Goal: Task Accomplishment & Management: Complete application form

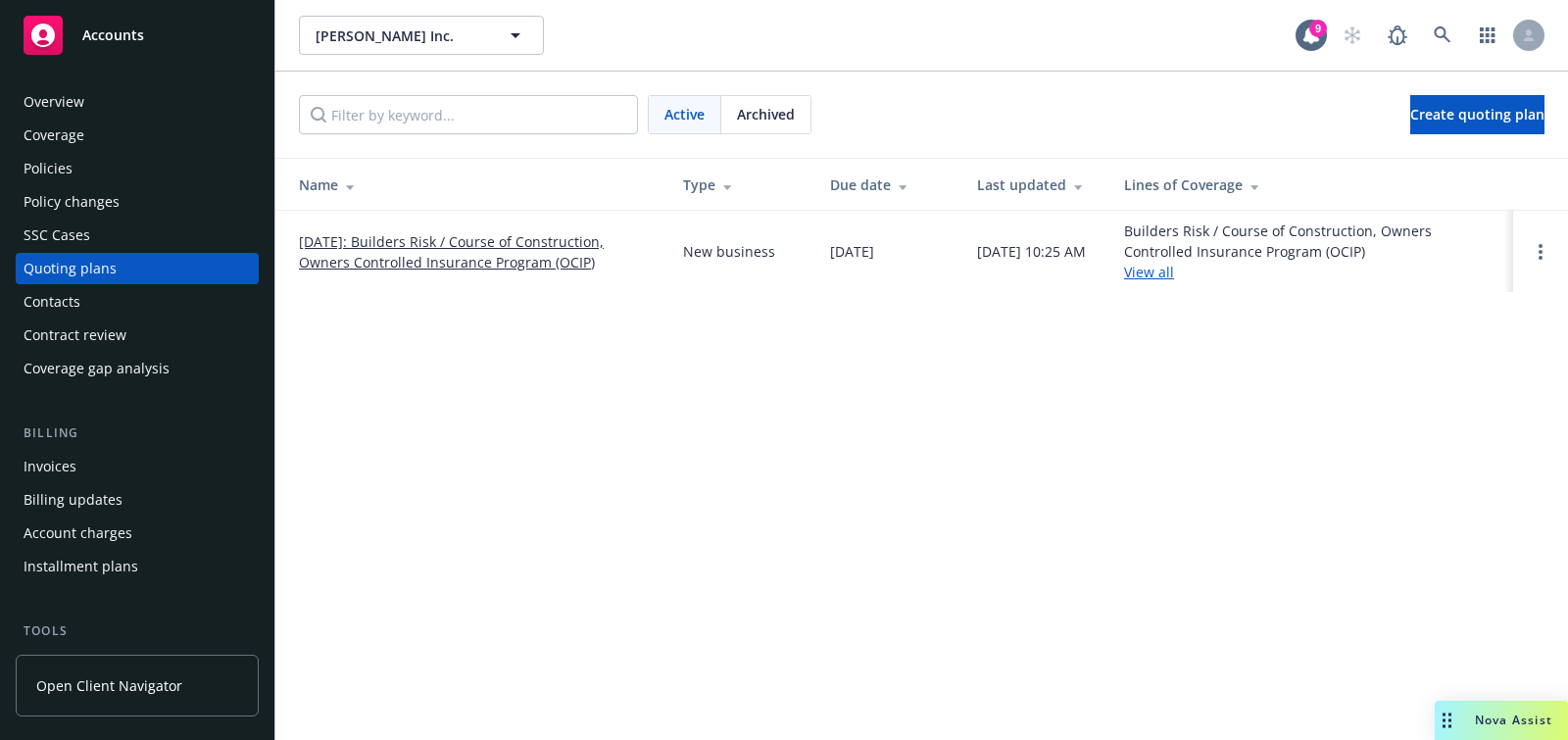
scroll to position [241, 0]
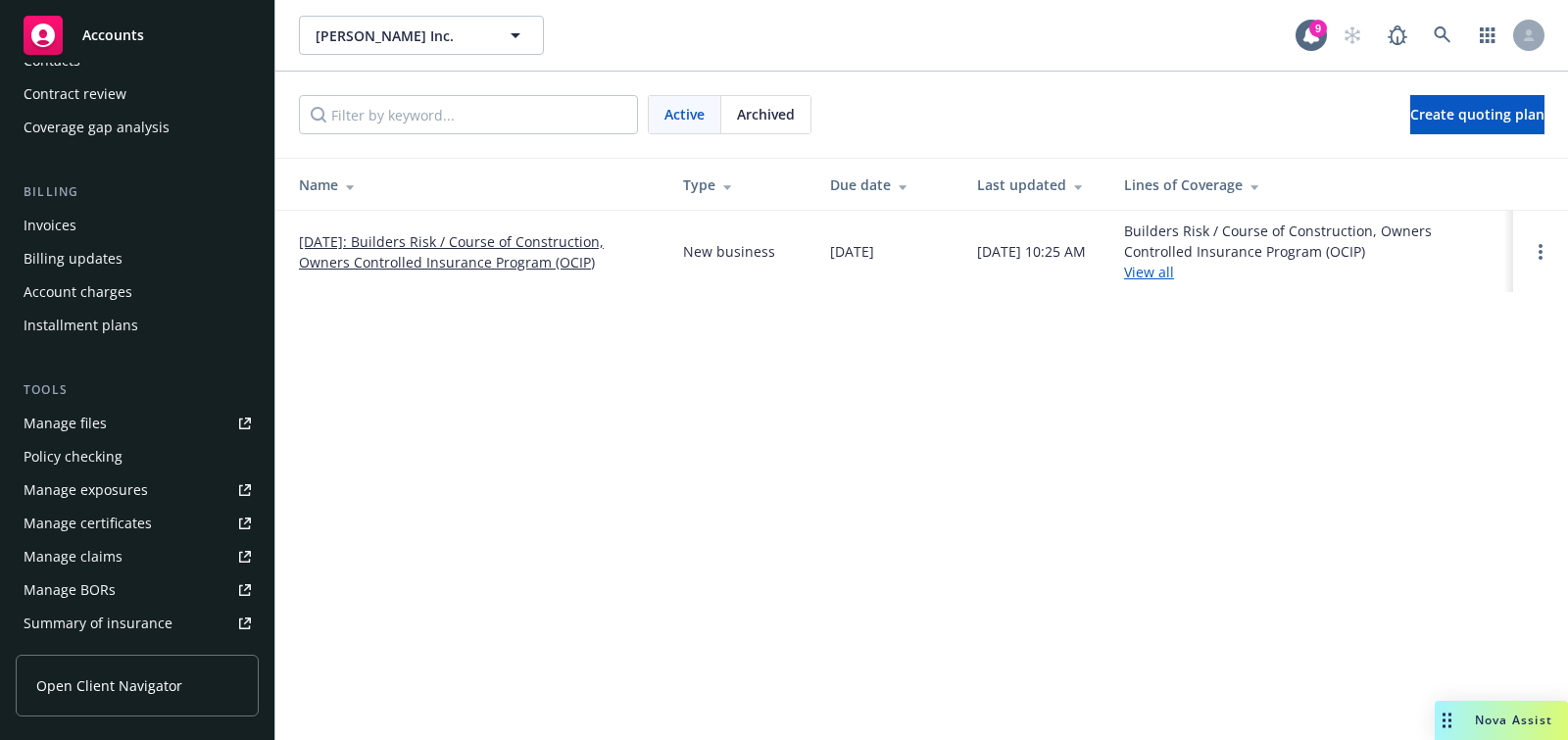
click at [195, 51] on div "Accounts" at bounding box center [137, 35] width 227 height 39
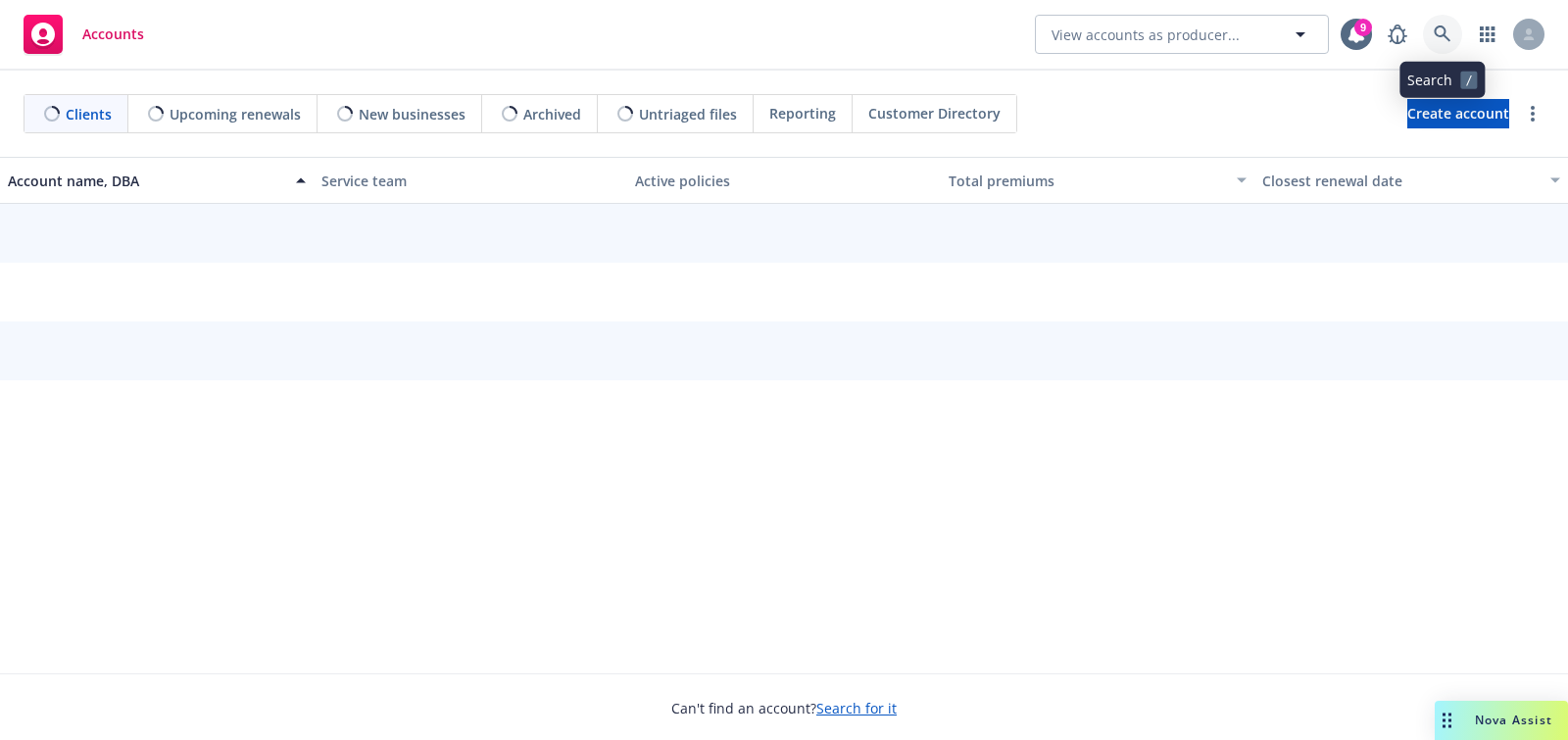
click at [1438, 51] on link at bounding box center [1442, 34] width 39 height 39
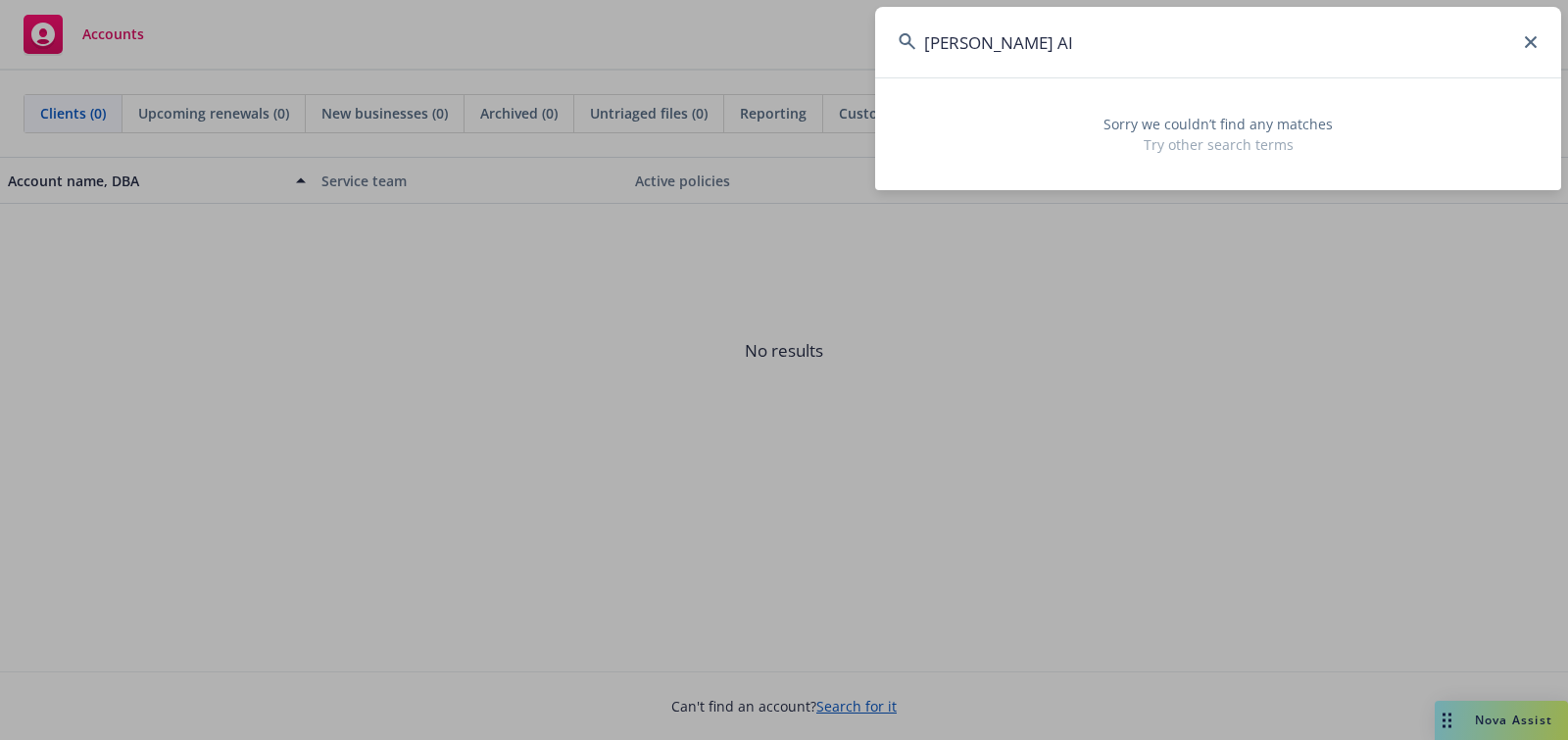
click at [929, 35] on input "[PERSON_NAME] AI" at bounding box center [1218, 42] width 686 height 71
type input "[PERSON_NAME] AI"
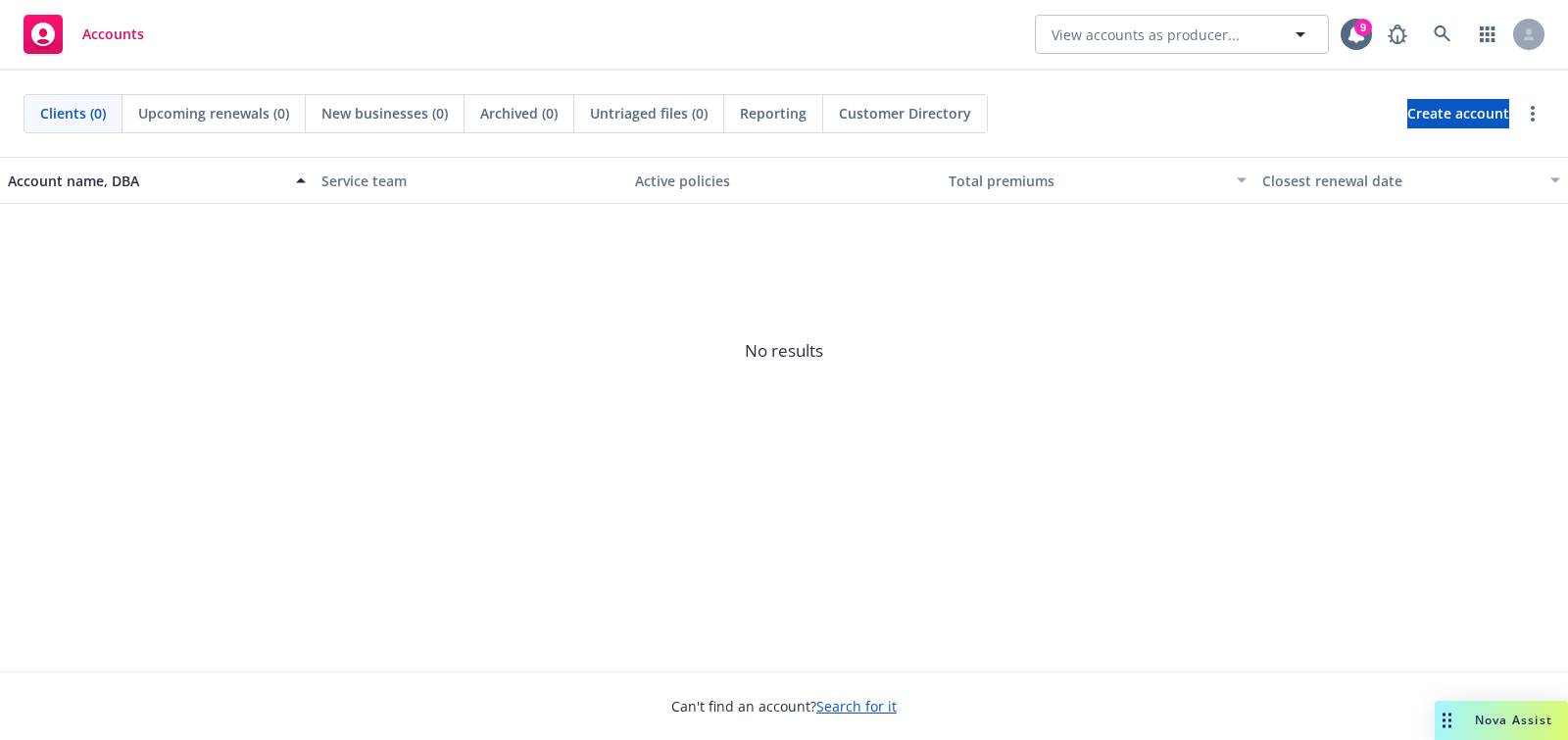
click at [1436, 137] on div "Clients (0) Upcoming renewals (0) New businesses (0) Archived (0) Untriaged fil…" at bounding box center [784, 114] width 1568 height 86
click at [1413, 112] on span "Create account" at bounding box center [1459, 114] width 102 height 37
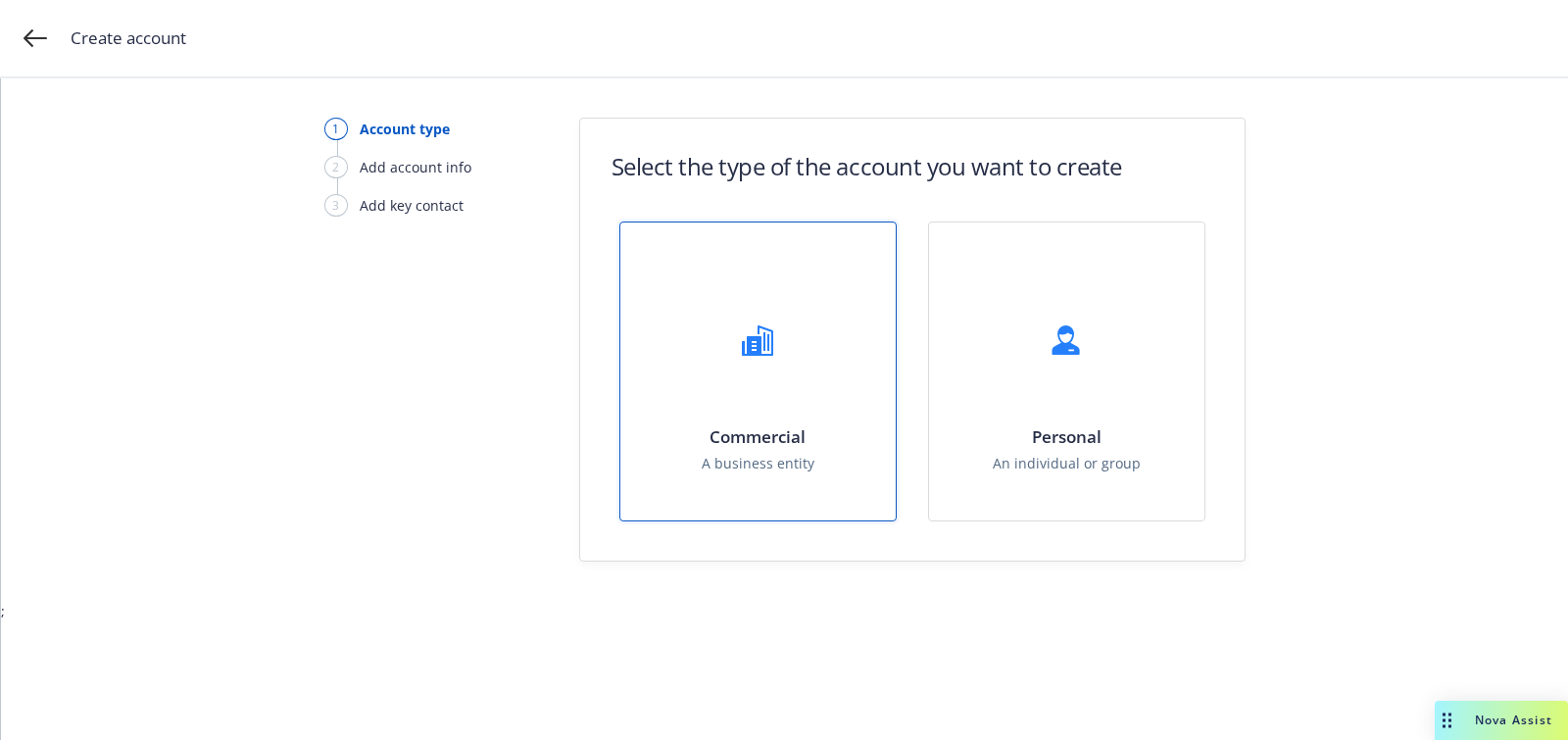
click at [791, 412] on div "Commercial A business entity" at bounding box center [758, 370] width 275 height 298
select select "US"
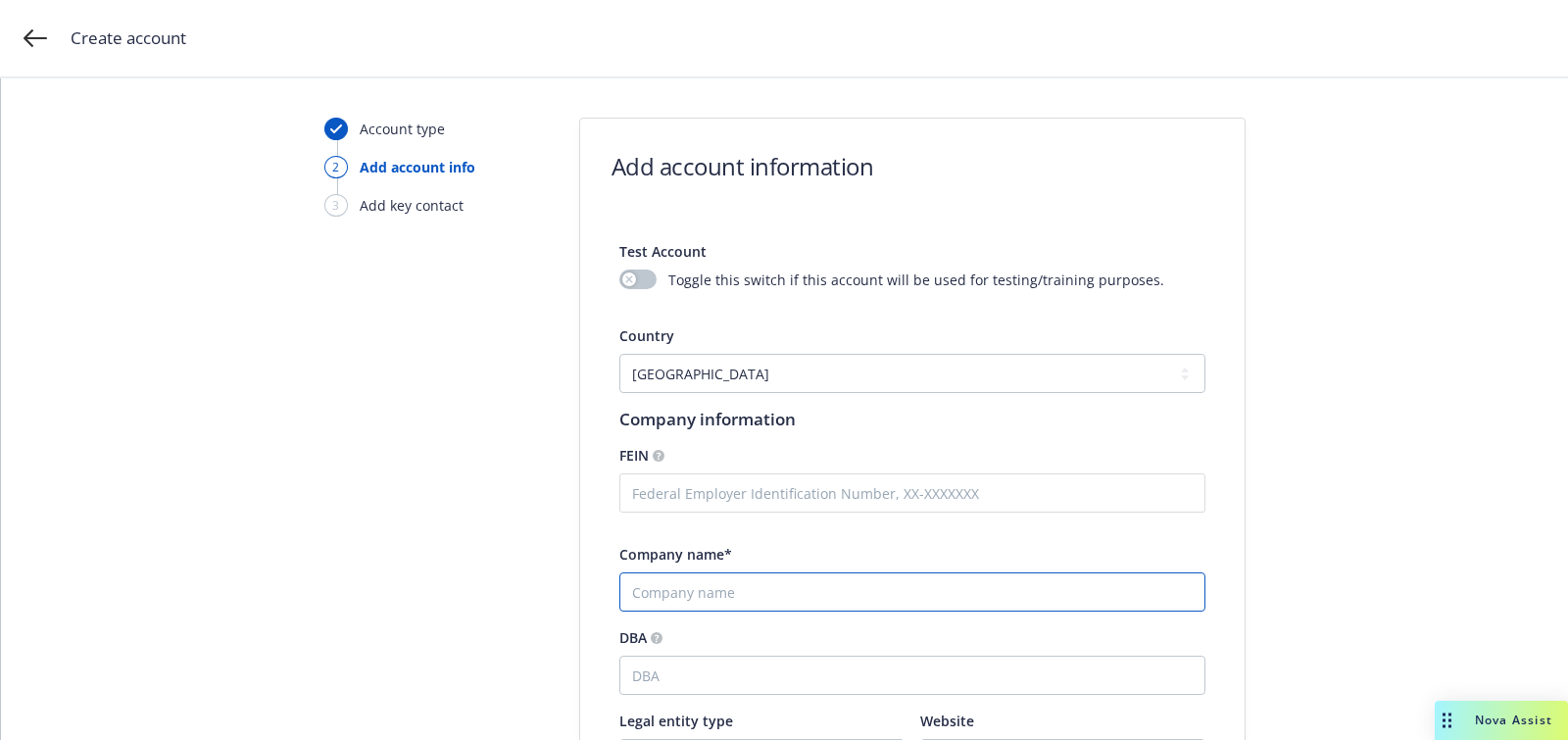
click at [751, 581] on input "Company name*" at bounding box center [912, 592] width 586 height 39
paste input "[PERSON_NAME] AI"
click at [631, 586] on input "[PERSON_NAME] AI" at bounding box center [912, 592] width 586 height 39
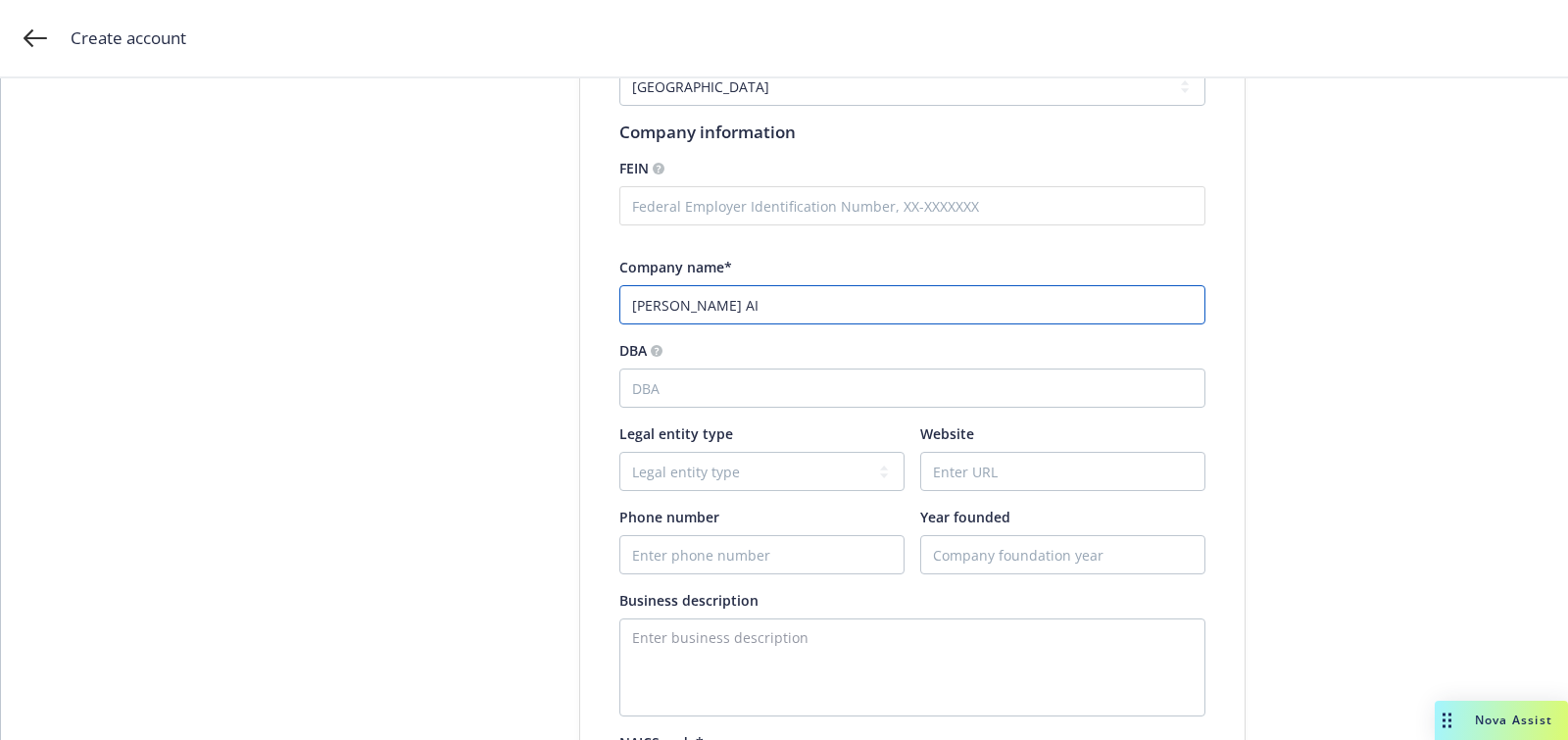
scroll to position [334, 0]
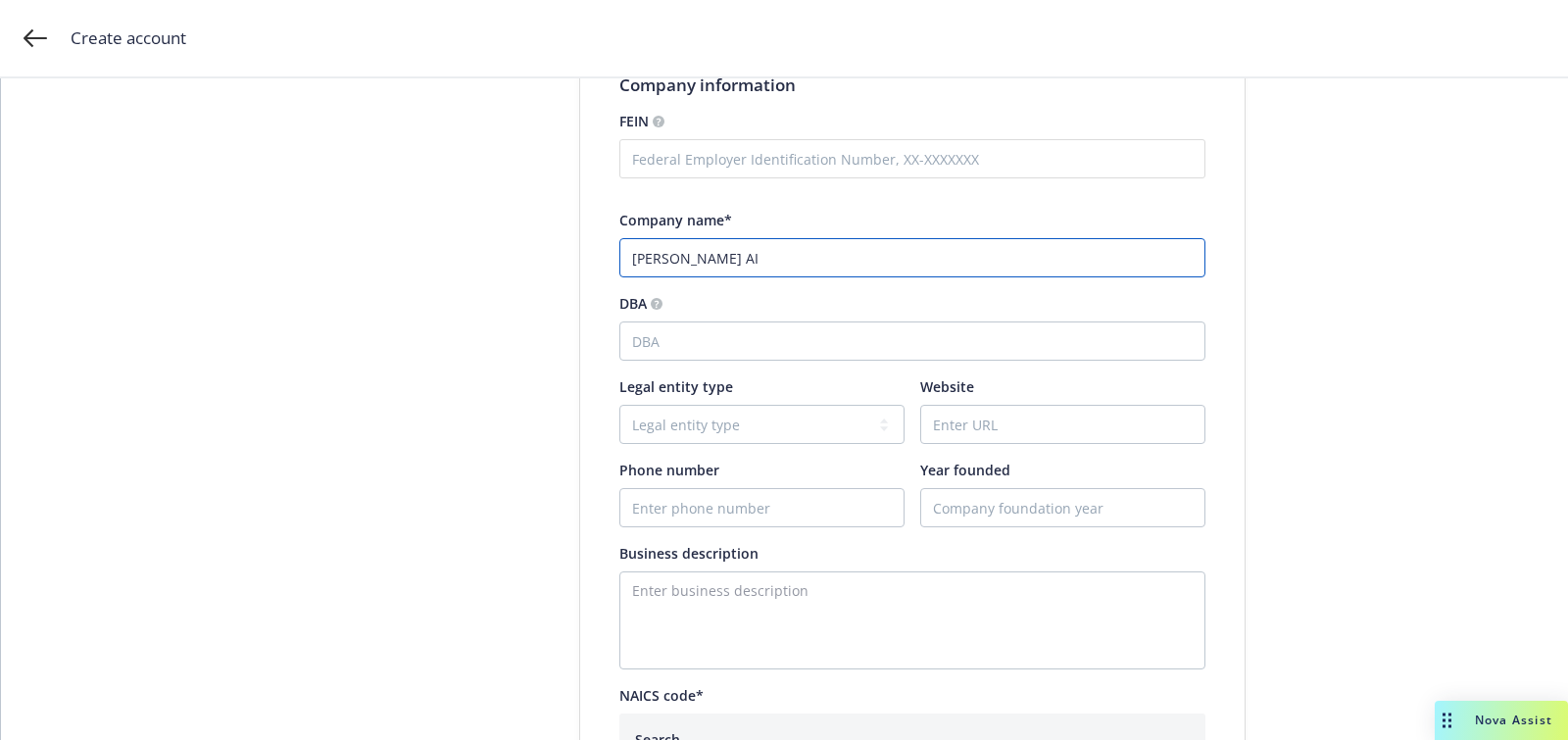
type input "[PERSON_NAME] AI"
click at [379, 163] on div "Account type 2 Add account info 3 Add key contact" at bounding box center [432, 558] width 215 height 1549
click at [852, 488] on input "Phone number" at bounding box center [762, 507] width 283 height 37
paste input "[PHONE_NUMBER]"
type input "[PHONE_NUMBER]"
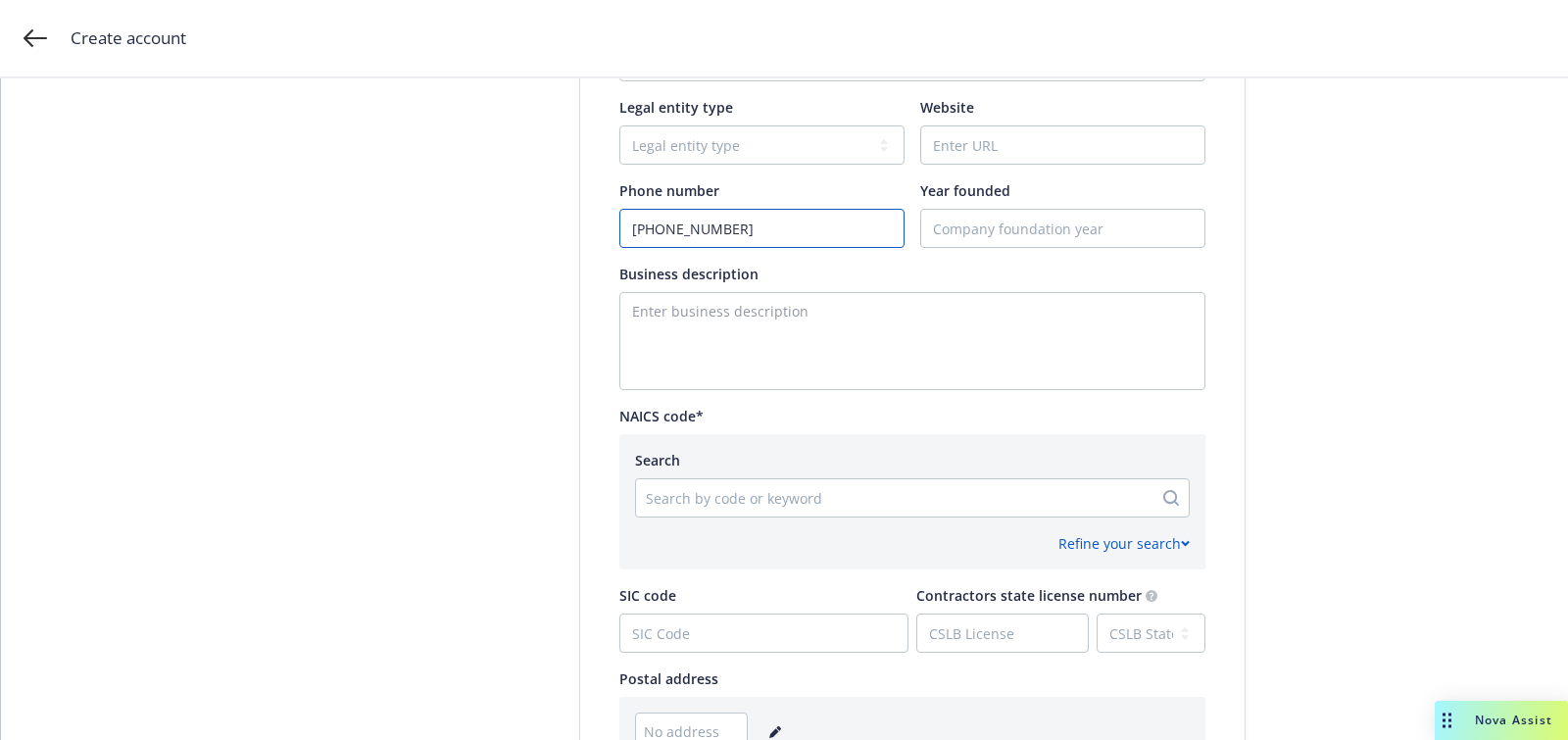
scroll to position [823, 0]
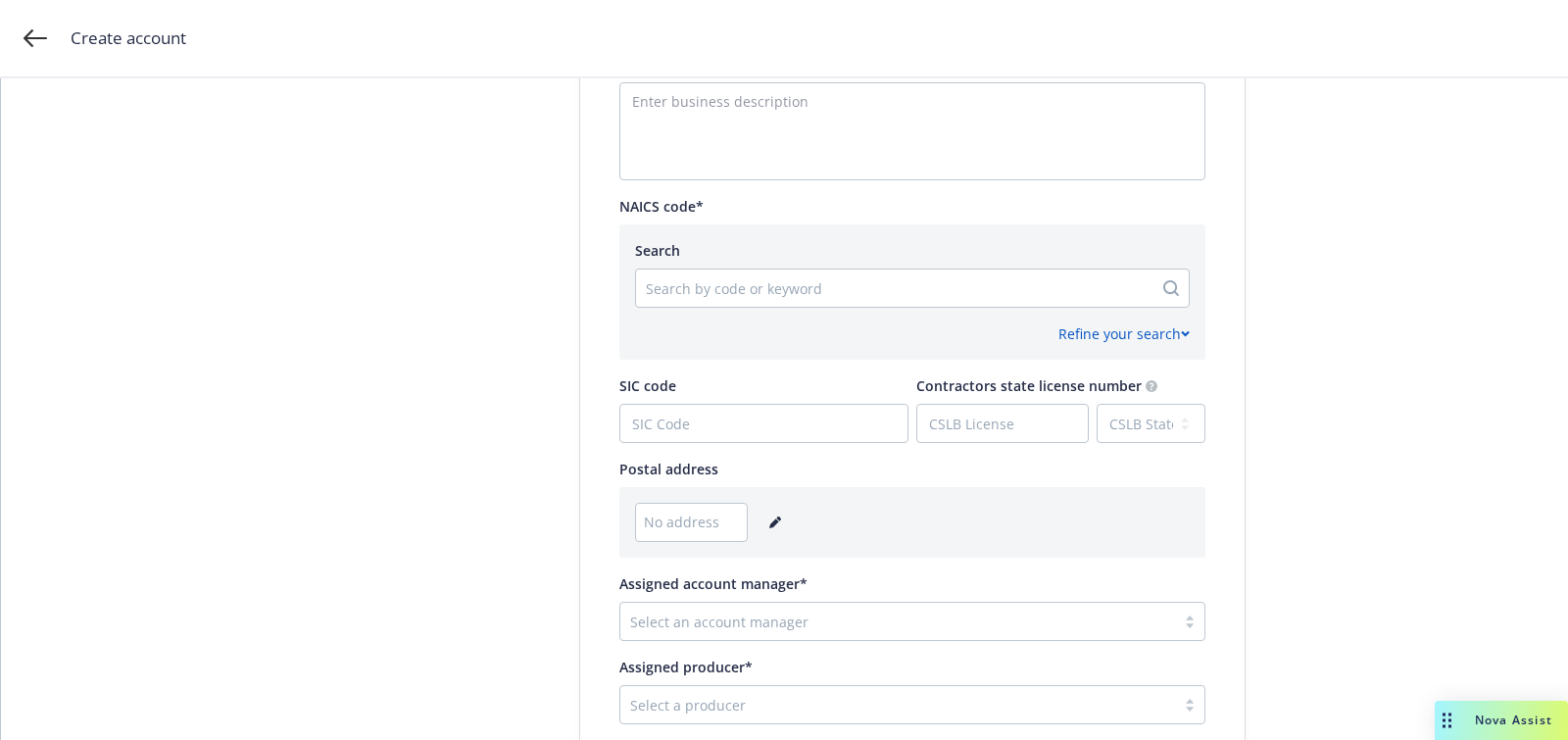
click at [772, 529] on link "editPencil" at bounding box center [776, 522] width 24 height 24
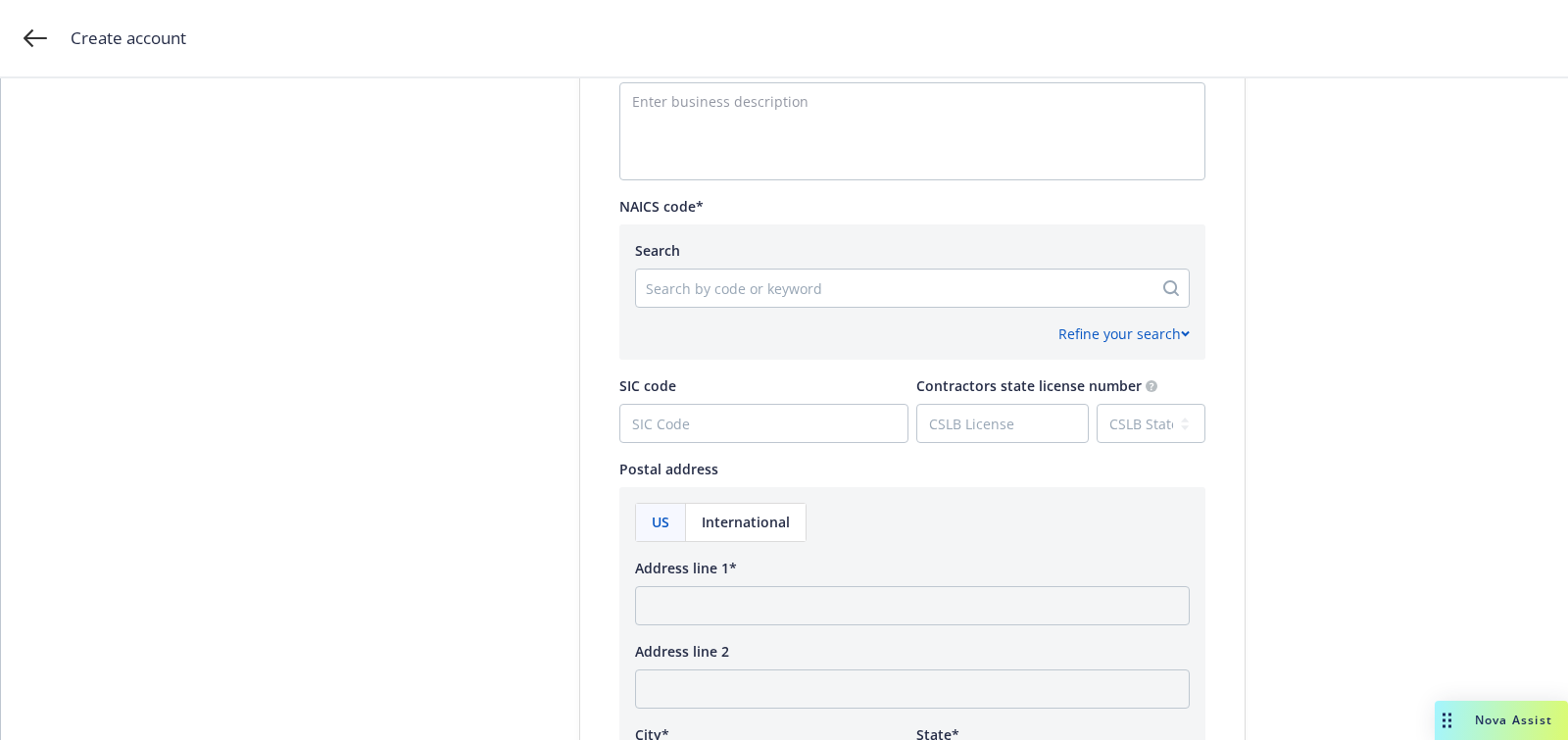
click at [719, 576] on div "Address line 1*" at bounding box center [912, 591] width 554 height 68
click at [713, 596] on input "Address line 1*" at bounding box center [912, 605] width 554 height 39
paste input "154 W 14th St, Floor 2 New York, NY 10011"
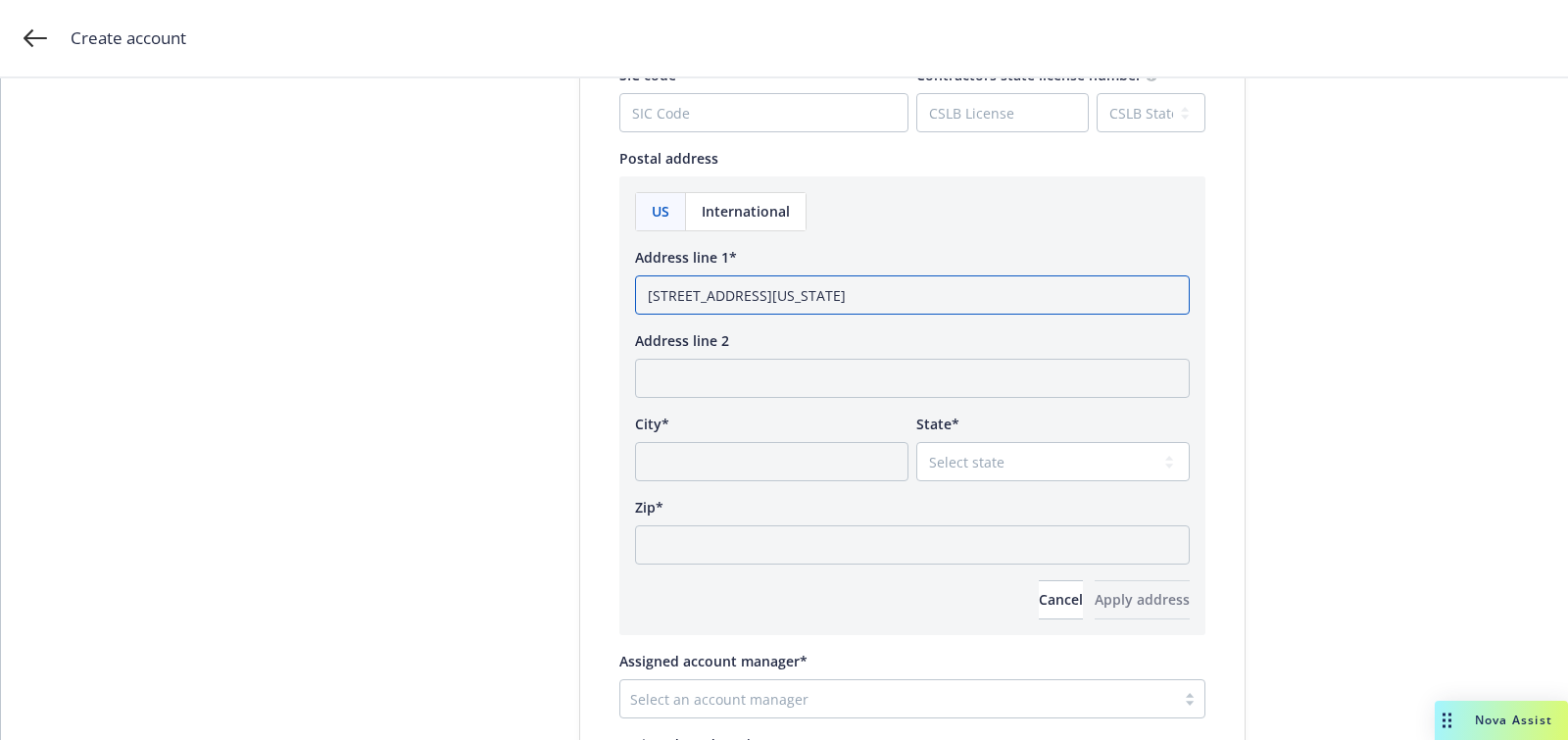
click at [900, 298] on input "154 W 14th St, Floor 2 New York, NY 10011" at bounding box center [912, 295] width 554 height 39
type input "154 W 14th St, Floor 2 New York, NY"
click at [833, 566] on div "US International Address line 1* 154 W 14th St, Floor 2 New York, NY Address li…" at bounding box center [912, 405] width 554 height 427
click at [837, 525] on input "Zip*" at bounding box center [912, 544] width 554 height 39
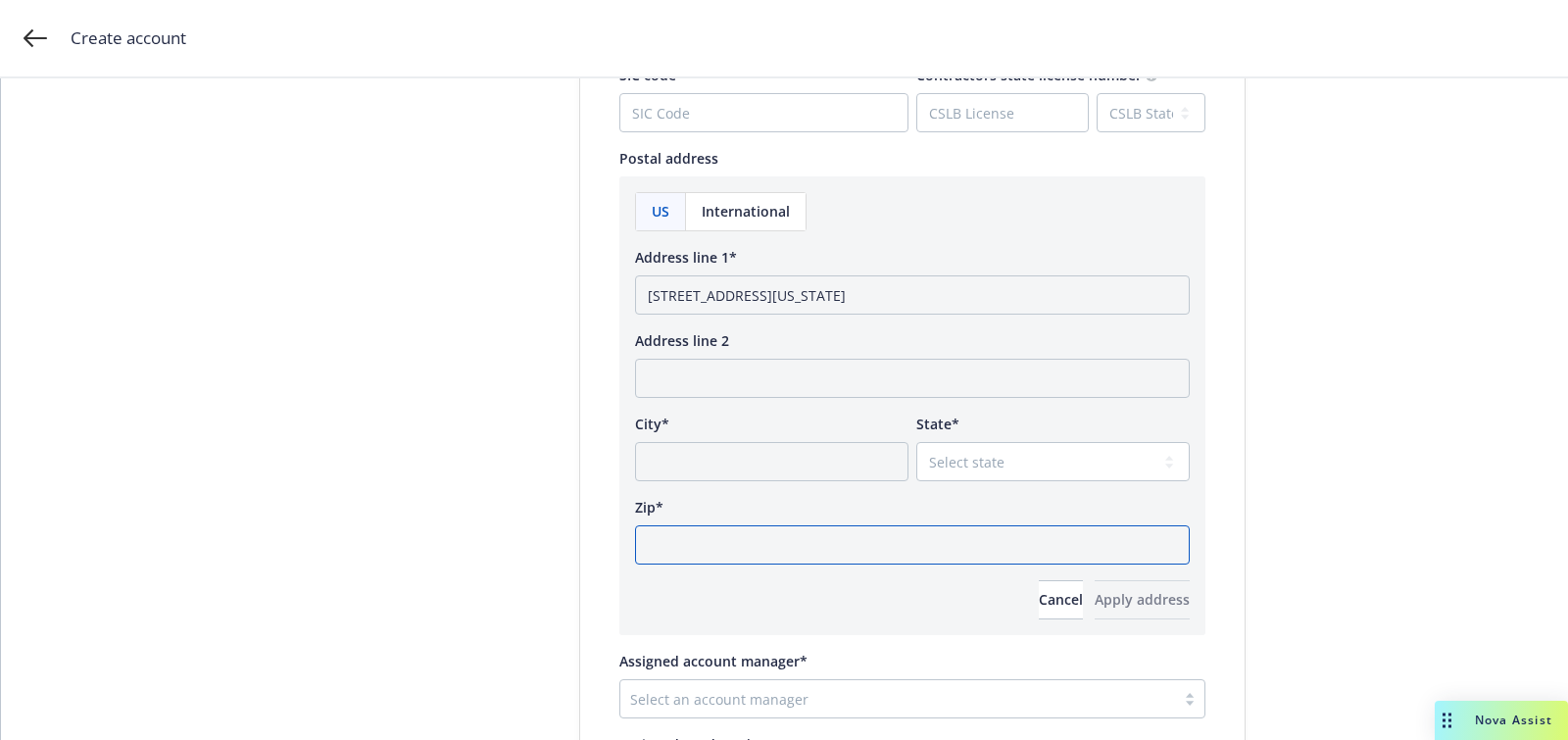
paste input "10011"
type input "10011"
drag, startPoint x: 853, startPoint y: 294, endPoint x: 792, endPoint y: 294, distance: 61.0
click at [792, 294] on input "154 W 14th St, Floor 2 New York, NY" at bounding box center [912, 295] width 554 height 39
type input "154 W 14th St, Floor 2 NY"
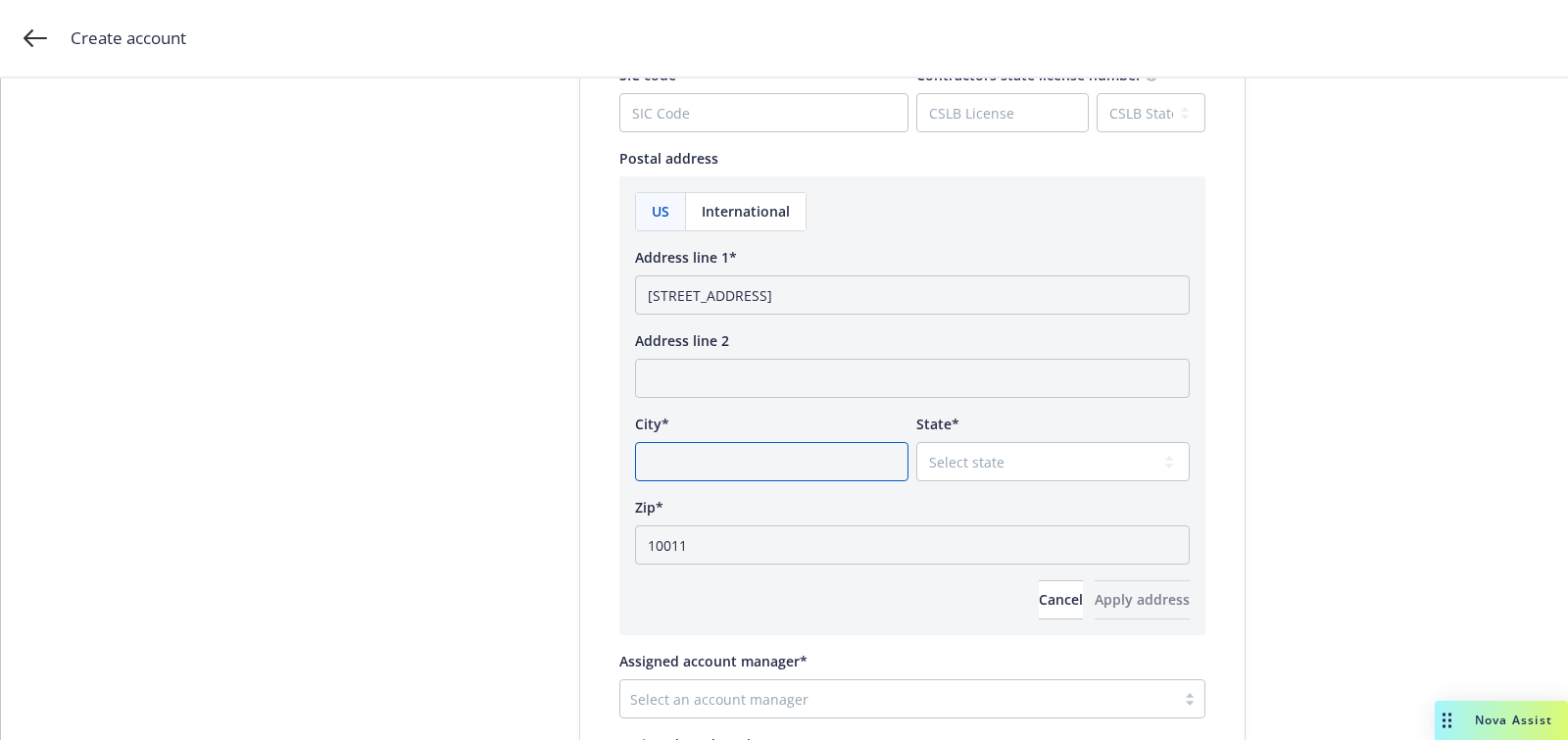
click at [801, 451] on input "City*" at bounding box center [772, 462] width 273 height 39
paste input "New York,"
type input "New York"
click at [974, 451] on select "Select state Alabama Alaska American Samoa Arizona Arkansas Baker Island Califo…" at bounding box center [1053, 462] width 273 height 39
select select "NY"
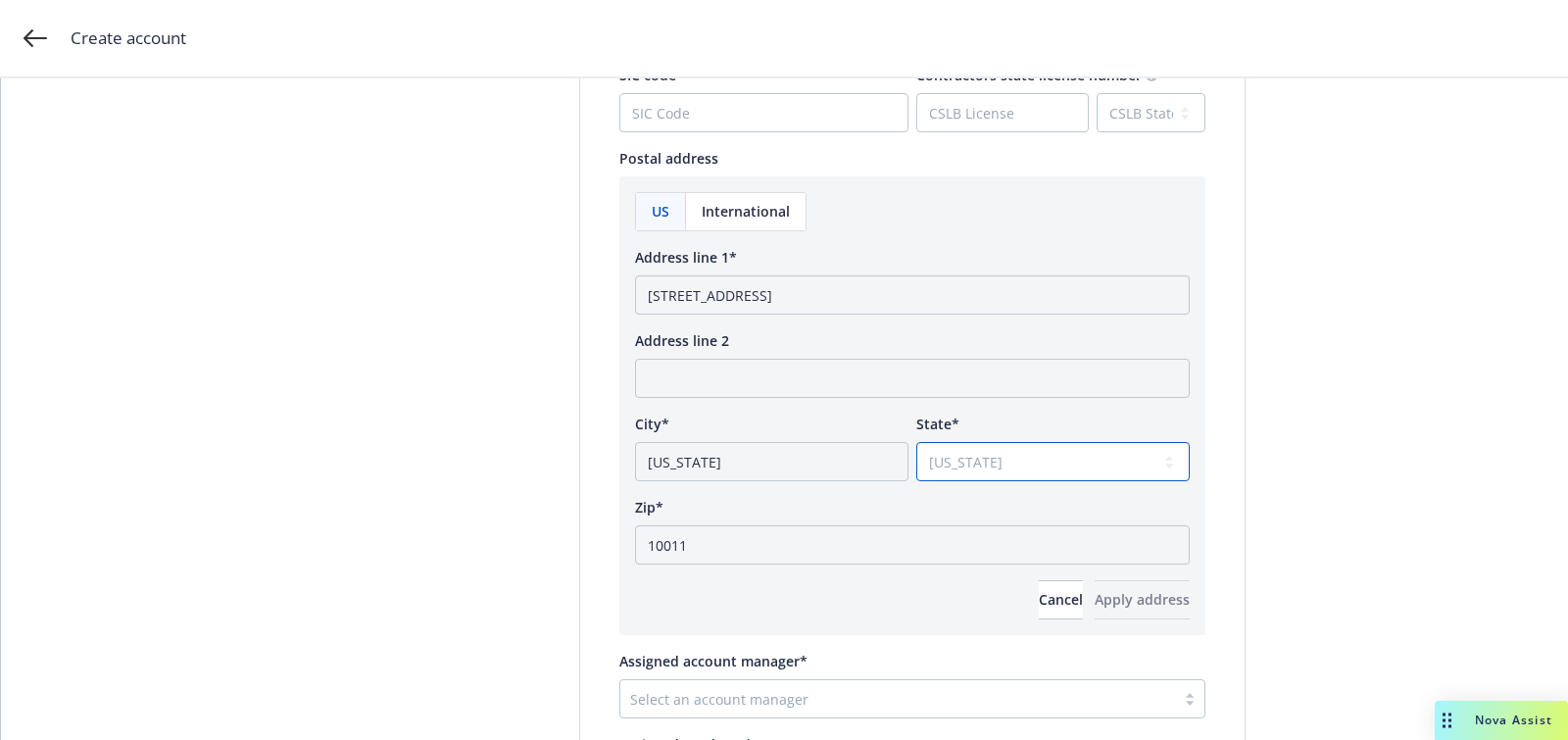
click at [916, 442] on select "Select state Alabama Alaska American Samoa Arizona Arkansas Baker Island Califo…" at bounding box center [1053, 462] width 273 height 39
drag, startPoint x: 794, startPoint y: 295, endPoint x: 993, endPoint y: 305, distance: 199.3
click at [993, 305] on input "154 W 14th St, Floor 2 NY" at bounding box center [912, 295] width 554 height 39
type input "154 W 14th St, Floor 2"
click at [1095, 580] on button "Apply address" at bounding box center [1142, 599] width 95 height 39
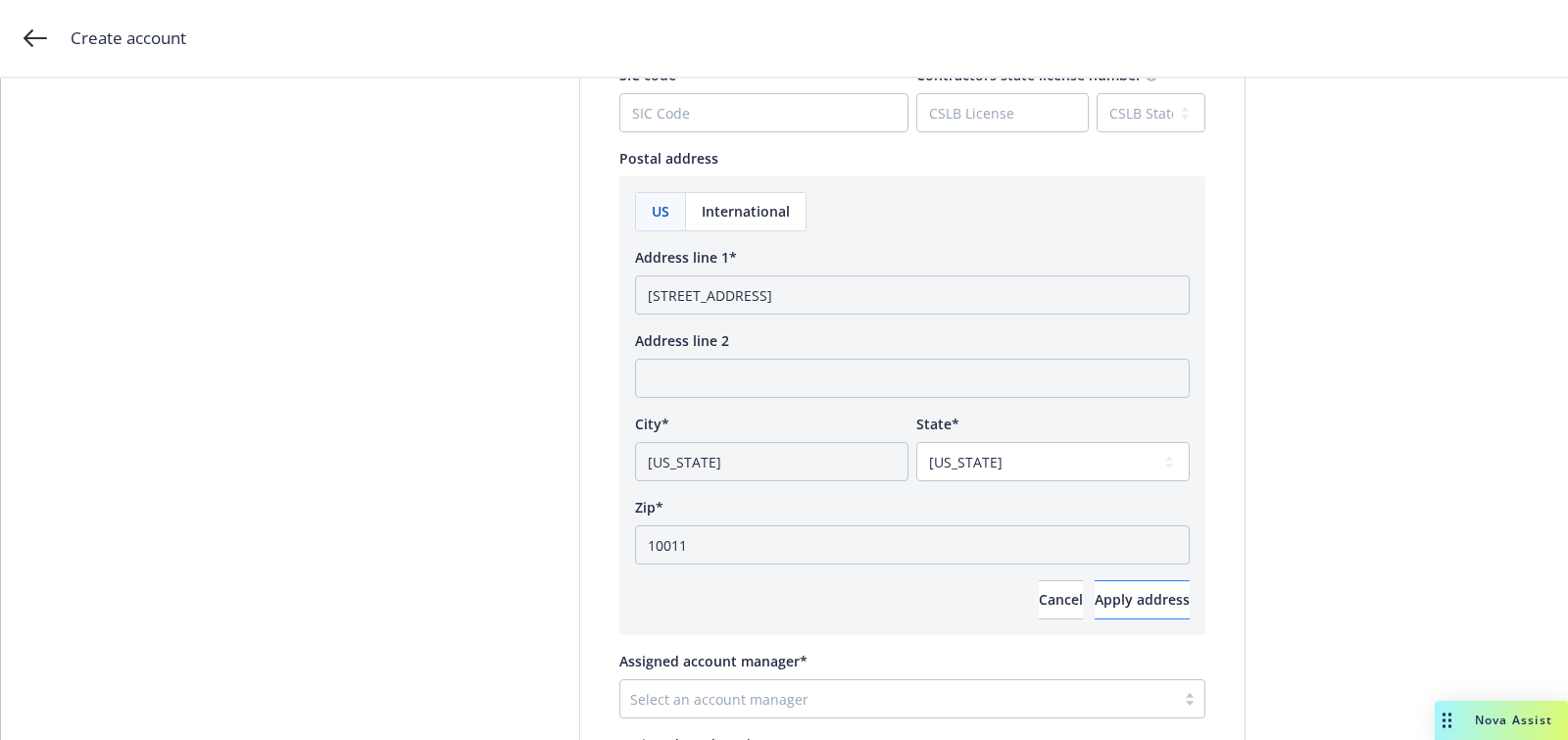
scroll to position [985, 0]
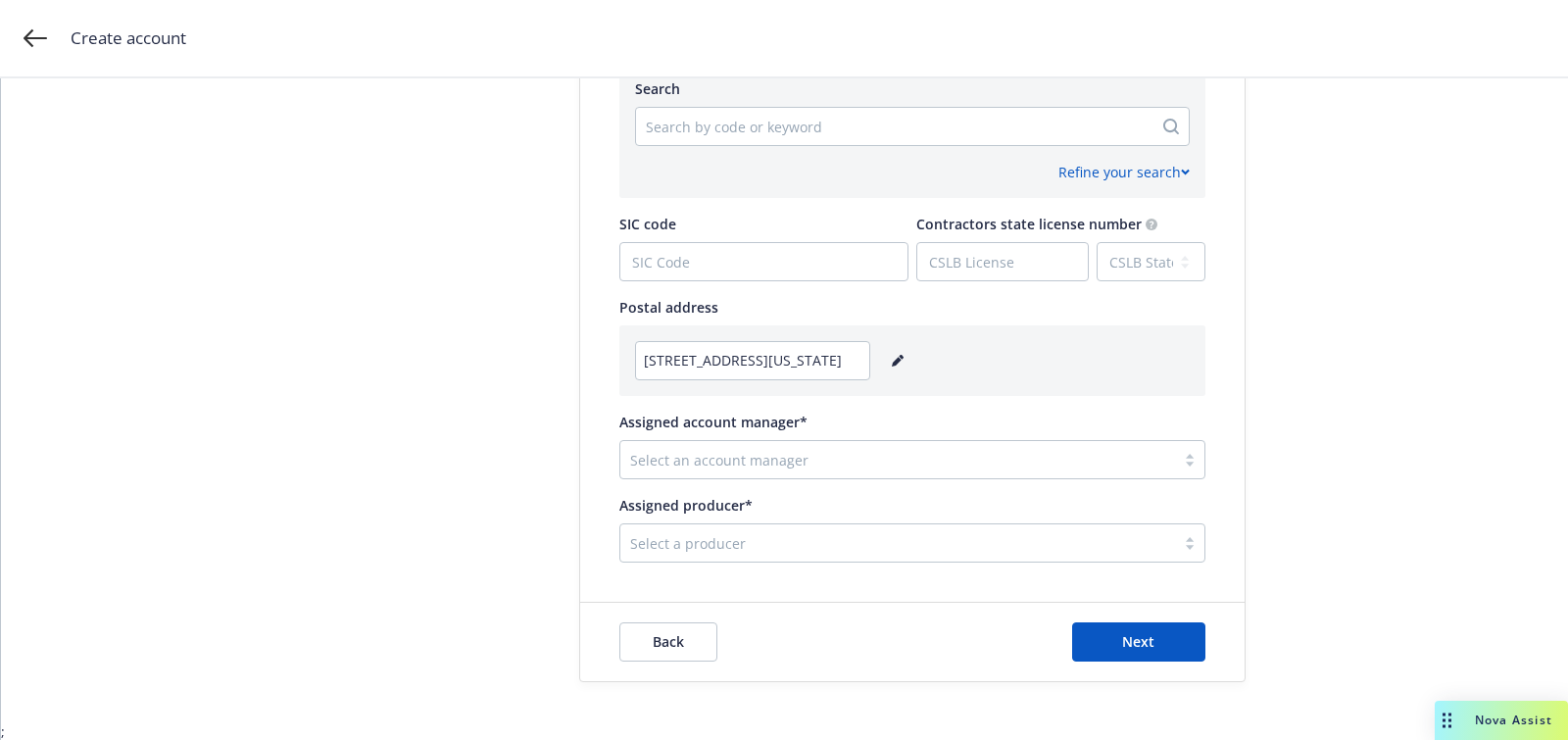
click at [832, 460] on div at bounding box center [898, 460] width 535 height 24
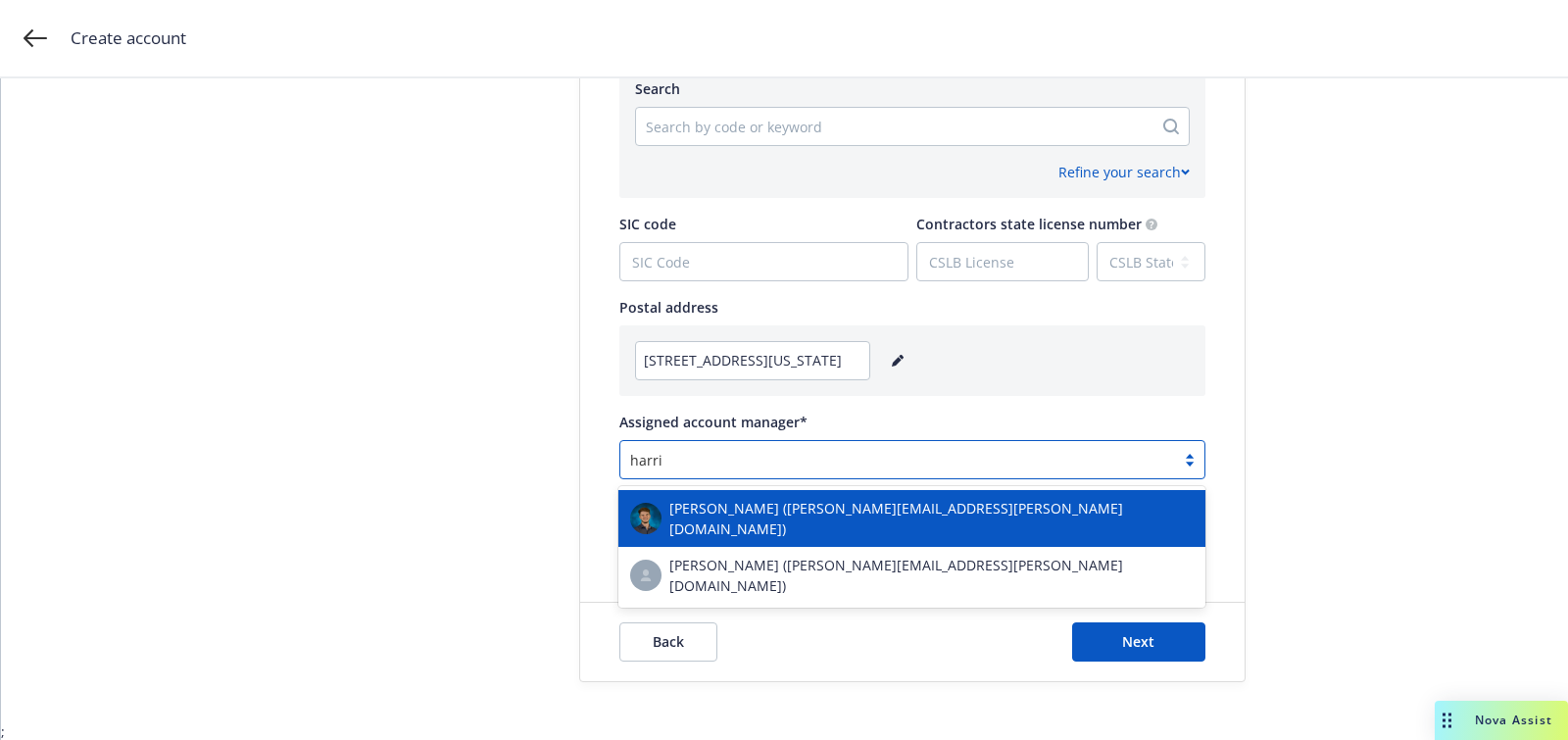
type input "harris"
click at [853, 493] on div "Harrison Kepp (harrison.kepp@newfront.com)" at bounding box center [911, 518] width 587 height 57
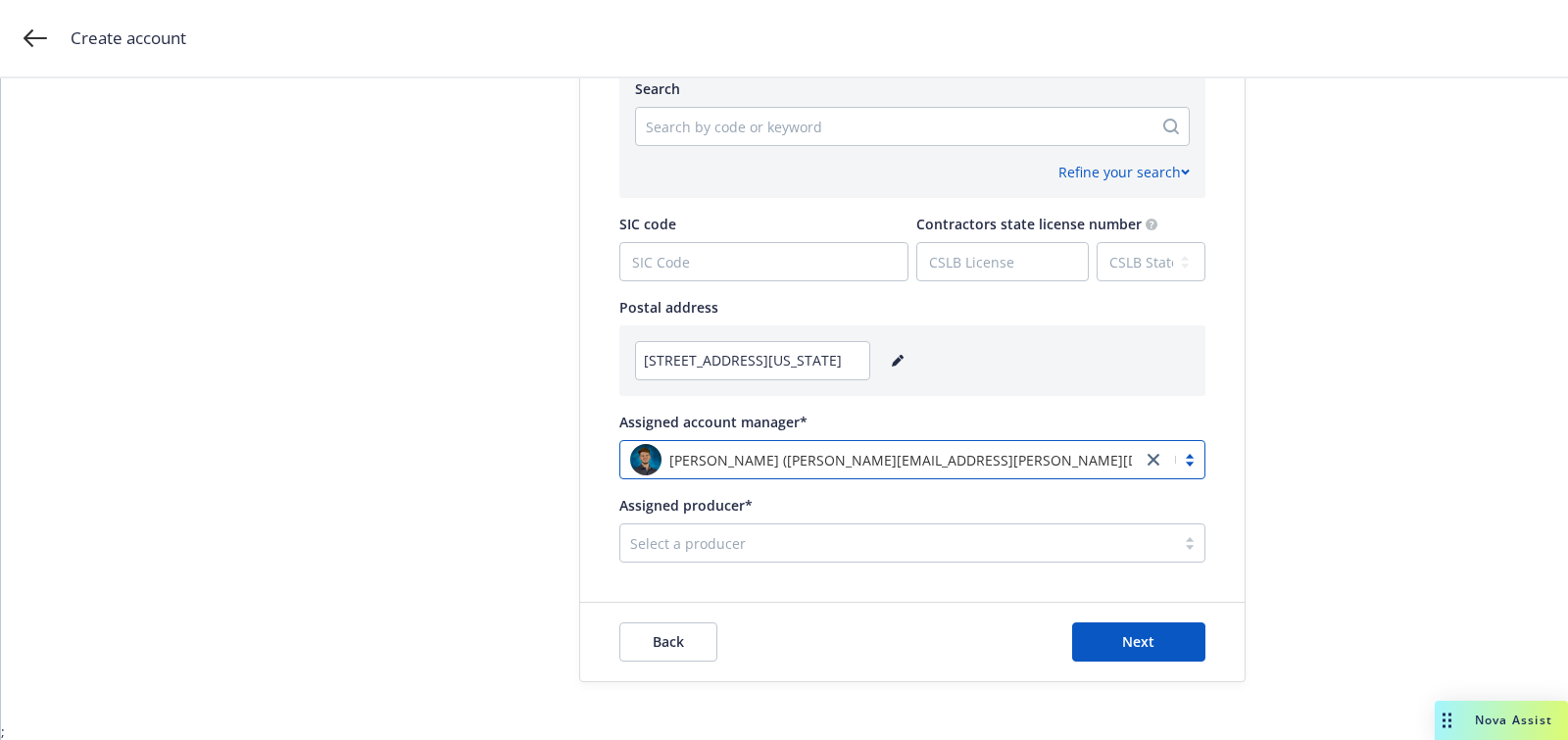
click at [868, 559] on div "Select a producer" at bounding box center [912, 542] width 586 height 39
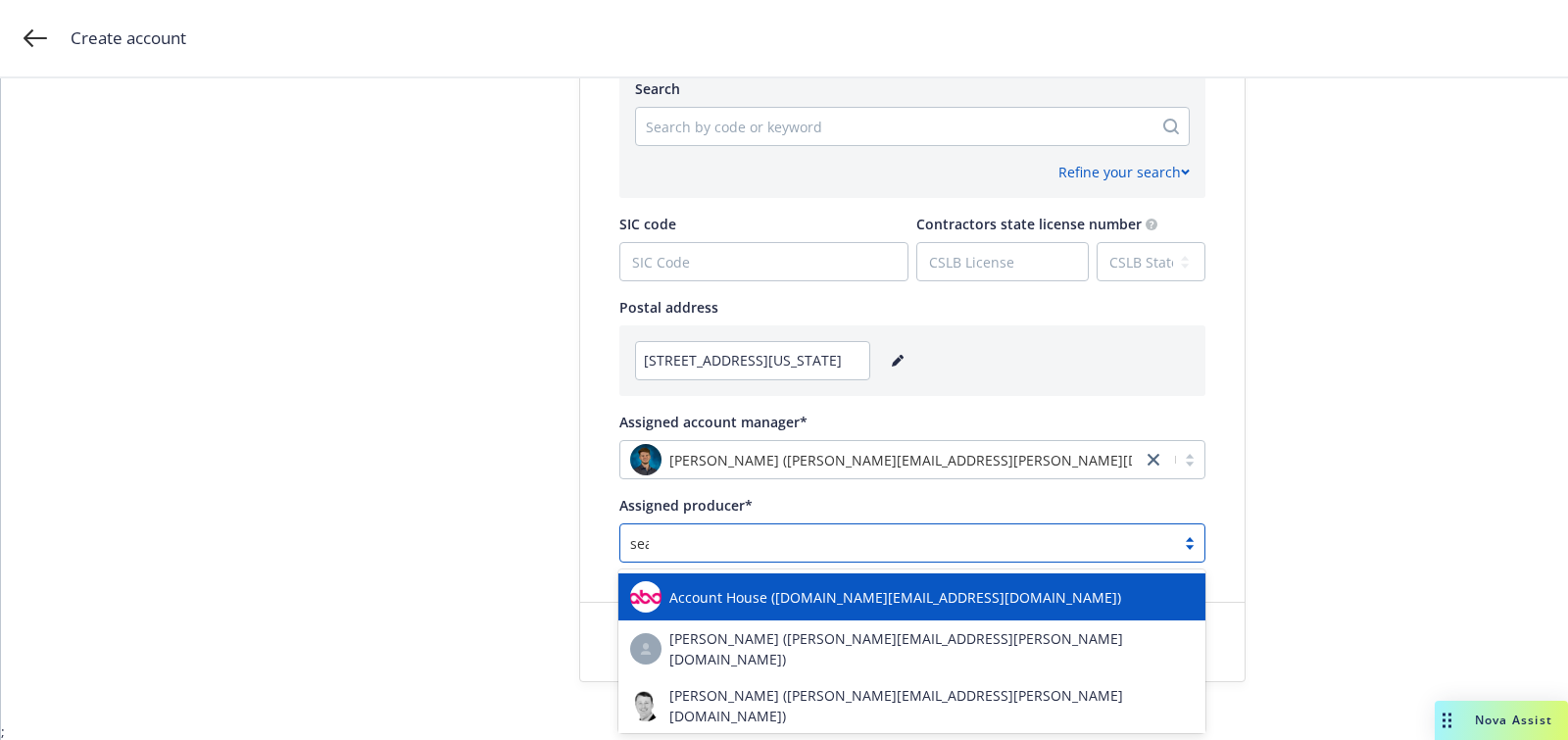
type input "sean"
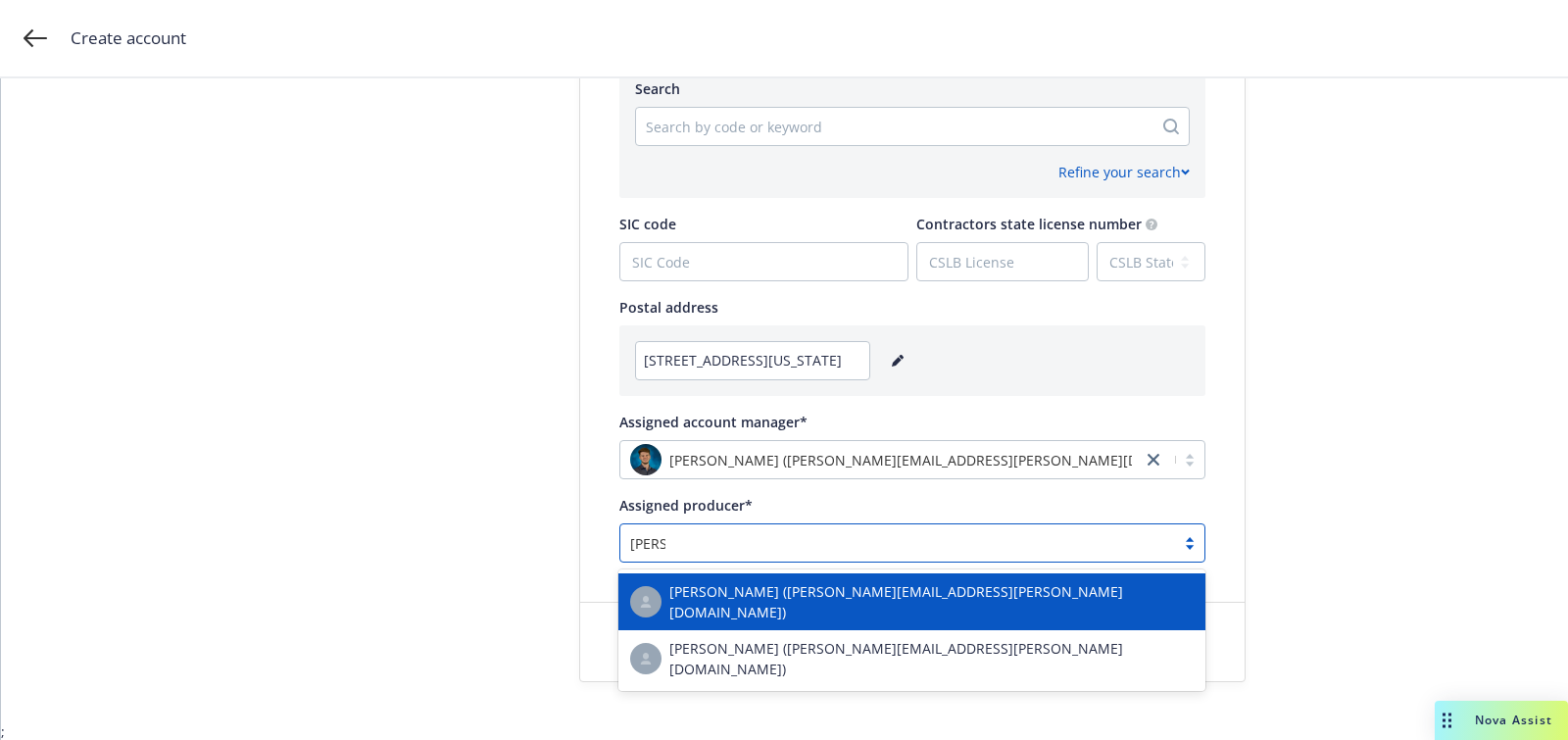
click at [850, 582] on div "Sean Curtsinger (sean.curtsinger@newfront.com)" at bounding box center [911, 601] width 563 height 41
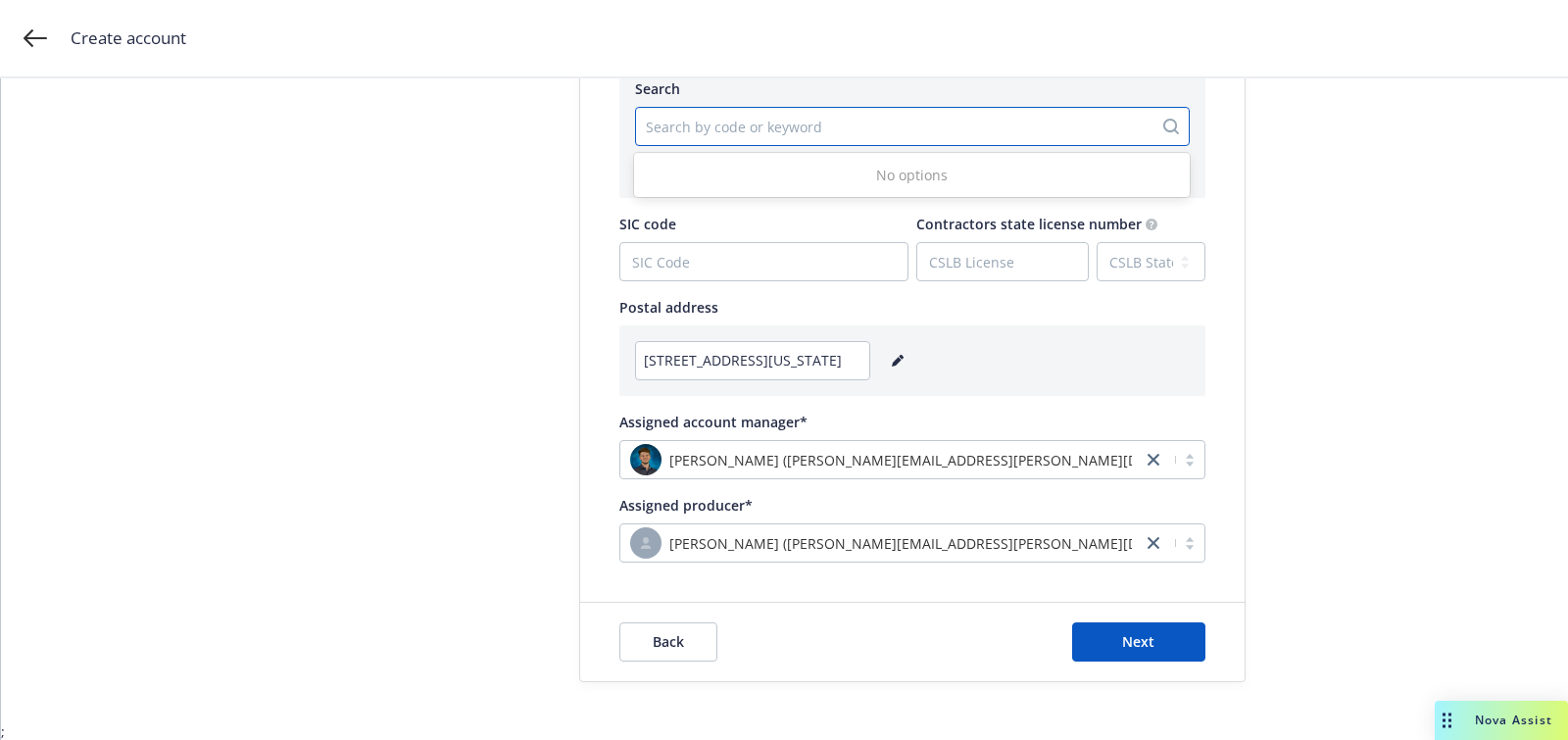
click at [730, 135] on div at bounding box center [894, 127] width 496 height 24
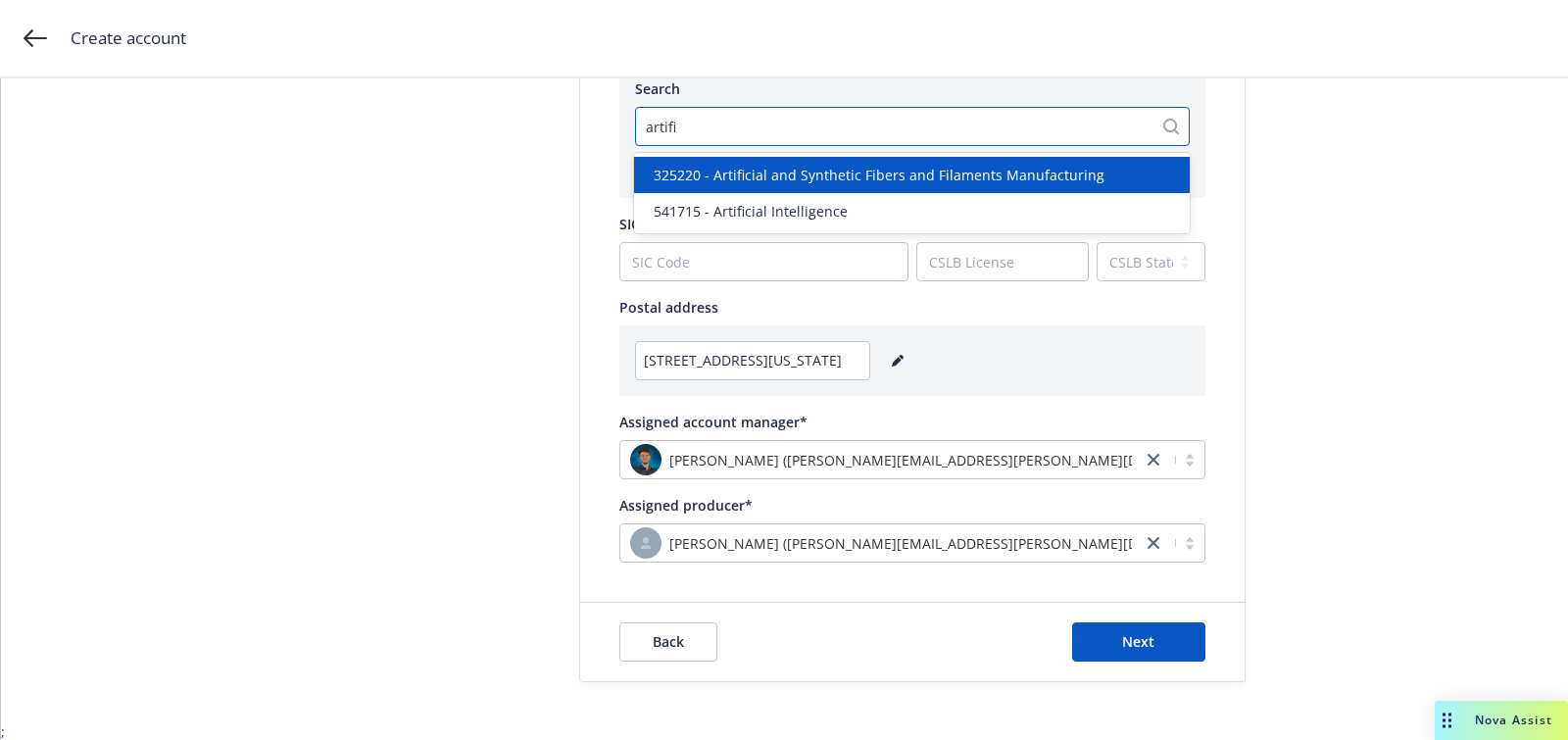
type input "artific"
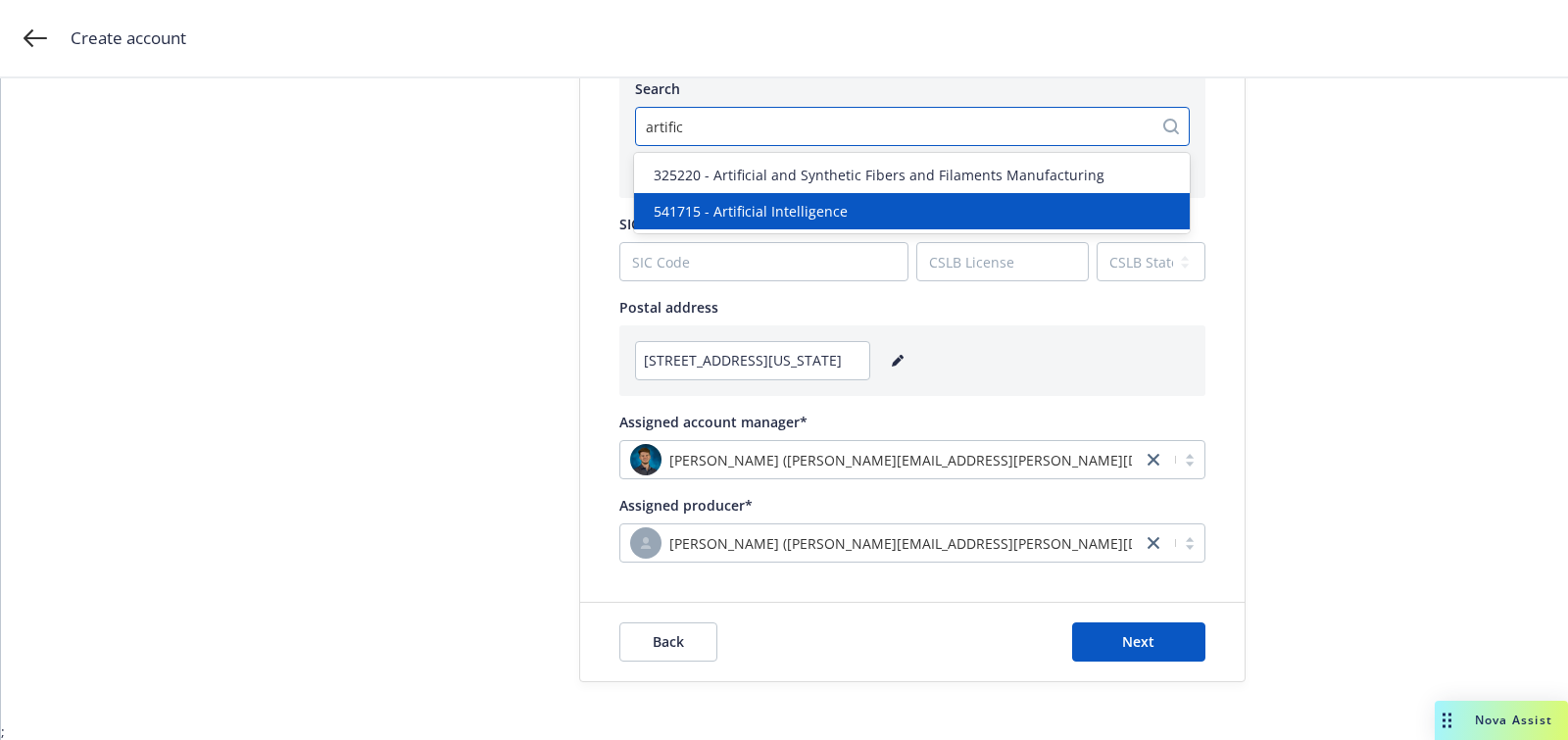
click at [767, 226] on div "541715 - Artificial Intelligence" at bounding box center [911, 210] width 555 height 36
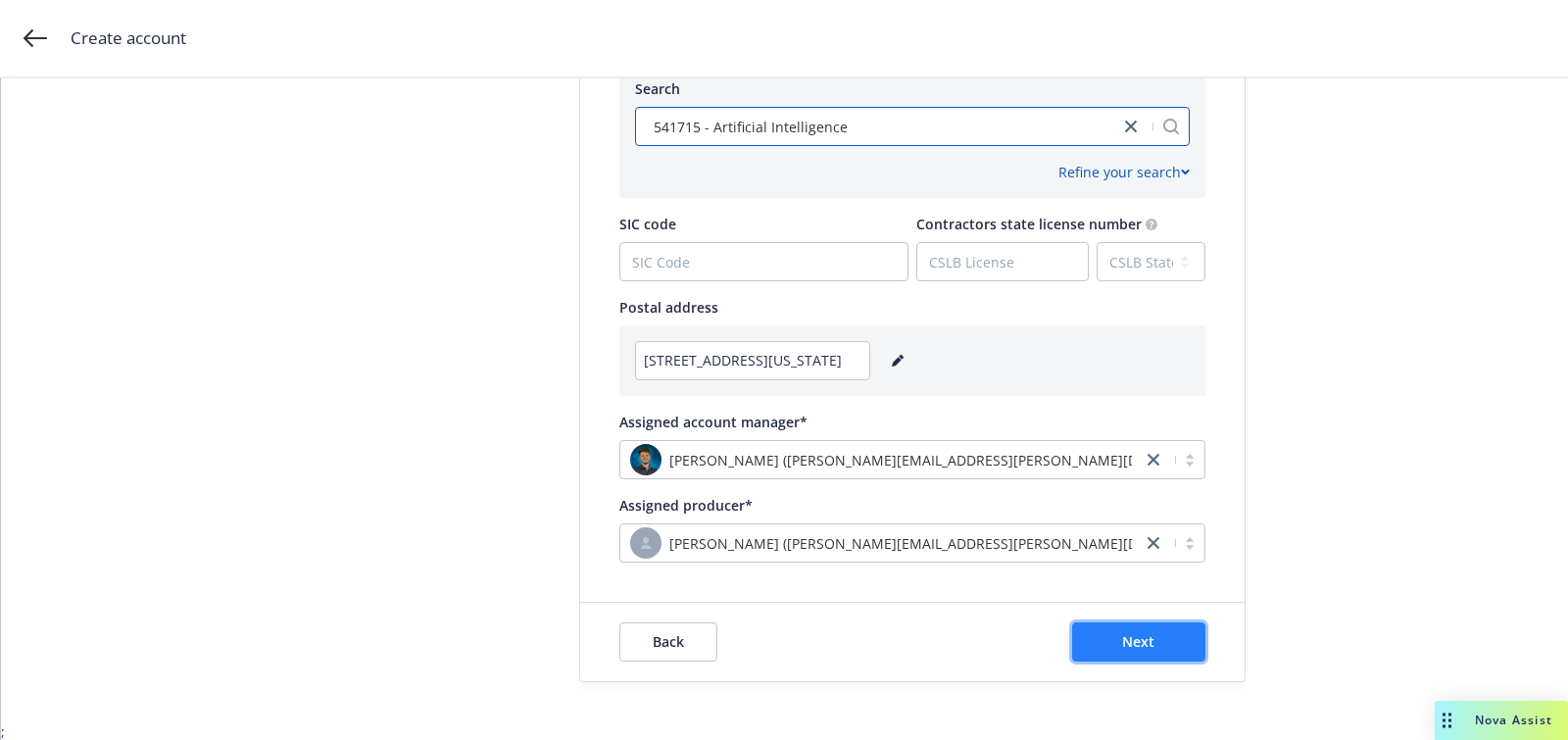
click at [1131, 640] on span "Next" at bounding box center [1137, 641] width 32 height 19
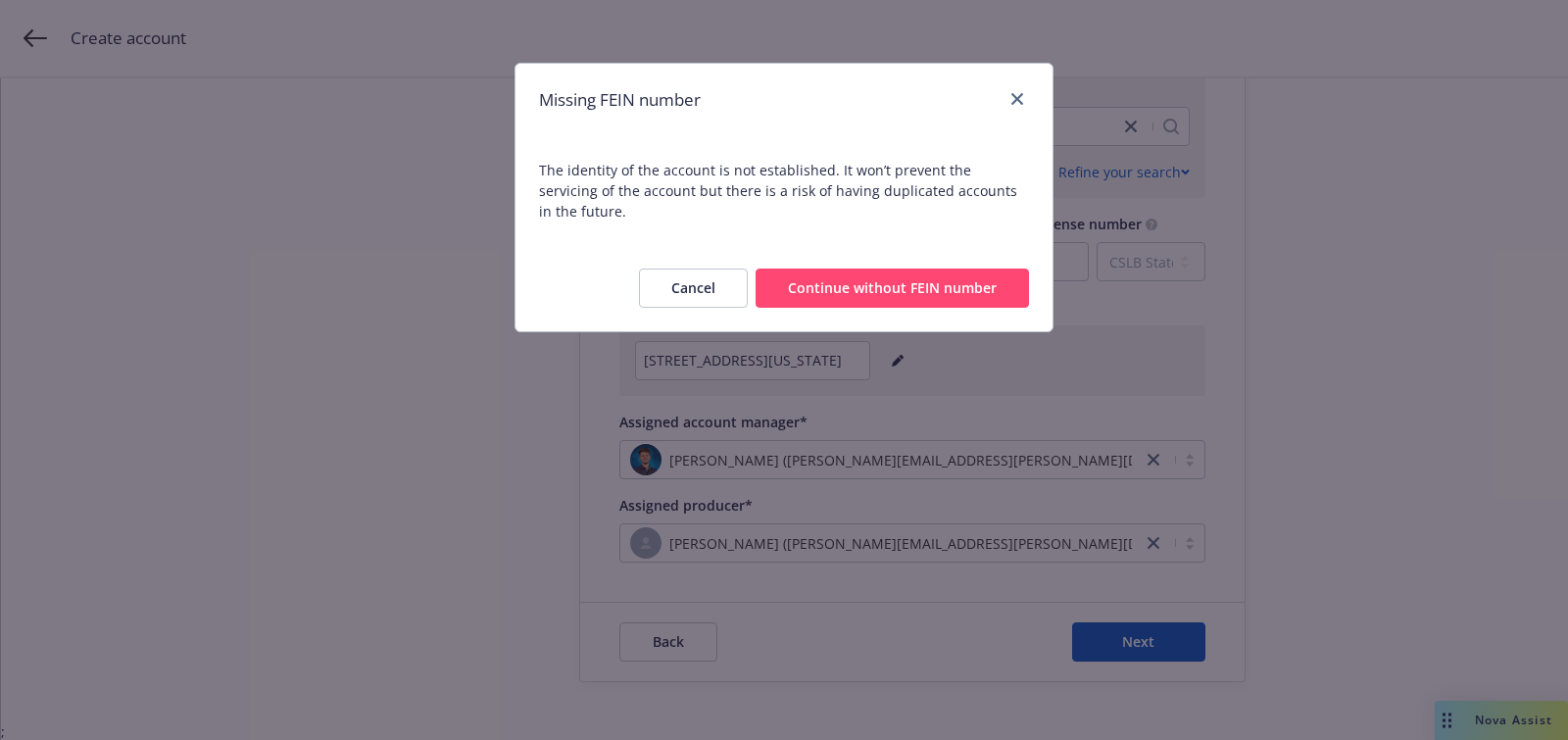
click at [855, 268] on button "Continue without FEIN number" at bounding box center [893, 288] width 273 height 39
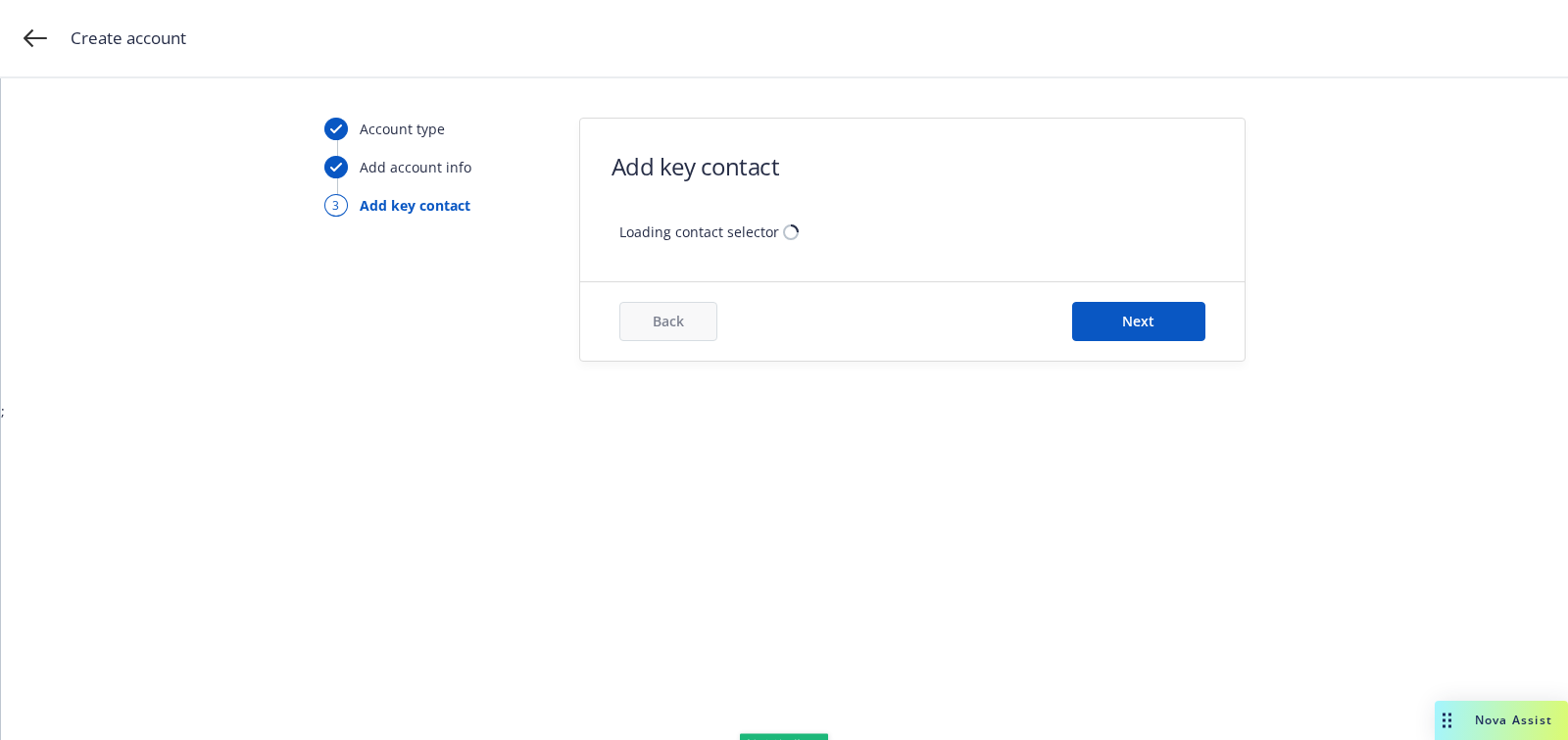
scroll to position [0, 0]
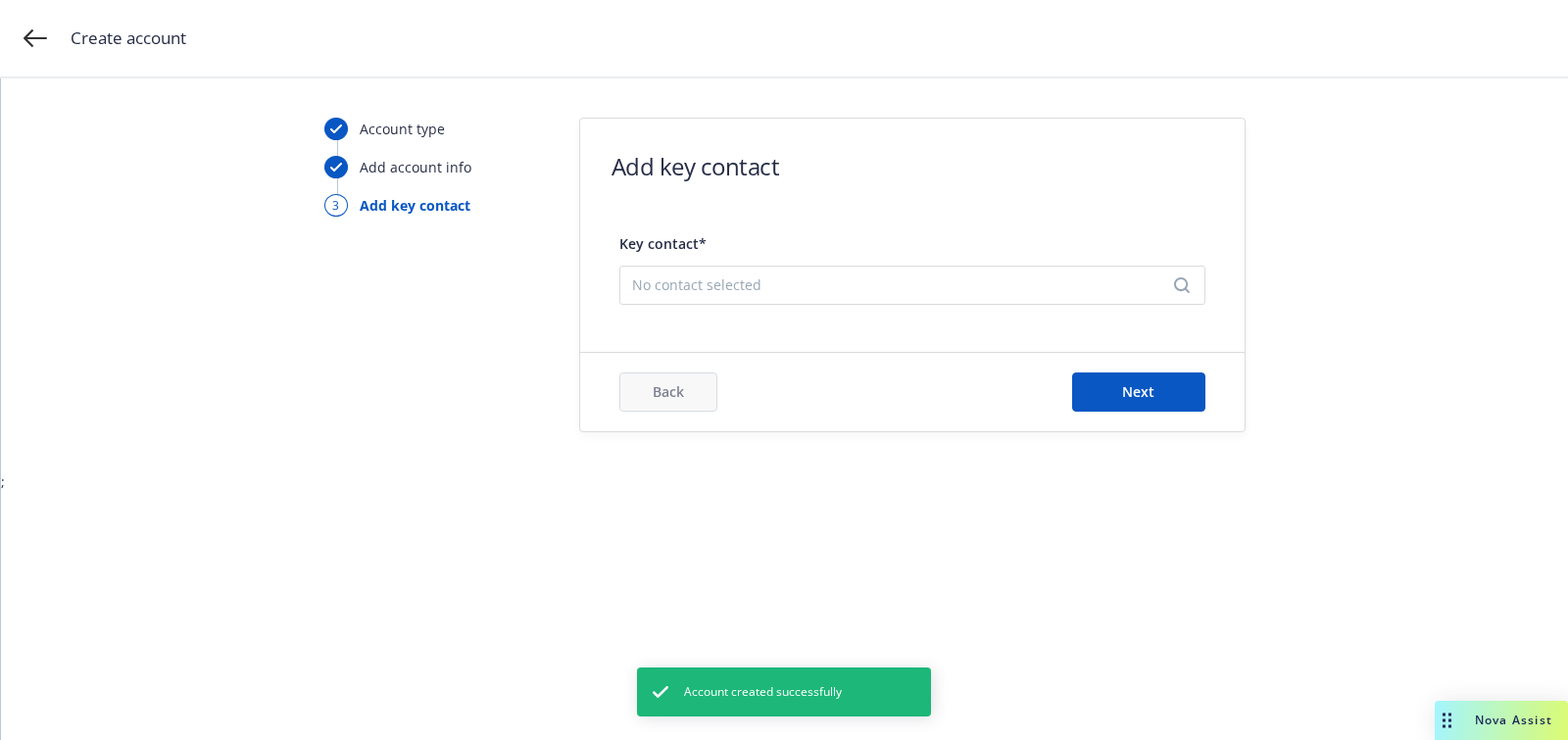
click at [861, 288] on span "No contact selected" at bounding box center [904, 284] width 545 height 21
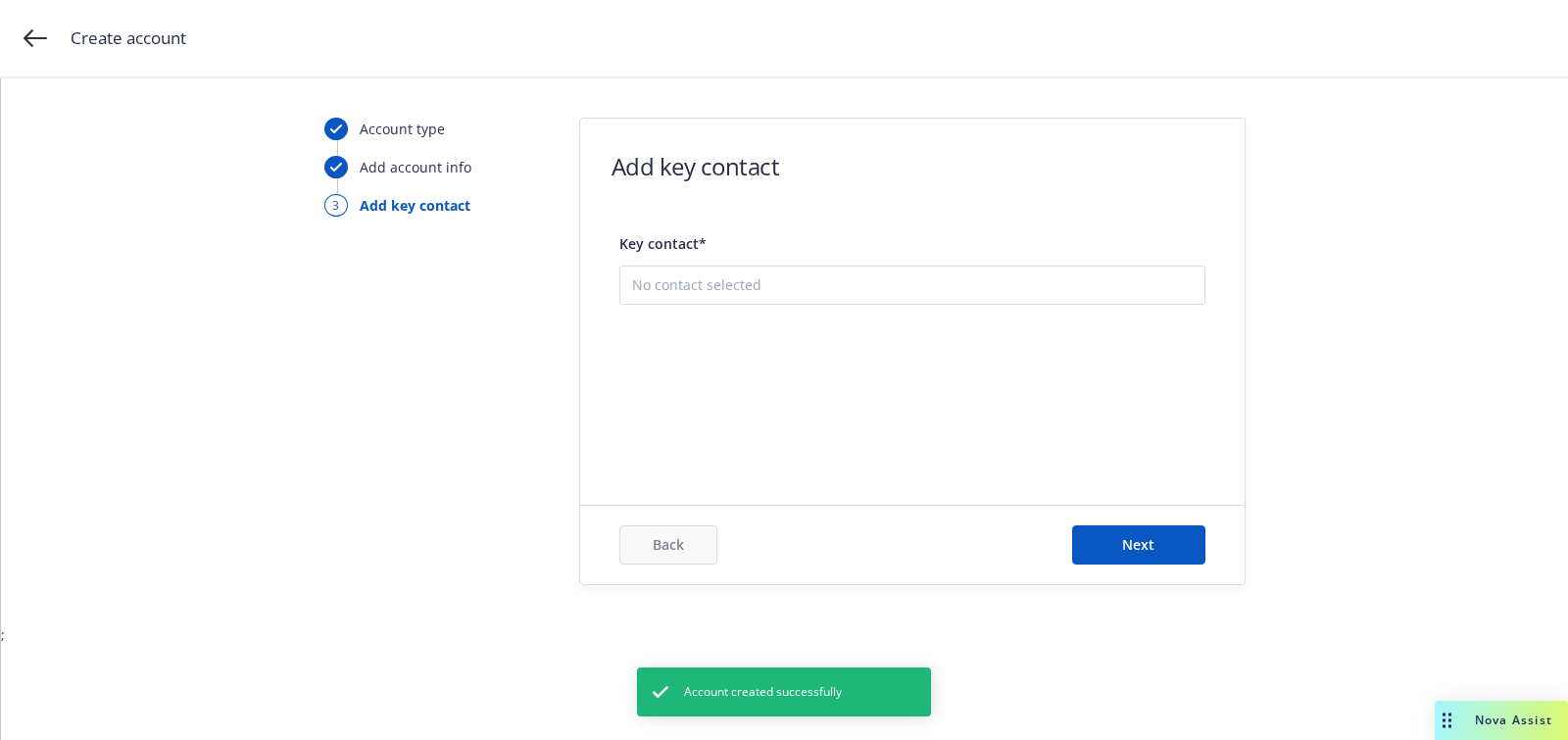
click at [870, 404] on div "Add new contact" at bounding box center [912, 383] width 584 height 63
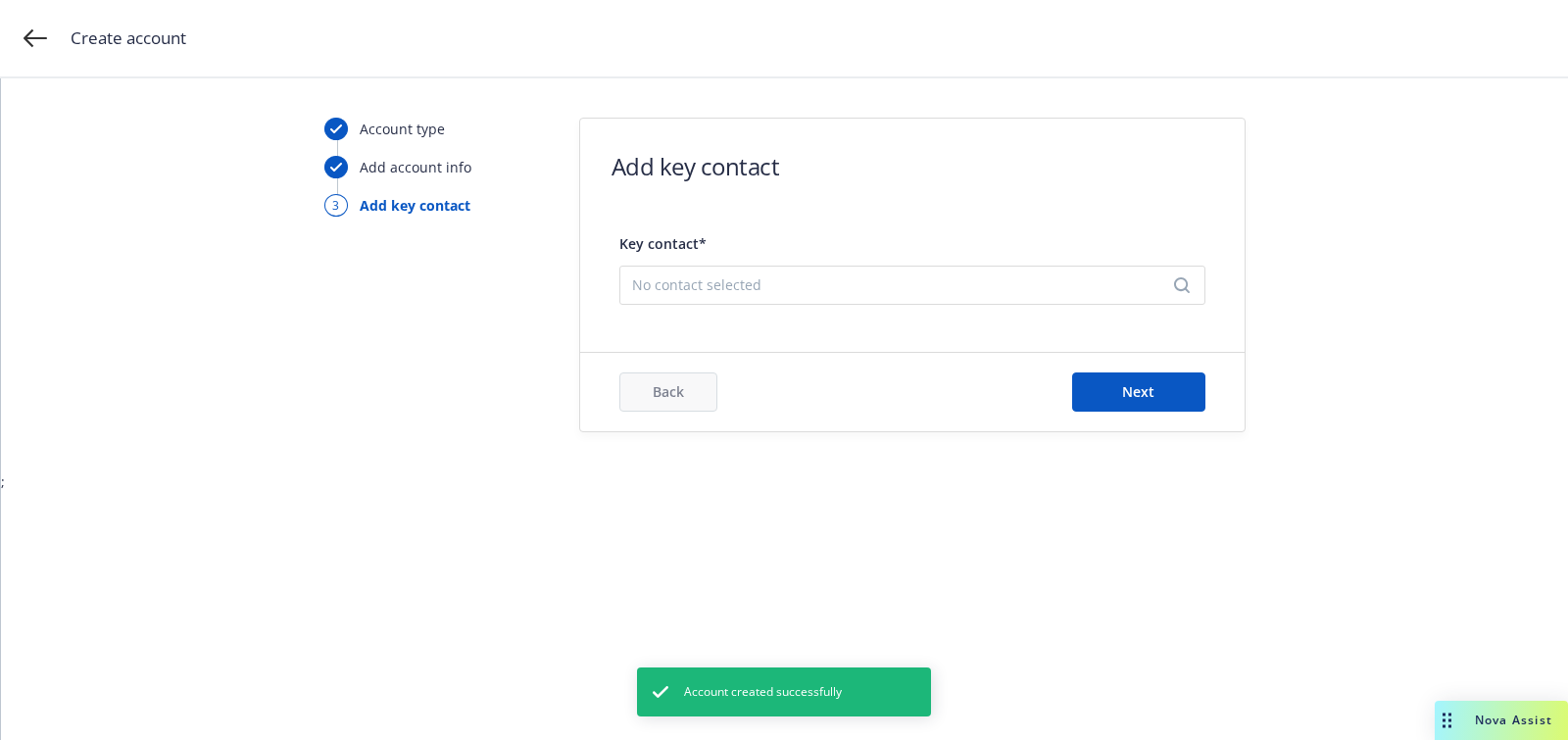
click at [804, 299] on div "No contact selected" at bounding box center [912, 285] width 586 height 39
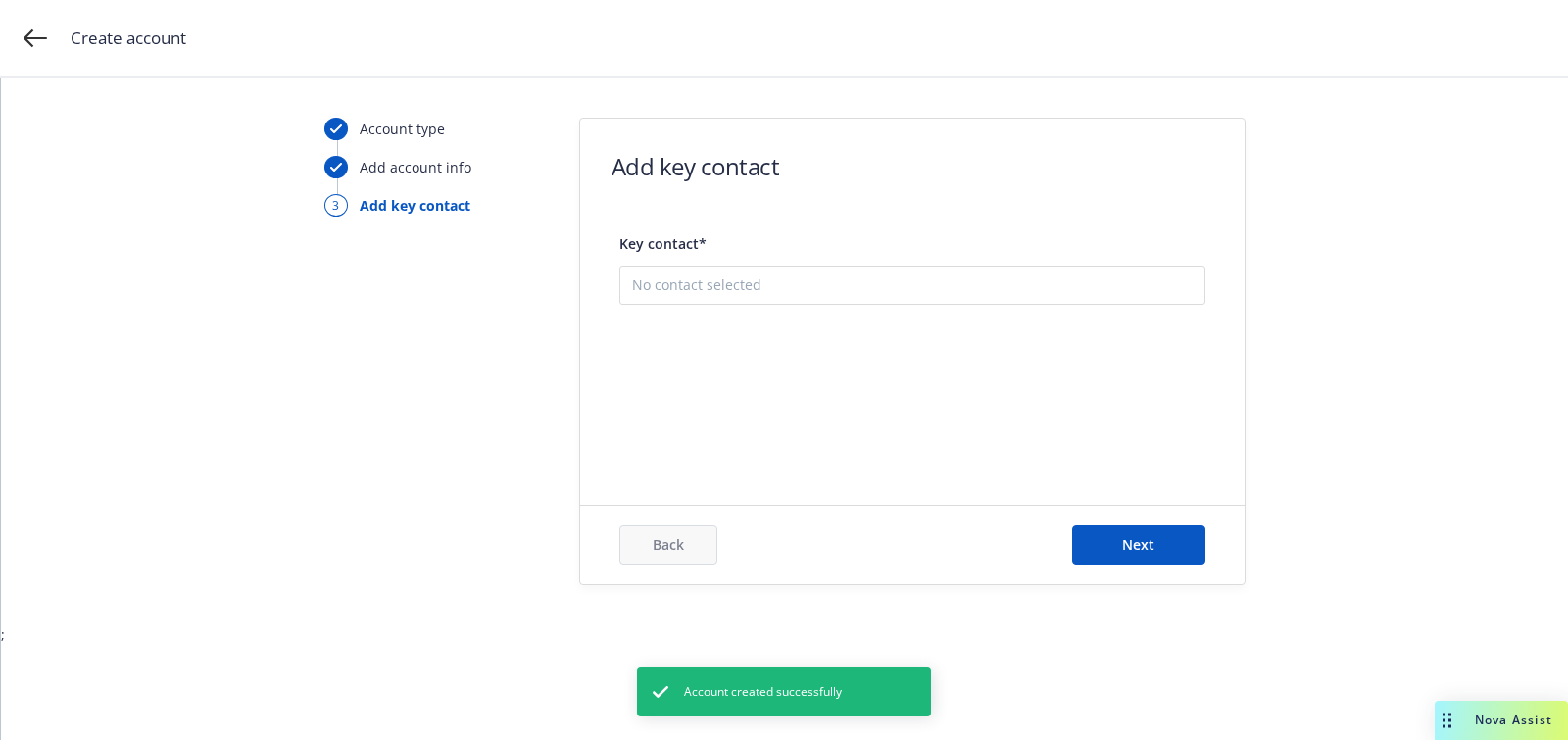
click at [804, 365] on button "Add new contact" at bounding box center [912, 384] width 560 height 39
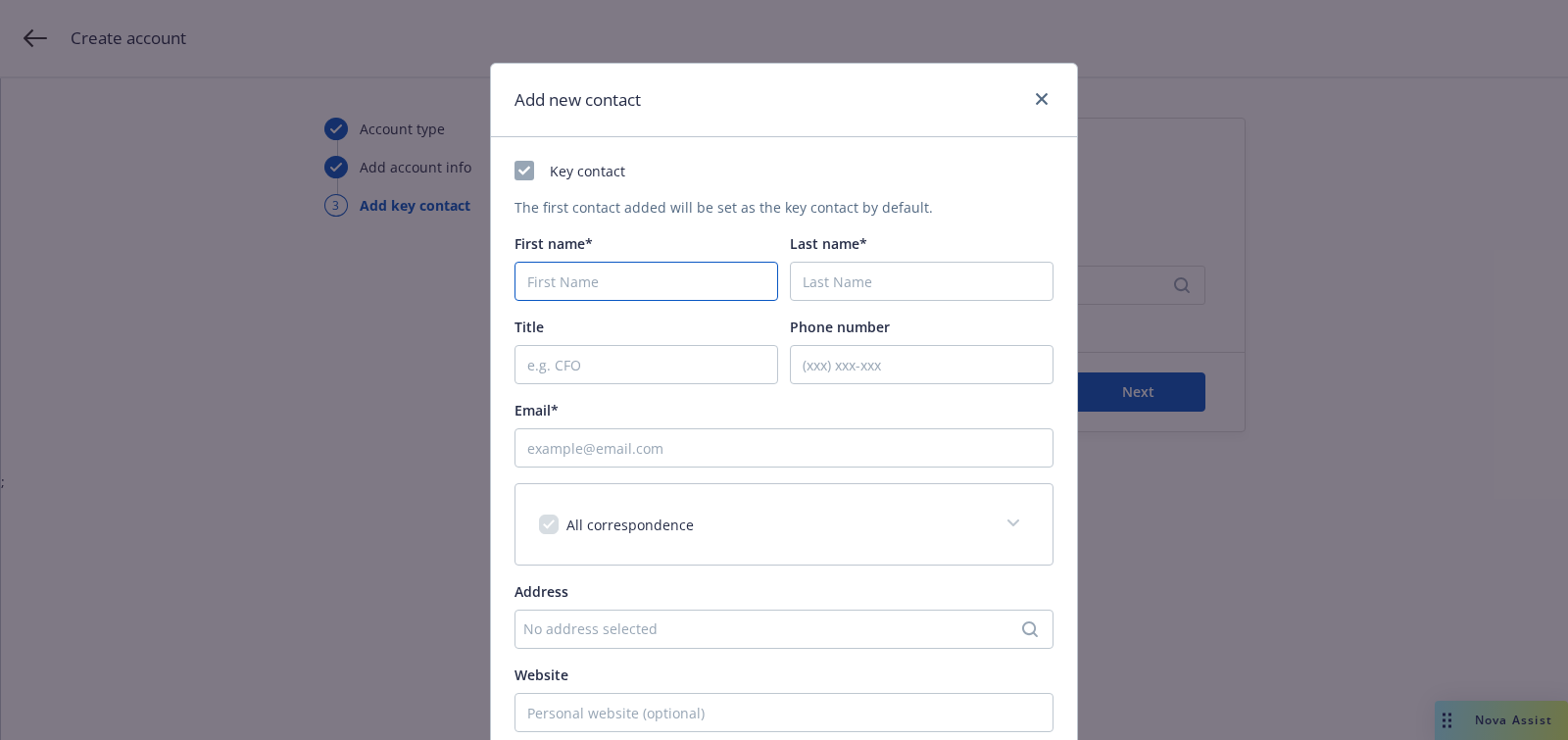
click at [678, 300] on input "First name*" at bounding box center [646, 281] width 263 height 39
paste input "Eugen"
type input "Eugen"
click at [828, 269] on input "Last name*" at bounding box center [921, 281] width 263 height 39
paste input "Alpeza"
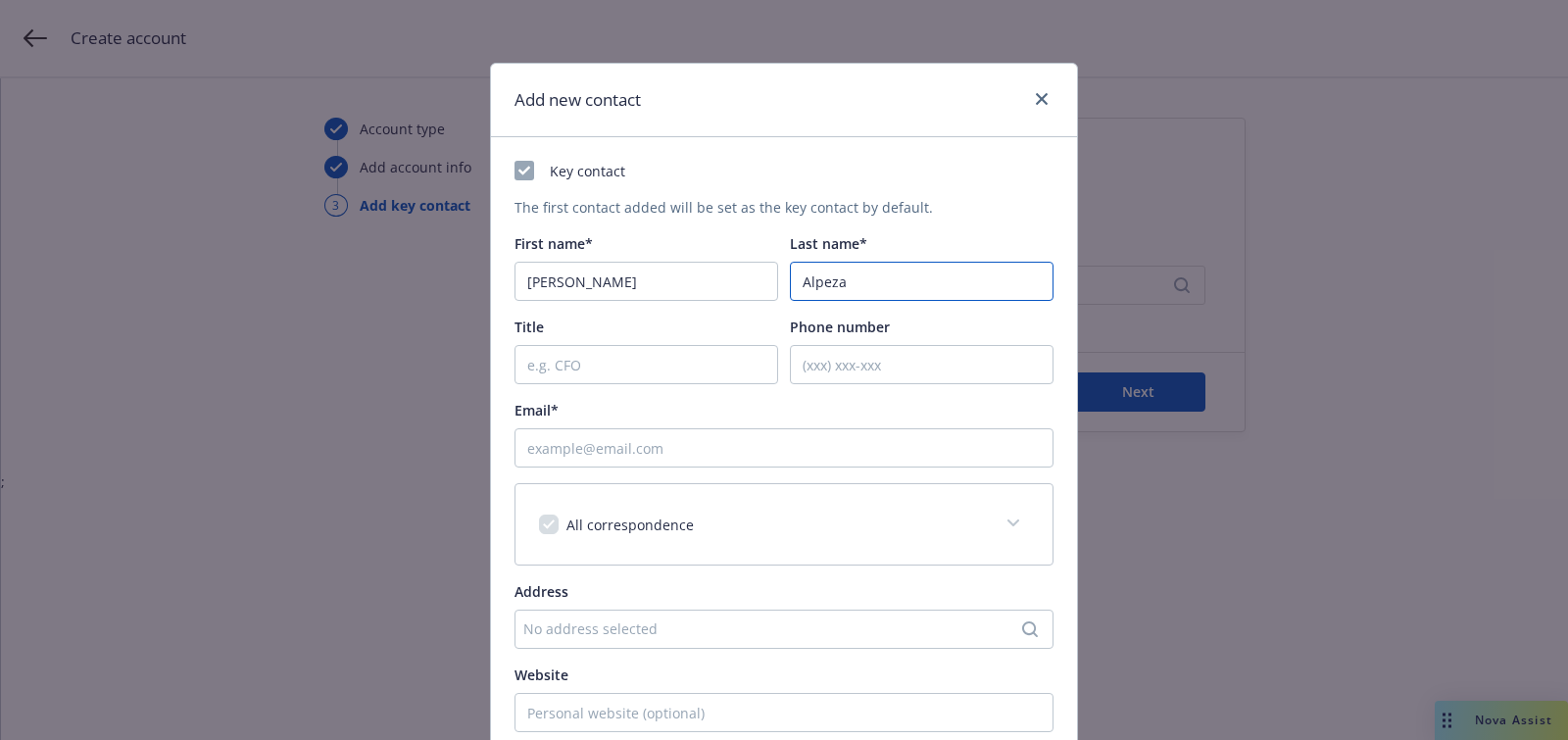
type input "Alpeza"
click at [733, 454] on input "Email*" at bounding box center [784, 448] width 539 height 39
paste input "eugen@edra.ai"
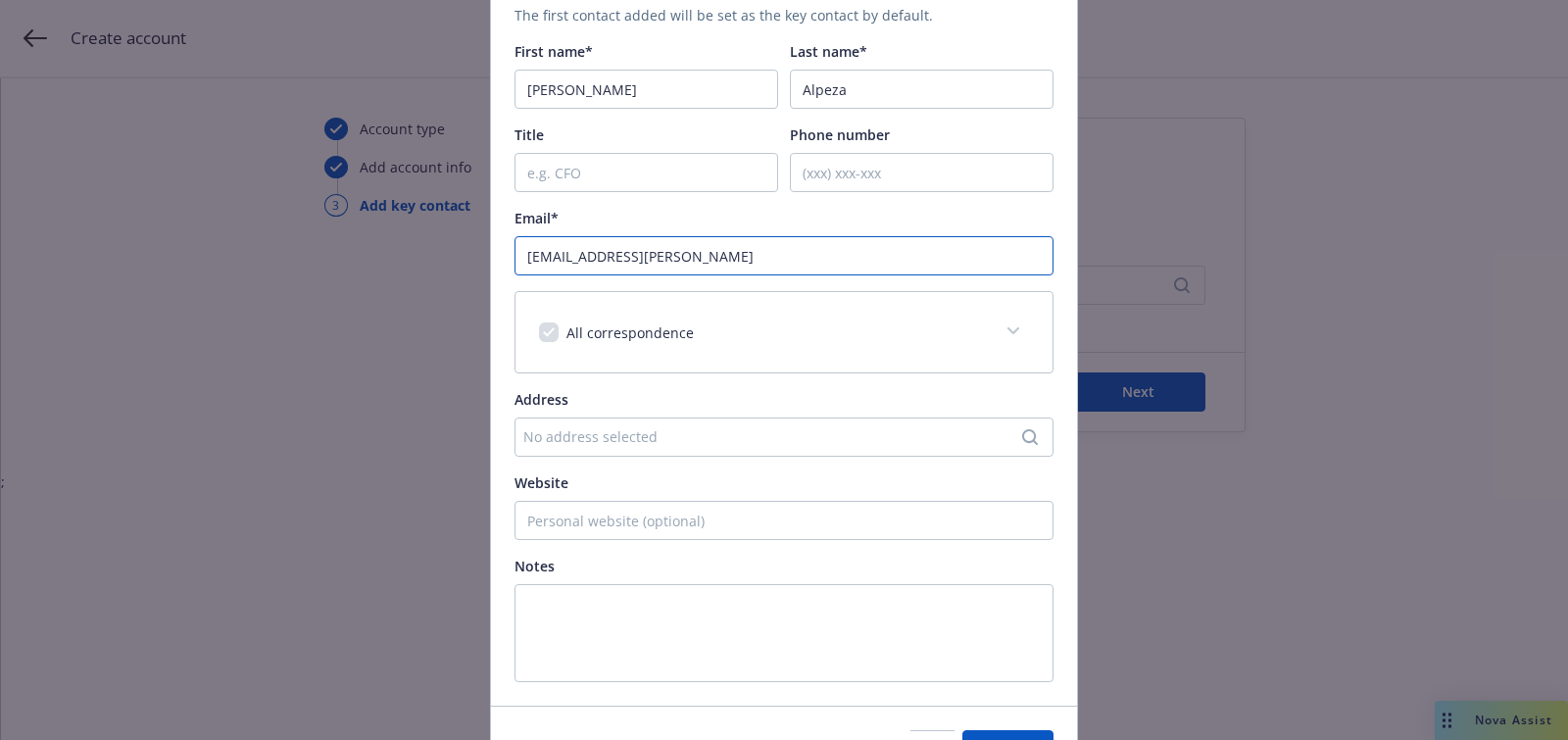
scroll to position [306, 0]
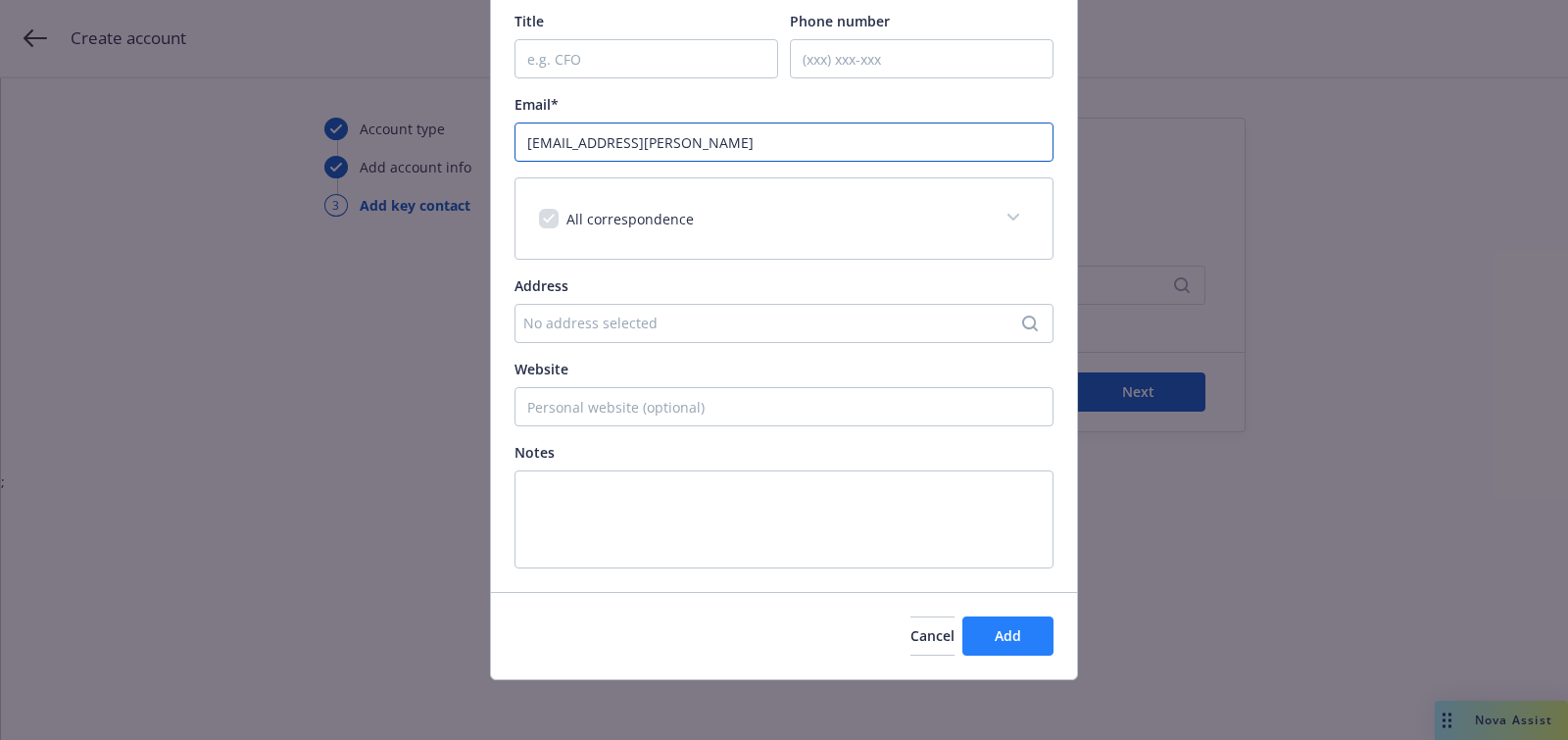
type input "eugen@edra.ai"
click at [1020, 635] on span "Add" at bounding box center [1008, 635] width 27 height 19
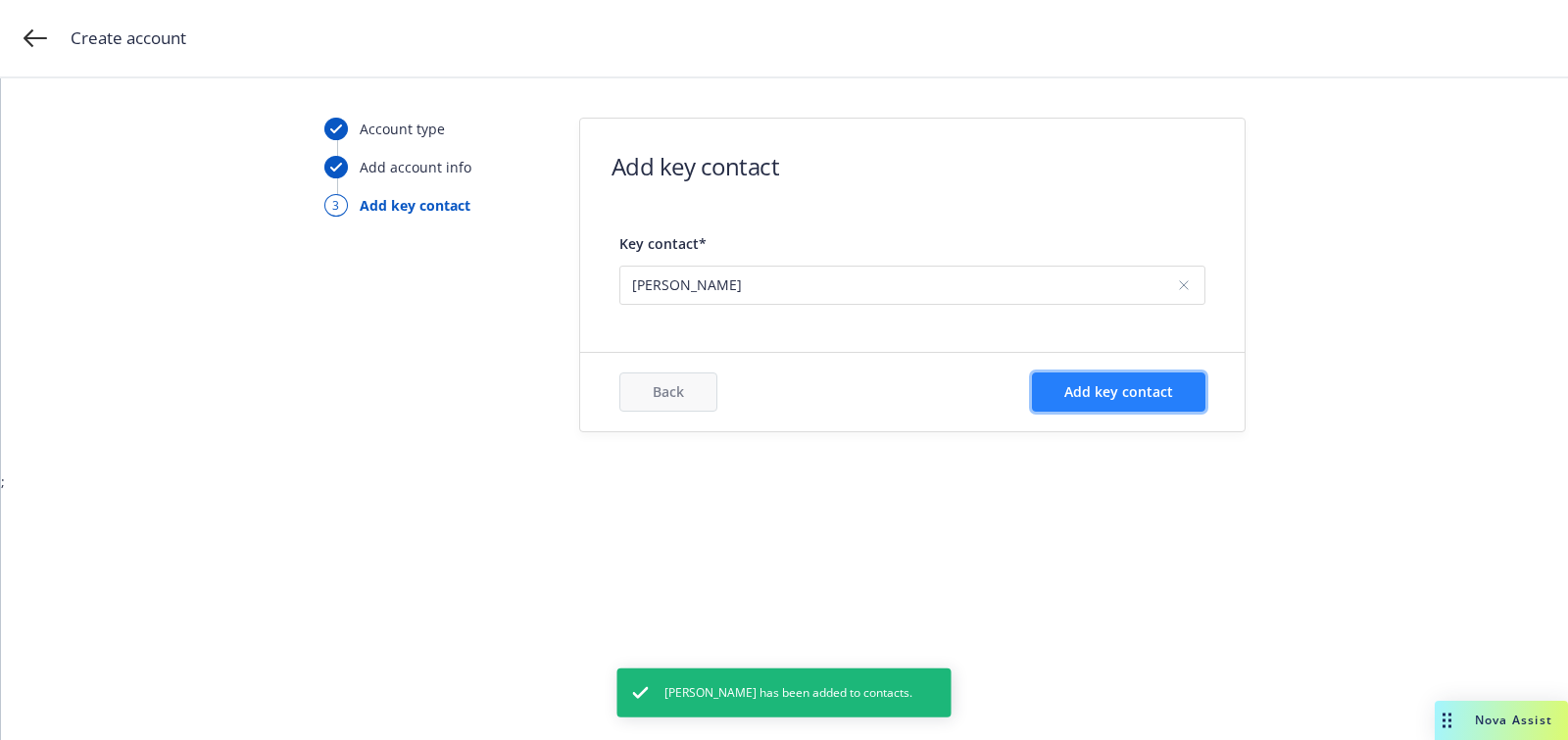
click at [1146, 404] on button "Add key contact" at bounding box center [1119, 392] width 173 height 39
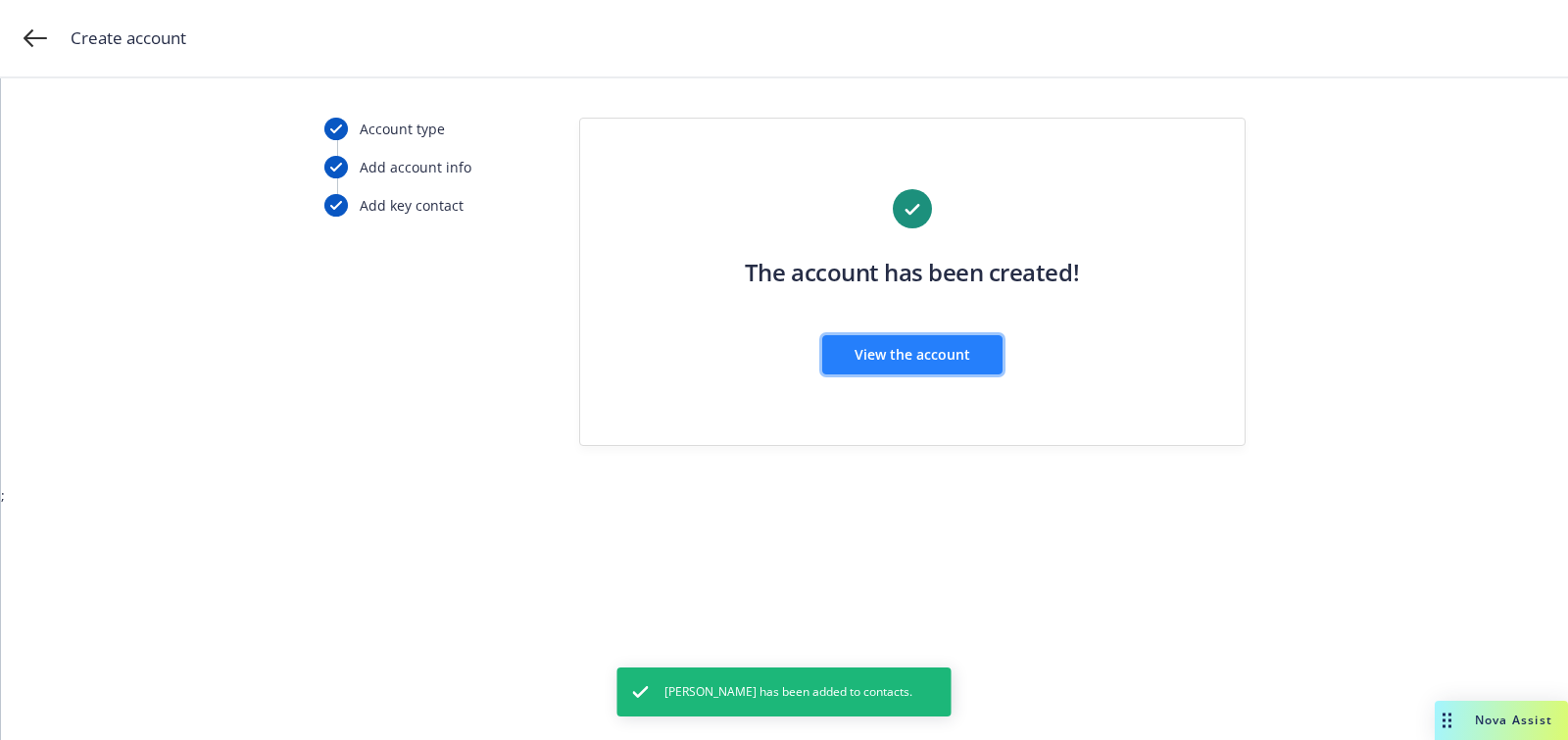
click at [885, 366] on button "View the account" at bounding box center [911, 355] width 180 height 39
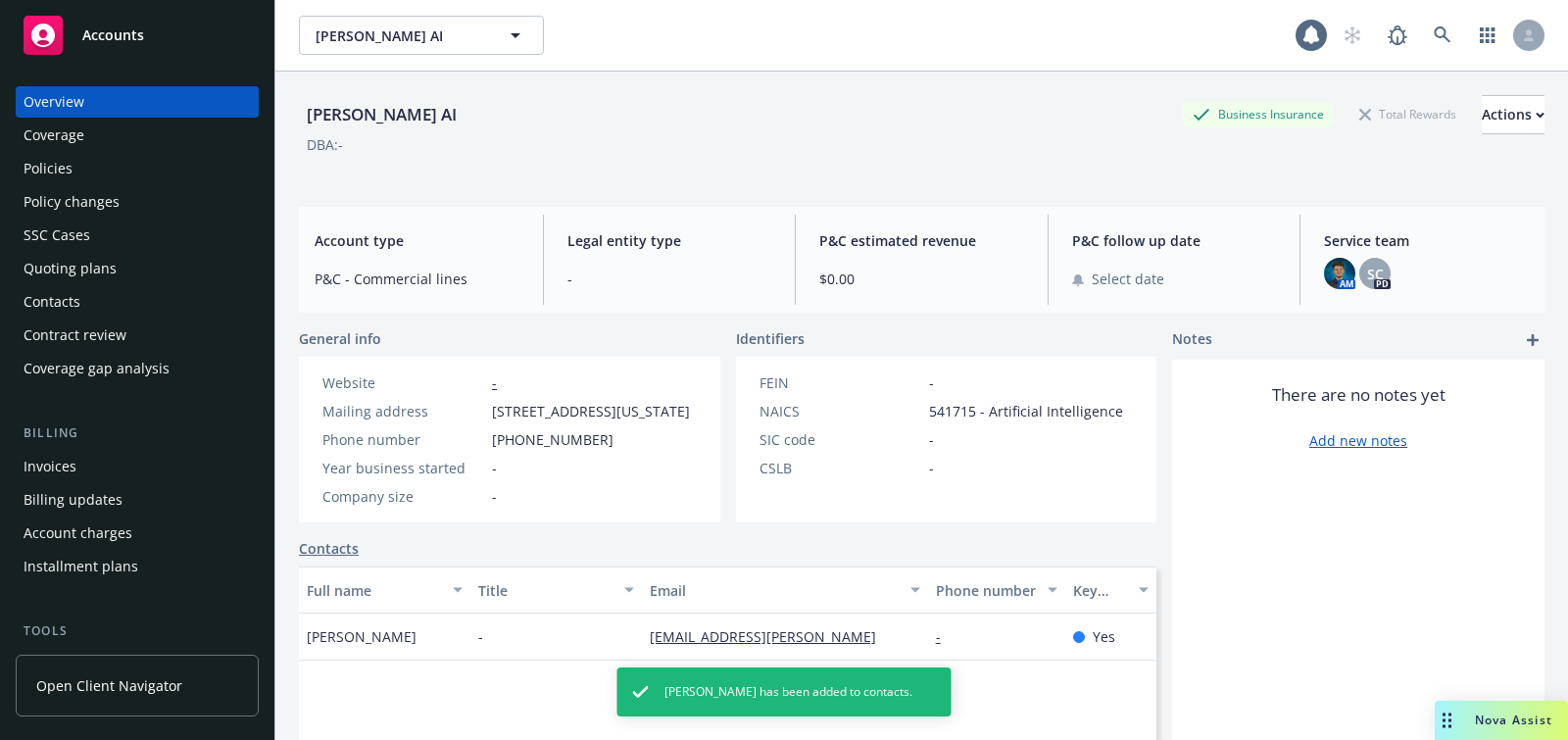
click at [116, 268] on div "Quoting plans" at bounding box center [137, 268] width 227 height 31
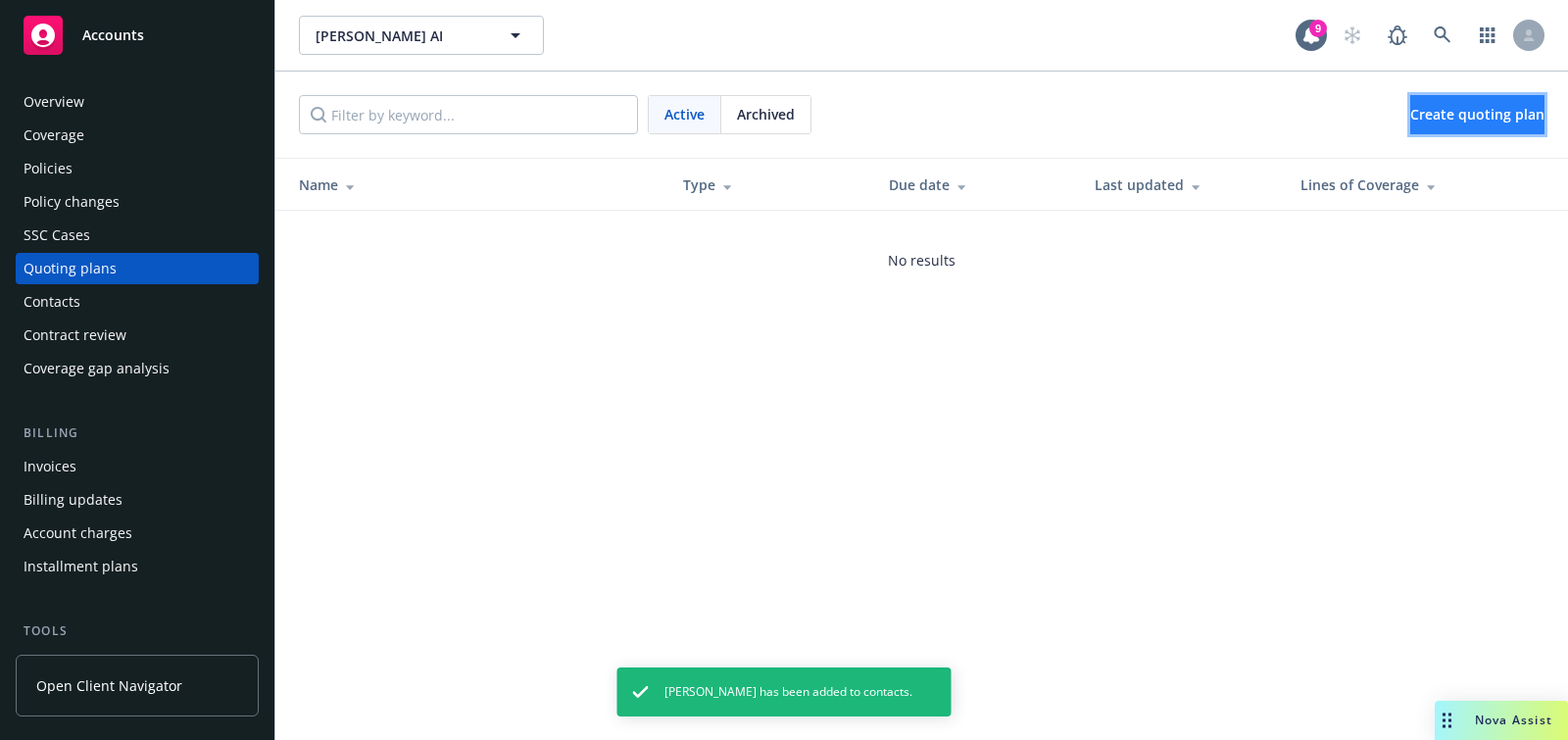
click at [1411, 120] on span "Create quoting plan" at bounding box center [1478, 114] width 135 height 19
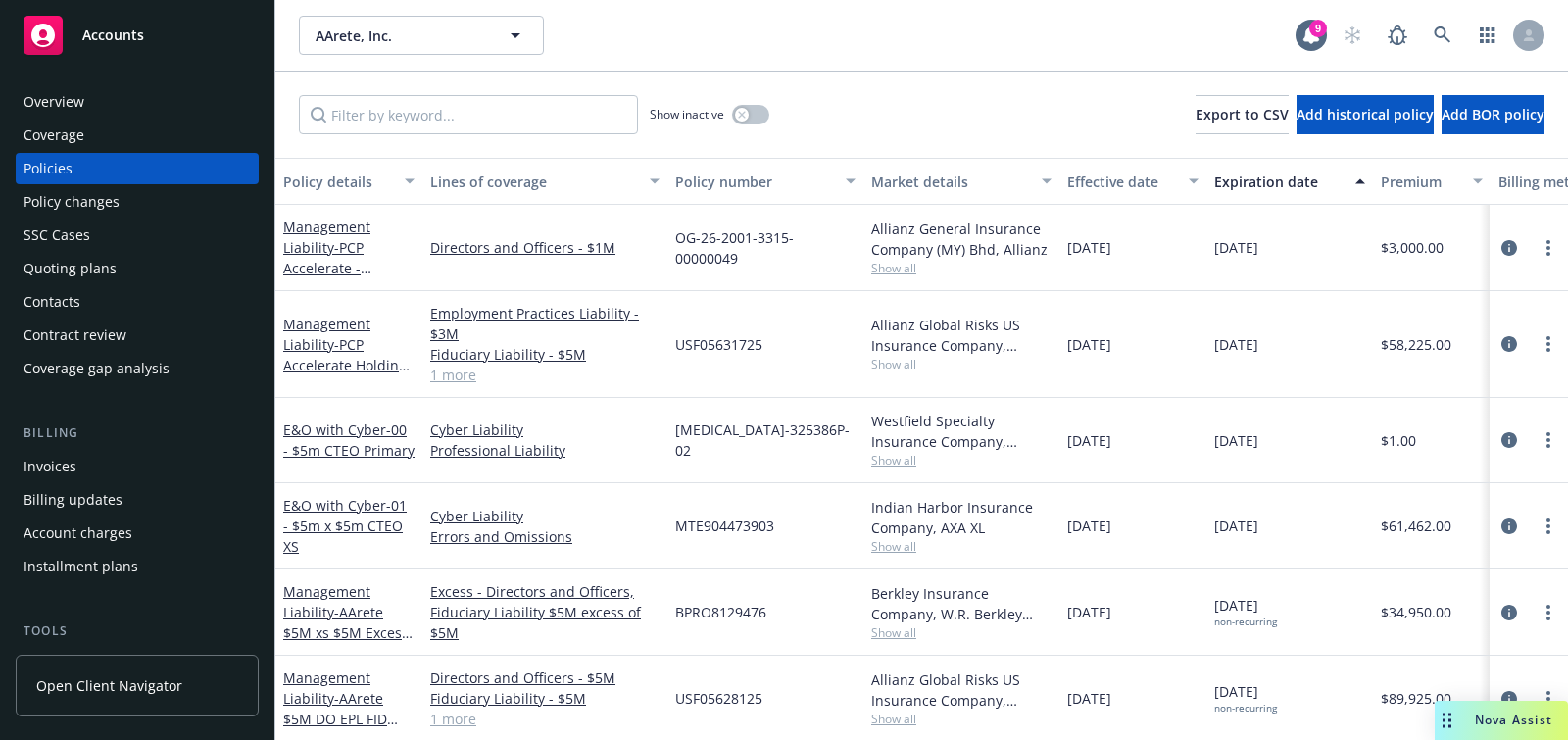
scroll to position [7, 0]
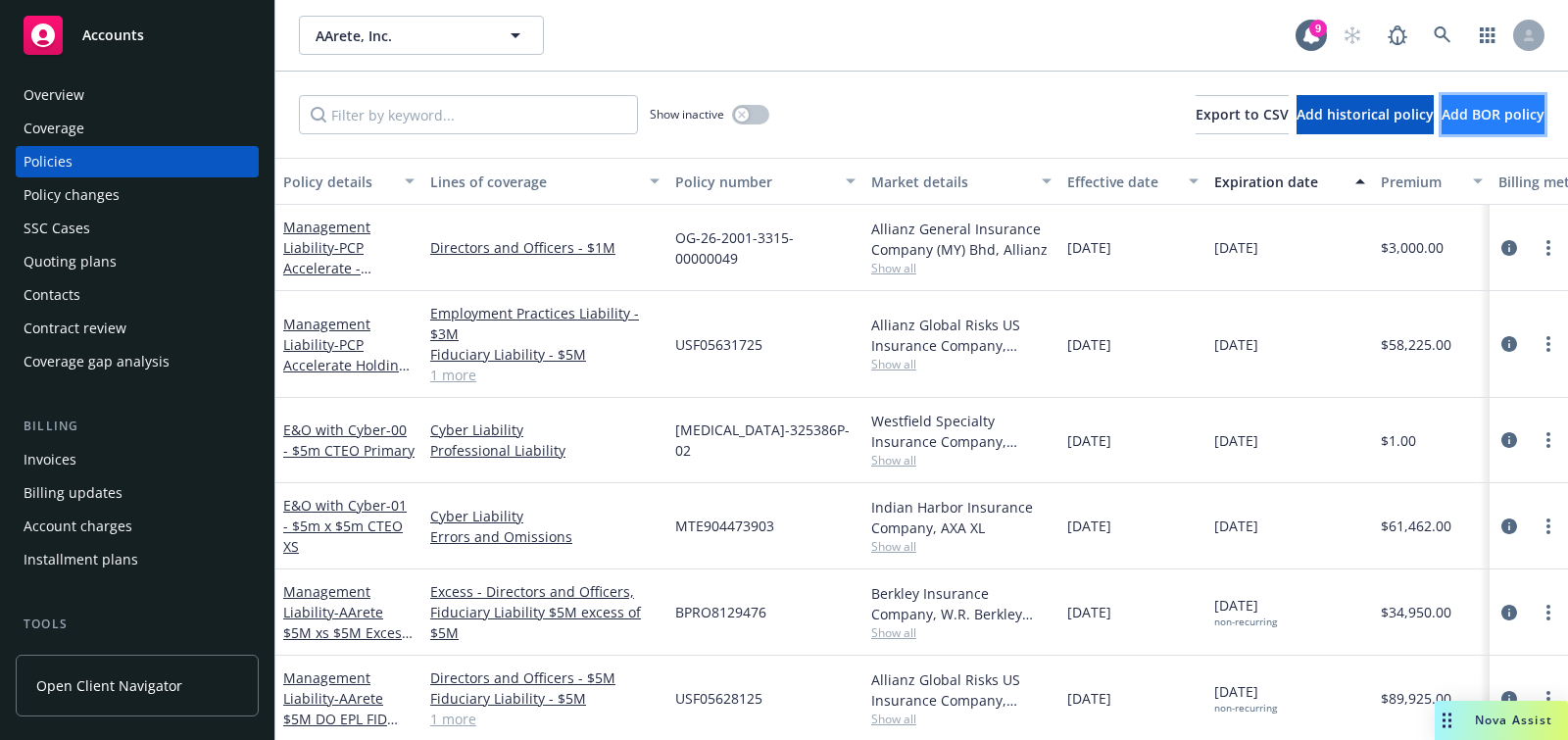
click at [1464, 129] on button "Add BOR policy" at bounding box center [1492, 115] width 103 height 39
select select "other"
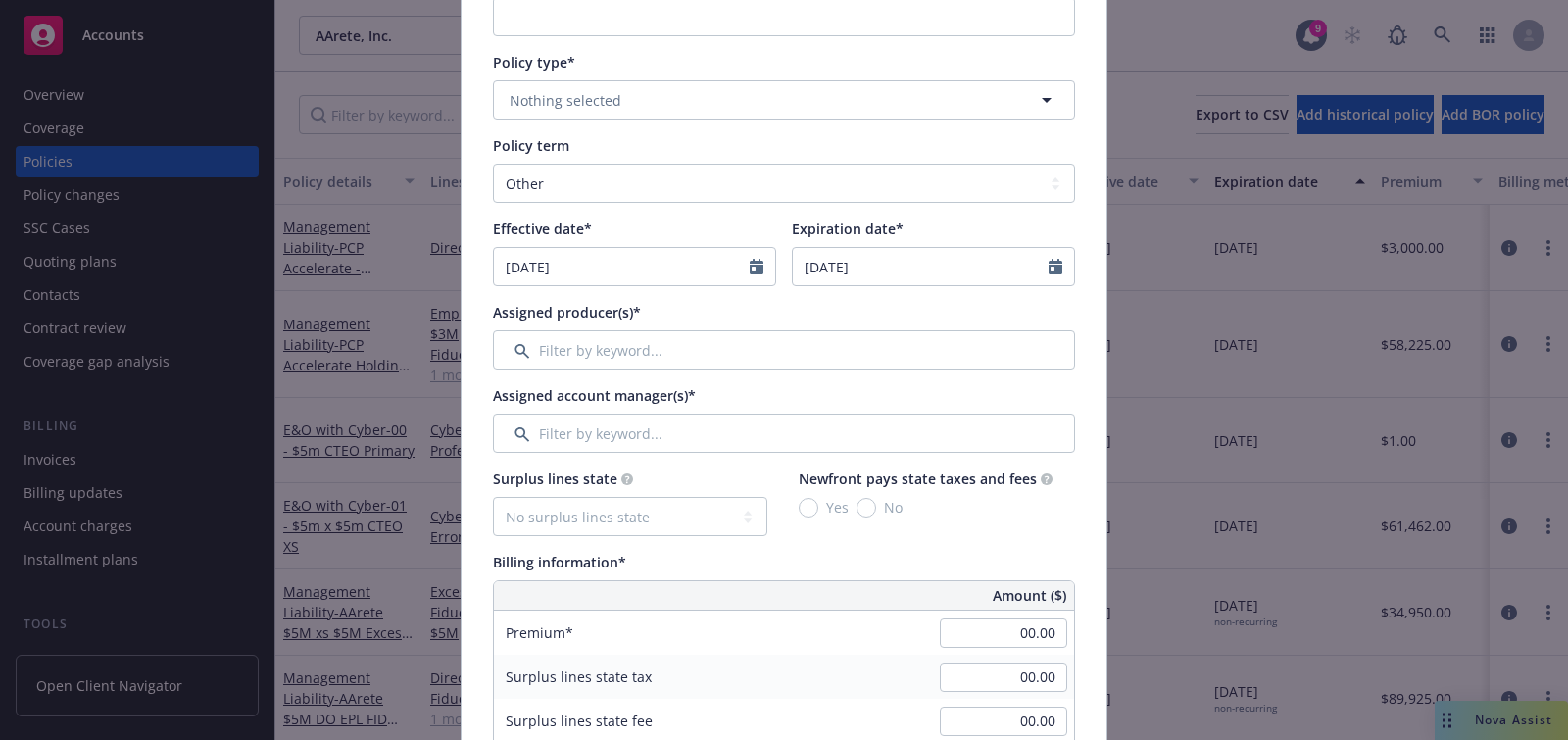
scroll to position [0, 0]
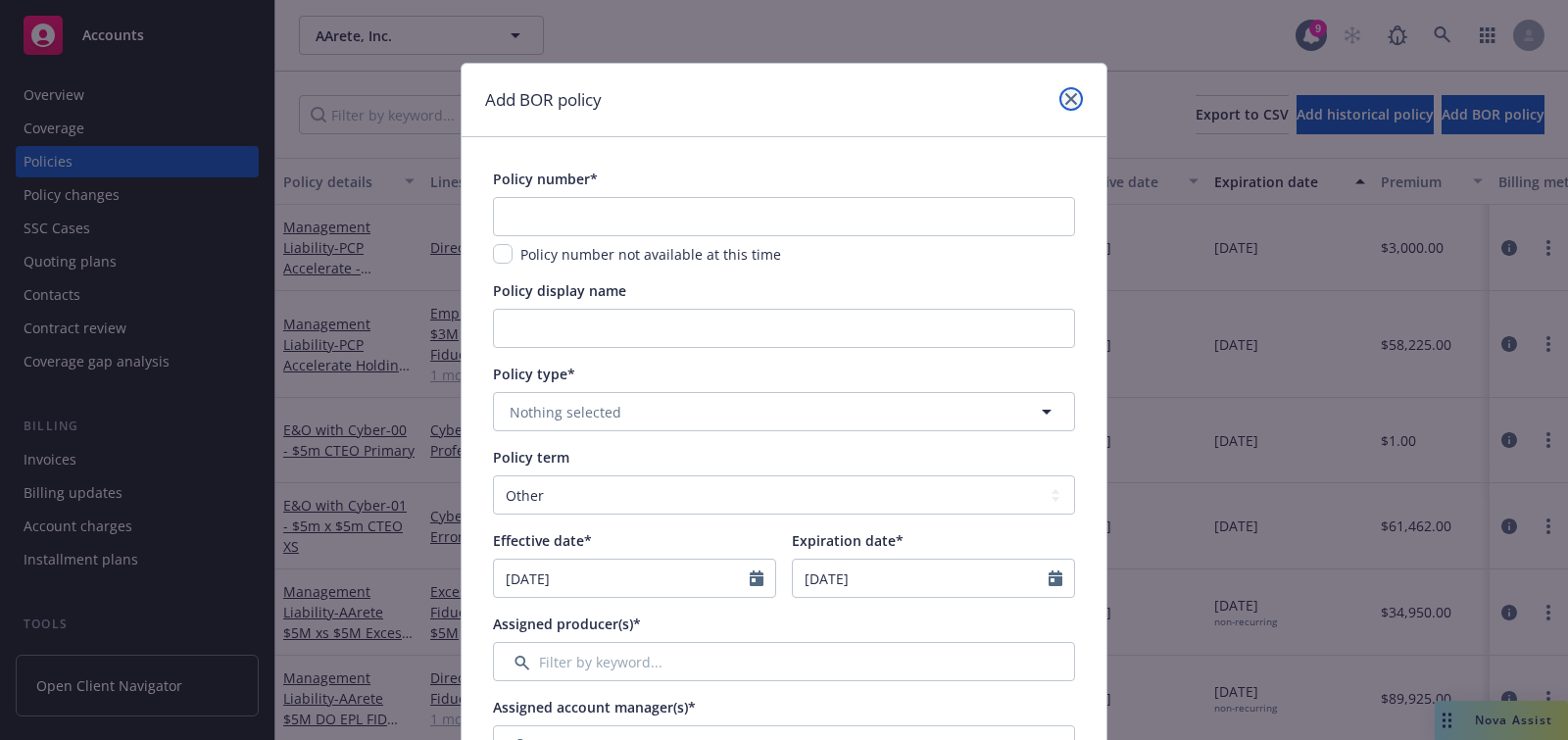
click at [1071, 88] on link "close" at bounding box center [1072, 99] width 24 height 24
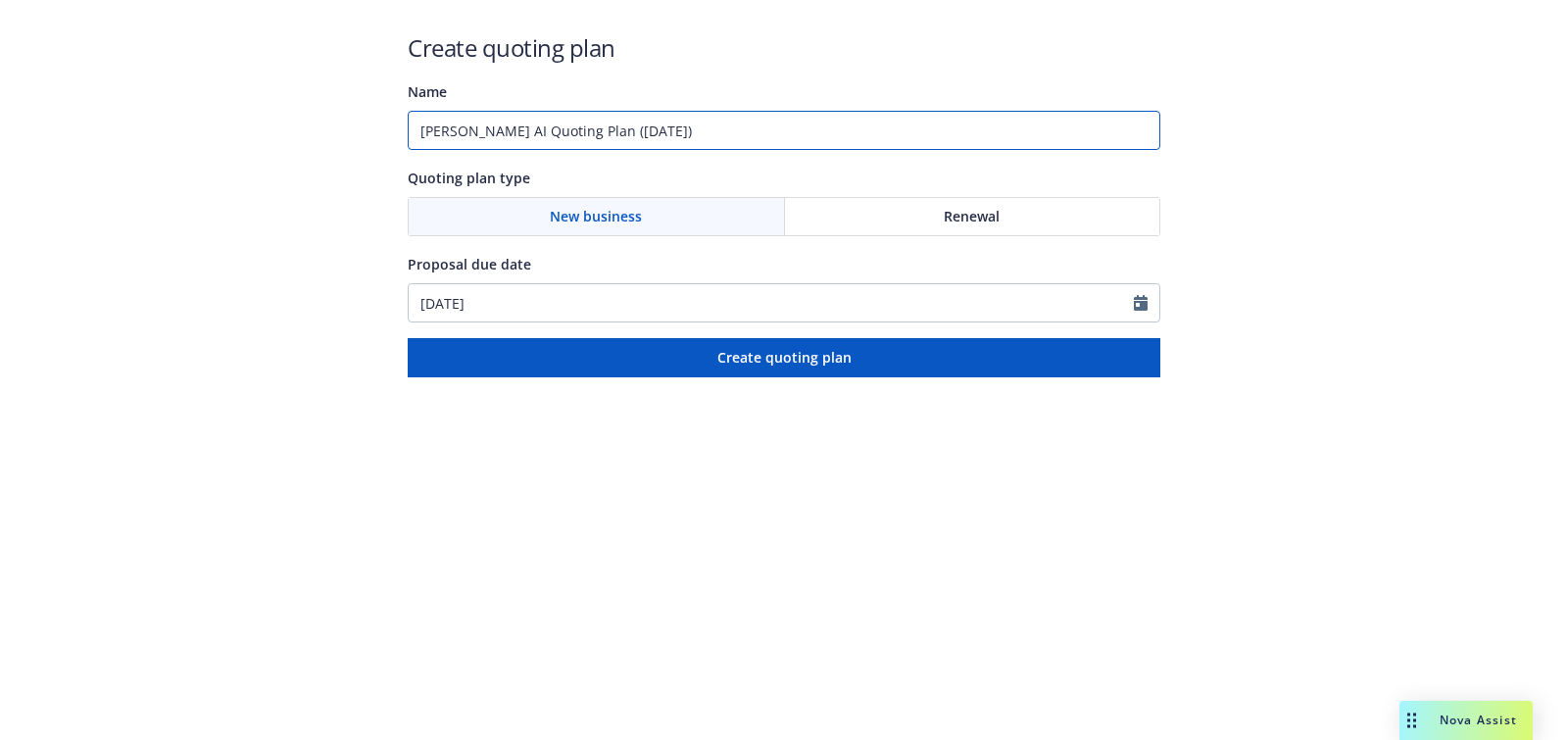
click at [765, 141] on input "[PERSON_NAME] AI Quoting Plan ([DATE])" at bounding box center [784, 131] width 753 height 39
type input "[DATE]"
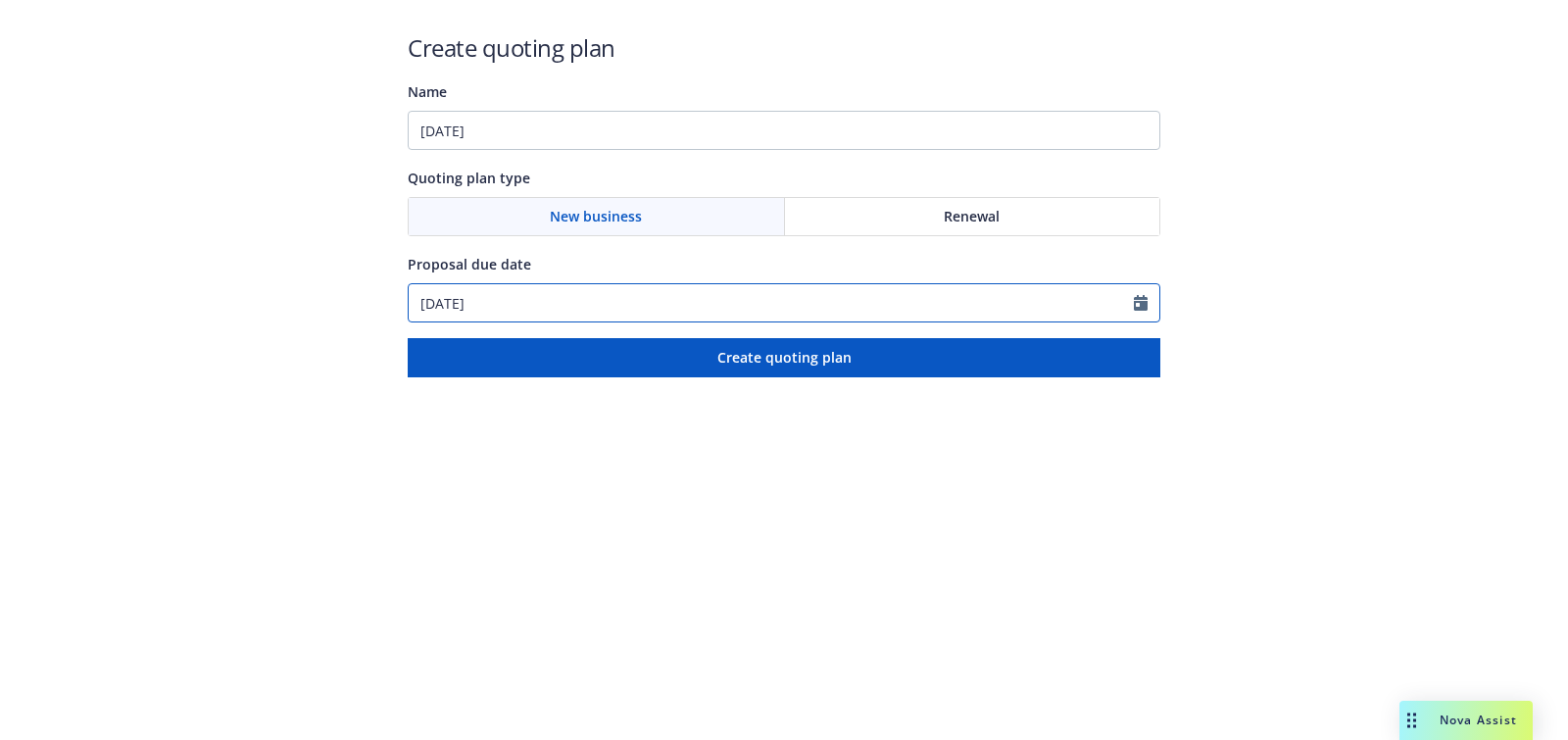
click at [570, 303] on input "10/14/2025" at bounding box center [772, 303] width 726 height 37
select select "10"
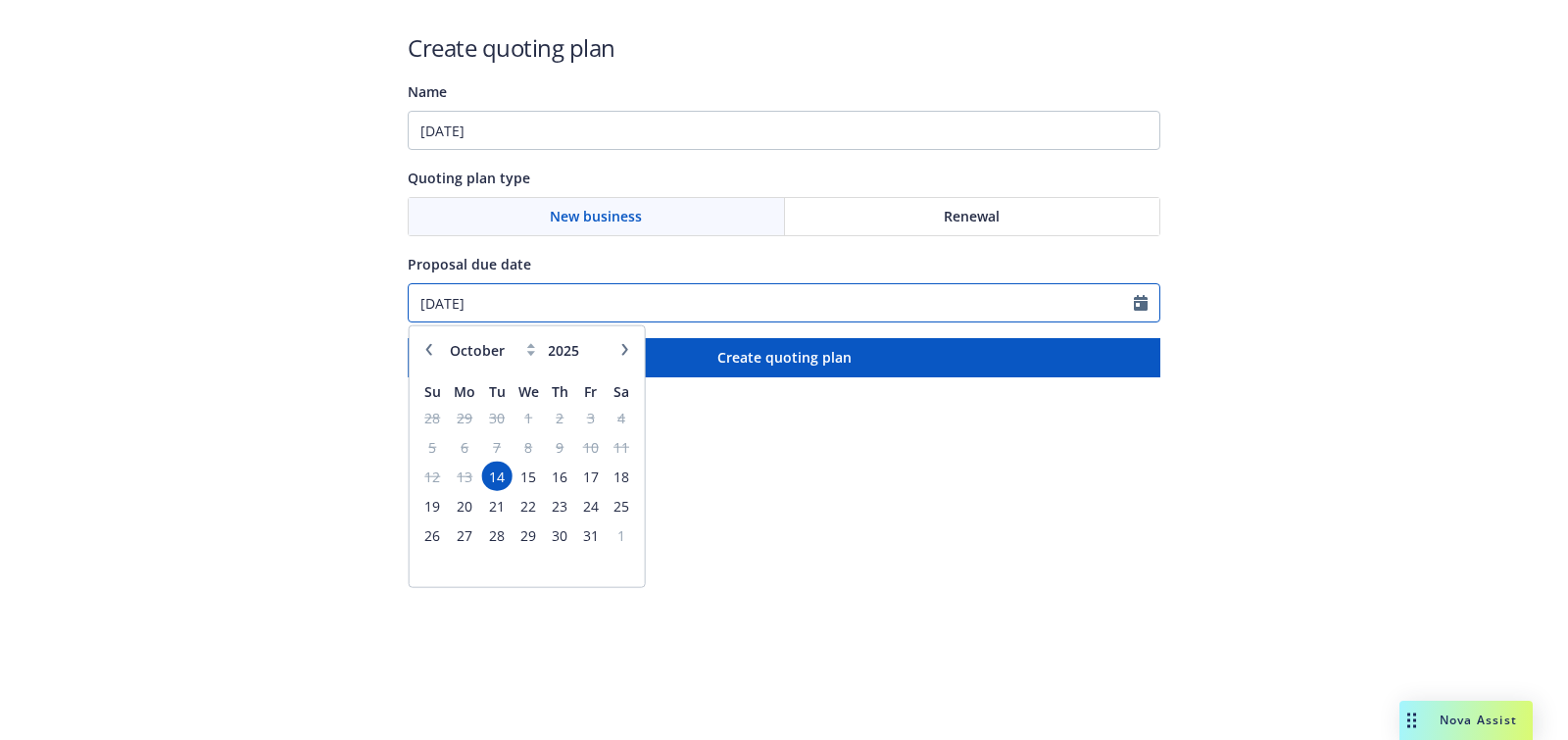
paste input "2/31"
type input "12/31/2025"
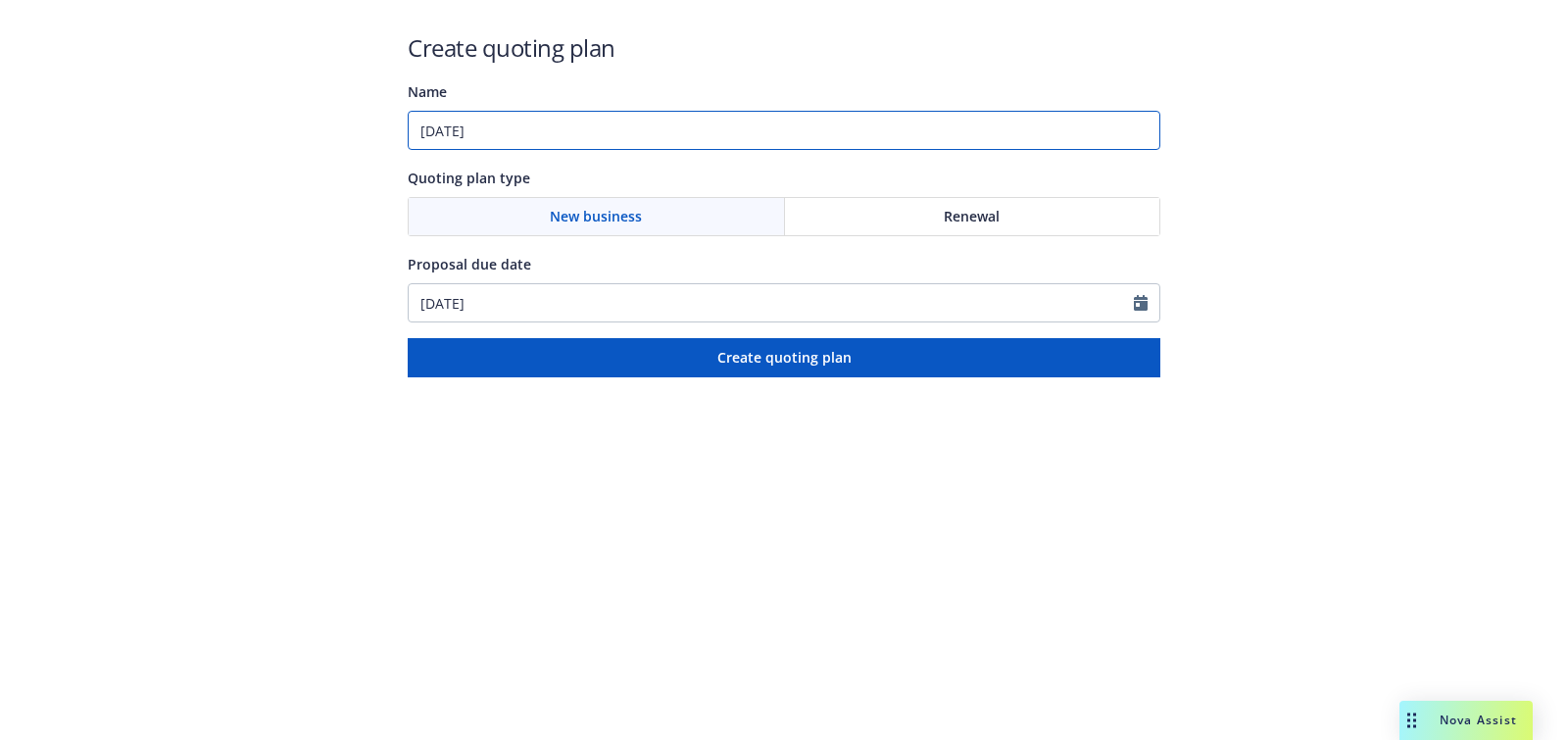
click at [586, 145] on input "12/31/2025" at bounding box center [784, 131] width 753 height 39
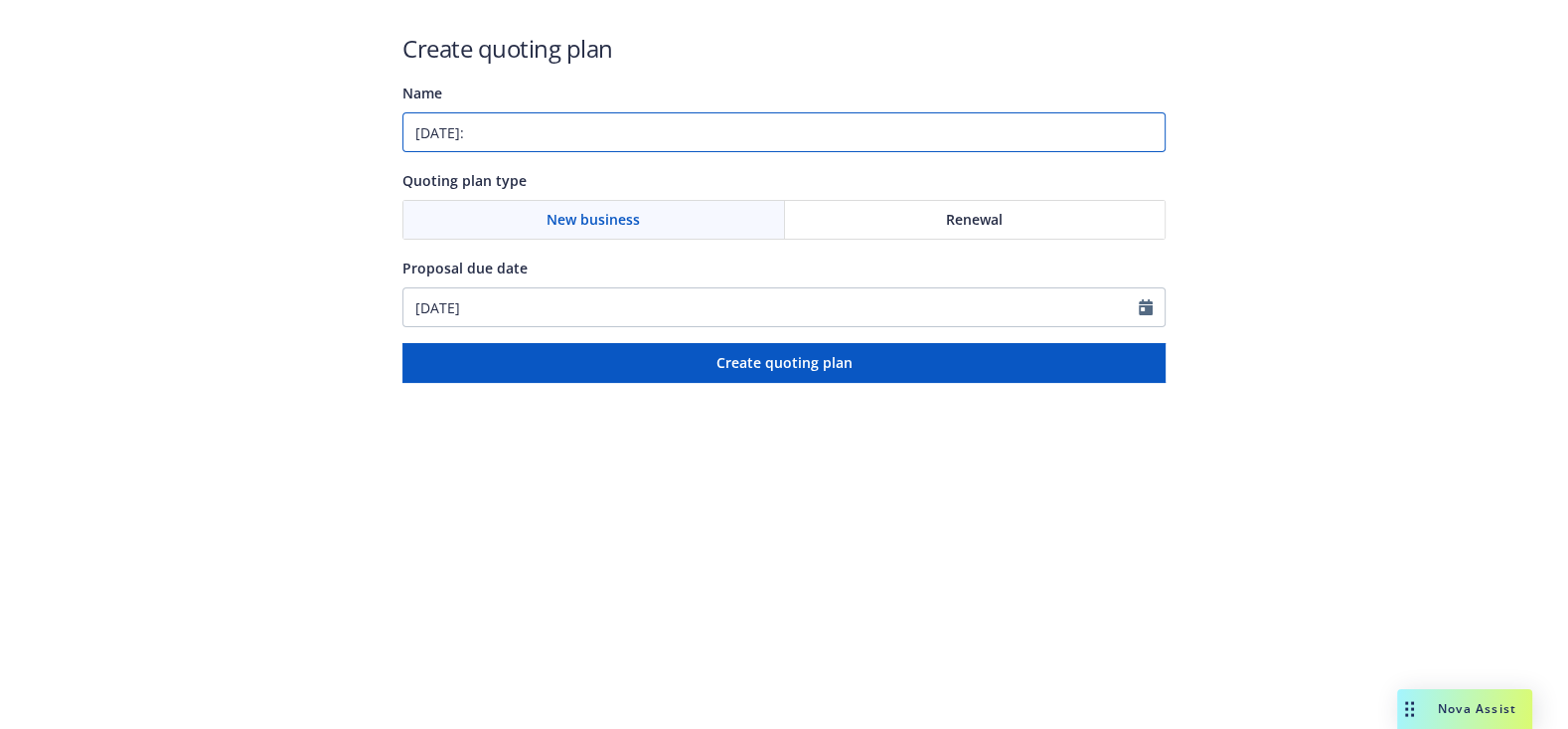
paste input "Directors and Officers;E&O with Cyber"
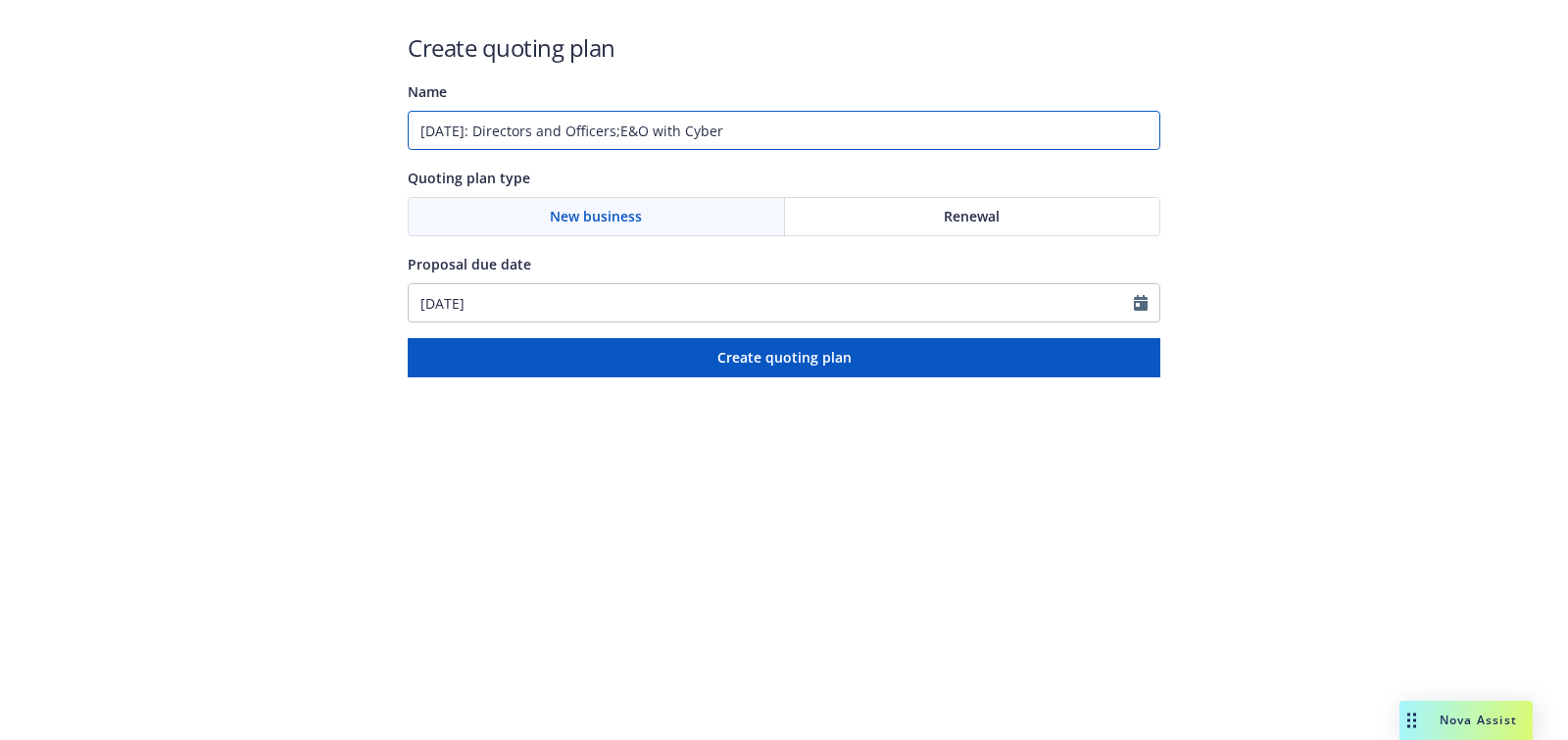
click at [645, 130] on input "12/31/2025: Directors and Officers;E&O with Cyber" at bounding box center [784, 131] width 753 height 39
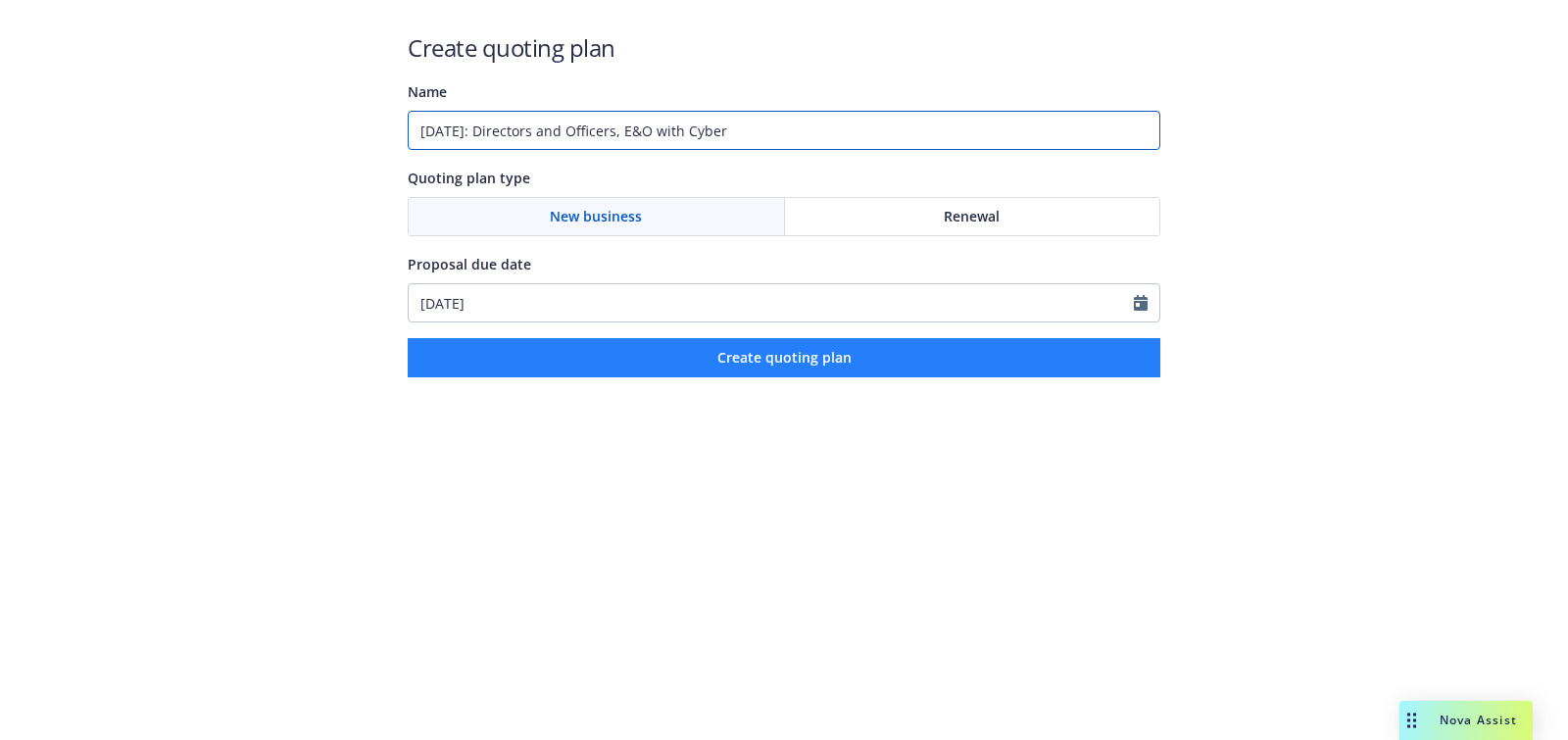
type input "12/31/2025: Directors and Officers, E&O with Cyber"
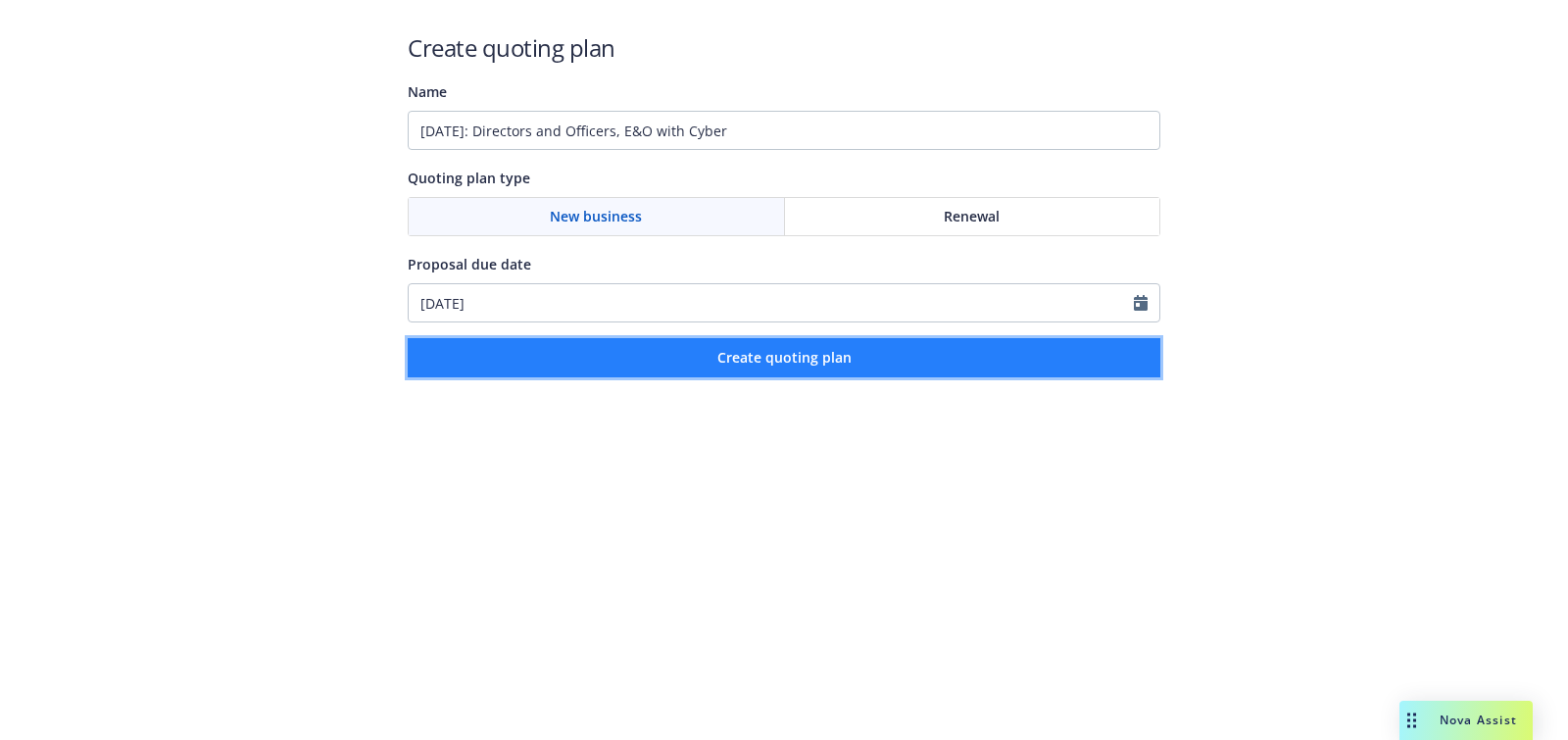
click at [760, 369] on button "Create quoting plan" at bounding box center [784, 358] width 753 height 39
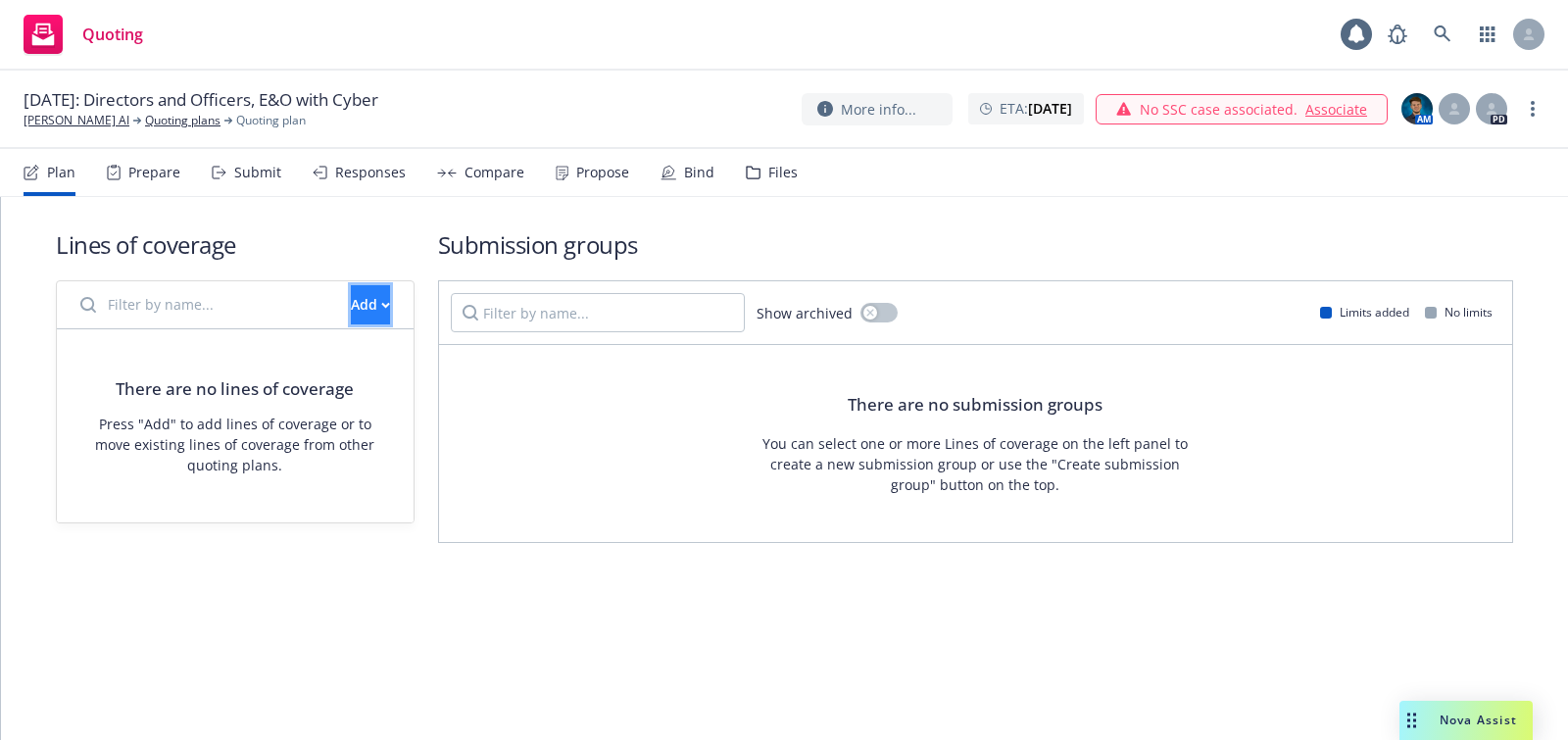
click at [352, 285] on button "Add" at bounding box center [371, 305] width 39 height 39
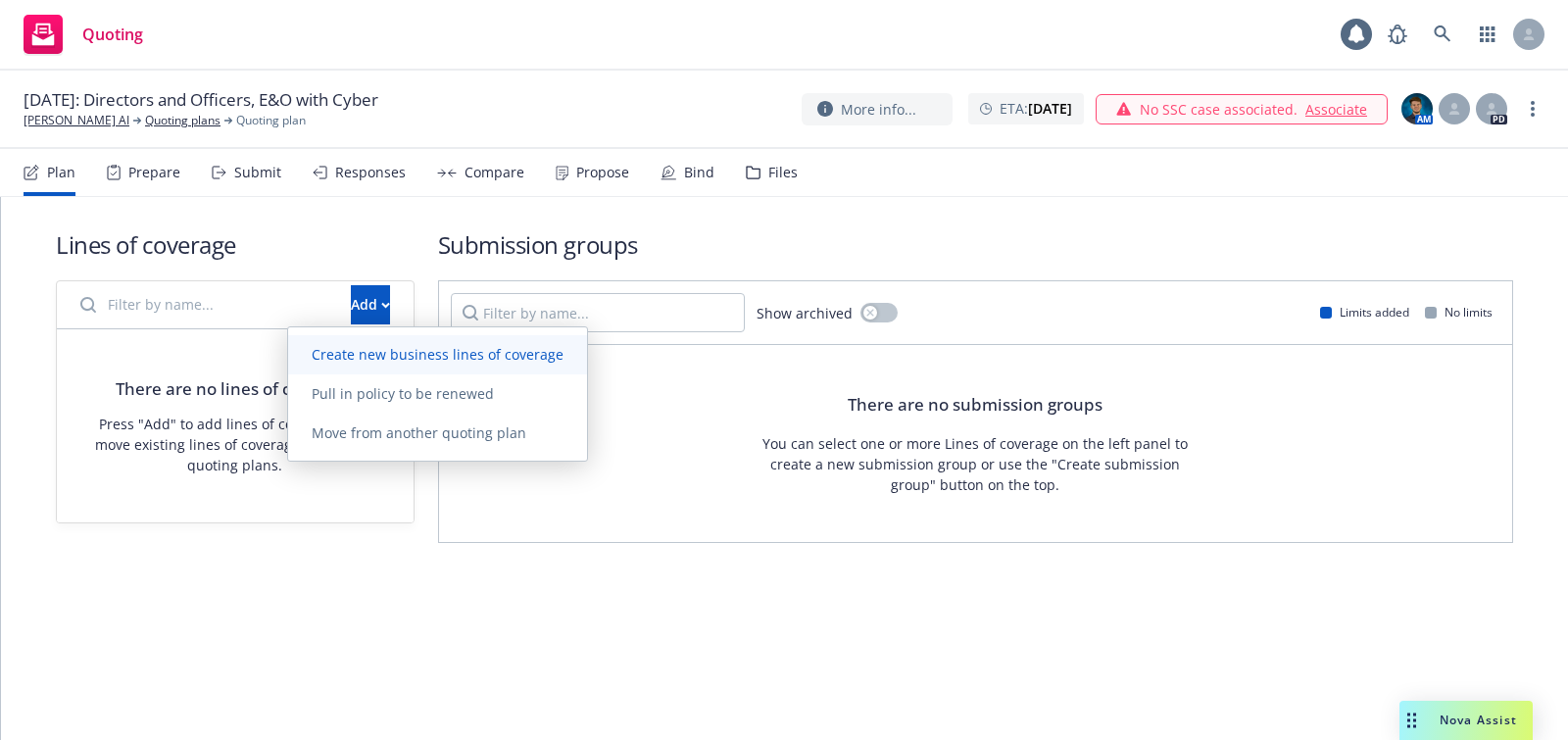
click at [463, 356] on span "Create new business lines of coverage" at bounding box center [437, 354] width 299 height 19
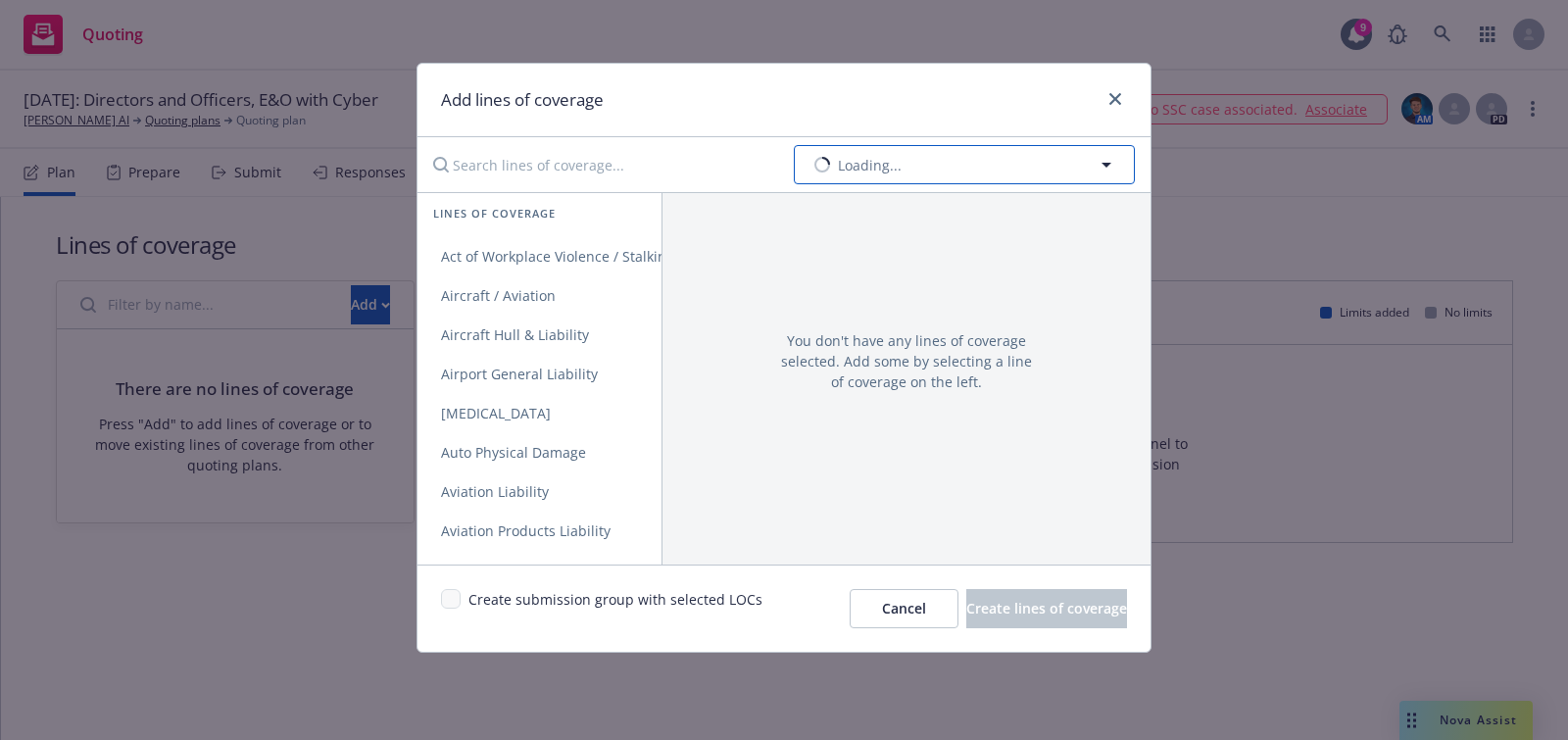
click at [864, 155] on span "Loading..." at bounding box center [869, 165] width 64 height 21
click at [874, 178] on button "Filter by policy type" at bounding box center [963, 165] width 341 height 39
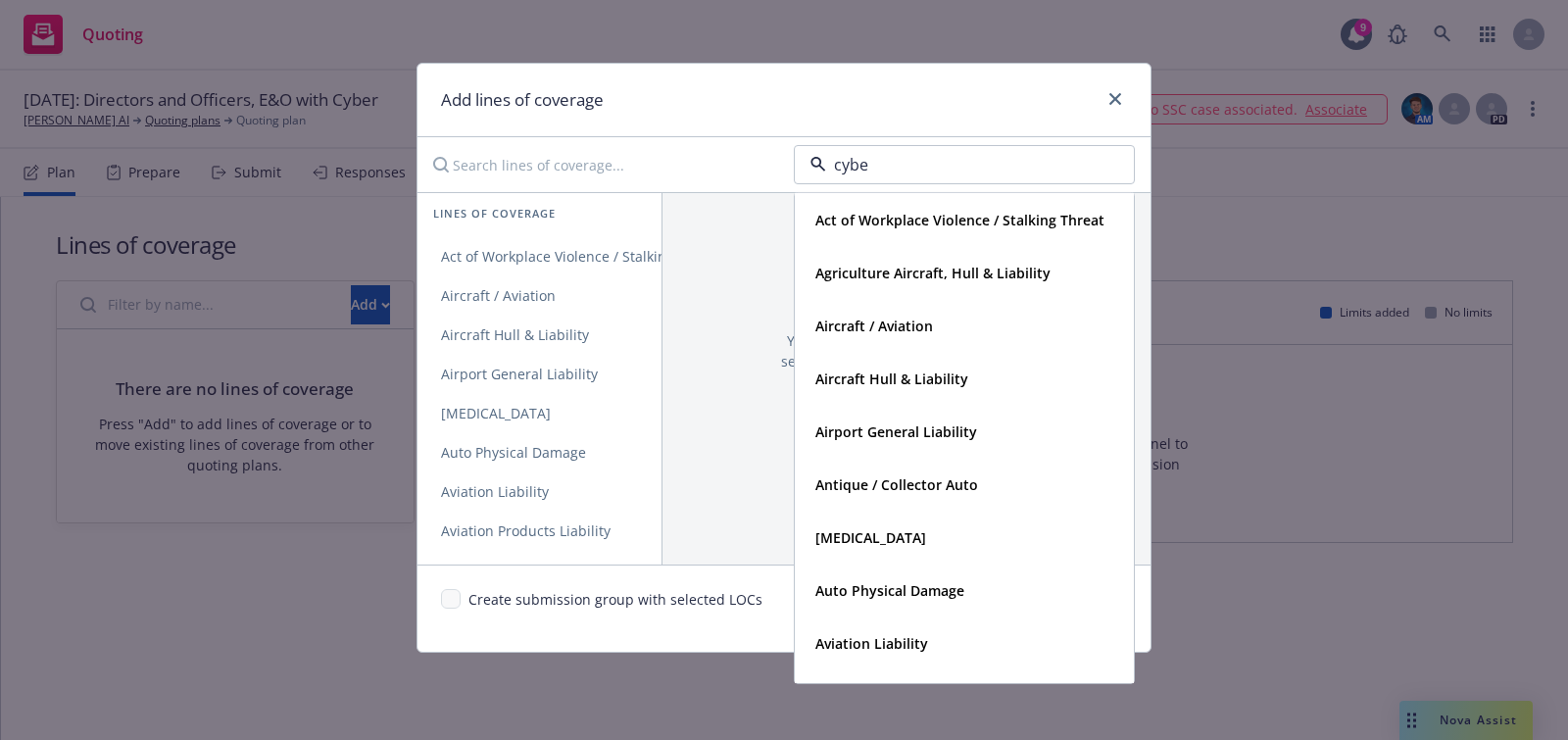
type input "cyber"
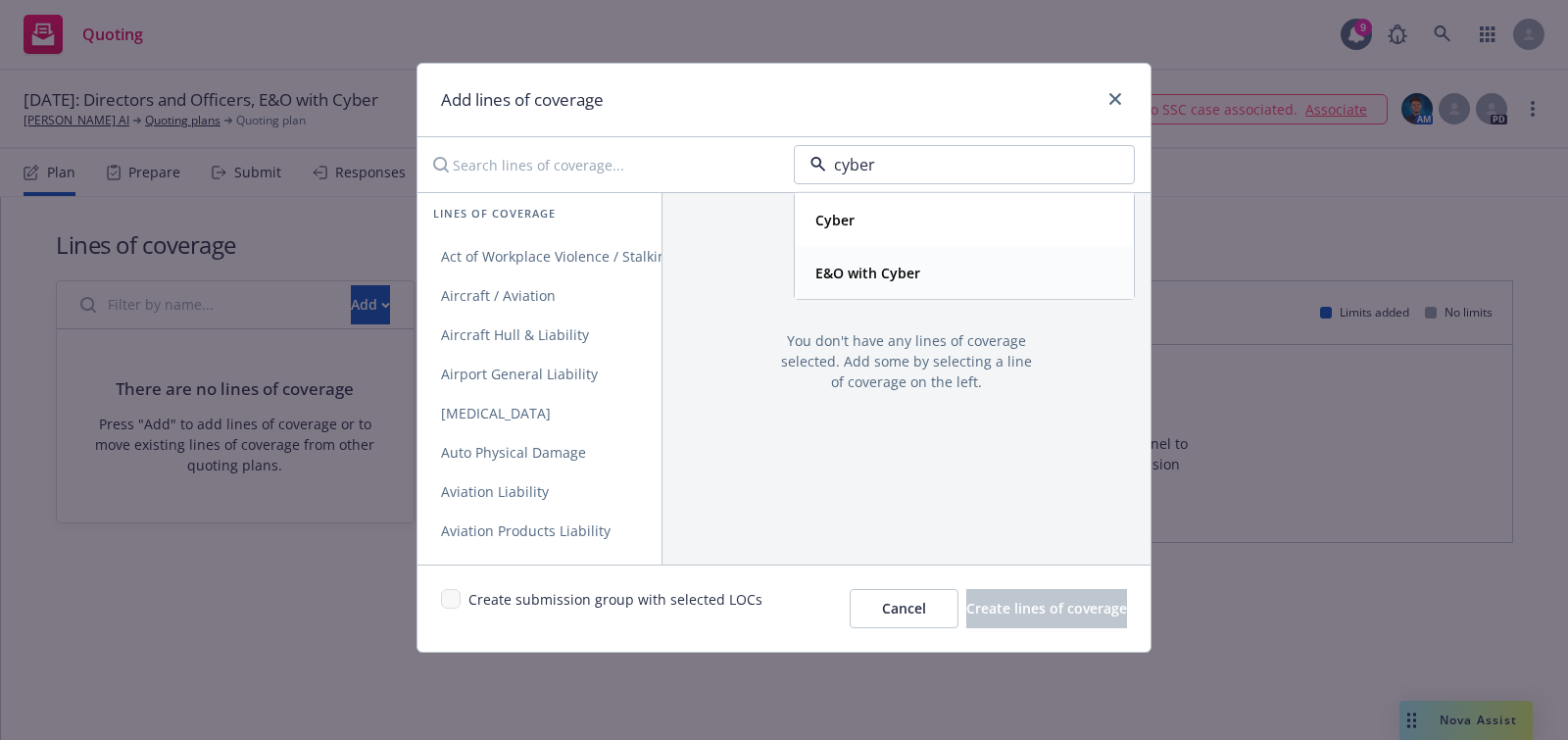
click at [921, 265] on div "E&O with Cyber" at bounding box center [865, 272] width 117 height 28
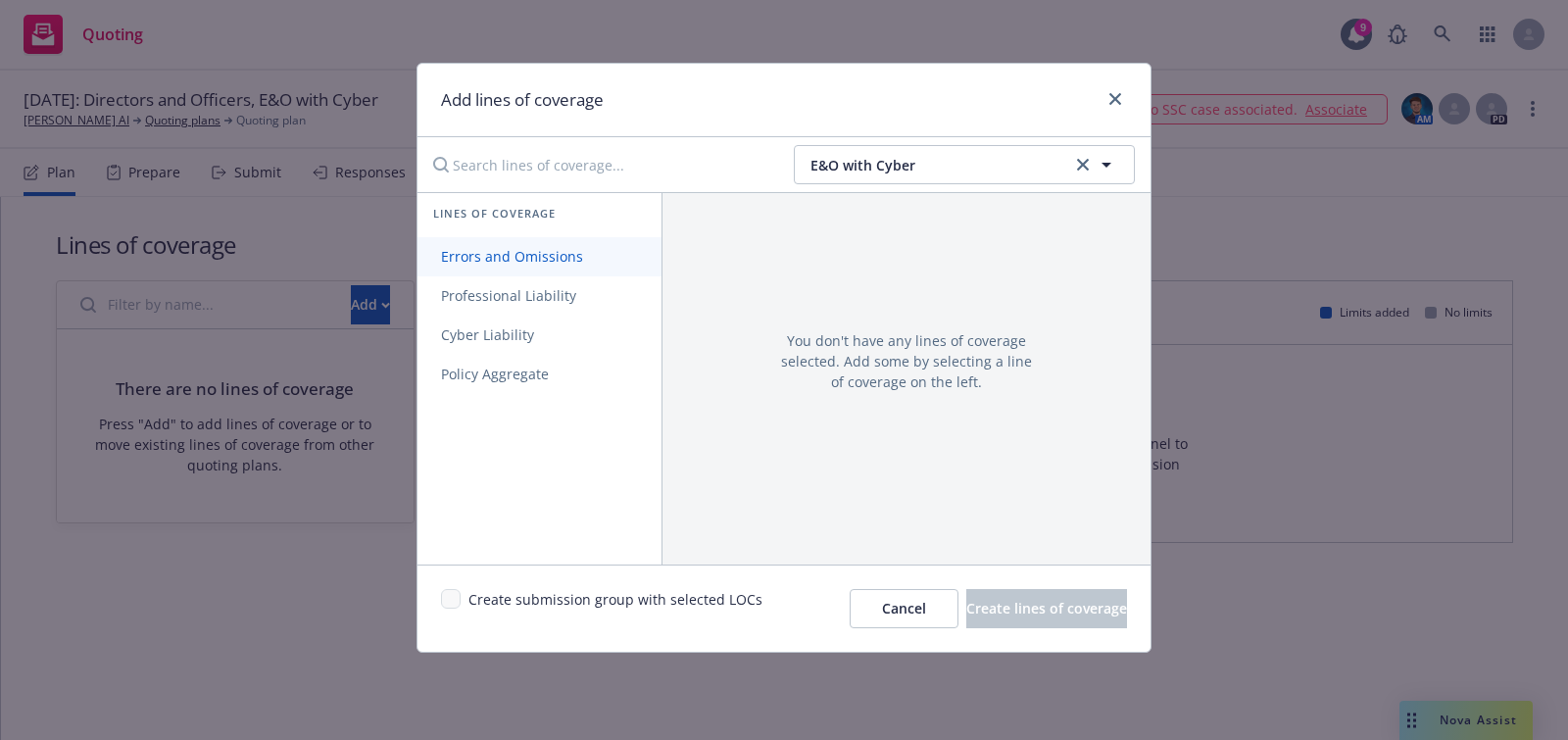
click at [602, 261] on link "Errors and Omissions" at bounding box center [540, 256] width 244 height 39
click at [580, 344] on link "Cyber Liability" at bounding box center [540, 335] width 244 height 39
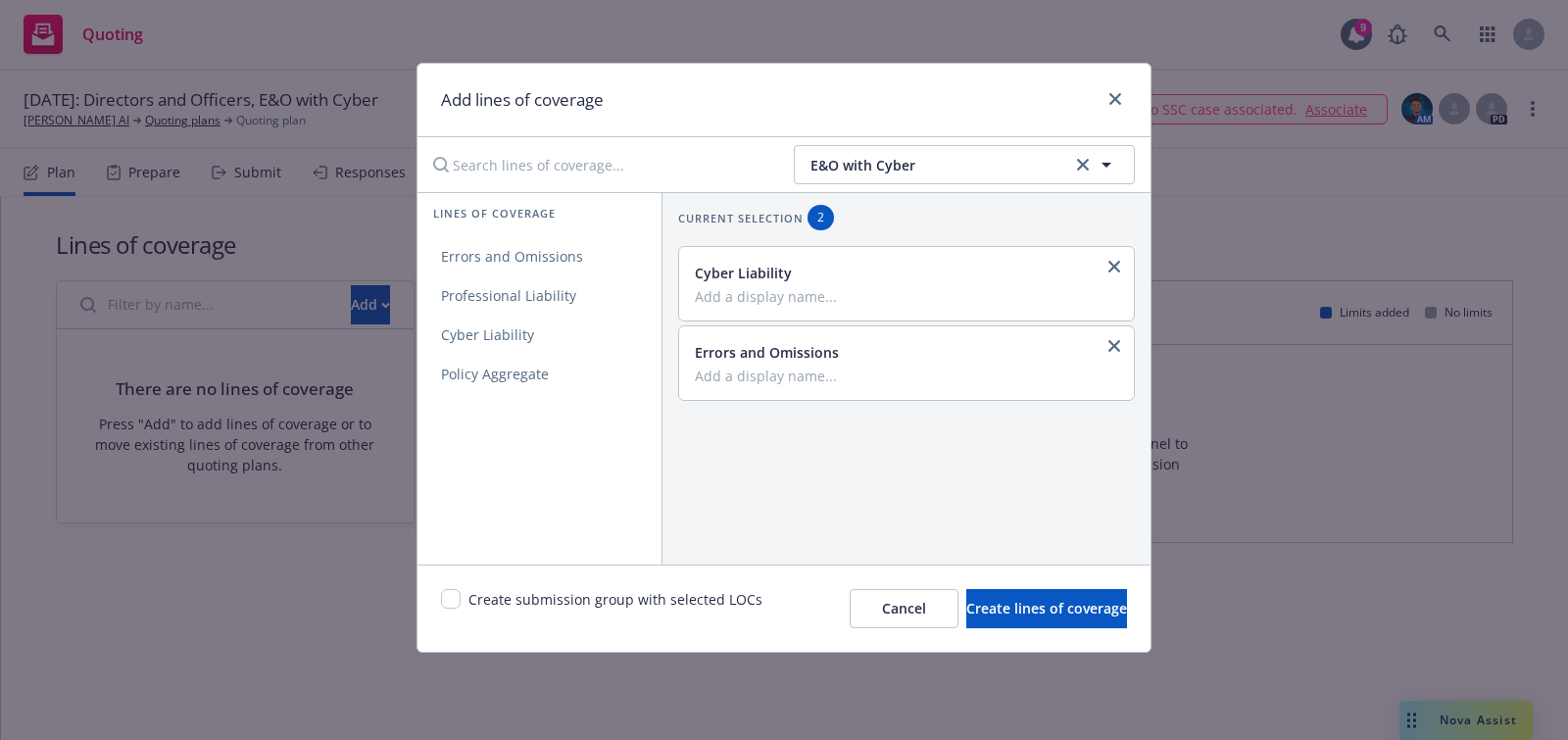
click at [450, 587] on div "Create submission group with selected LOCs Cancel Create lines of coverage" at bounding box center [784, 607] width 733 height 87
click at [430, 600] on div "Create submission group with selected LOCs Cancel Create lines of coverage" at bounding box center [784, 607] width 733 height 87
click at [441, 595] on input "checkbox" at bounding box center [451, 598] width 20 height 20
checkbox input "true"
click at [1018, 615] on span "Create lines of coverage" at bounding box center [1046, 607] width 160 height 19
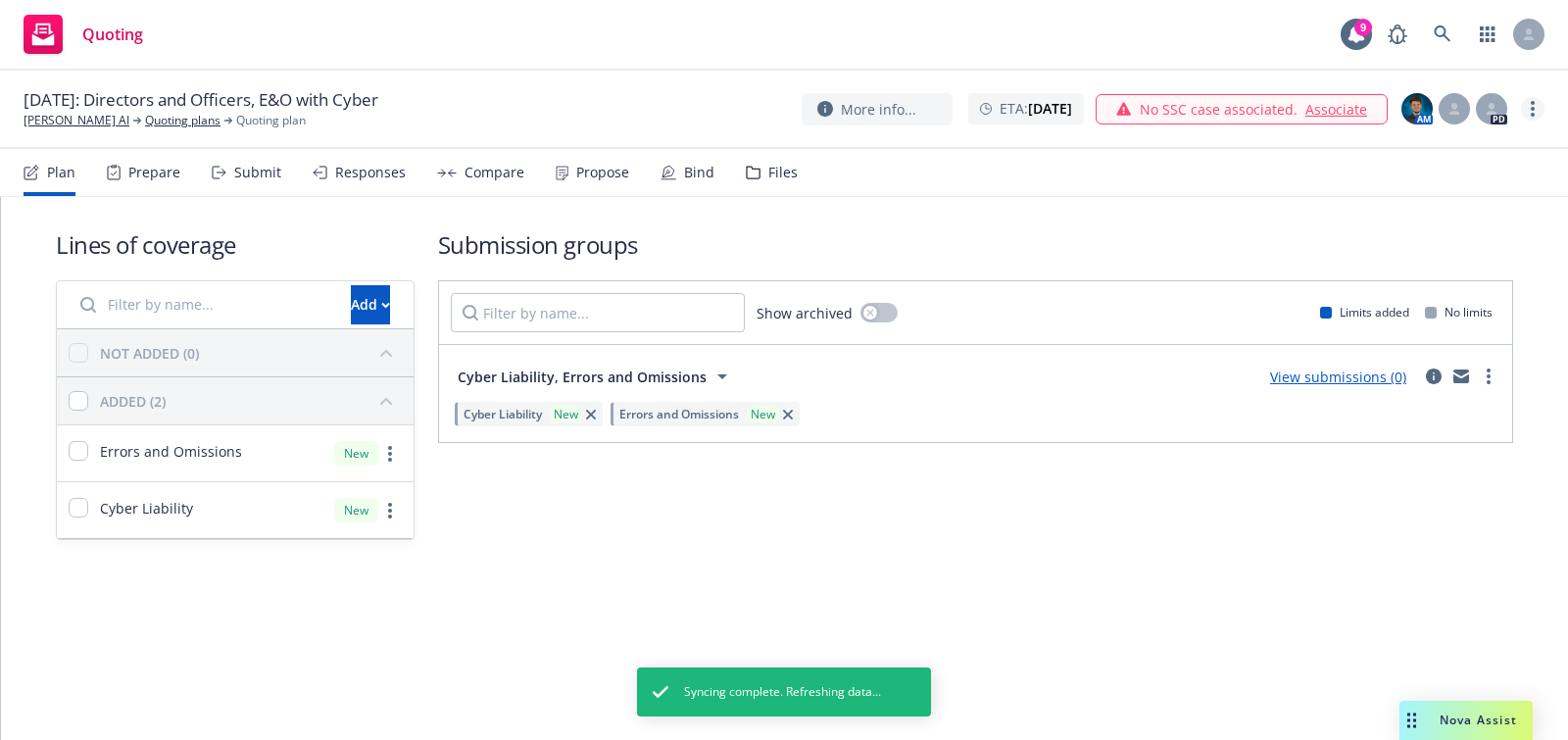
click at [1533, 107] on circle "more" at bounding box center [1533, 109] width 4 height 4
click at [1409, 199] on link "Rename quoting plan" at bounding box center [1434, 188] width 218 height 39
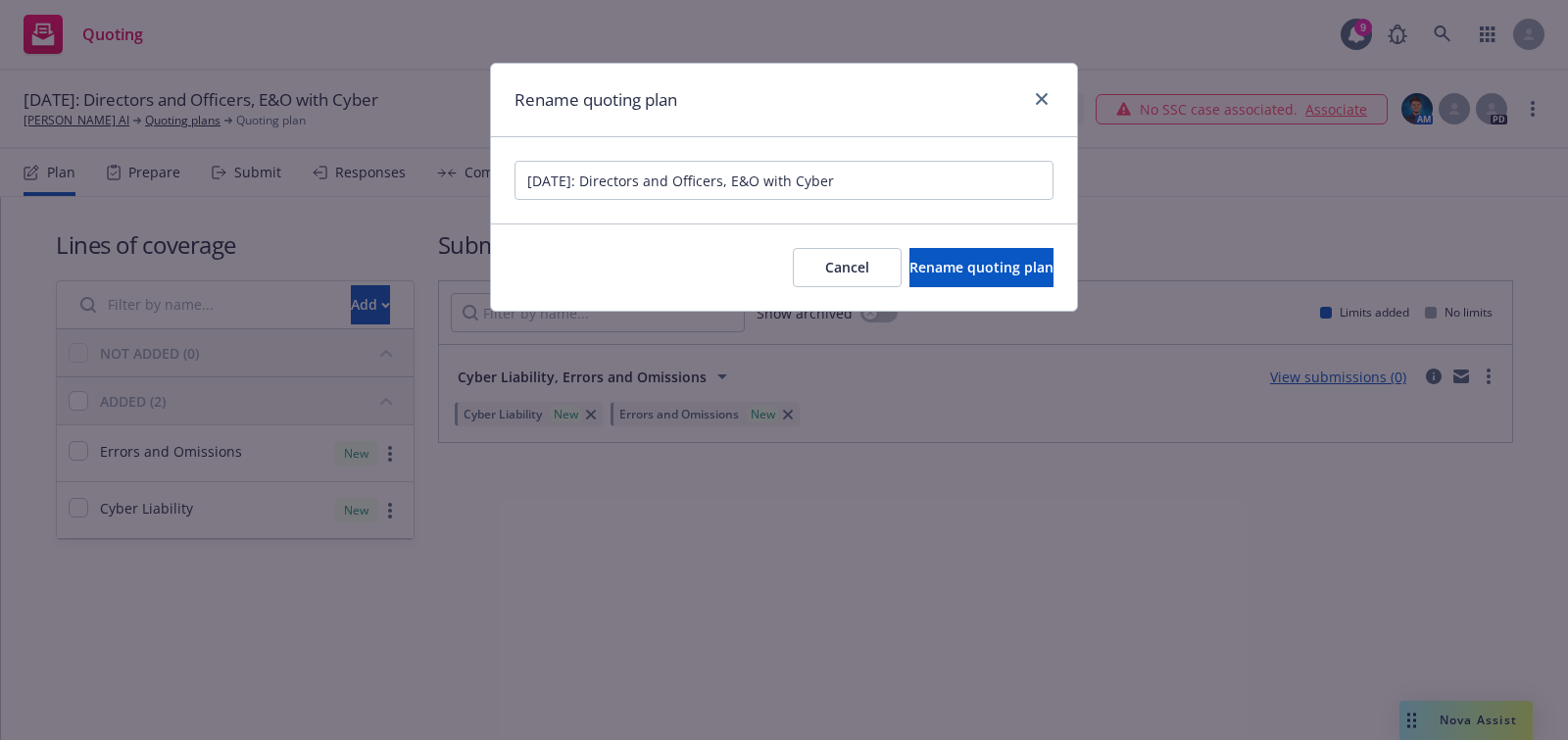
drag, startPoint x: 752, startPoint y: 186, endPoint x: 606, endPoint y: 179, distance: 146.2
click at [606, 179] on input "12/31/2025: Directors and Officers, E&O with Cyber" at bounding box center [784, 180] width 539 height 39
type input "12/31/2025: E&O with Cyber"
click at [952, 275] on button "Rename quoting plan" at bounding box center [981, 267] width 145 height 39
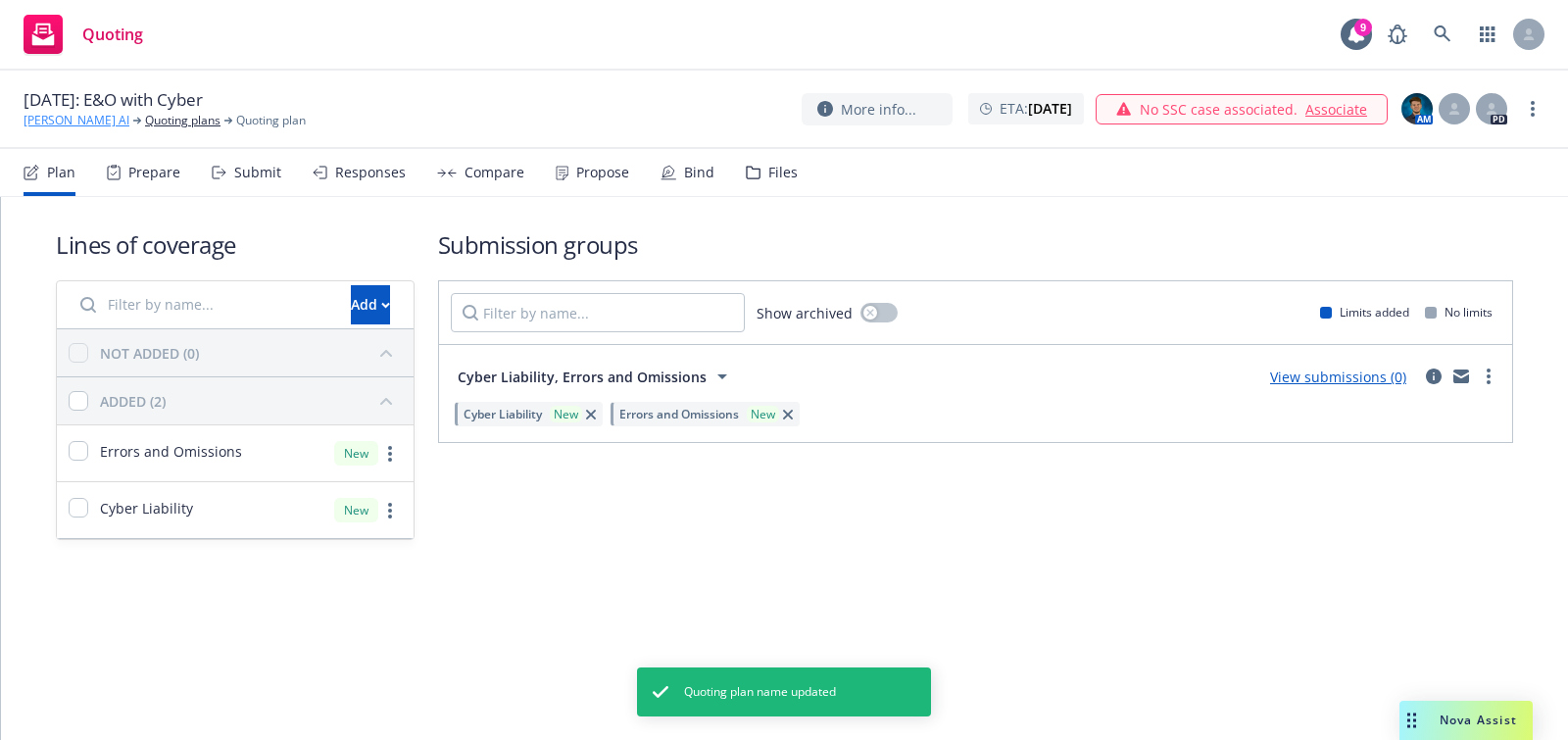
click at [46, 120] on link "[PERSON_NAME] AI" at bounding box center [77, 121] width 106 height 18
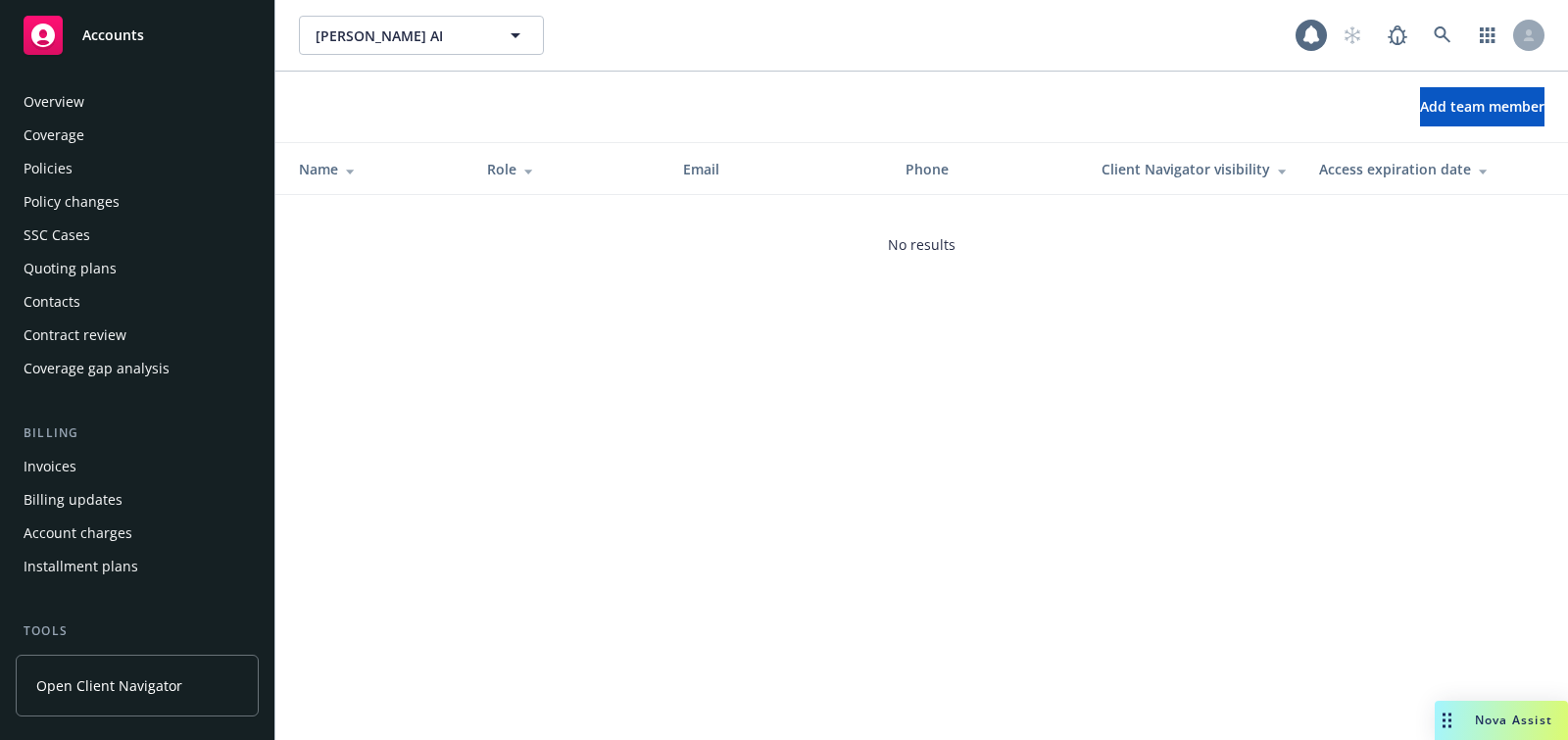
scroll to position [568, 0]
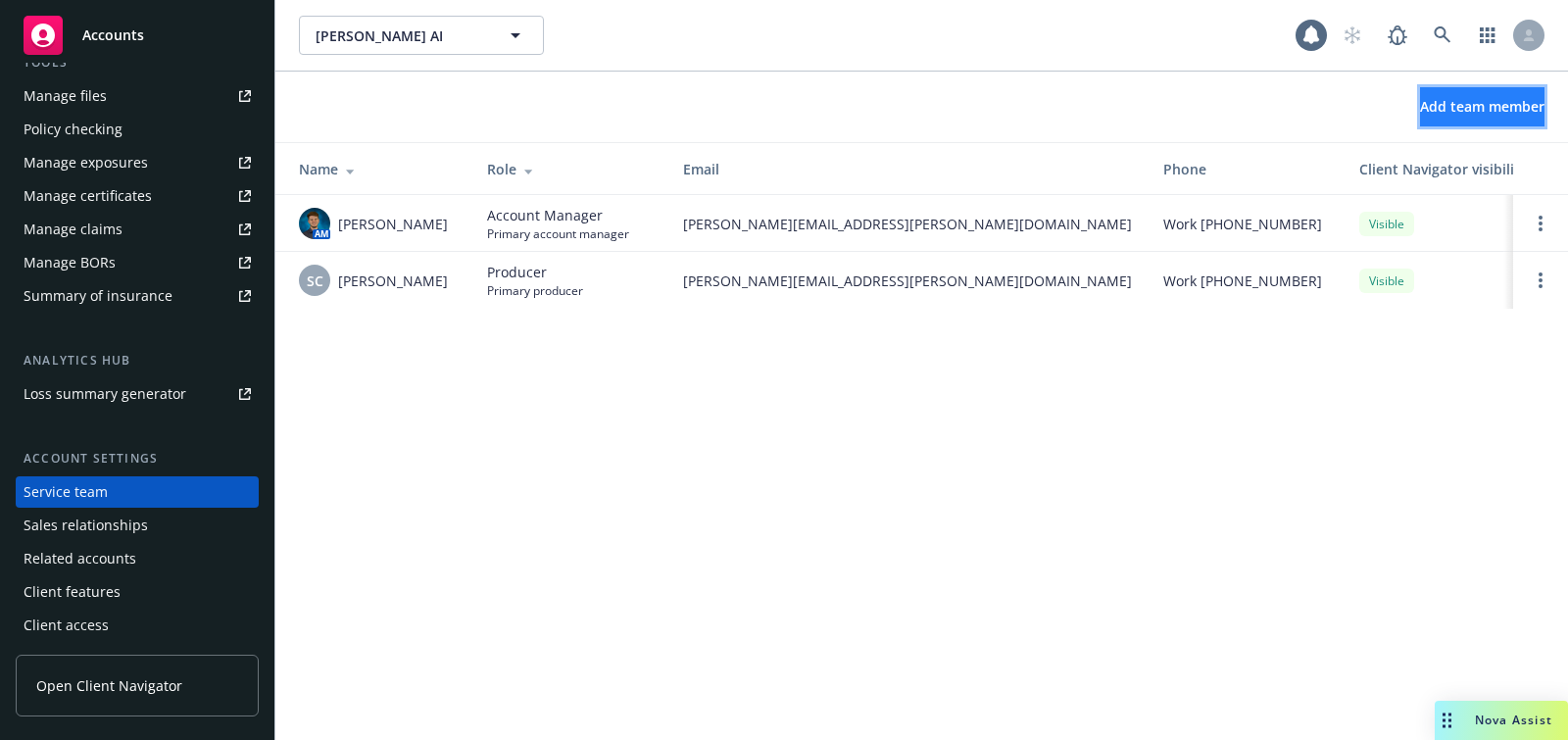
click at [1449, 122] on button "Add team member" at bounding box center [1481, 107] width 125 height 39
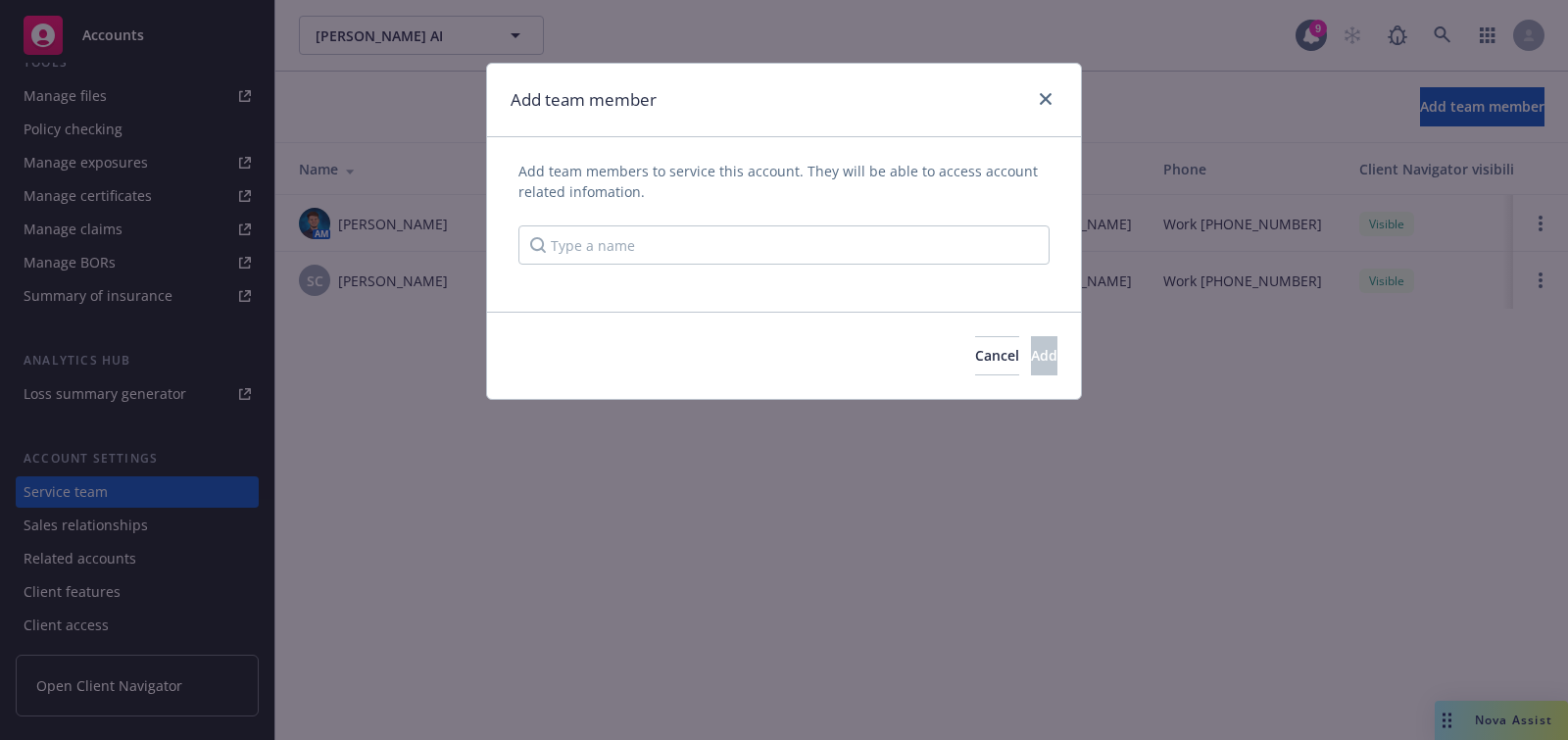
click at [835, 218] on div "Add team members to service this account. They will be able to access account r…" at bounding box center [784, 212] width 531 height 104
click at [817, 235] on input "Type a name" at bounding box center [784, 245] width 531 height 39
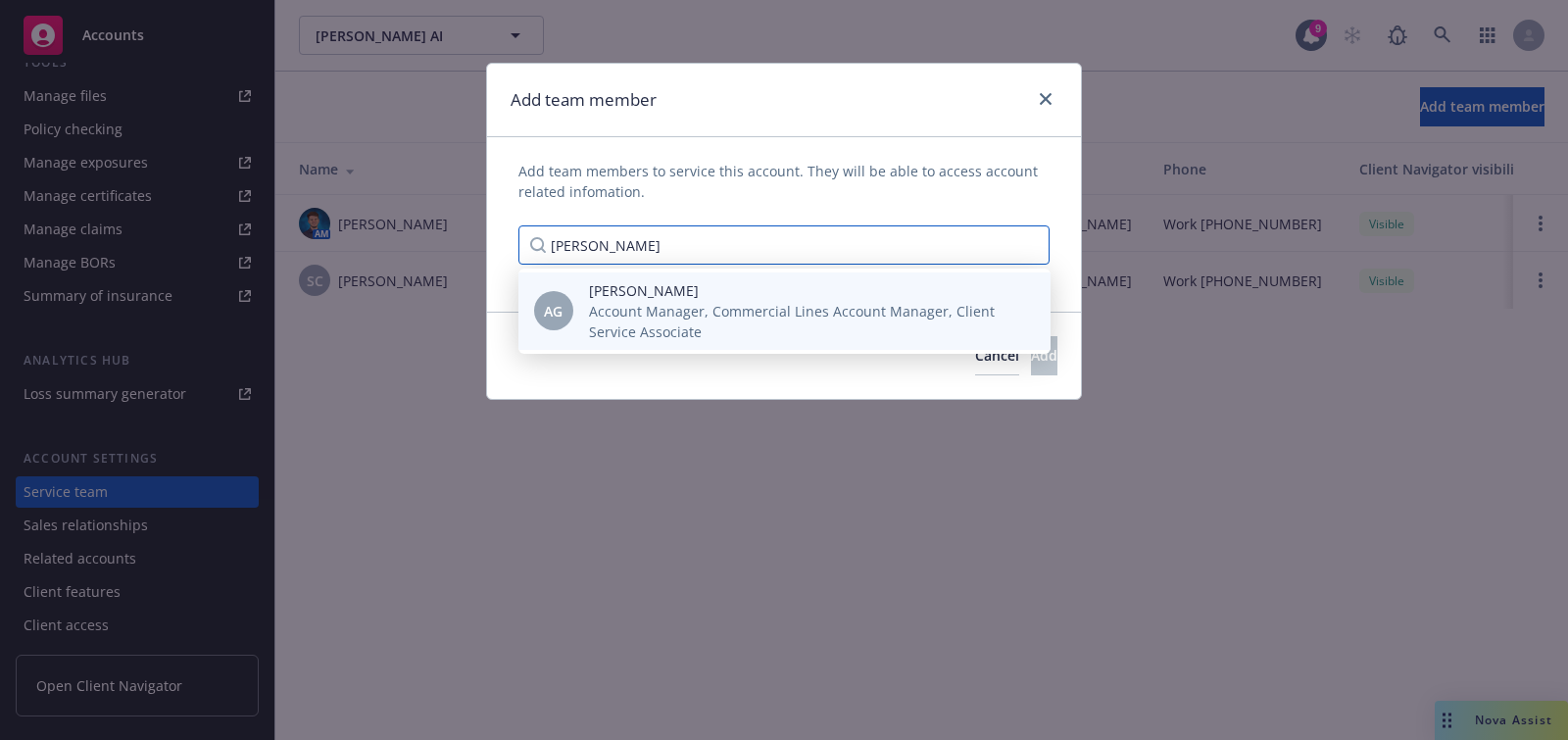
type input "[PERSON_NAME]"
click at [786, 286] on span "[PERSON_NAME]" at bounding box center [804, 290] width 431 height 21
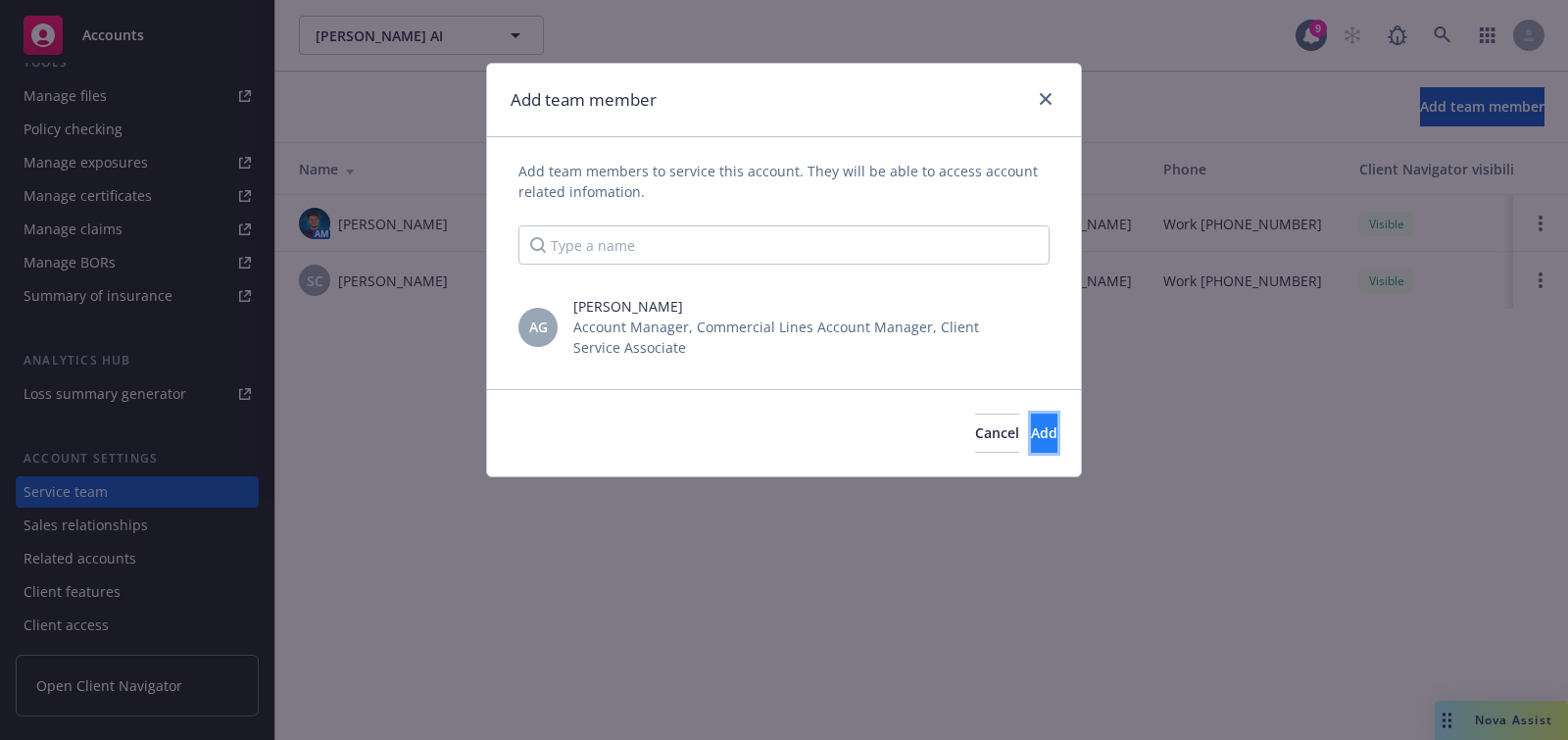
click at [1031, 441] on span "Add" at bounding box center [1044, 432] width 27 height 19
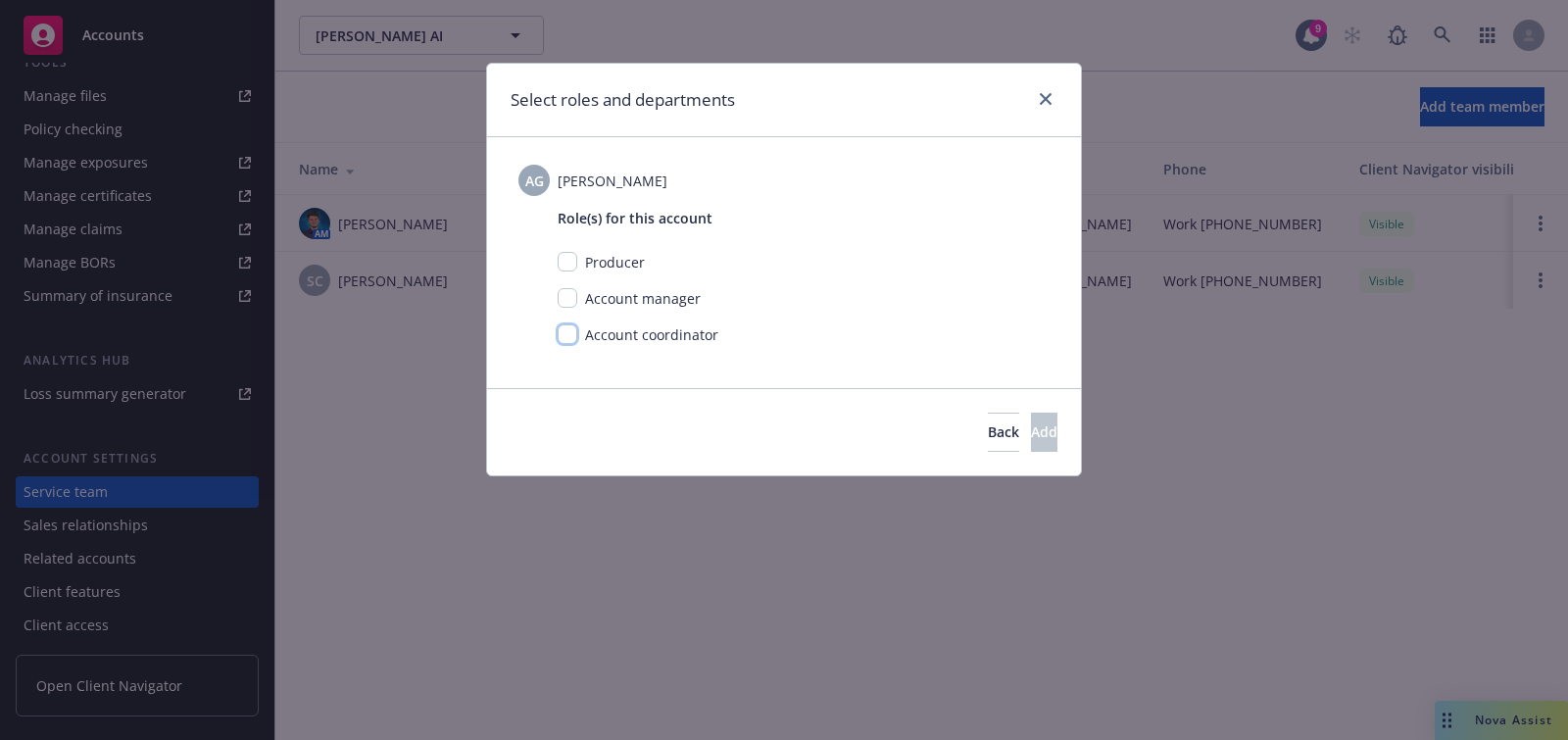
click at [561, 324] on input "checkbox" at bounding box center [567, 334] width 20 height 20
checkbox input "true"
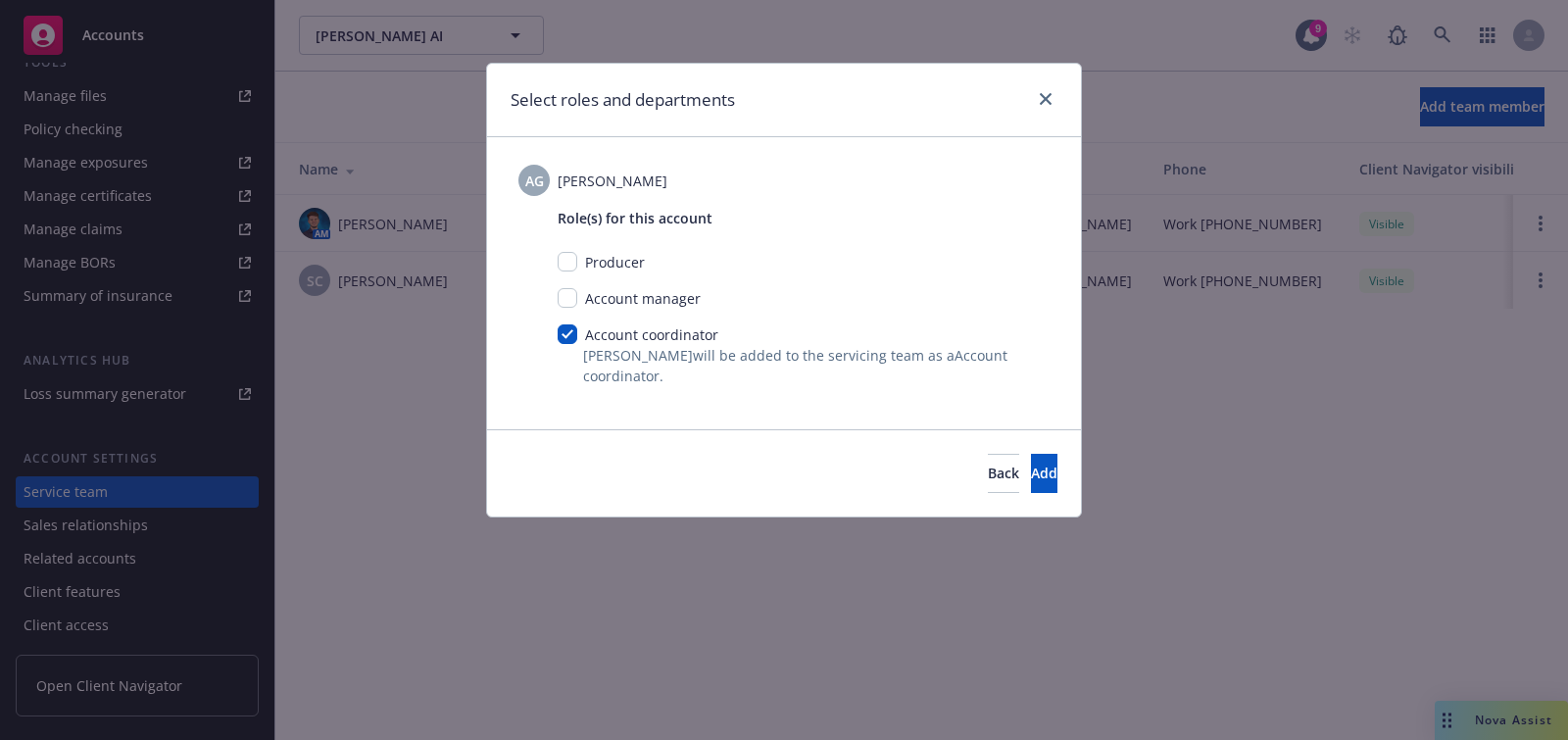
click at [999, 451] on div "Back Add" at bounding box center [784, 473] width 594 height 87
click at [1031, 472] on button "Add" at bounding box center [1044, 474] width 27 height 39
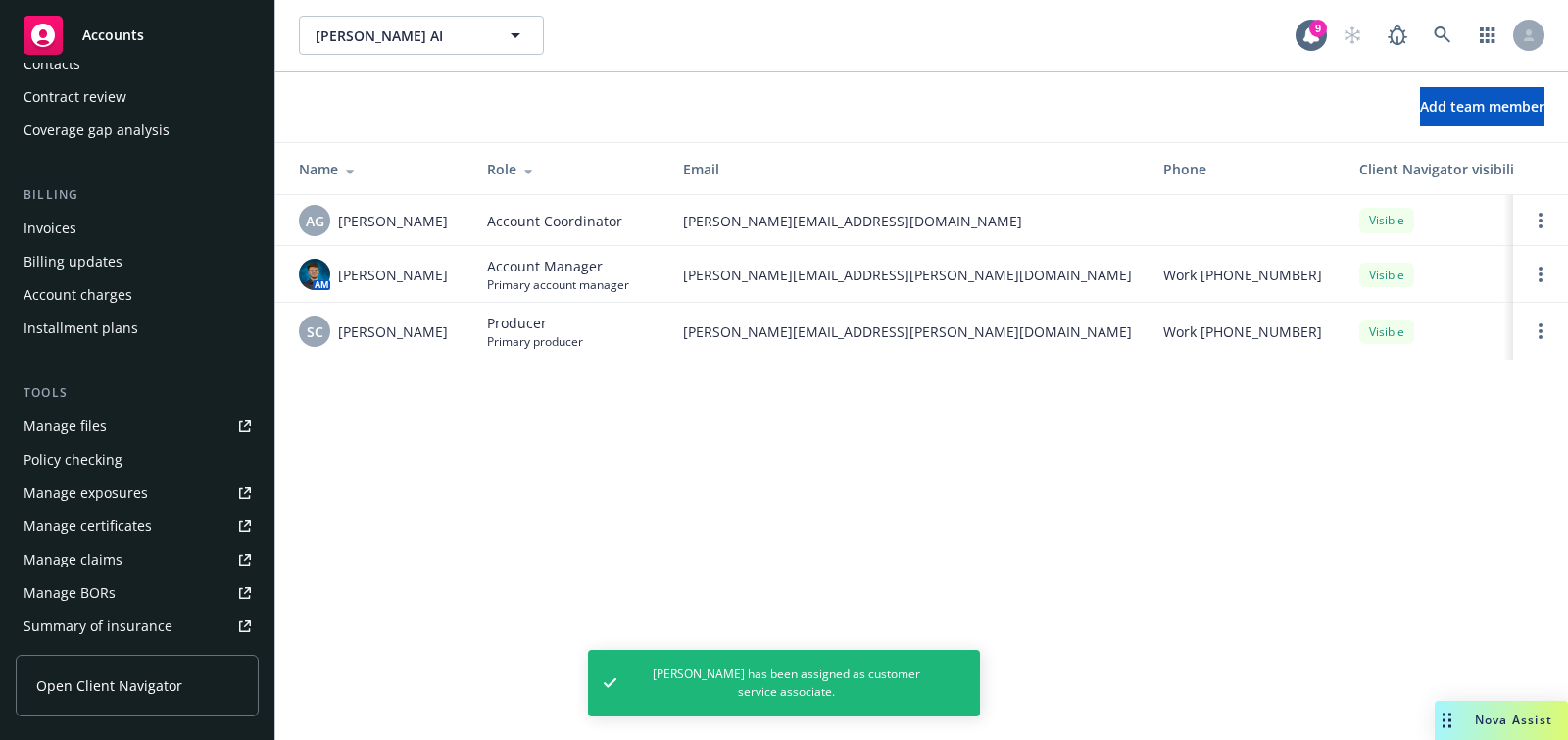
scroll to position [0, 0]
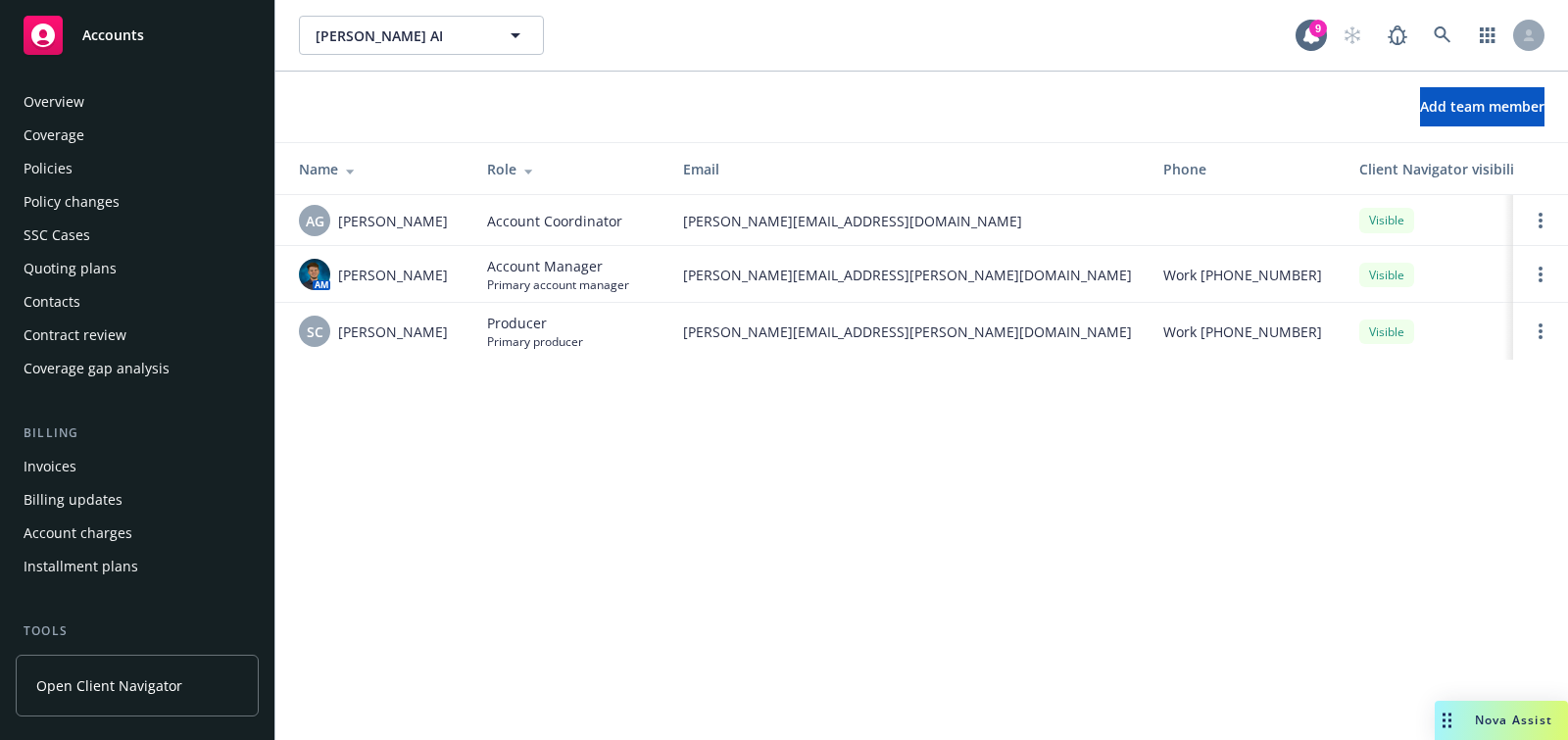
click at [194, 31] on div "Accounts" at bounding box center [137, 35] width 227 height 39
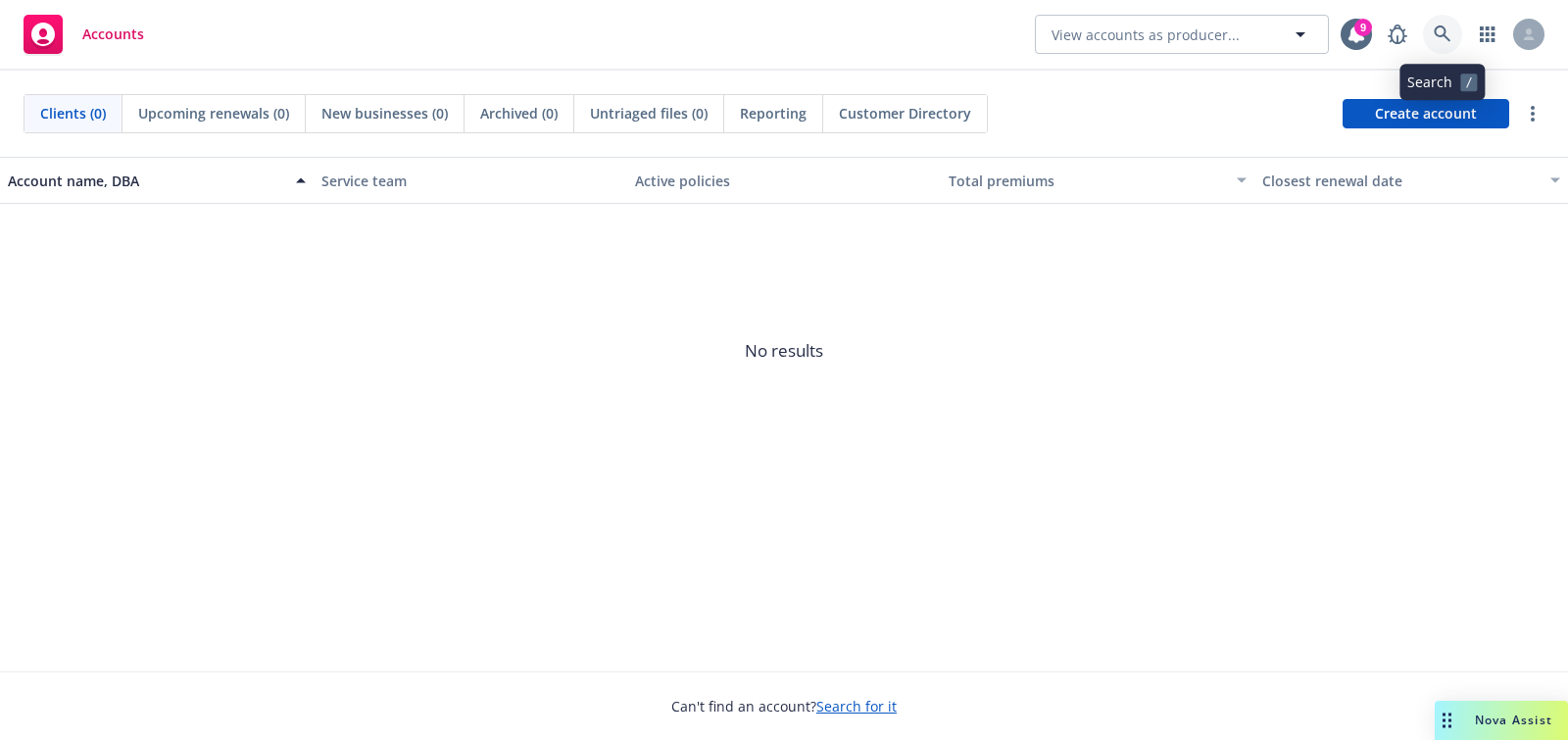
click at [1434, 33] on icon at bounding box center [1441, 33] width 17 height 17
click at [1411, 118] on span "Create account" at bounding box center [1426, 114] width 102 height 37
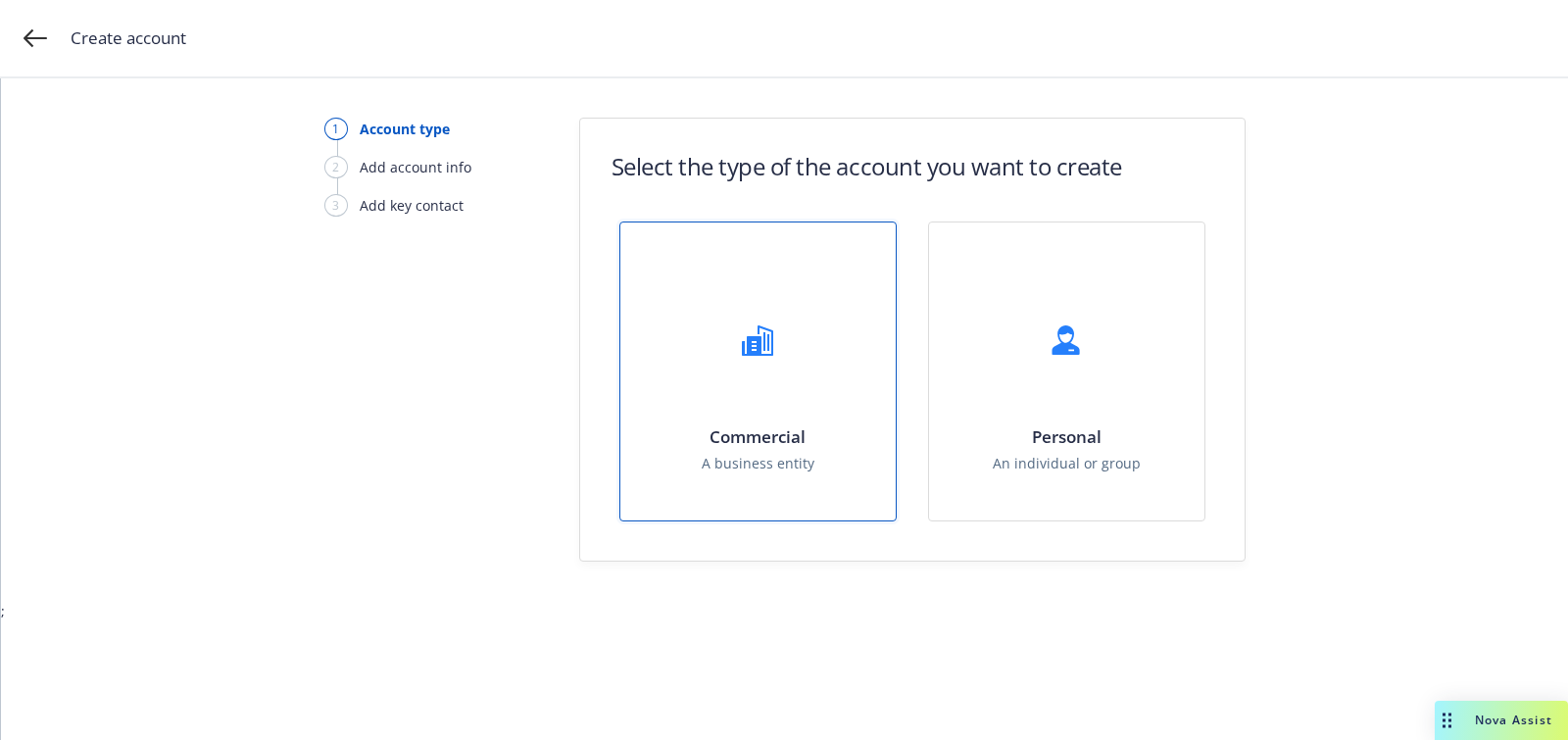
click at [655, 341] on div "Commercial A business entity" at bounding box center [758, 370] width 275 height 298
select select "US"
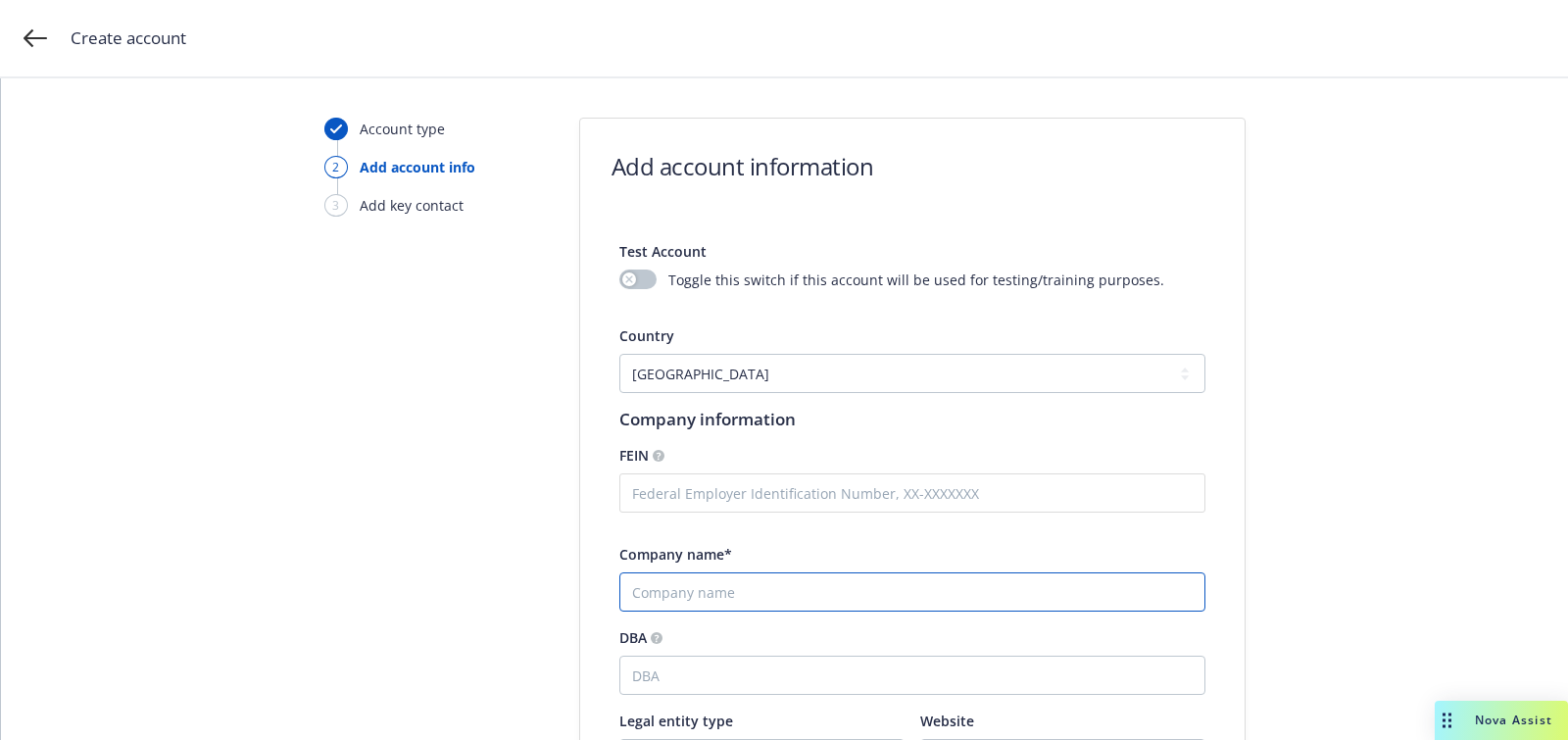
click at [753, 599] on input "Company name*" at bounding box center [912, 592] width 586 height 39
paste input "[PERSON_NAME] Impact Ventures"
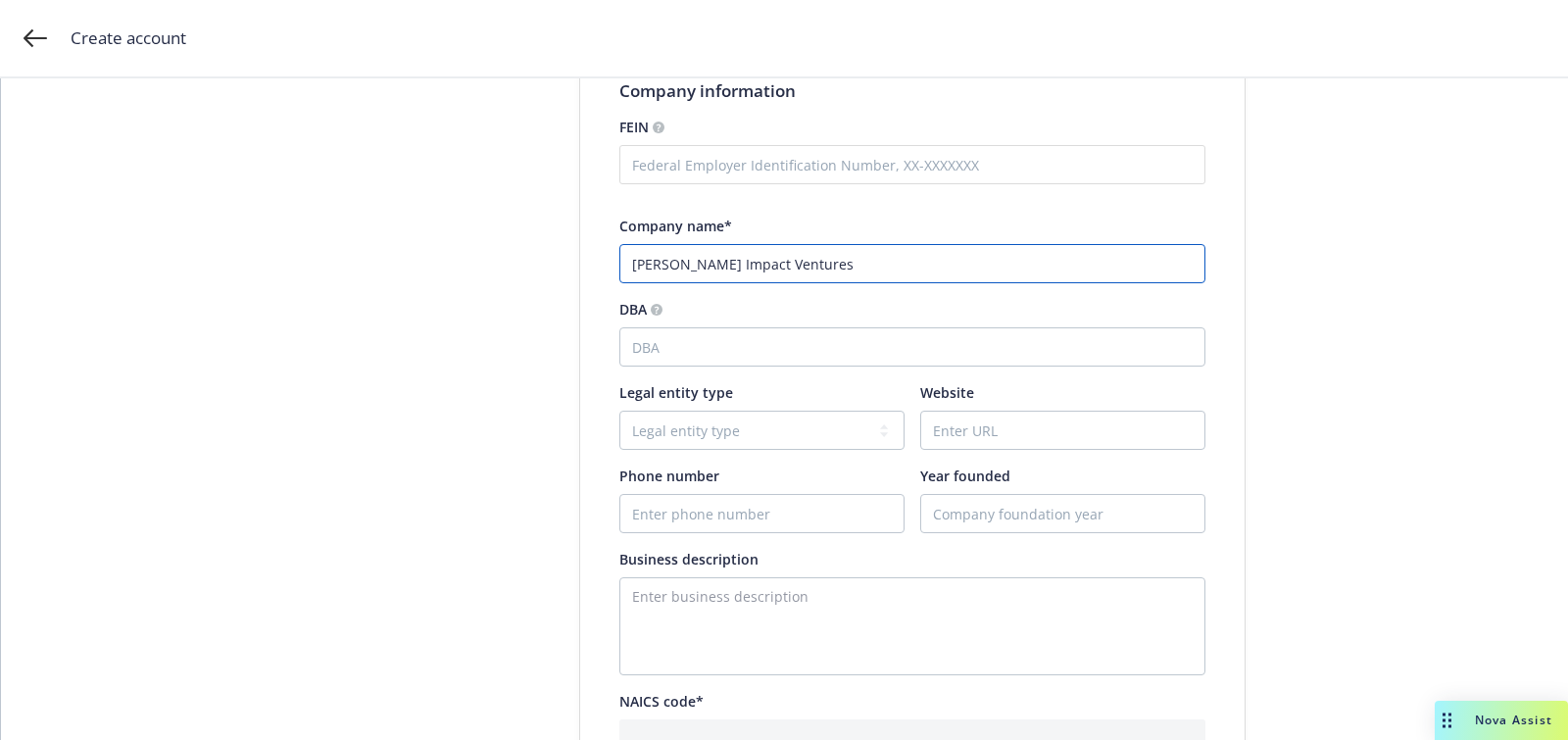
scroll to position [423, 0]
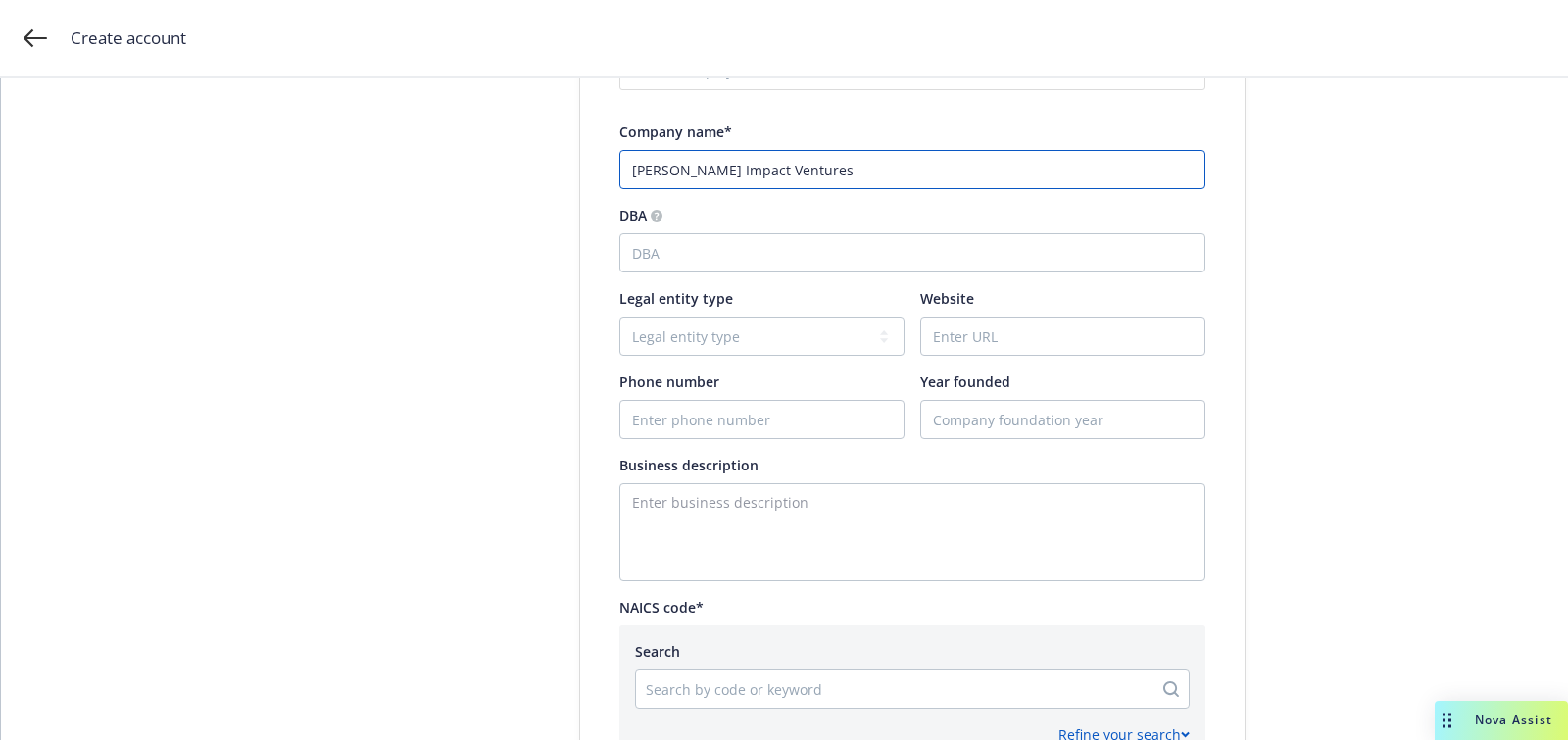
type input "[PERSON_NAME] Impact Ventures"
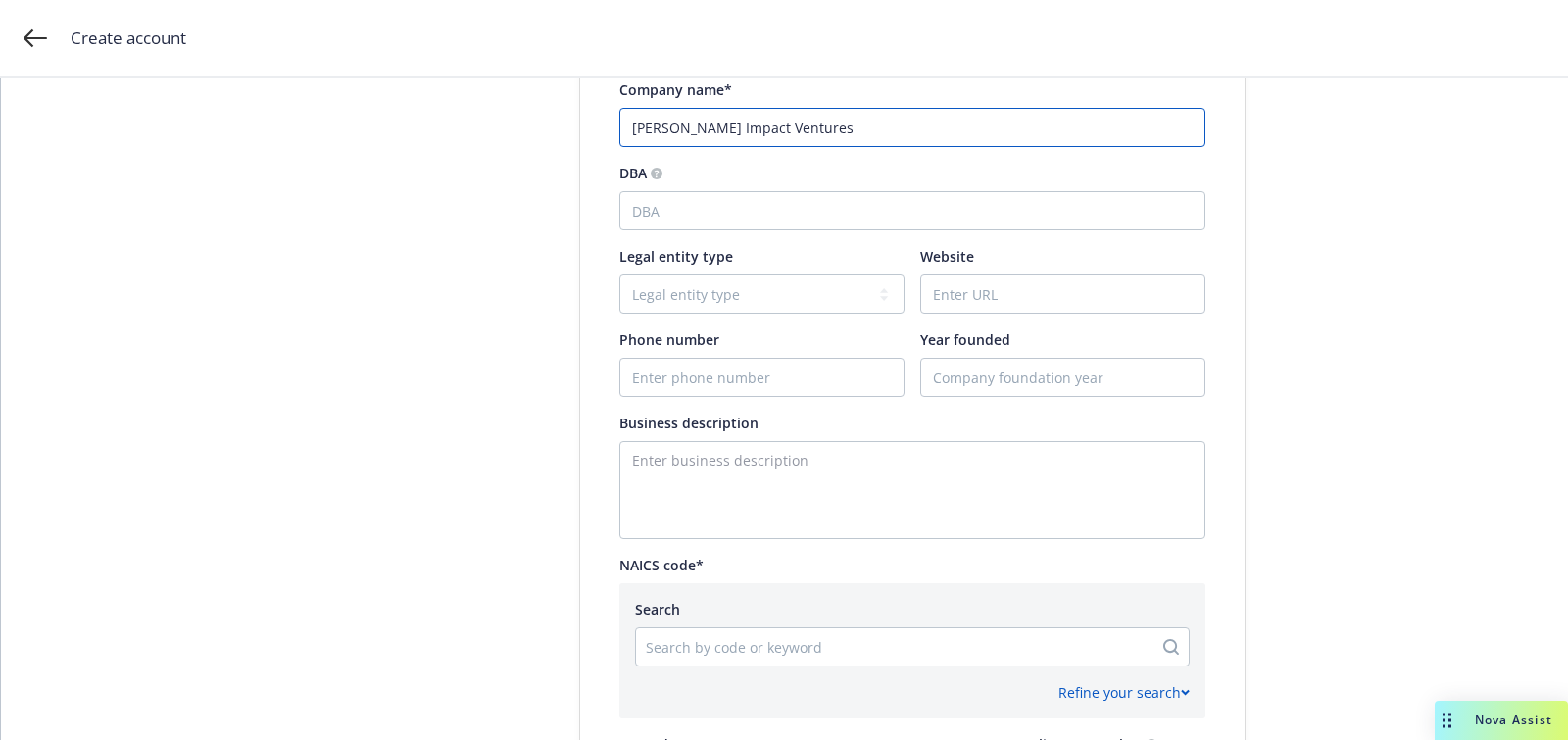
scroll to position [573, 0]
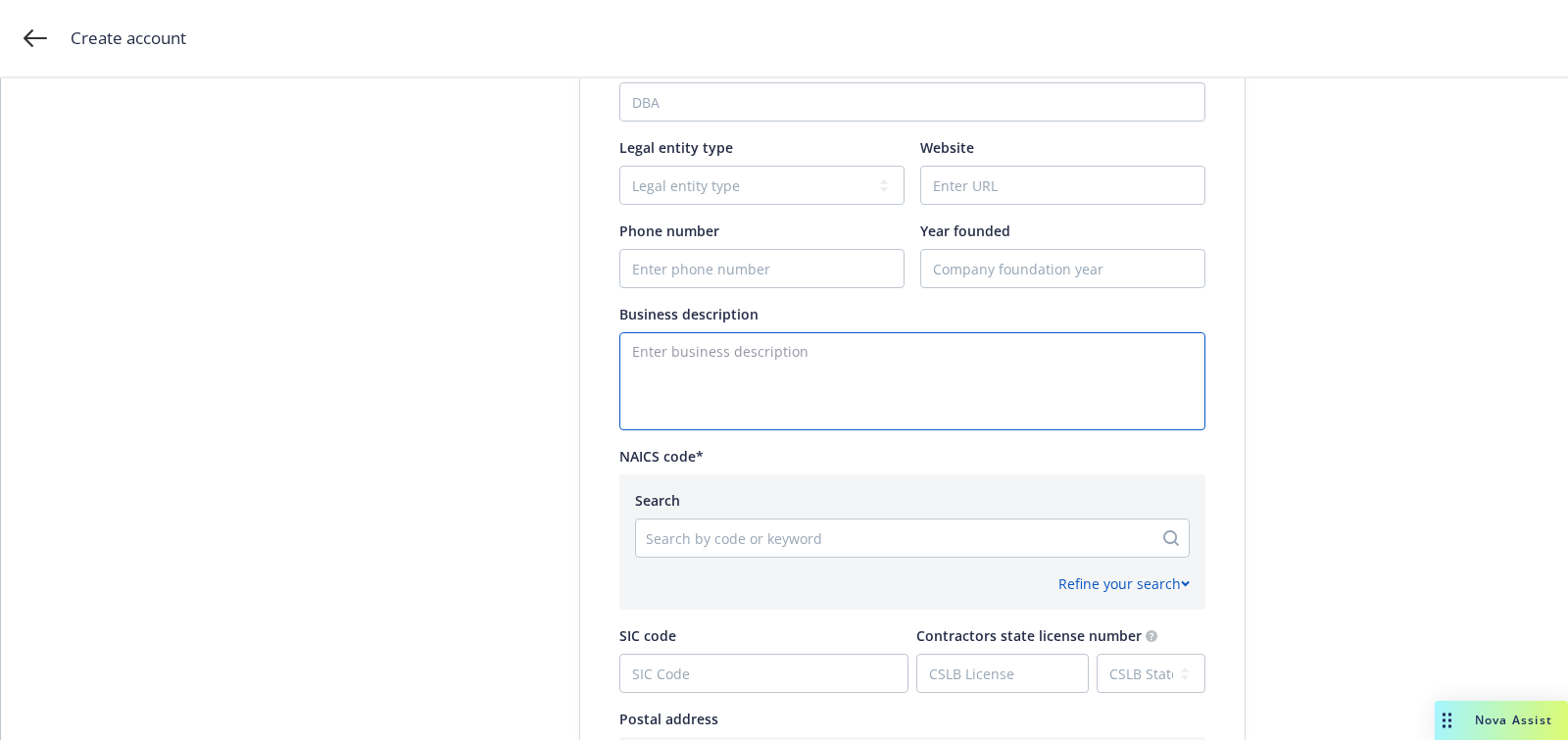
click at [777, 384] on textarea "Enter business description" at bounding box center [912, 381] width 586 height 98
paste textarea "Micro Venture Capital Fund"
type textarea "Micro Venture Capital Fund"
click at [790, 287] on div "Test Account Toggle this switch if this account will be used for testing/traini…" at bounding box center [912, 311] width 586 height 1326
click at [791, 286] on input "Phone number" at bounding box center [762, 268] width 283 height 37
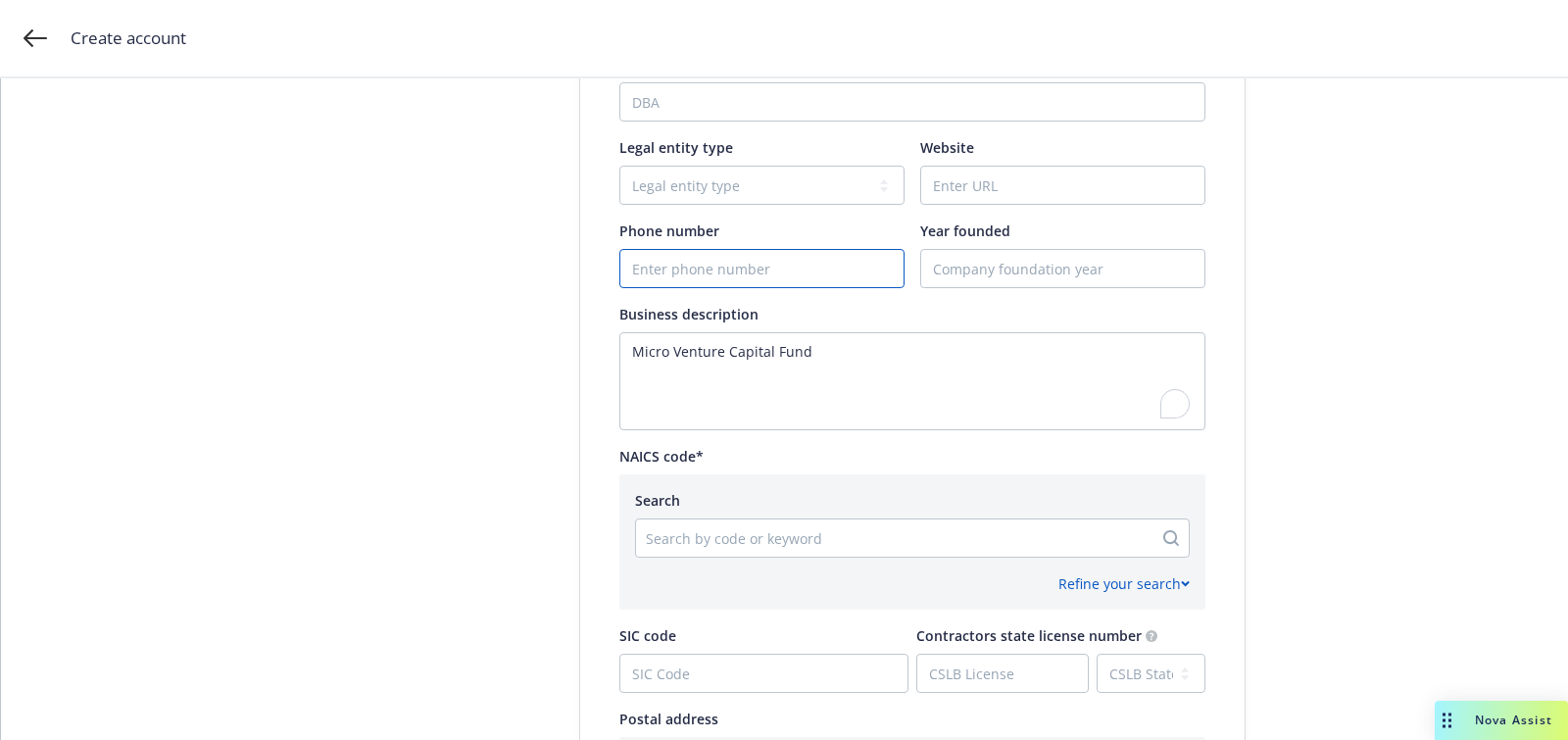
paste input "908-770-0699"
type input "908-770-0699"
click at [1074, 196] on input "Website" at bounding box center [1063, 185] width 283 height 37
paste input "www.msivfund.com"
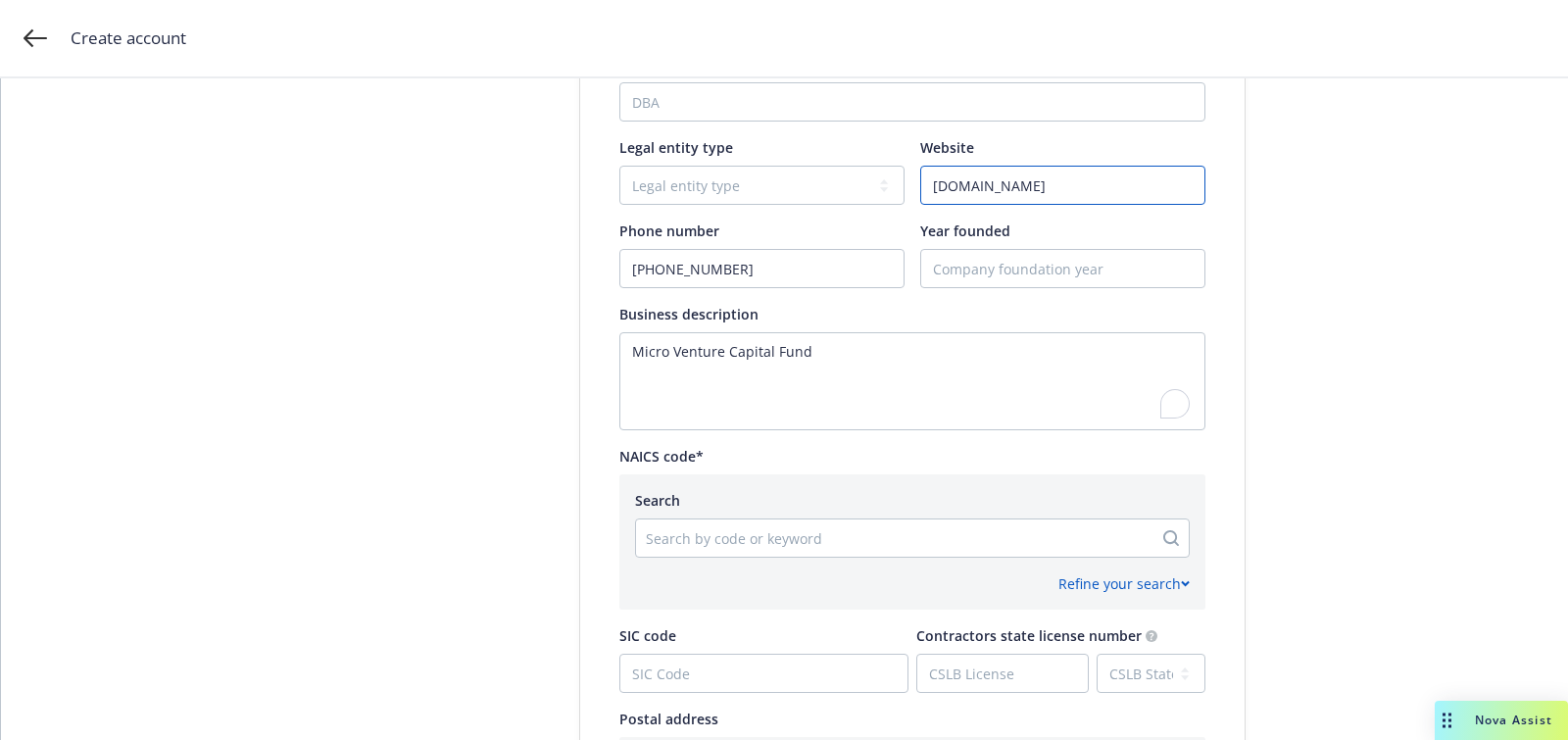
type input "www.msivfund.com"
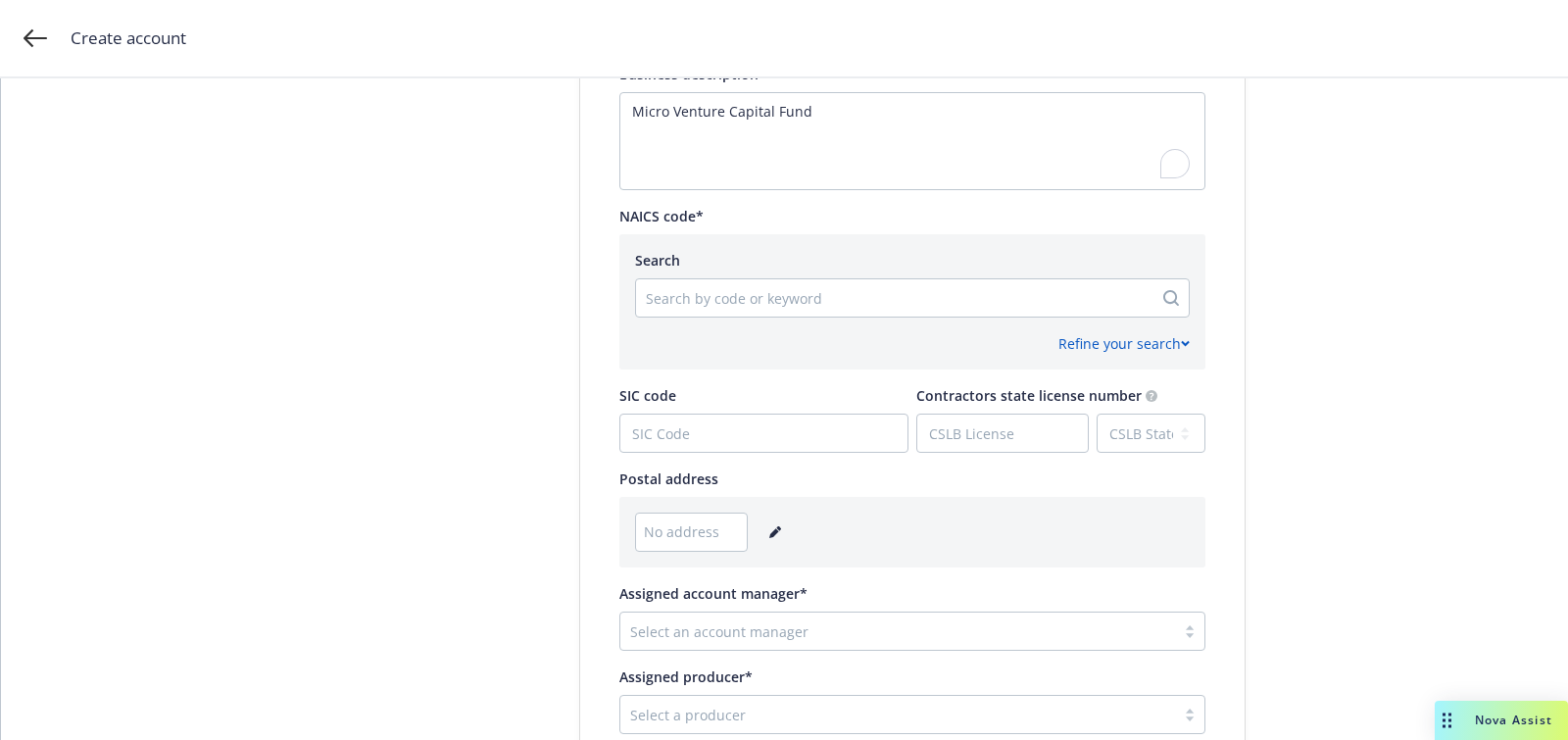
scroll to position [862, 0]
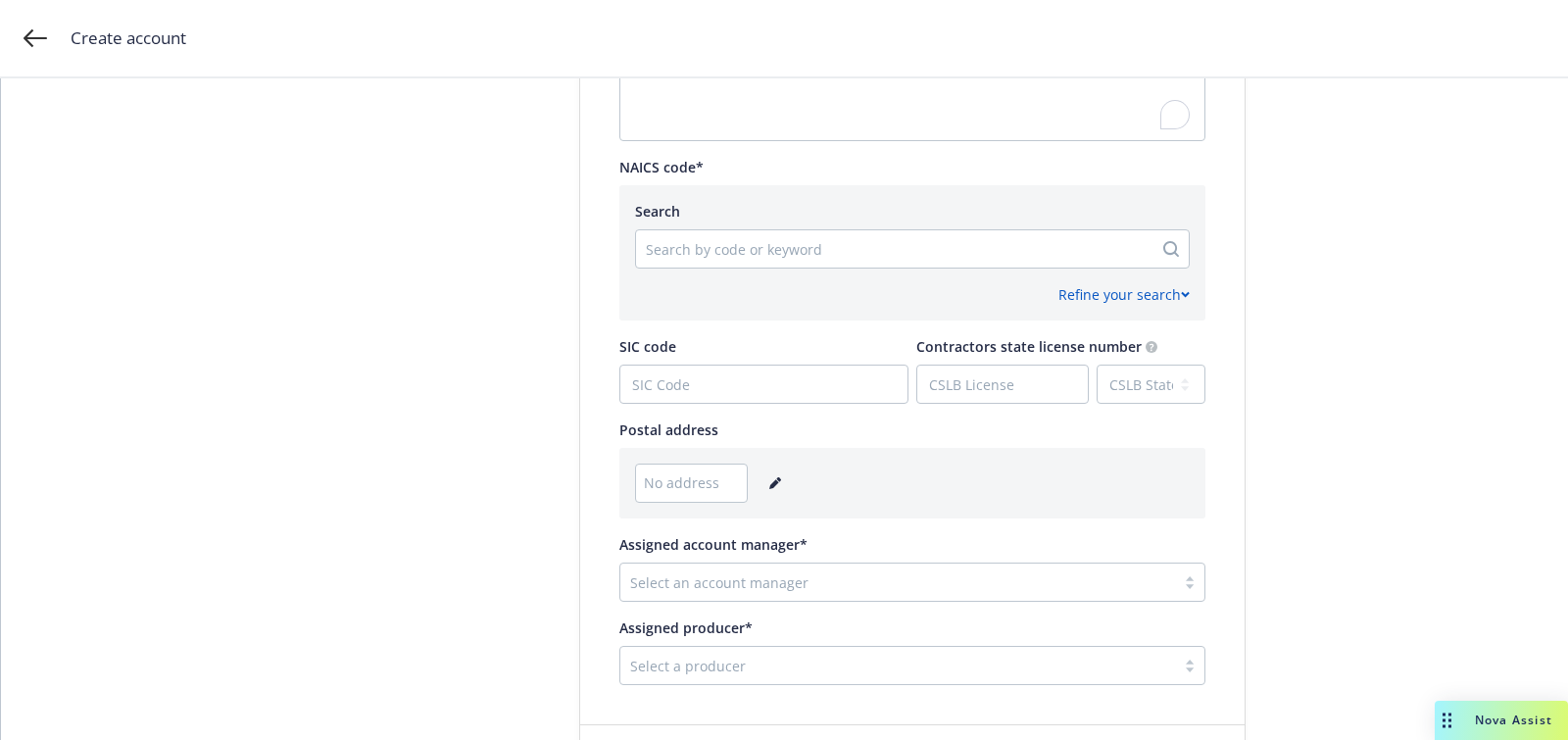
click at [735, 273] on div "Refine your search" at bounding box center [912, 286] width 554 height 36
click at [733, 267] on div "Search by code or keyword" at bounding box center [912, 249] width 554 height 39
paste input "523999"
type input "523999"
click at [725, 258] on div "523999" at bounding box center [894, 249] width 496 height 24
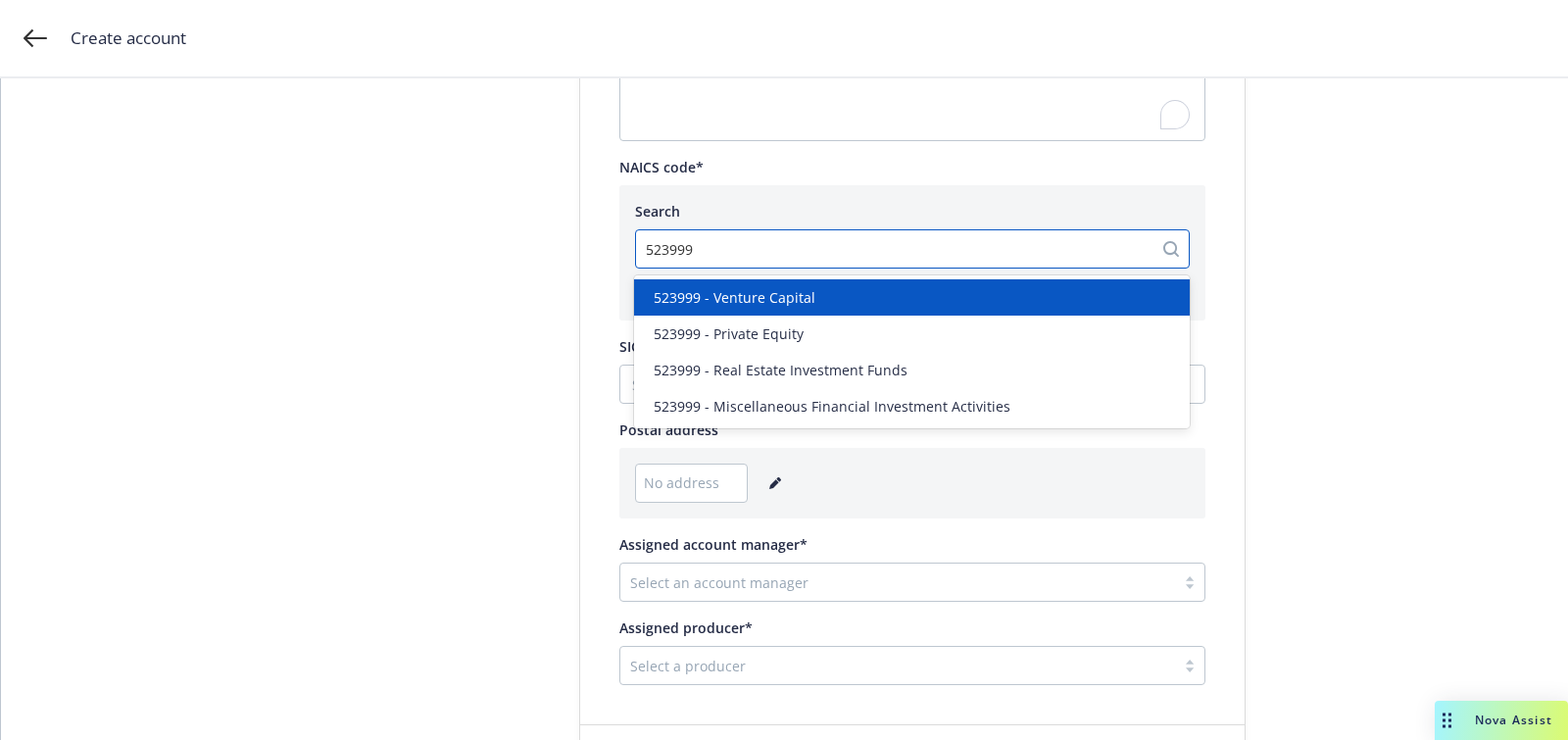
click at [750, 308] on div "523999 - Venture Capital" at bounding box center [911, 297] width 555 height 36
click at [1139, 255] on link "close" at bounding box center [1131, 249] width 24 height 24
paste input "523999"
type input "523999"
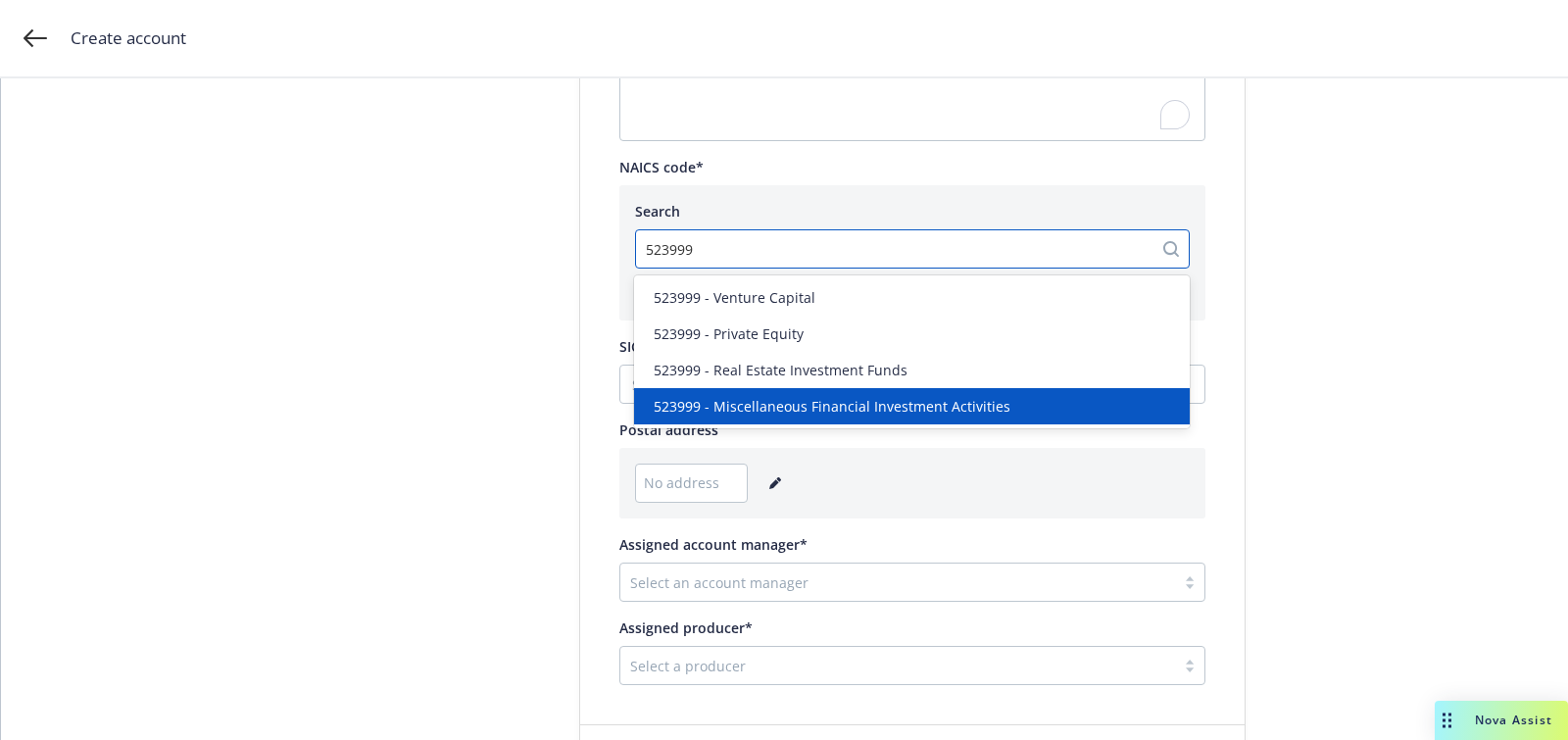
click at [793, 401] on span "523999 - Miscellaneous Financial Investment Activities" at bounding box center [832, 406] width 357 height 21
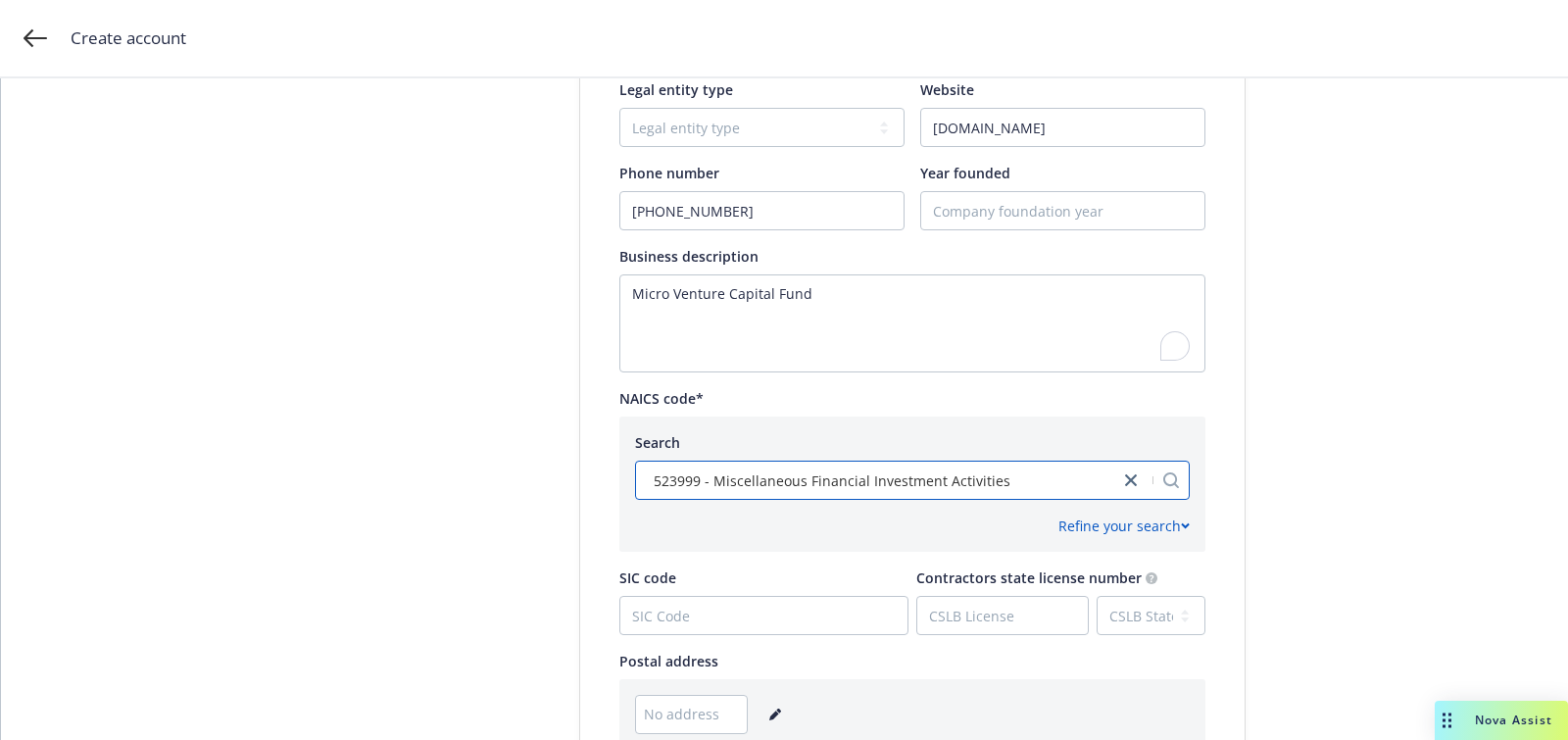
scroll to position [901, 0]
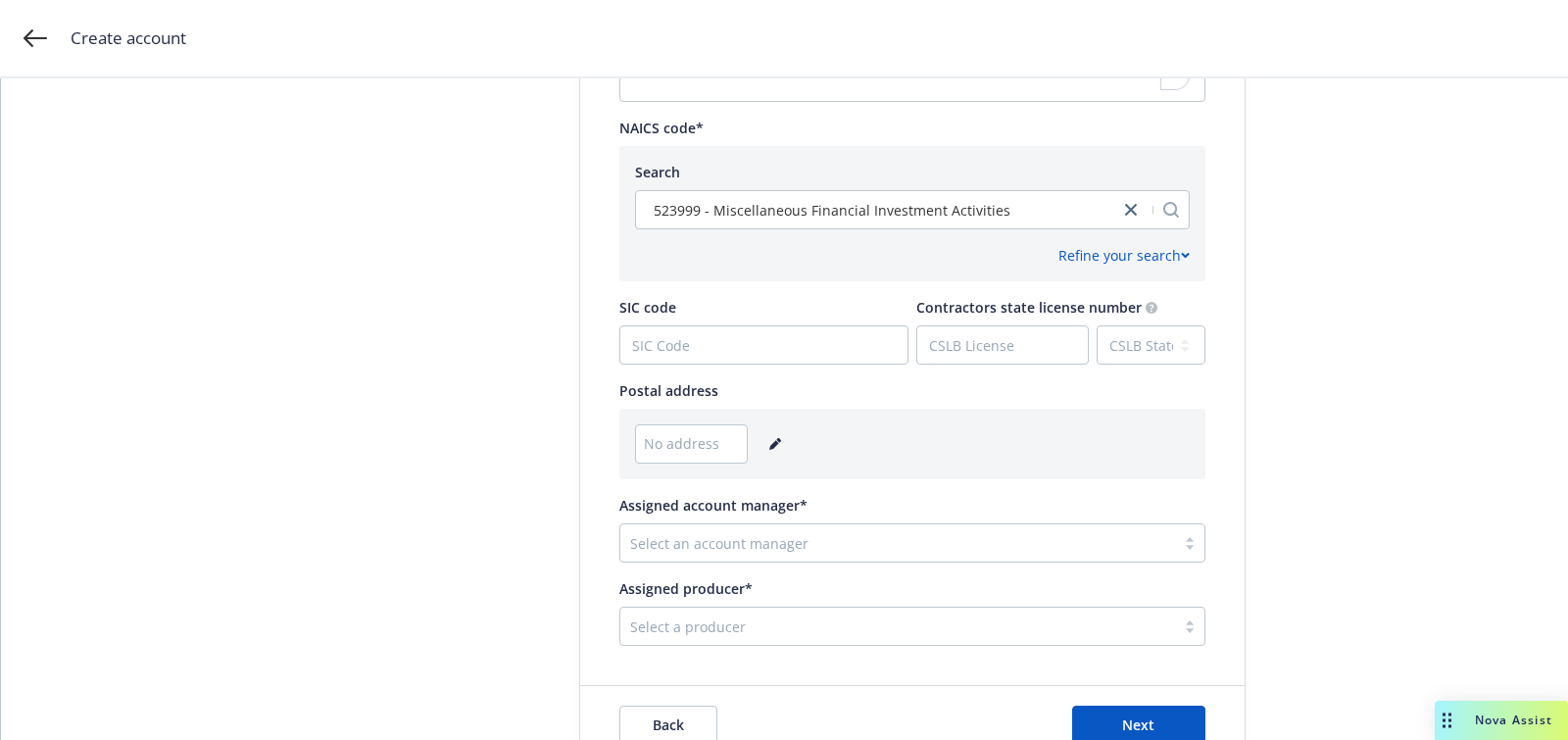
click at [766, 436] on link "editPencil" at bounding box center [776, 444] width 24 height 24
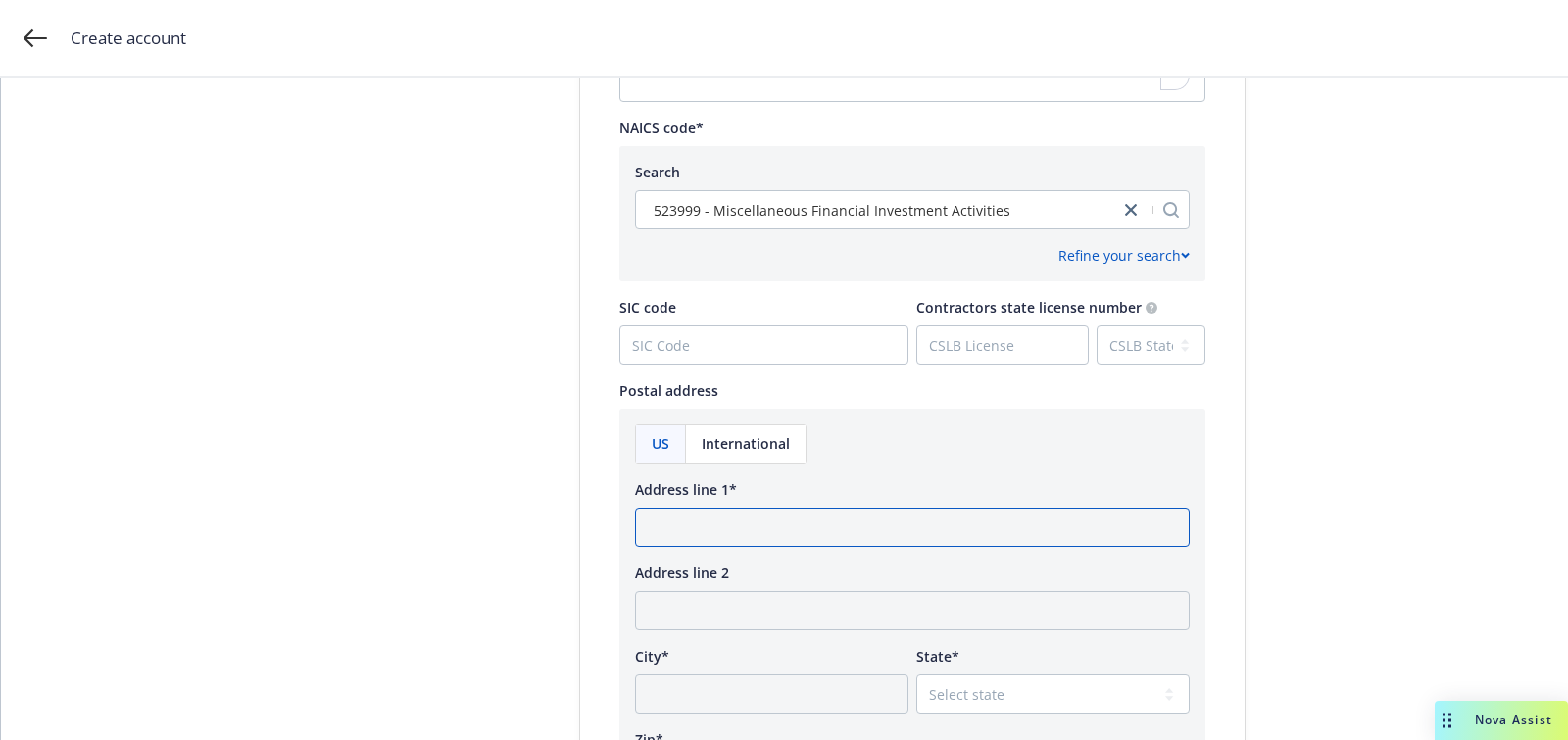
click at [712, 510] on input "Address line 1*" at bounding box center [912, 527] width 554 height 39
paste input "9 Hickory Ave Corte Madera, ca 94925"
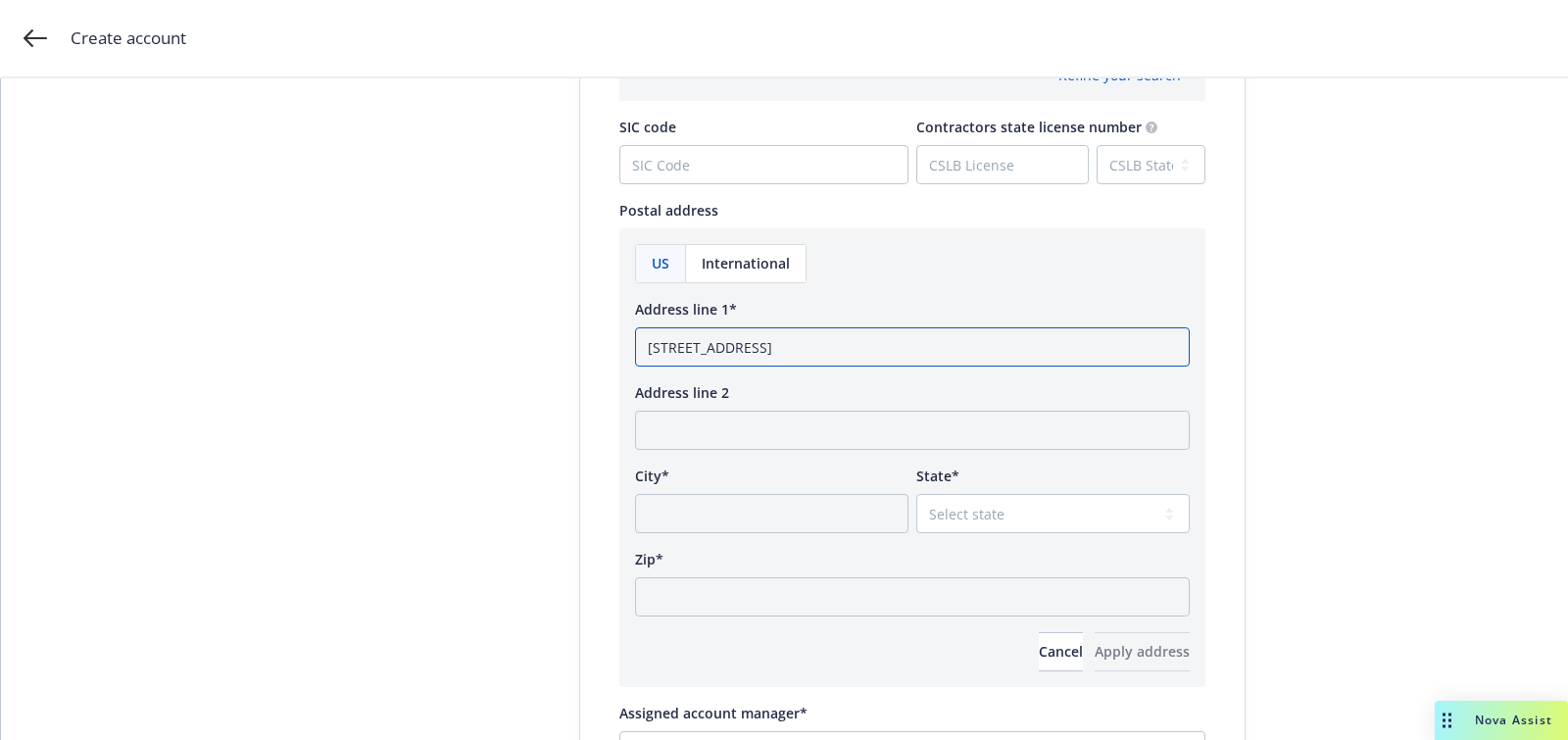
click at [863, 339] on input "9 Hickory Ave Corte Madera, ca 94925" at bounding box center [912, 347] width 554 height 39
type input "9 Hickory Ave Corte Madera, ca"
click at [860, 613] on input "Zip*" at bounding box center [912, 597] width 554 height 39
click at [860, 608] on input "Zip*" at bounding box center [912, 597] width 554 height 39
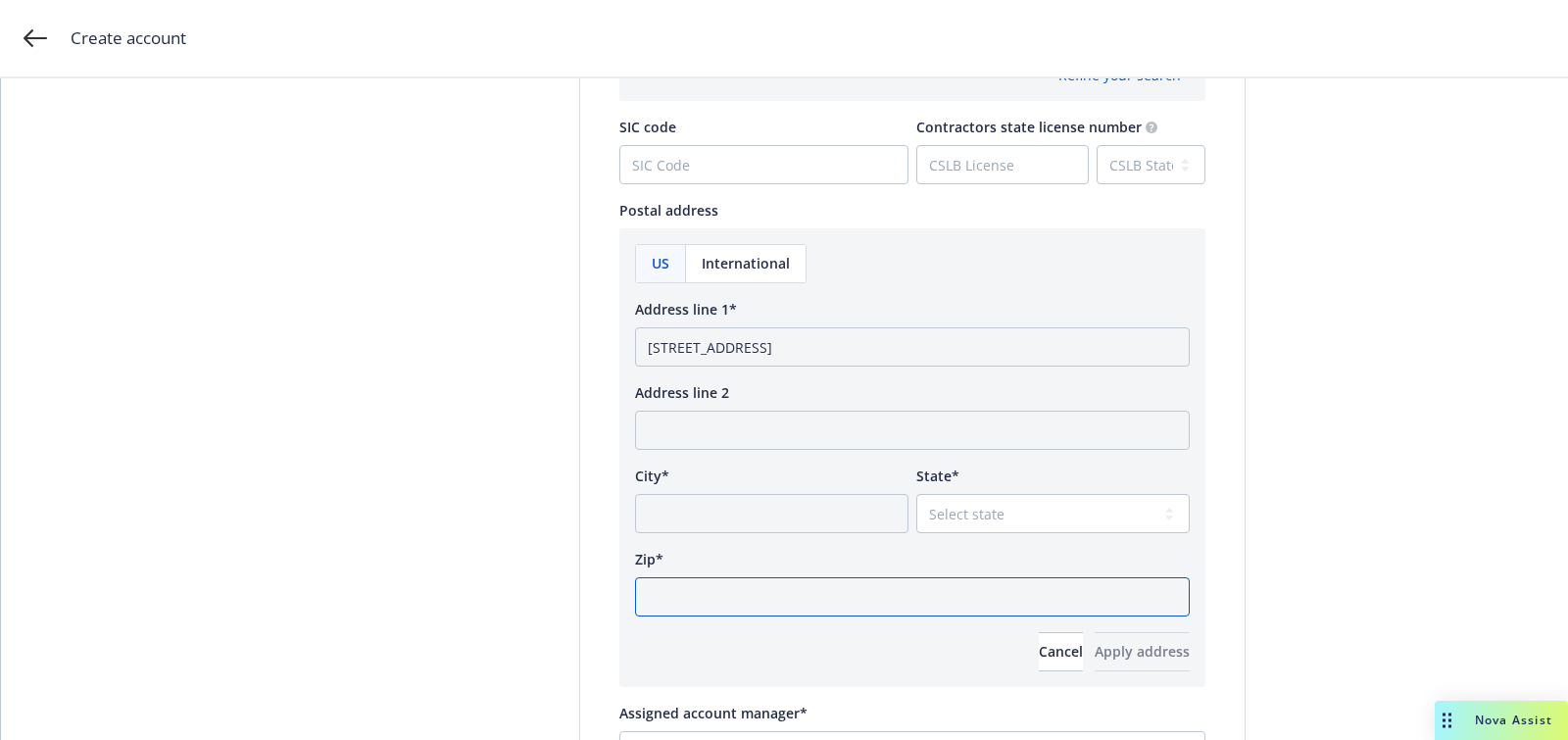
paste input "94925"
type input "94925"
click at [998, 531] on select "Select state" at bounding box center [1053, 513] width 273 height 39
click at [994, 503] on select "Select state" at bounding box center [1053, 513] width 273 height 39
click at [1041, 510] on select "Select state" at bounding box center [1053, 513] width 273 height 39
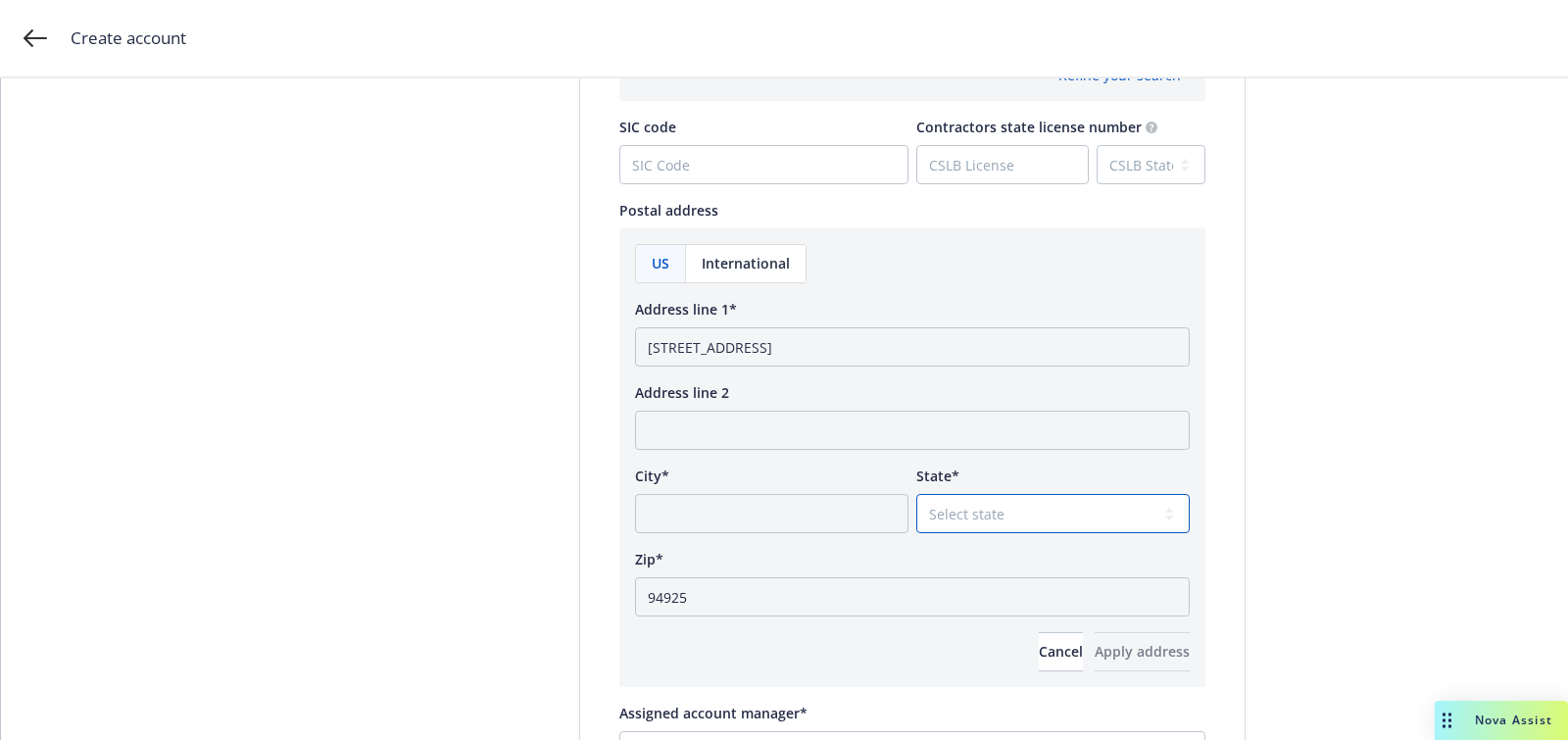
click at [1045, 519] on select "Select state" at bounding box center [1053, 513] width 273 height 39
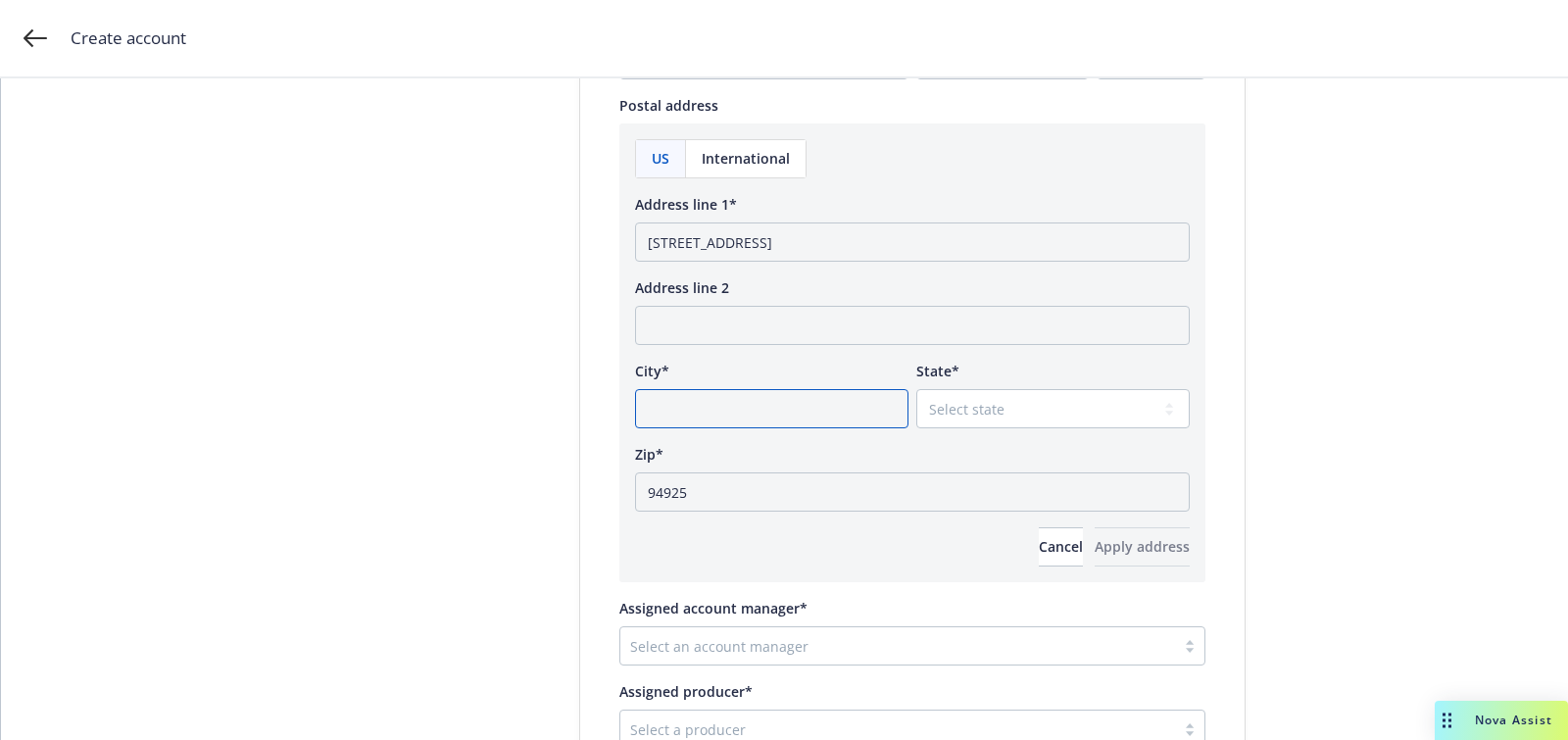
click at [813, 392] on input "City*" at bounding box center [772, 409] width 273 height 39
click at [1009, 401] on select "Select state" at bounding box center [1053, 409] width 273 height 39
select select "CA"
click at [916, 389] on select "Select state Alabama Alaska American Samoa Arizona Arkansas Baker Island Califo…" at bounding box center [1053, 409] width 273 height 39
drag, startPoint x: 824, startPoint y: 238, endPoint x: 971, endPoint y: 253, distance: 147.8
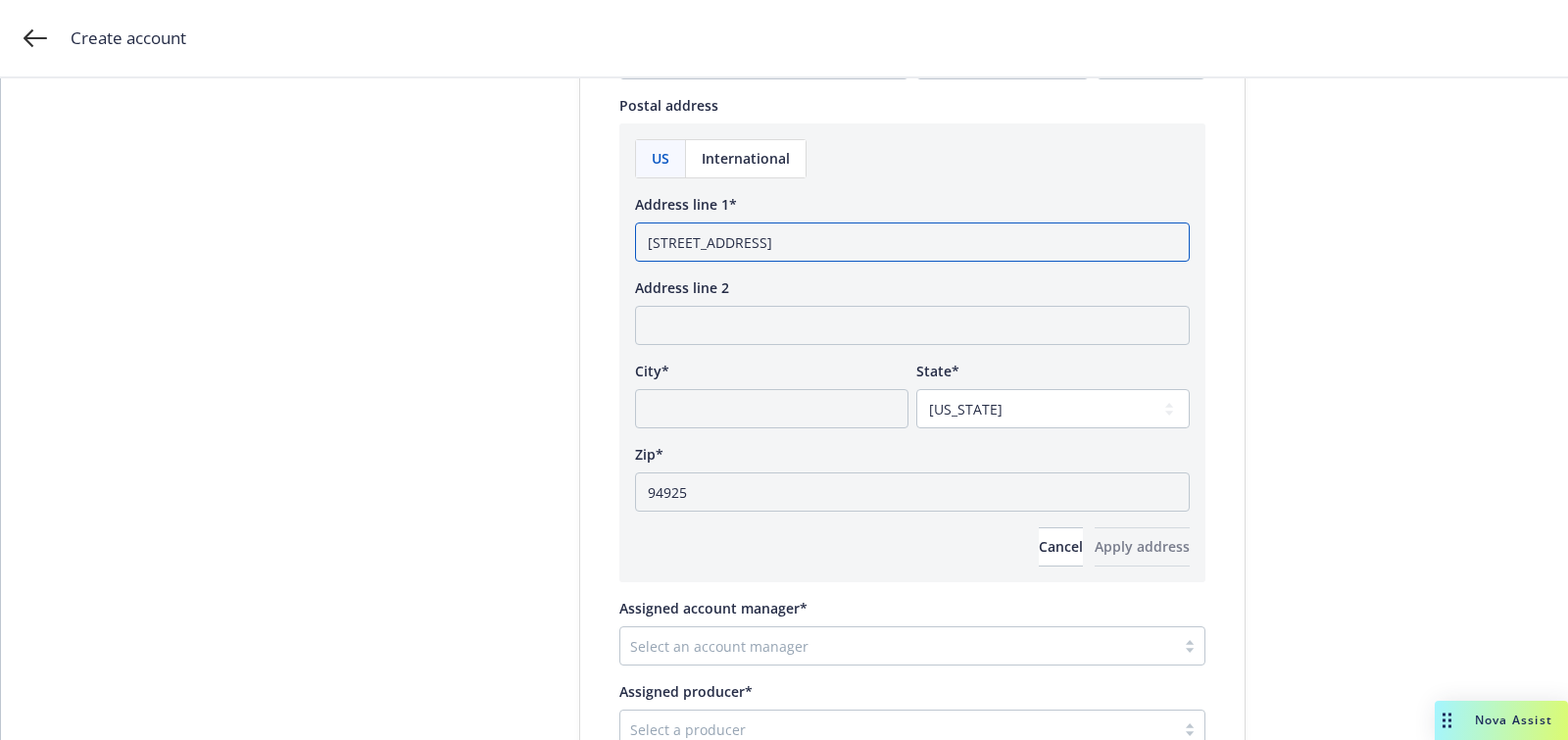
click at [966, 249] on input "9 Hickory Ave Corte Madera, ca" at bounding box center [912, 242] width 554 height 39
click at [799, 233] on input "9 Hickory Ave Corte Madera" at bounding box center [912, 242] width 554 height 39
type input "9 Hickory Ave Corte"
click at [737, 391] on input "City*" at bounding box center [772, 409] width 273 height 39
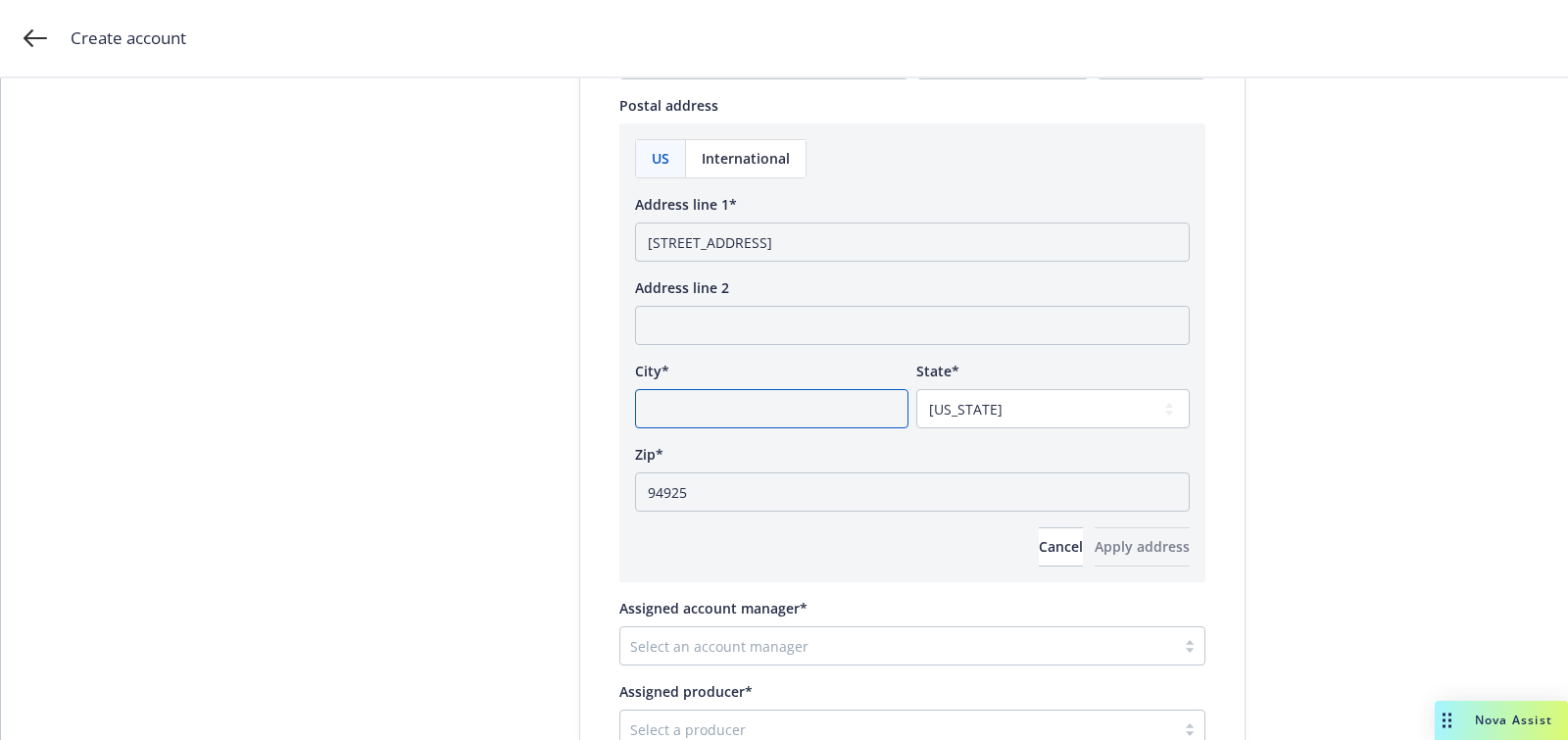
paste input "Madera"
type input "Madera"
click at [1115, 551] on span "Apply address" at bounding box center [1142, 545] width 95 height 19
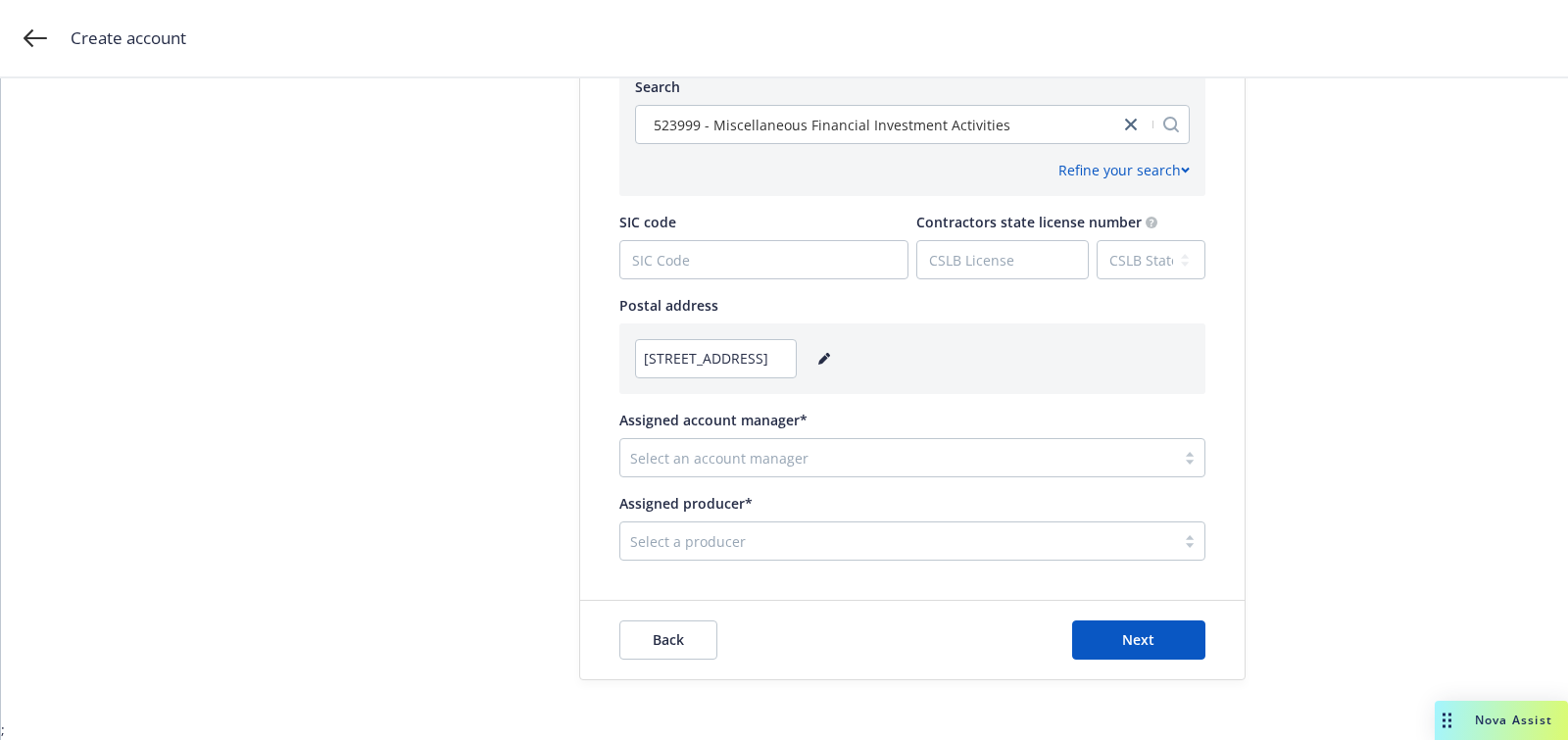
scroll to position [985, 0]
click at [730, 448] on div at bounding box center [898, 460] width 535 height 24
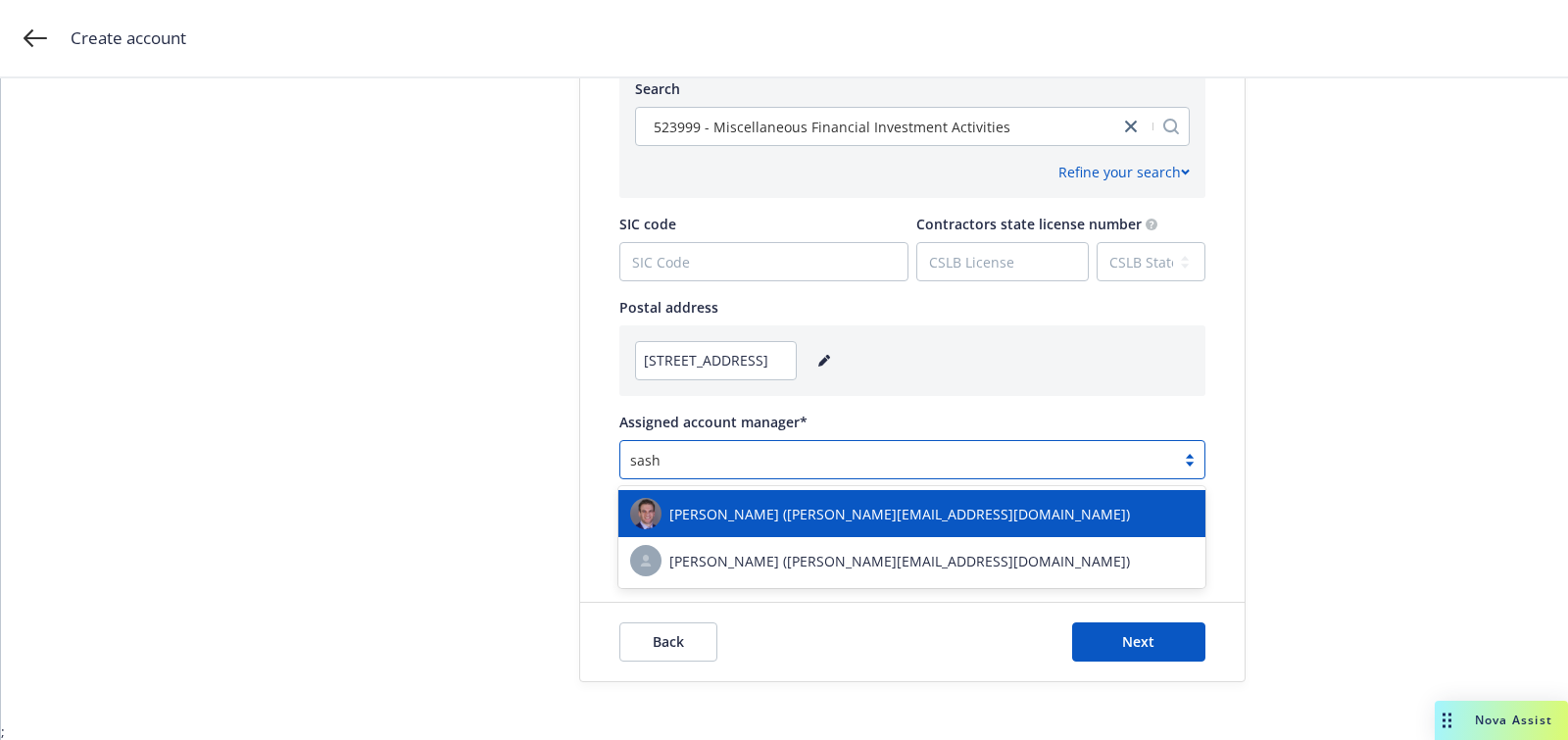
type input "sasha"
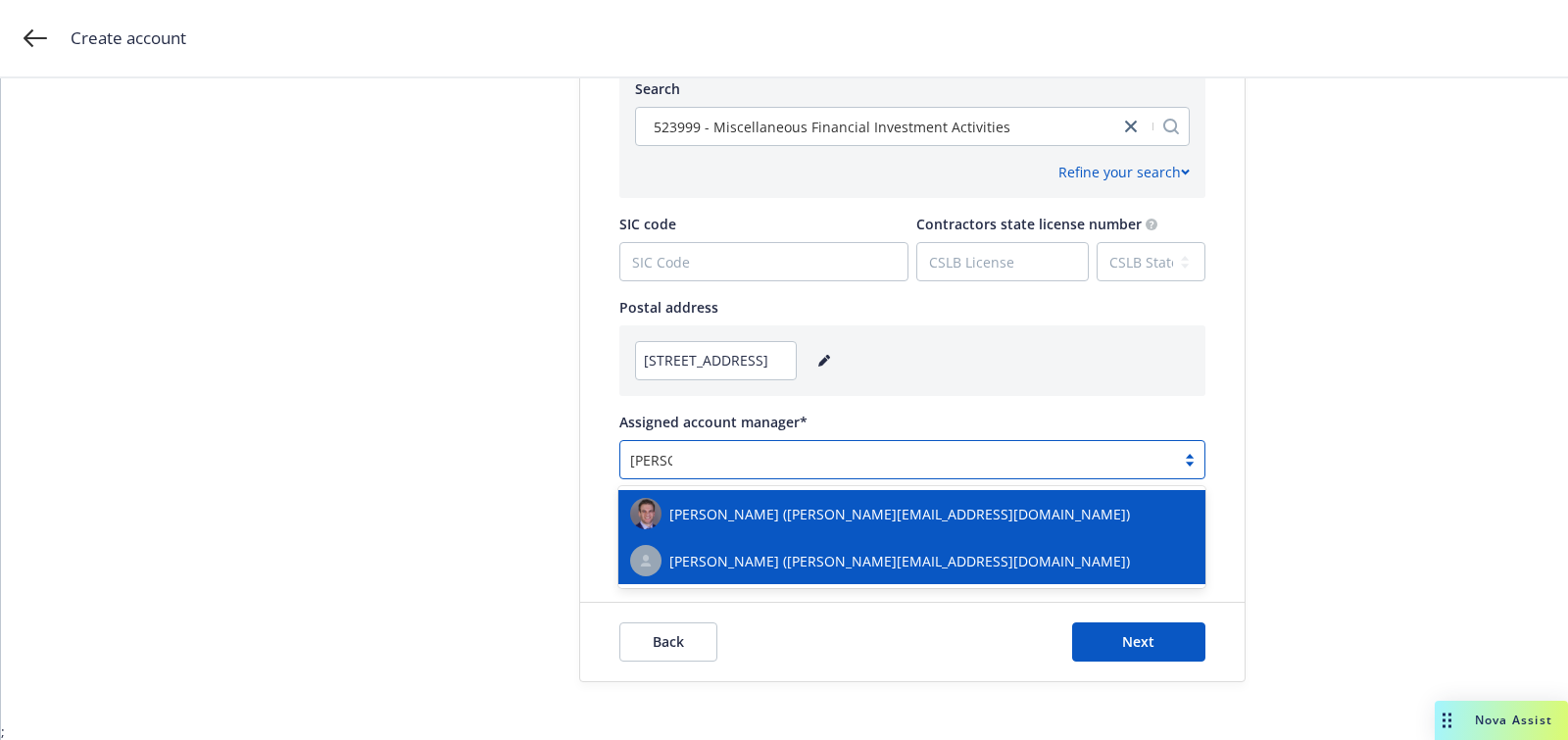
click at [745, 513] on span "Sasha Specht (sasha.specht@newfront.com)" at bounding box center [900, 513] width 461 height 21
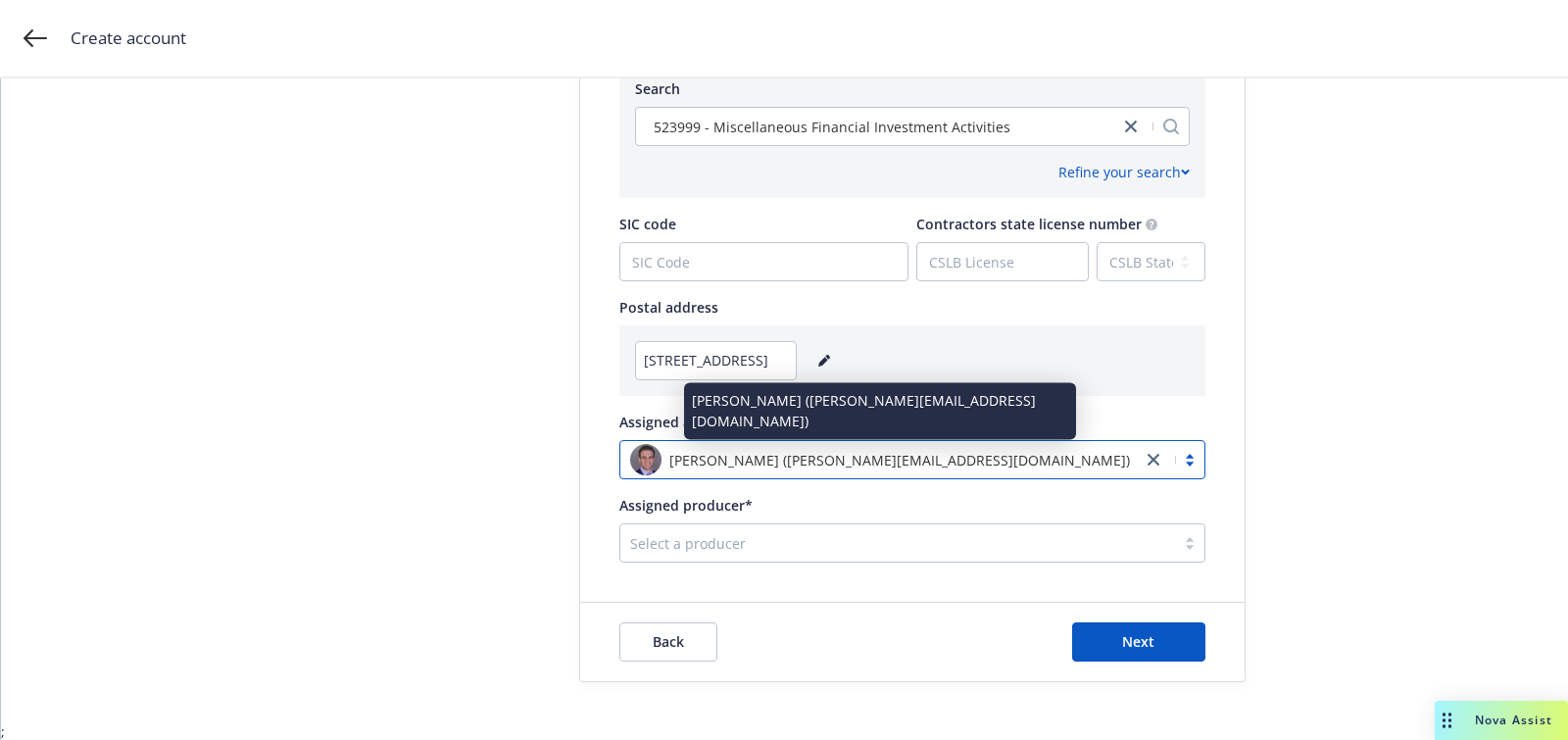
click at [721, 538] on div at bounding box center [898, 542] width 535 height 24
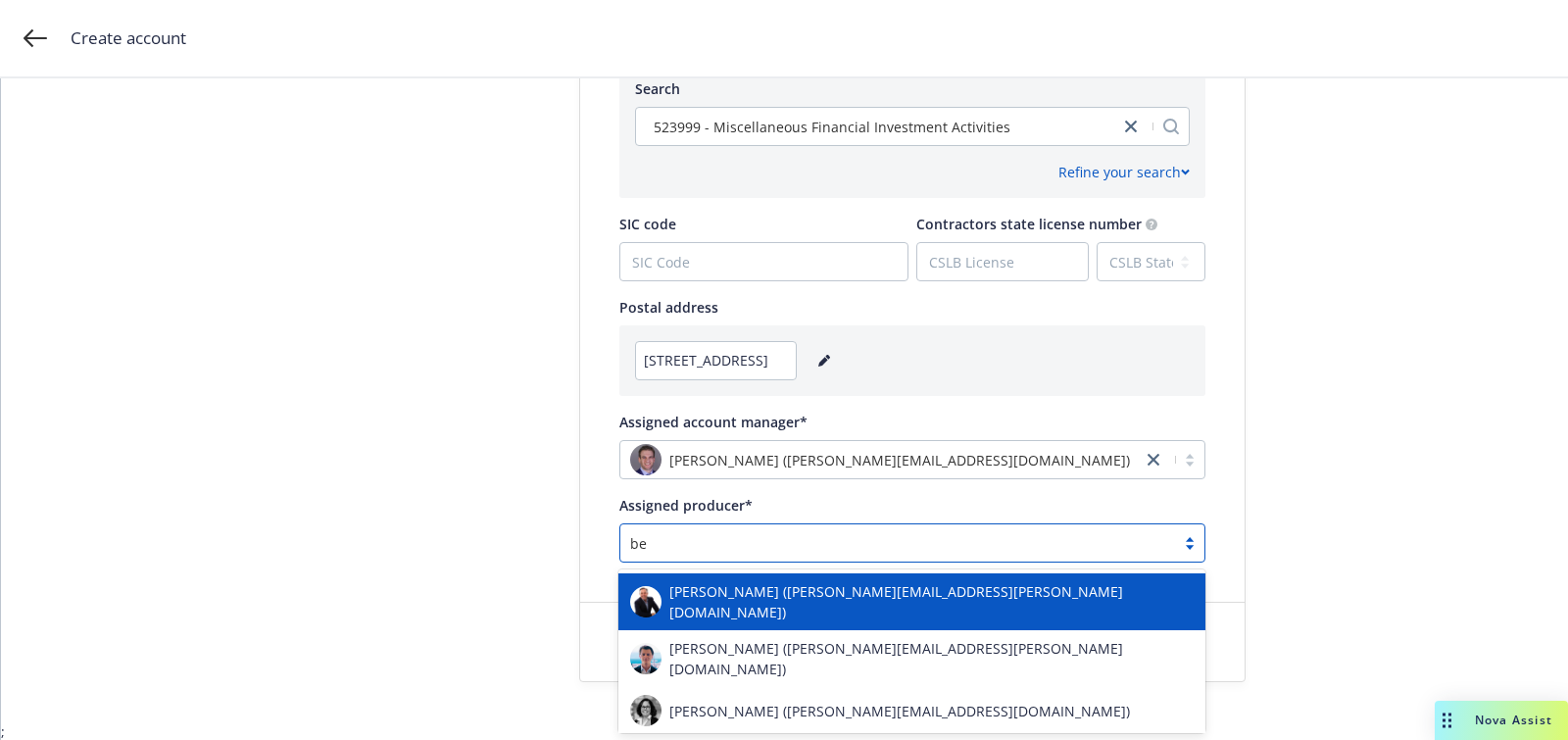
type input "bea"
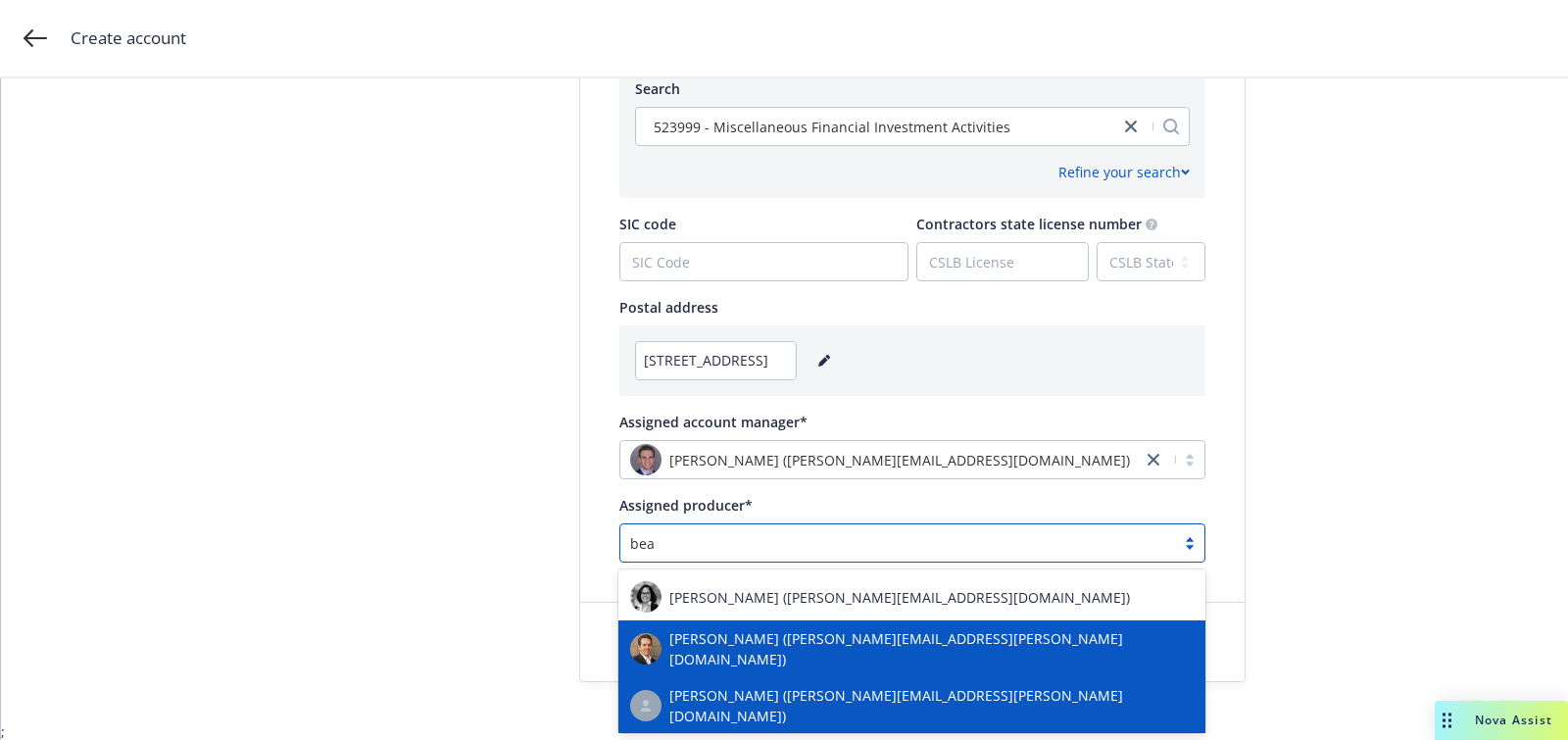
click at [751, 651] on span "Beau Freyermuth (beau.freyermuth@newfront.com)" at bounding box center [931, 649] width 524 height 41
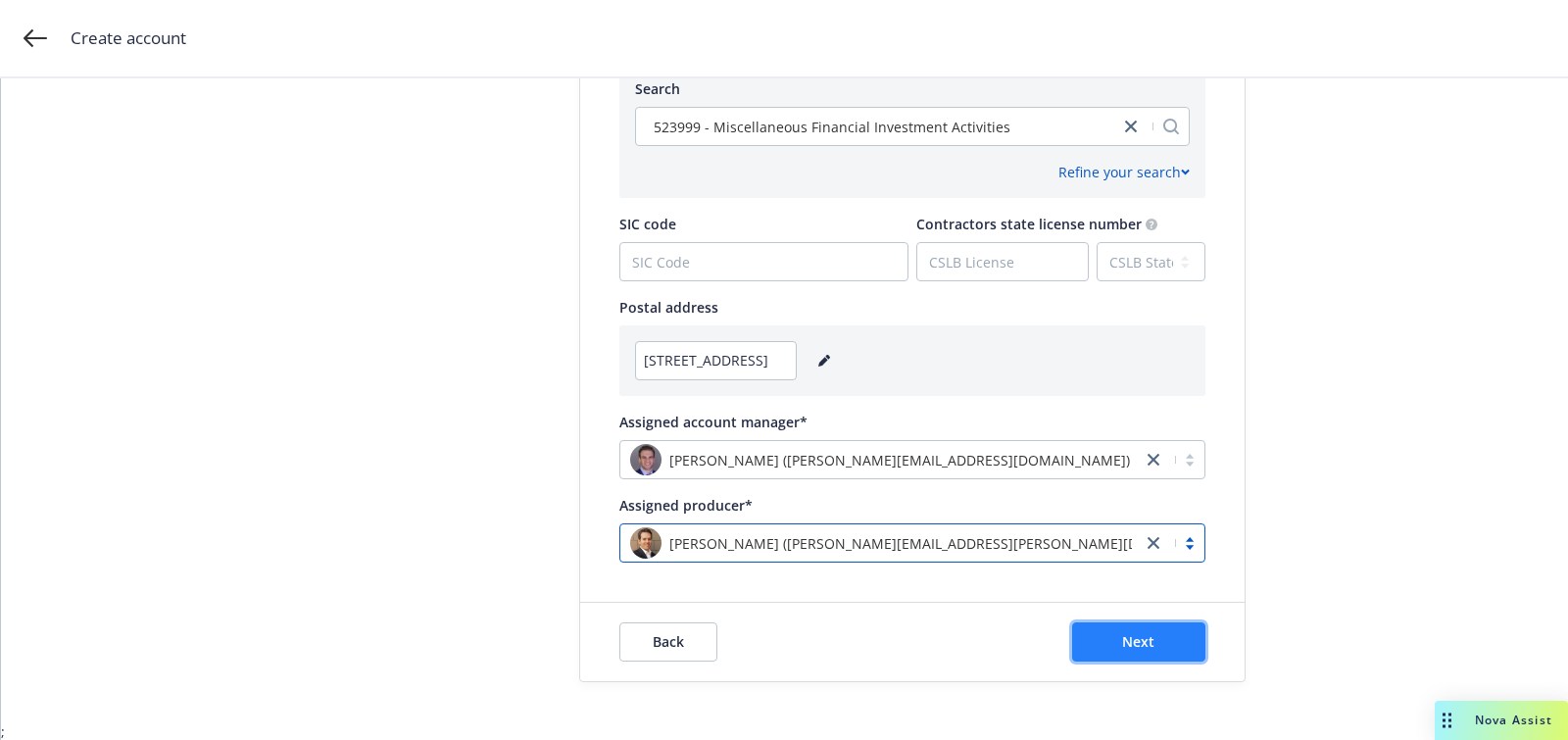
click at [1141, 641] on span "Next" at bounding box center [1137, 641] width 32 height 19
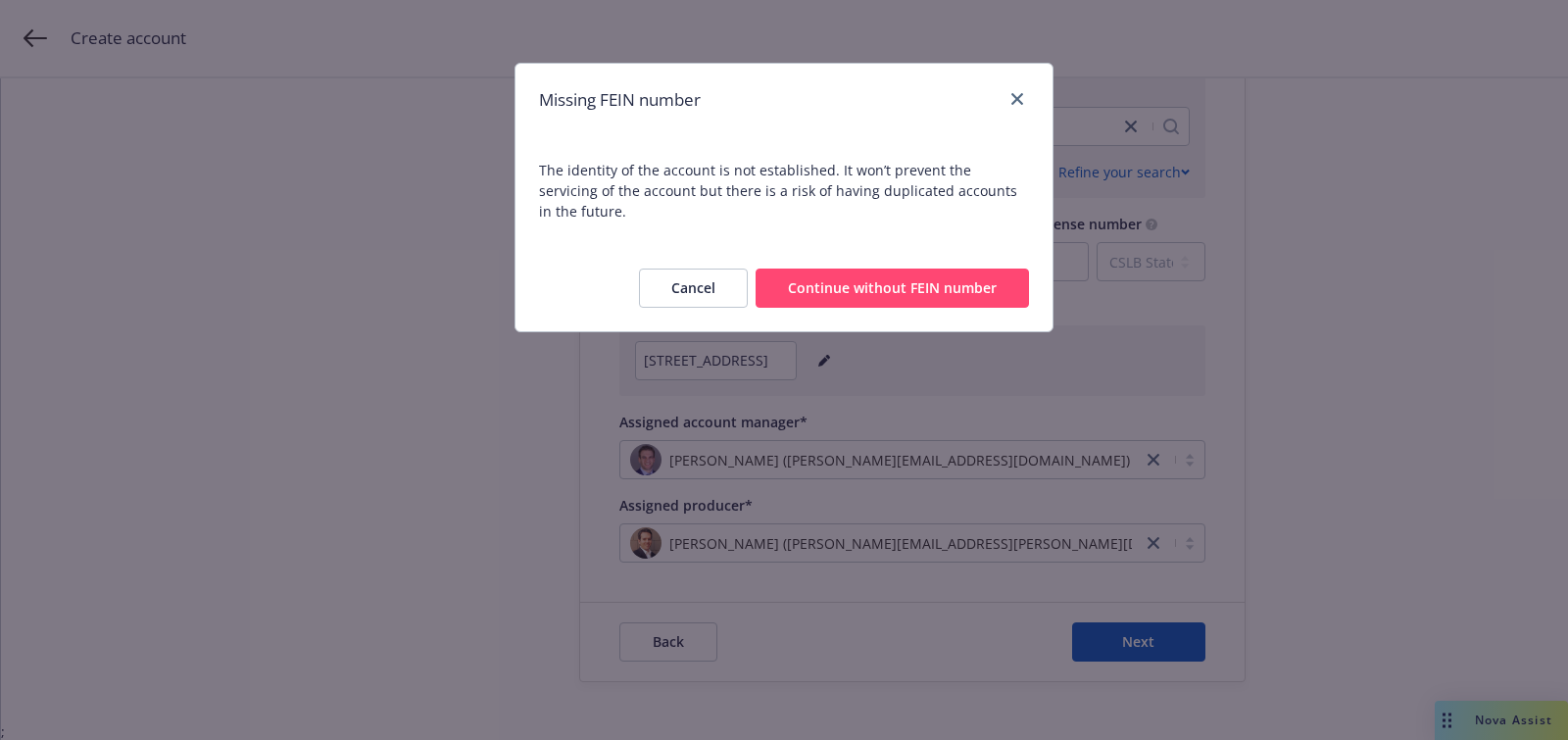
click at [884, 268] on button "Continue without FEIN number" at bounding box center [893, 288] width 273 height 39
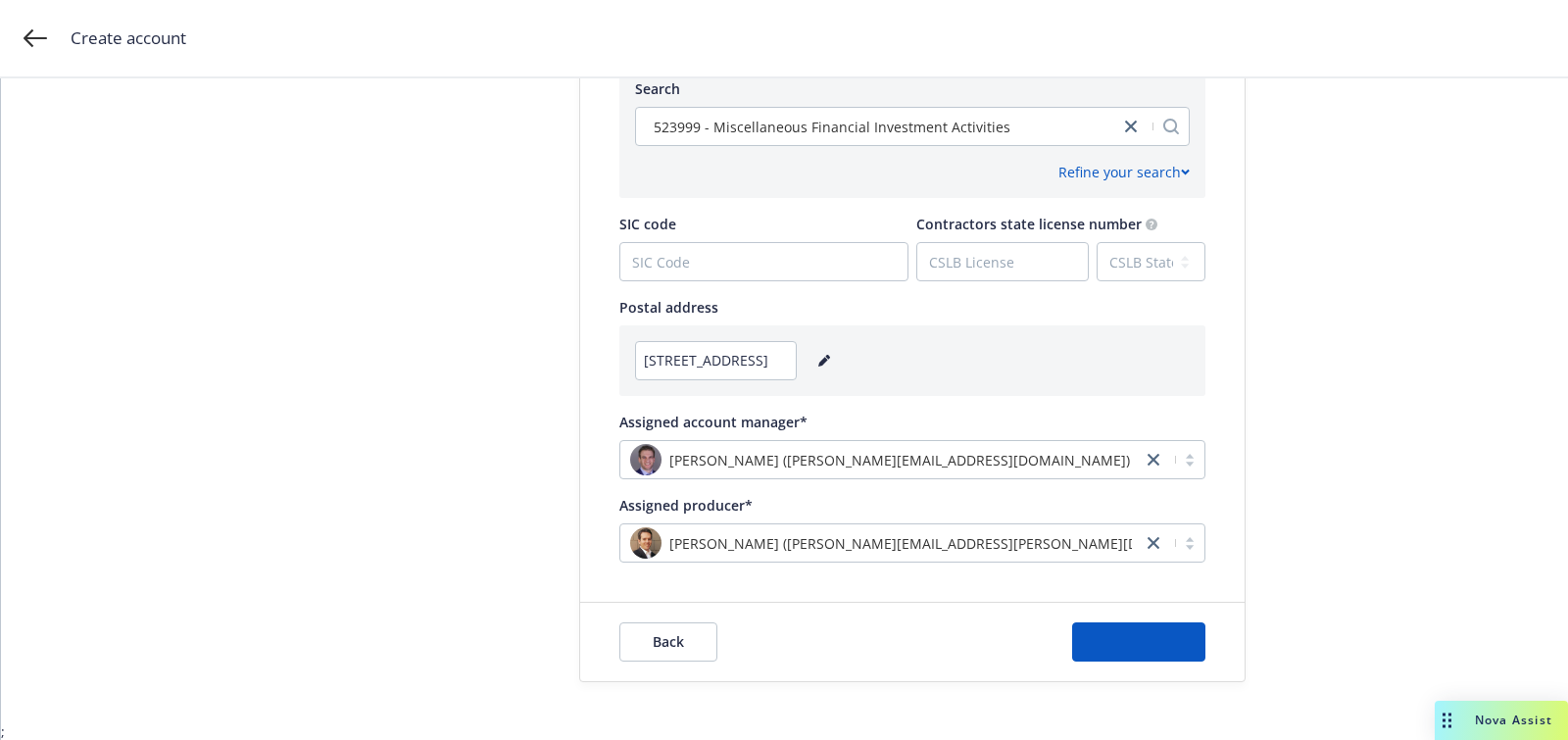
scroll to position [0, 0]
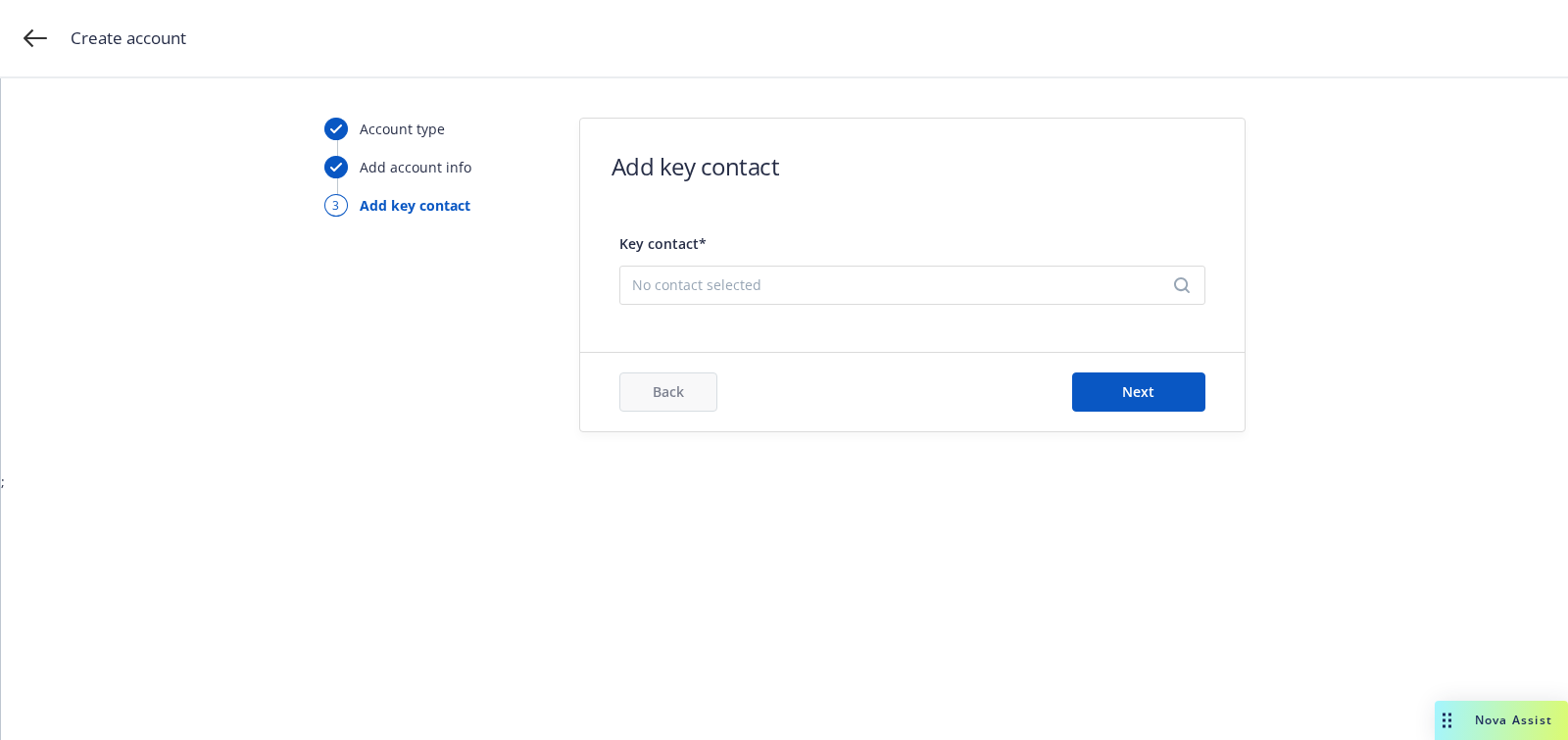
click at [850, 294] on div "No contact selected" at bounding box center [912, 285] width 586 height 39
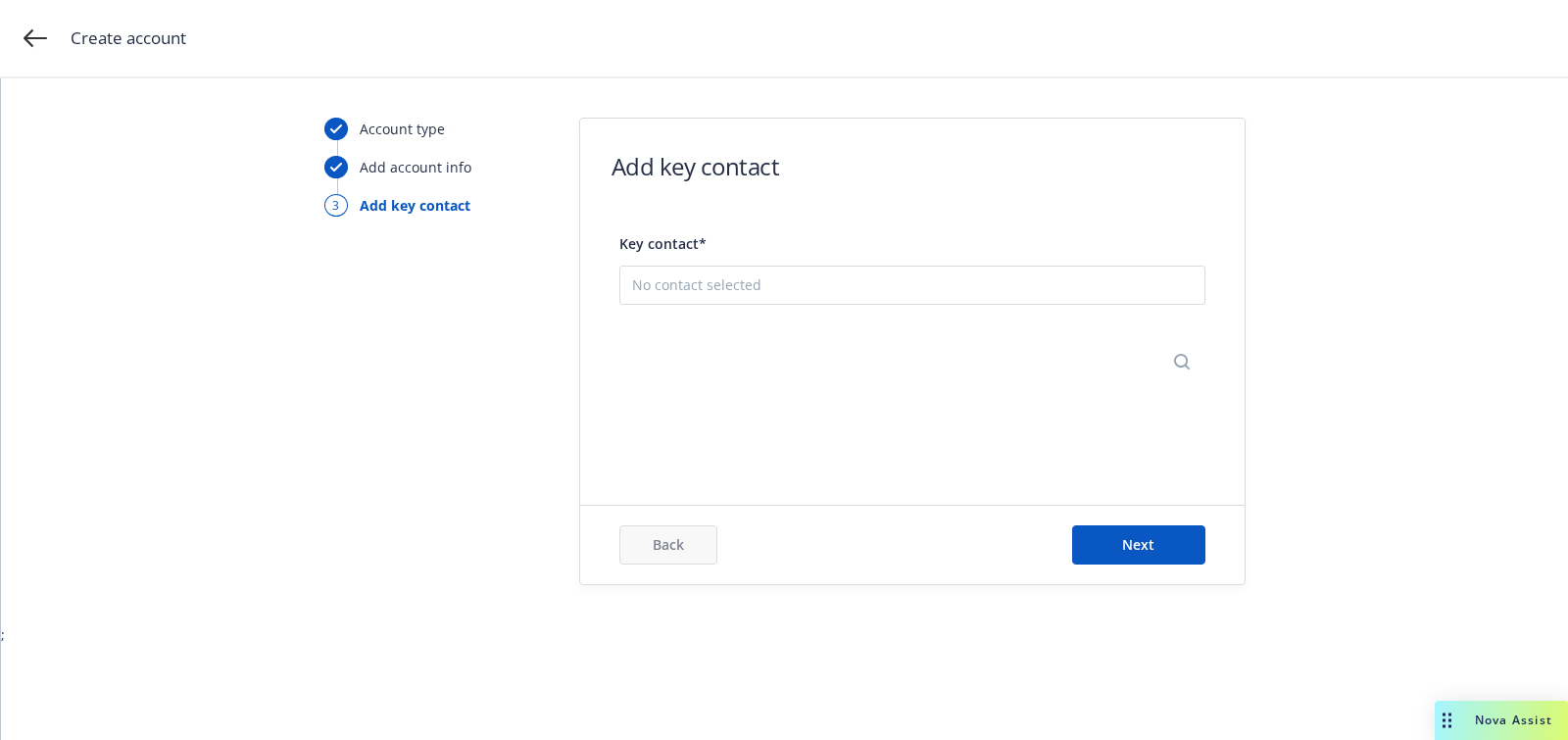
click at [842, 374] on button "Add new contact" at bounding box center [912, 382] width 560 height 39
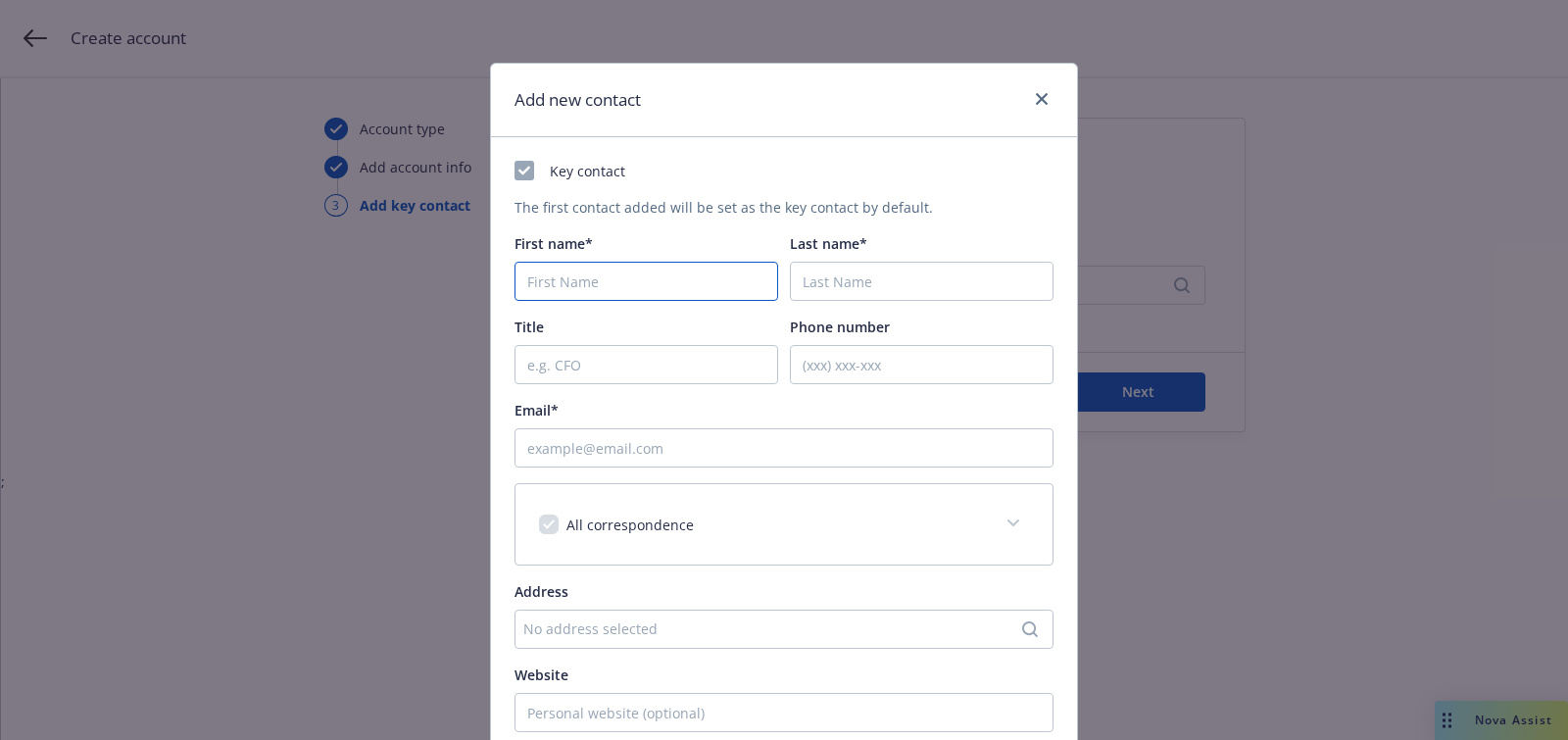
click at [606, 288] on input "First name*" at bounding box center [646, 281] width 263 height 39
paste input "Zach"
type input "Zach"
paste input "Kushel"
type input "Kushel"
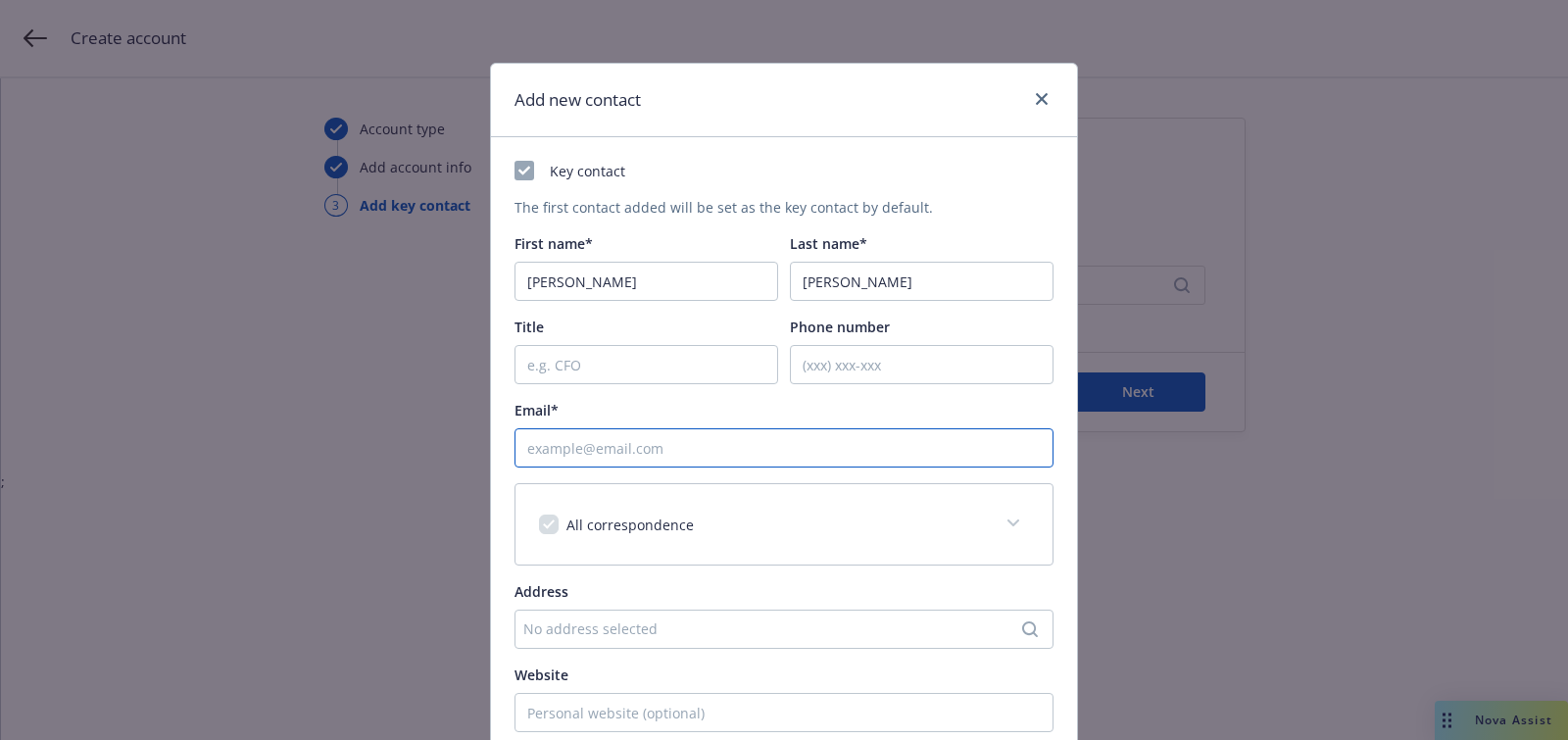
click at [919, 444] on input "Email*" at bounding box center [784, 448] width 539 height 39
paste input "[EMAIL_ADDRESS][DOMAIN_NAME]"
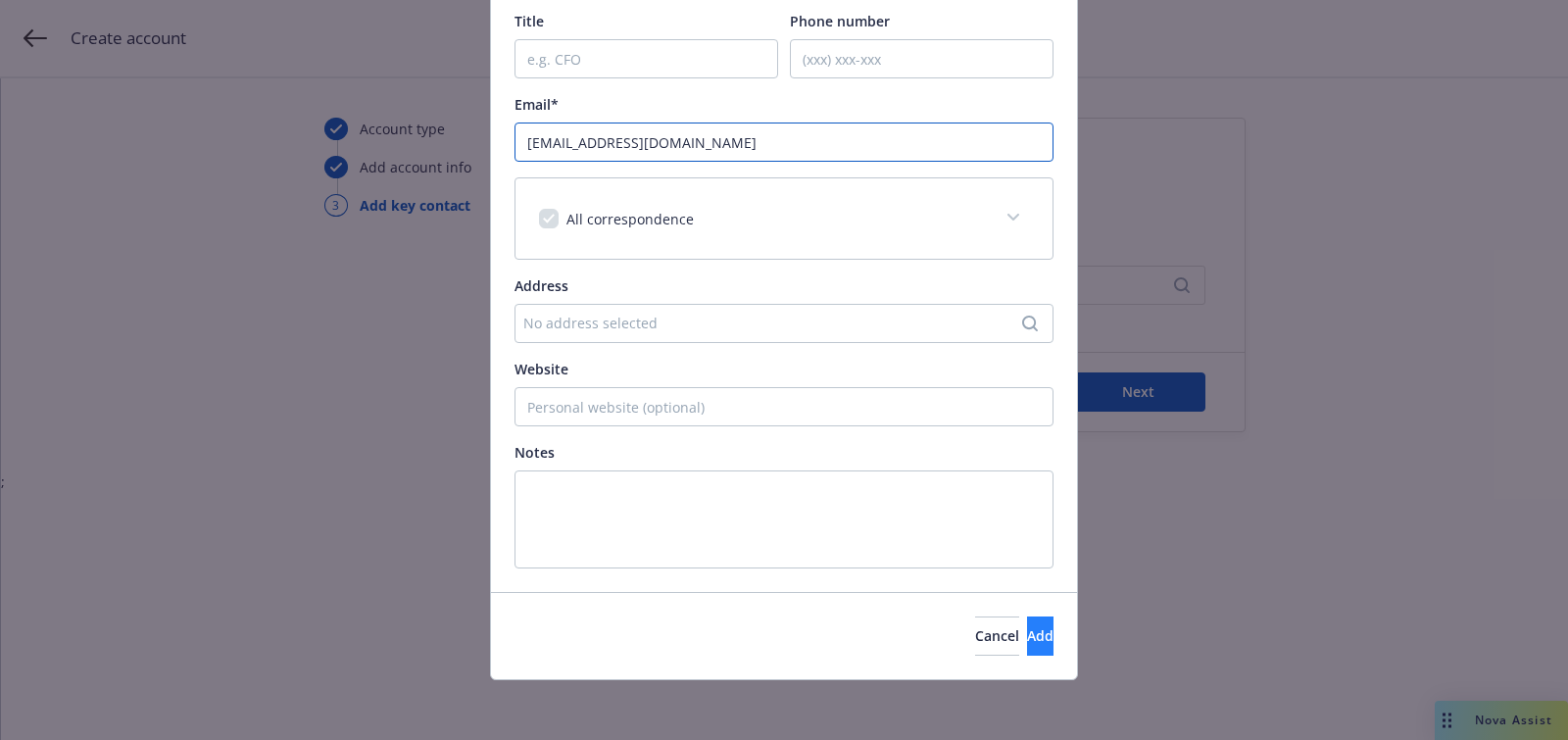
type input "[EMAIL_ADDRESS][DOMAIN_NAME]"
click at [1027, 627] on span "Add" at bounding box center [1040, 635] width 27 height 19
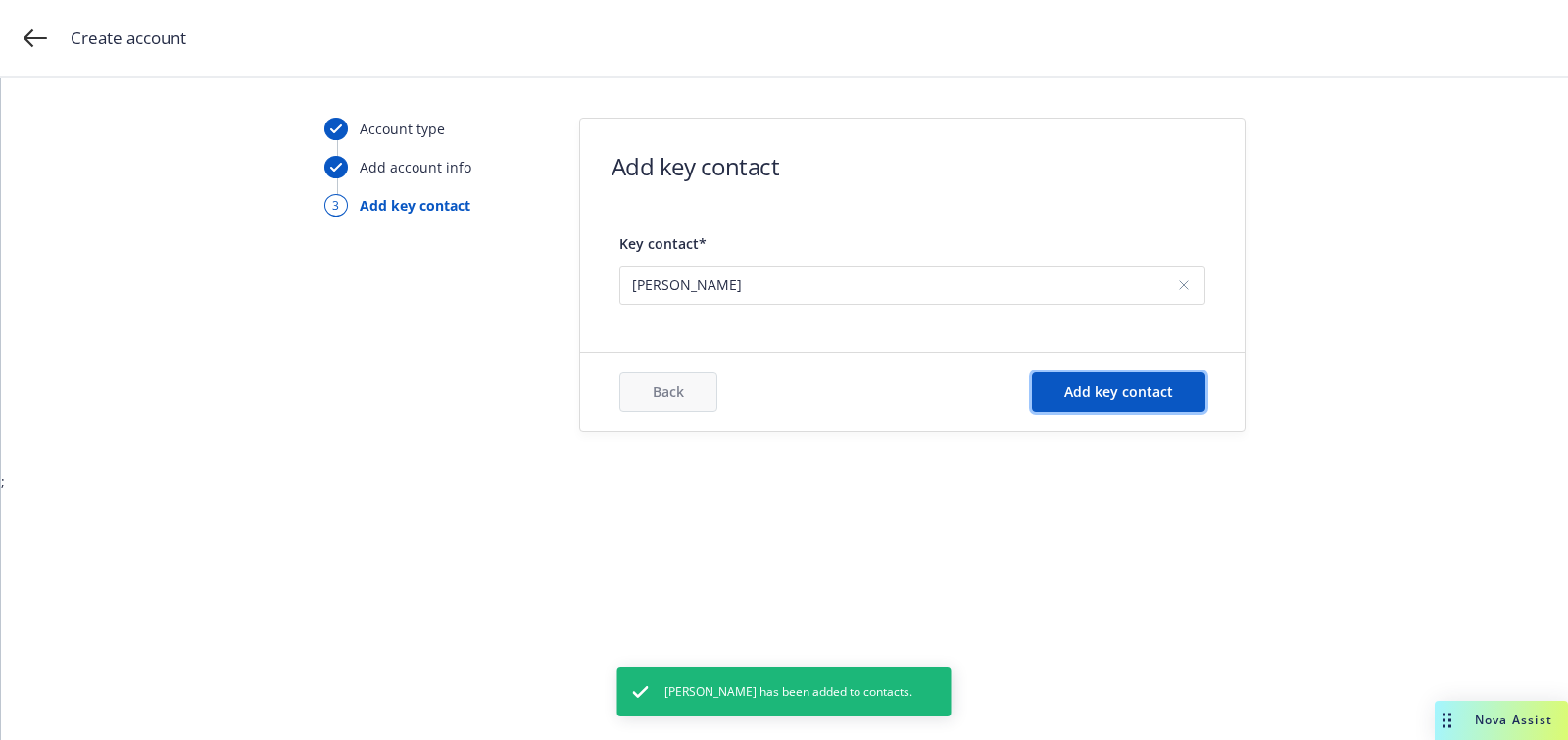
click at [1149, 398] on span "Add key contact" at bounding box center [1119, 391] width 109 height 19
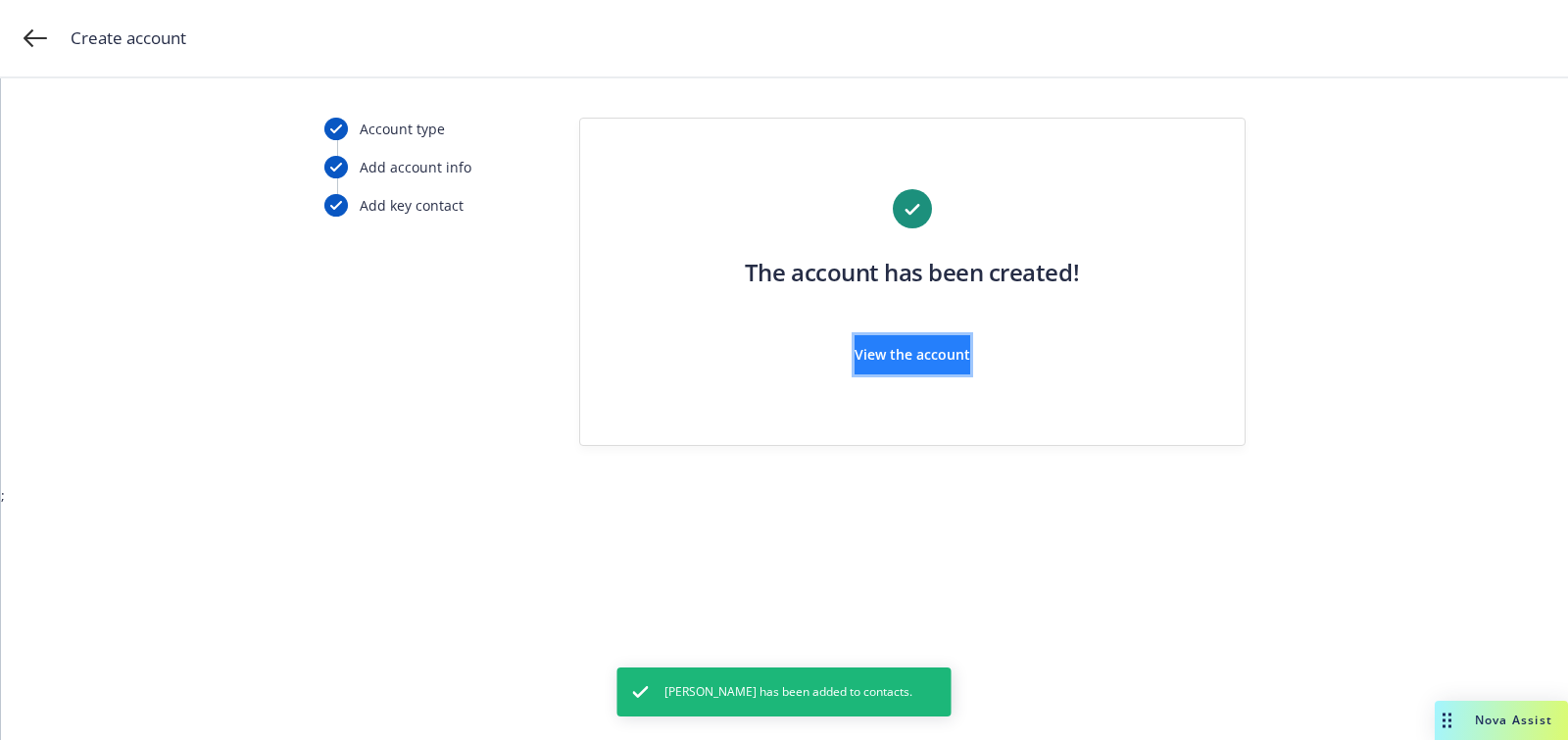
click at [901, 362] on span "View the account" at bounding box center [912, 354] width 116 height 19
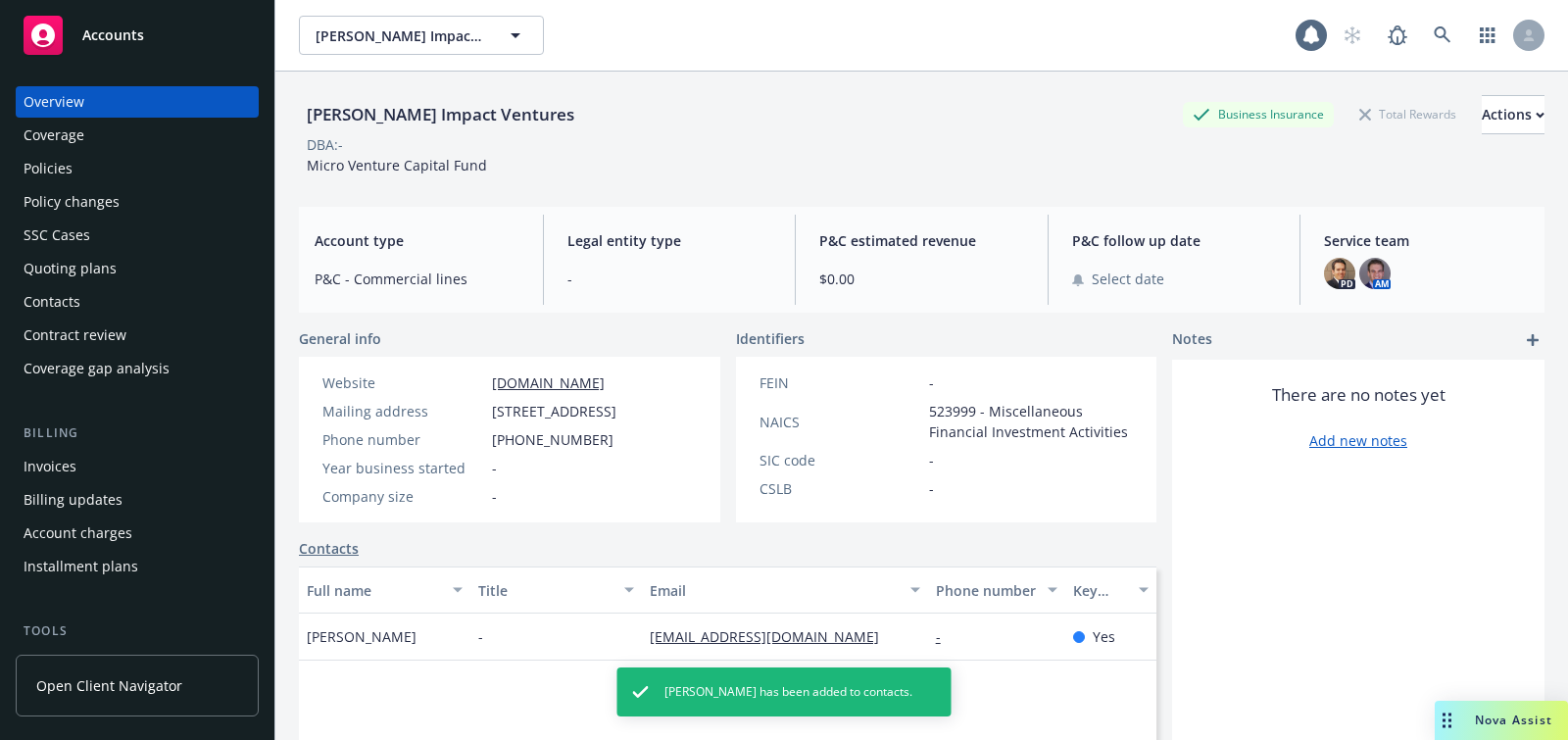
drag, startPoint x: 95, startPoint y: 272, endPoint x: 229, endPoint y: 272, distance: 134.0
click at [95, 272] on div "Quoting plans" at bounding box center [70, 268] width 93 height 31
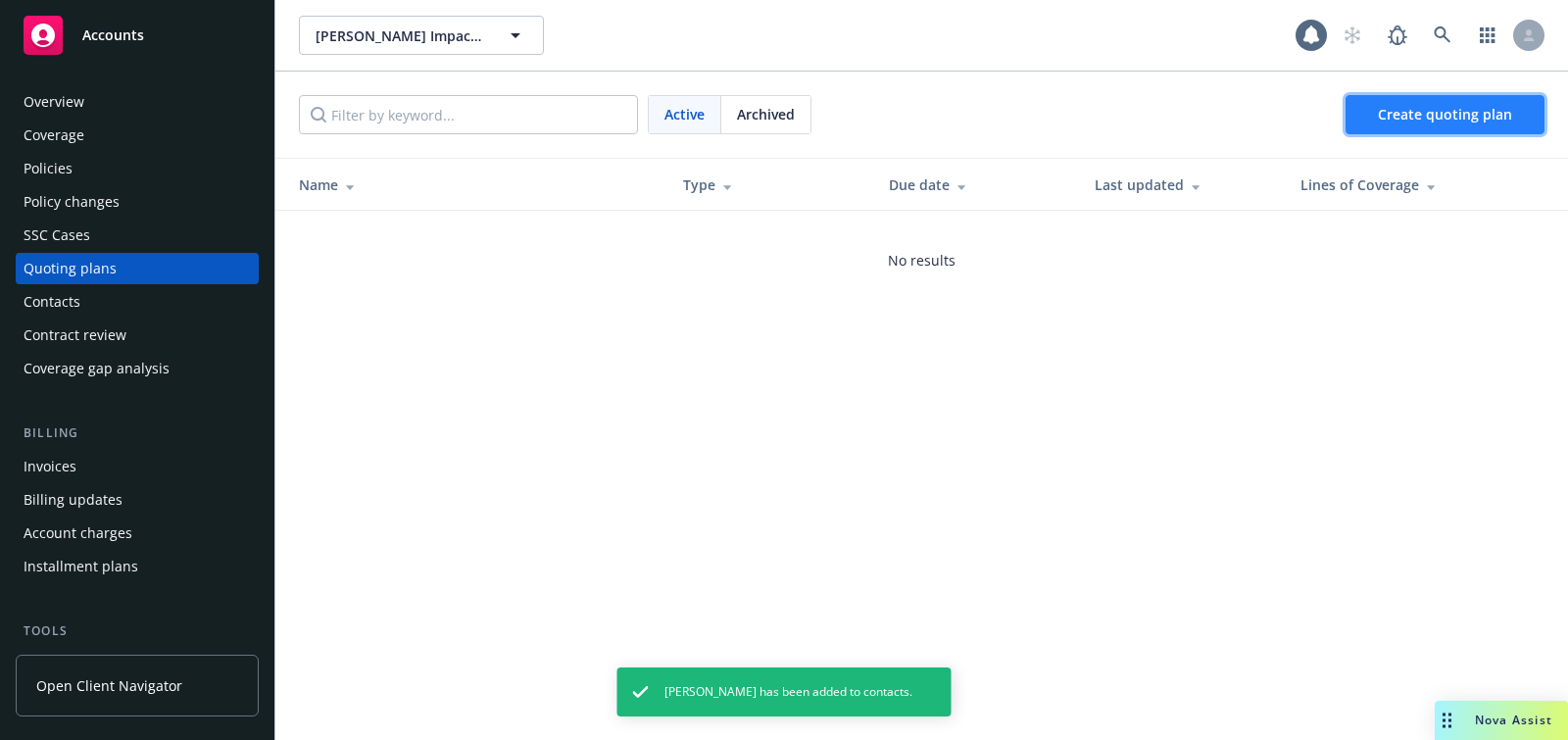
click at [1409, 127] on link "Create quoting plan" at bounding box center [1445, 115] width 199 height 39
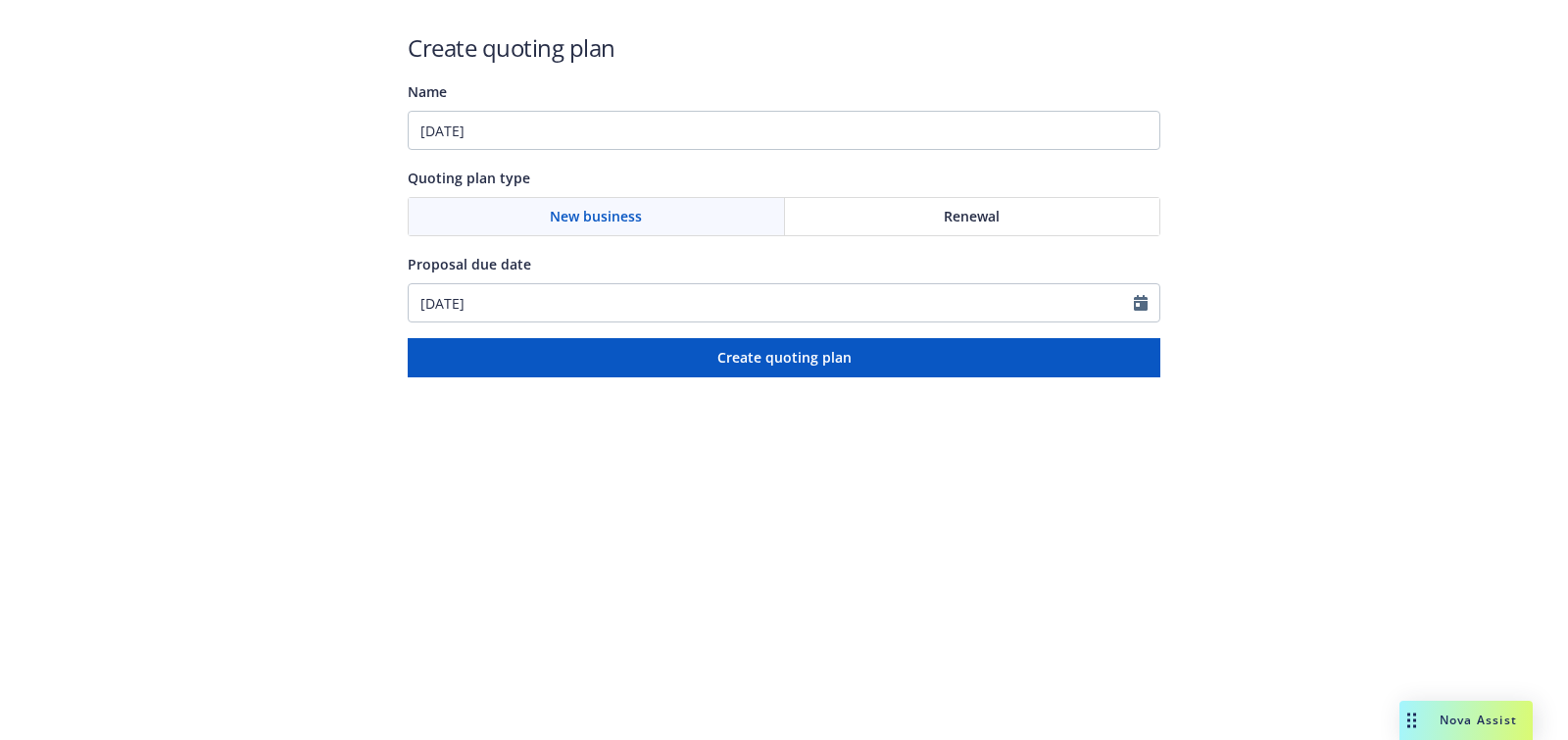
type input "[DATE]"
click at [583, 299] on input "[DATE]" at bounding box center [772, 303] width 726 height 37
select select "10"
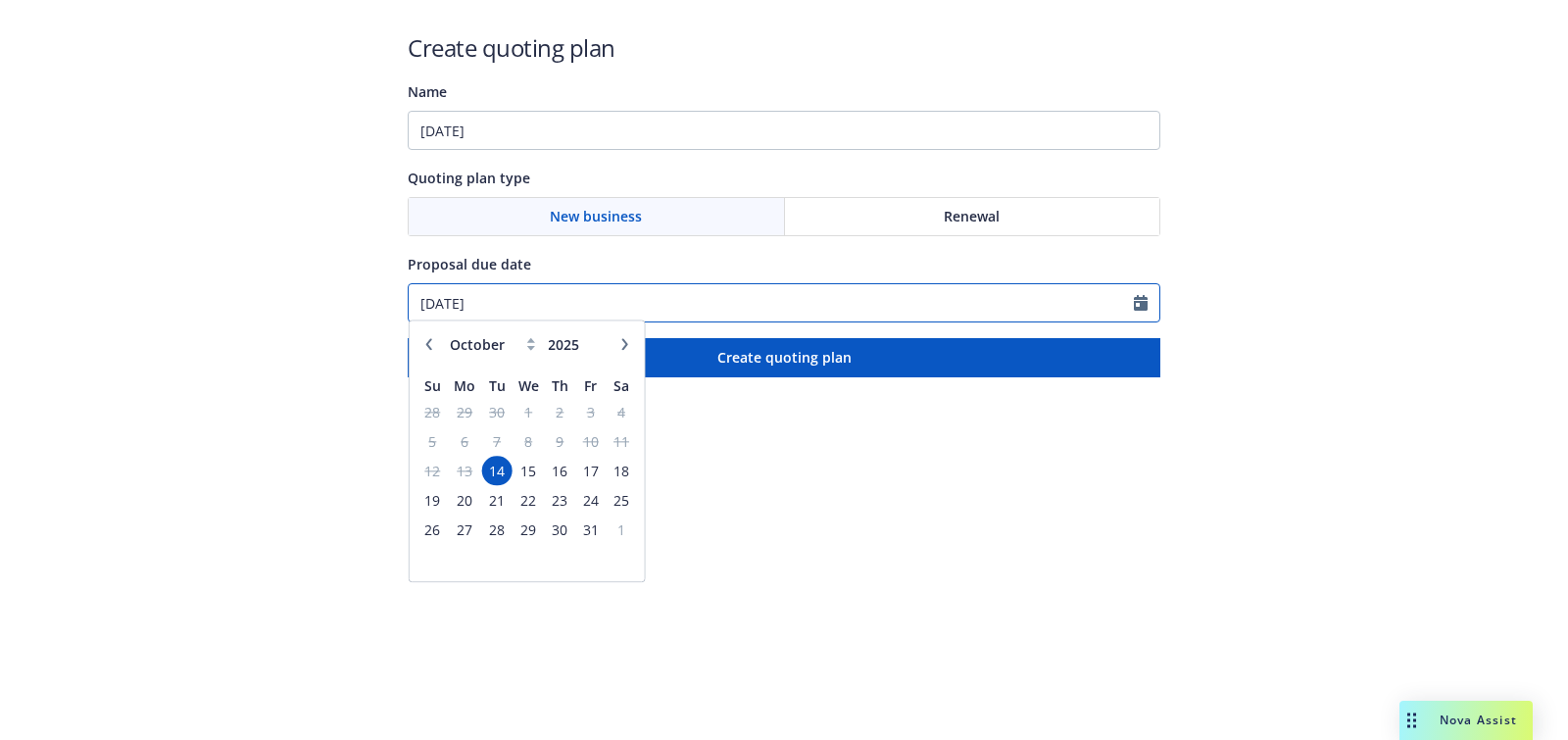
paste input "[EMAIL_ADDRESS][DOMAIN_NAME]"
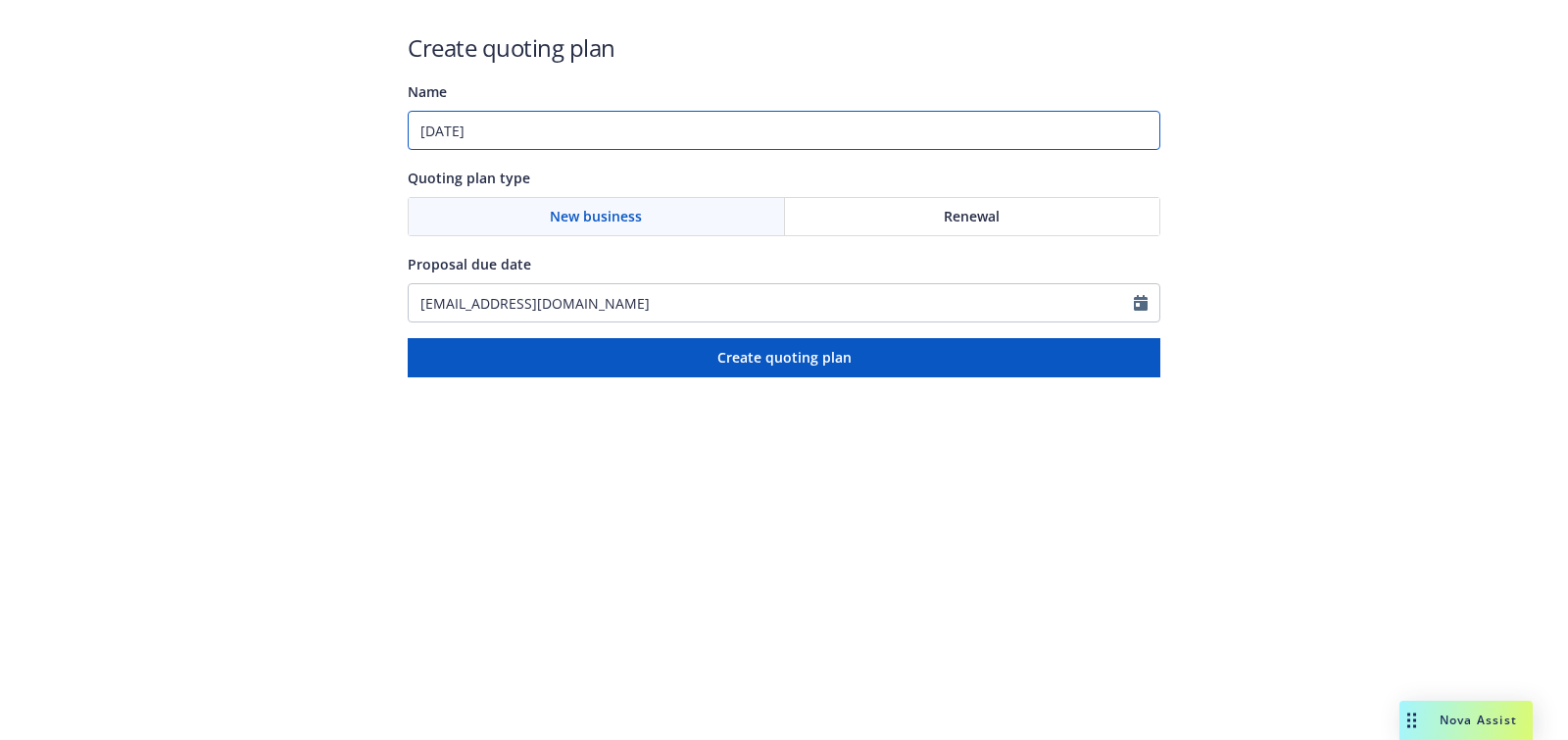
type input "[DATE]"
click at [585, 145] on input "[DATE]" at bounding box center [784, 131] width 753 height 39
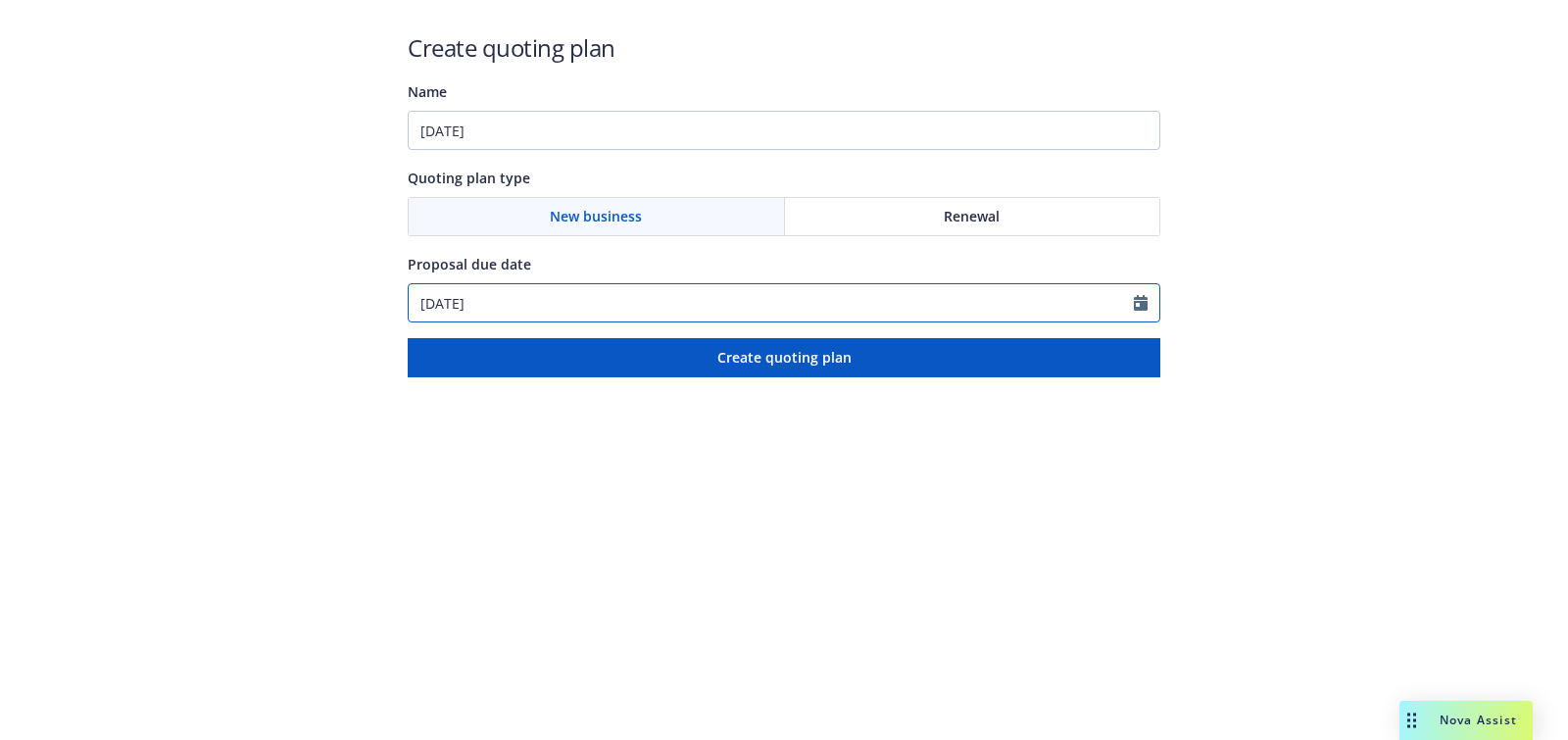
click at [512, 288] on input "[DATE]" at bounding box center [772, 303] width 726 height 37
select select "10"
paste input "28"
type input "[DATE]"
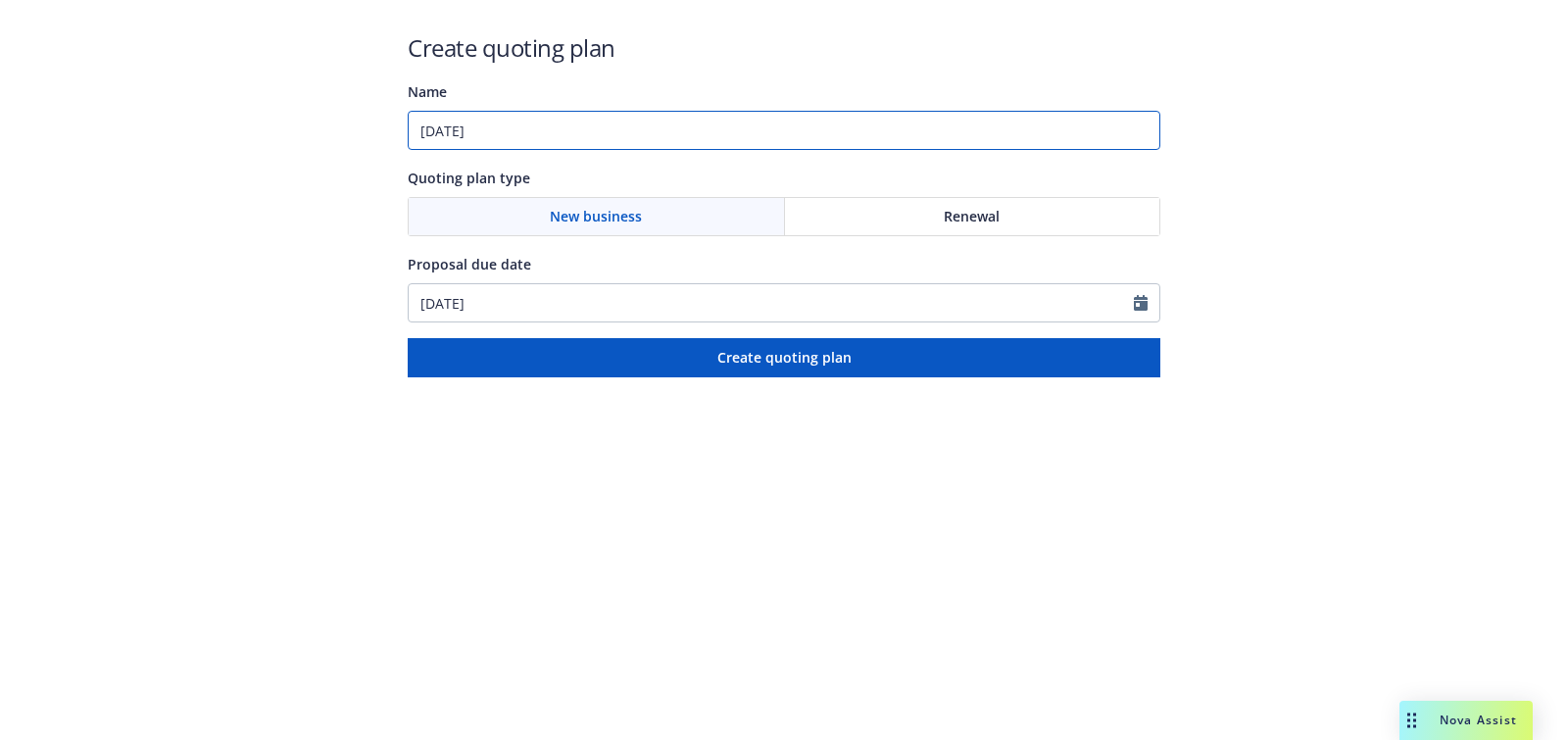
click at [531, 136] on input "[DATE]" at bounding box center [784, 131] width 753 height 39
paste input "Directors and Officers;E&O with Cyber"
click at [659, 131] on input "[DATE]: Directors and Officers;E&O with Cyber" at bounding box center [784, 131] width 753 height 39
click at [510, 132] on input "[DATE]: Directors and Officers, E&O with Cyber" at bounding box center [784, 131] width 753 height 39
type input "[DATE]: Directors and Officers, E&O with Cyber"
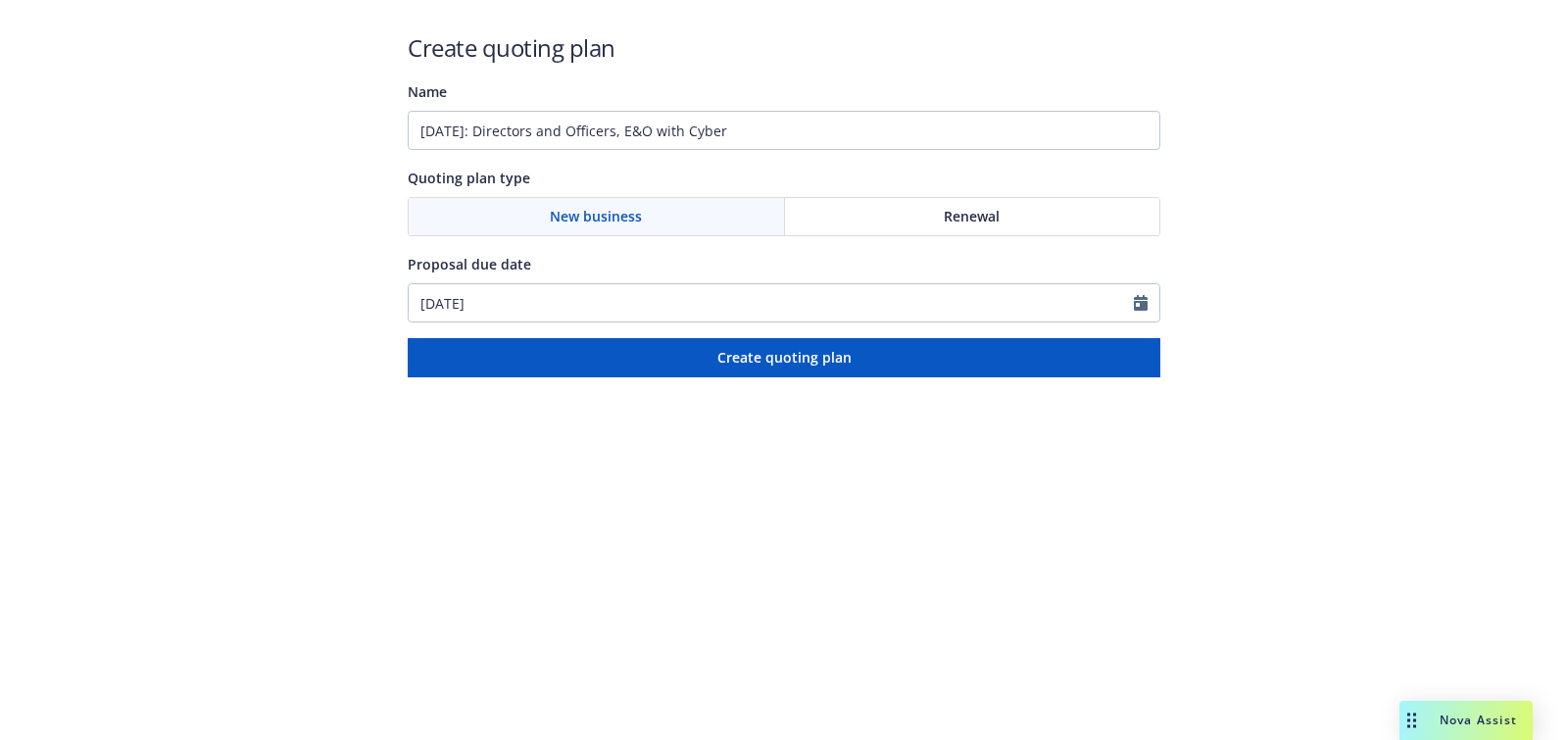
click at [745, 377] on html "Create quoting plan Name [DATE]: Directors and Officers, E&O with Cyber Quoting…" at bounding box center [784, 189] width 1568 height 377
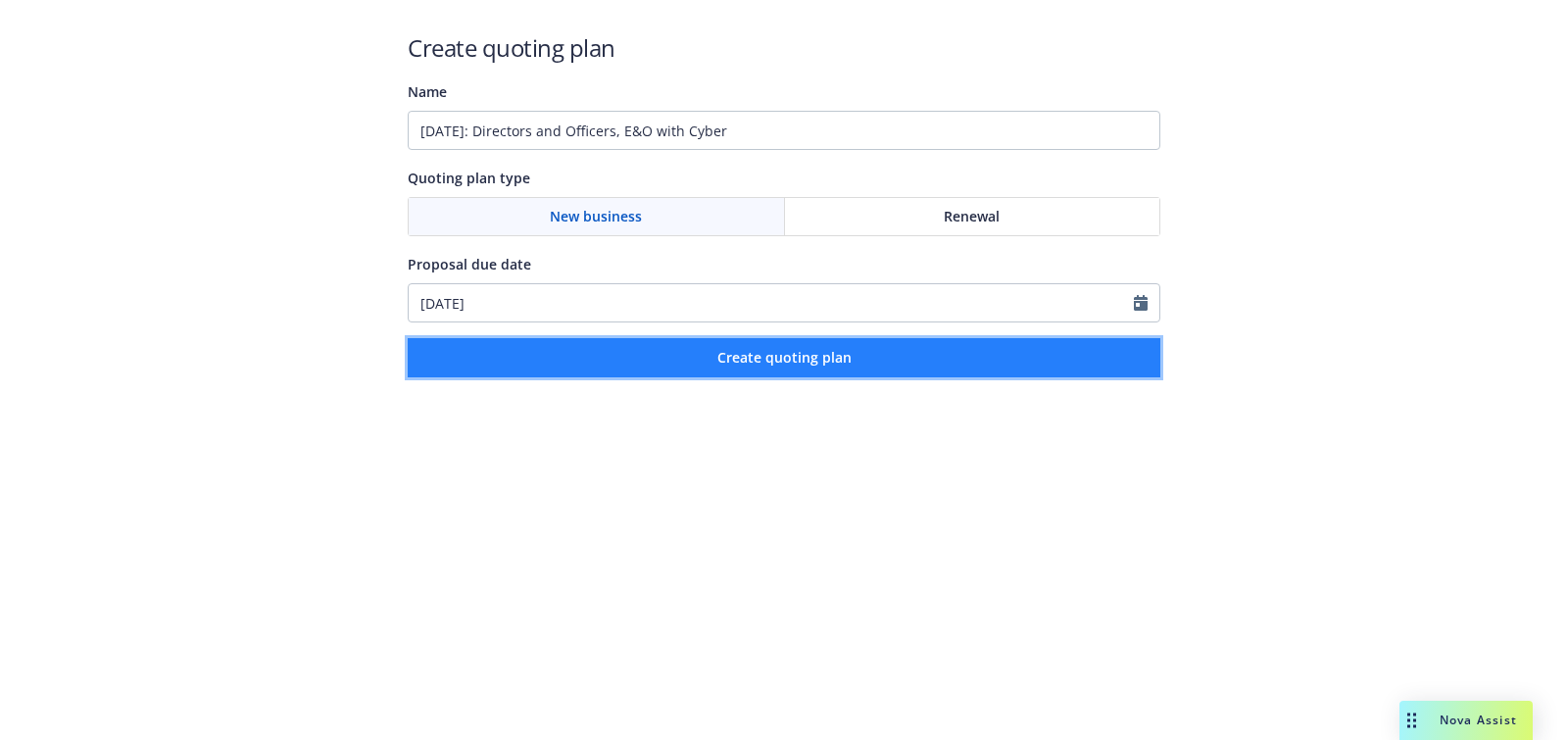
click at [725, 350] on span "Create quoting plan" at bounding box center [784, 357] width 135 height 19
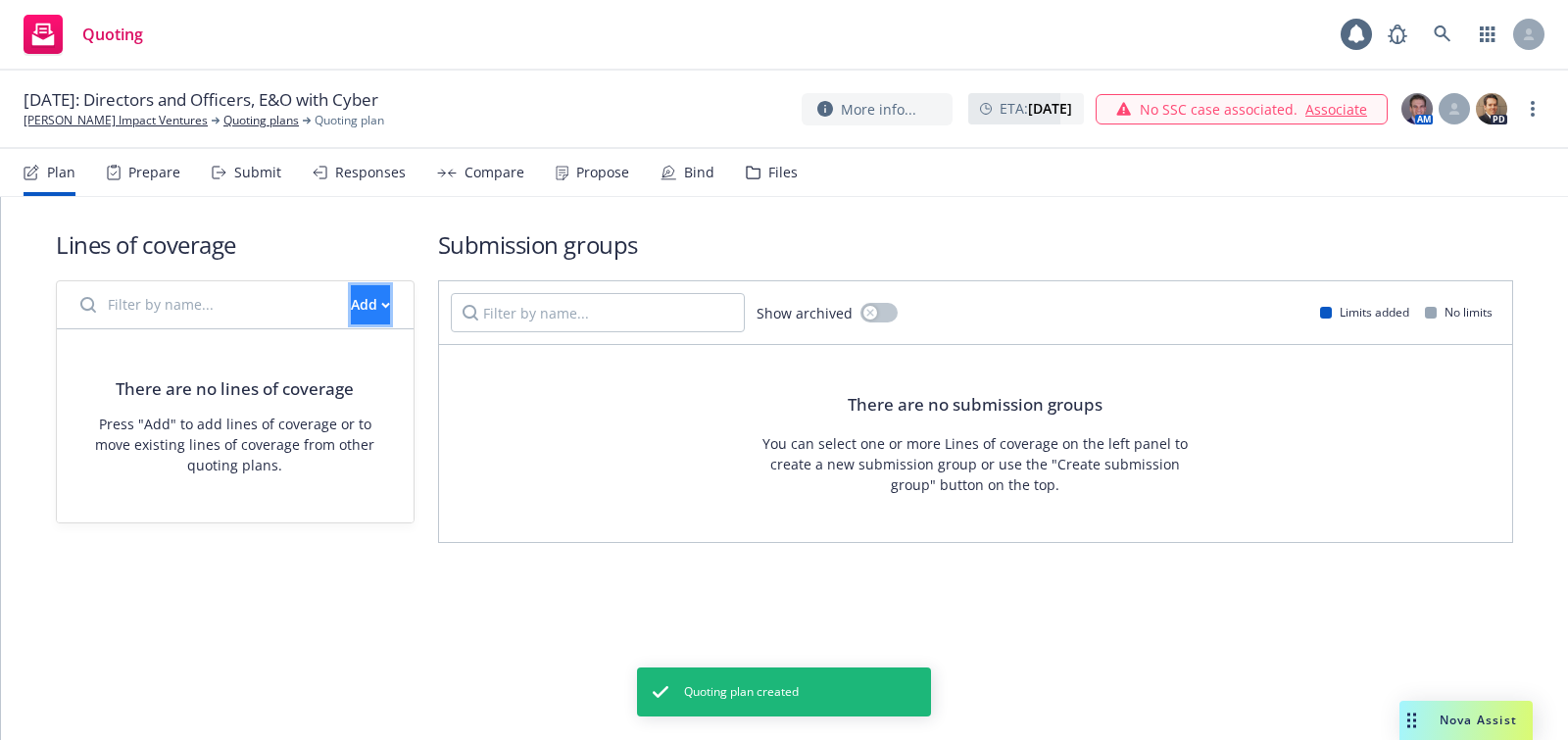
click at [351, 286] on div "Add" at bounding box center [371, 305] width 39 height 37
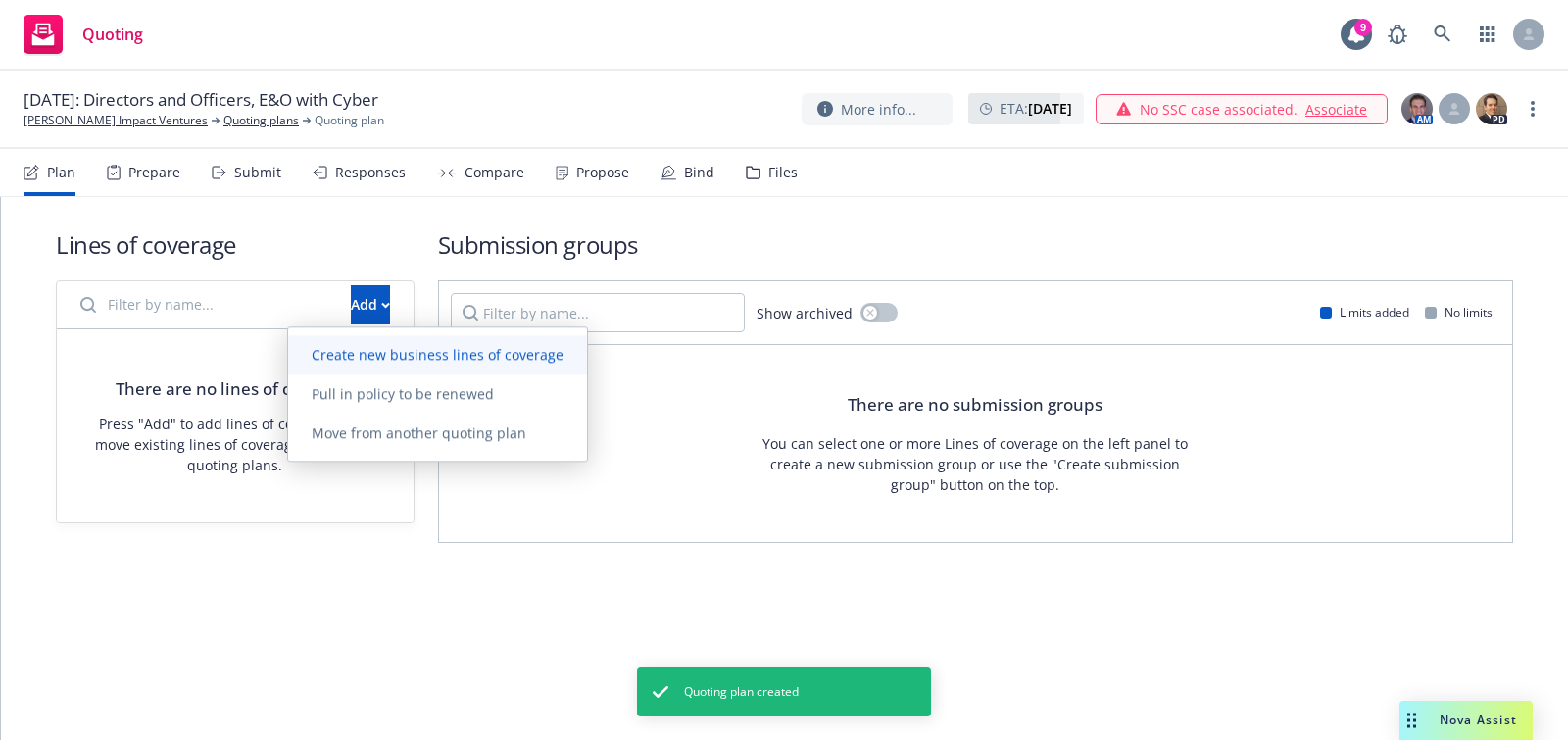
click at [406, 358] on span "Create new business lines of coverage" at bounding box center [437, 354] width 299 height 19
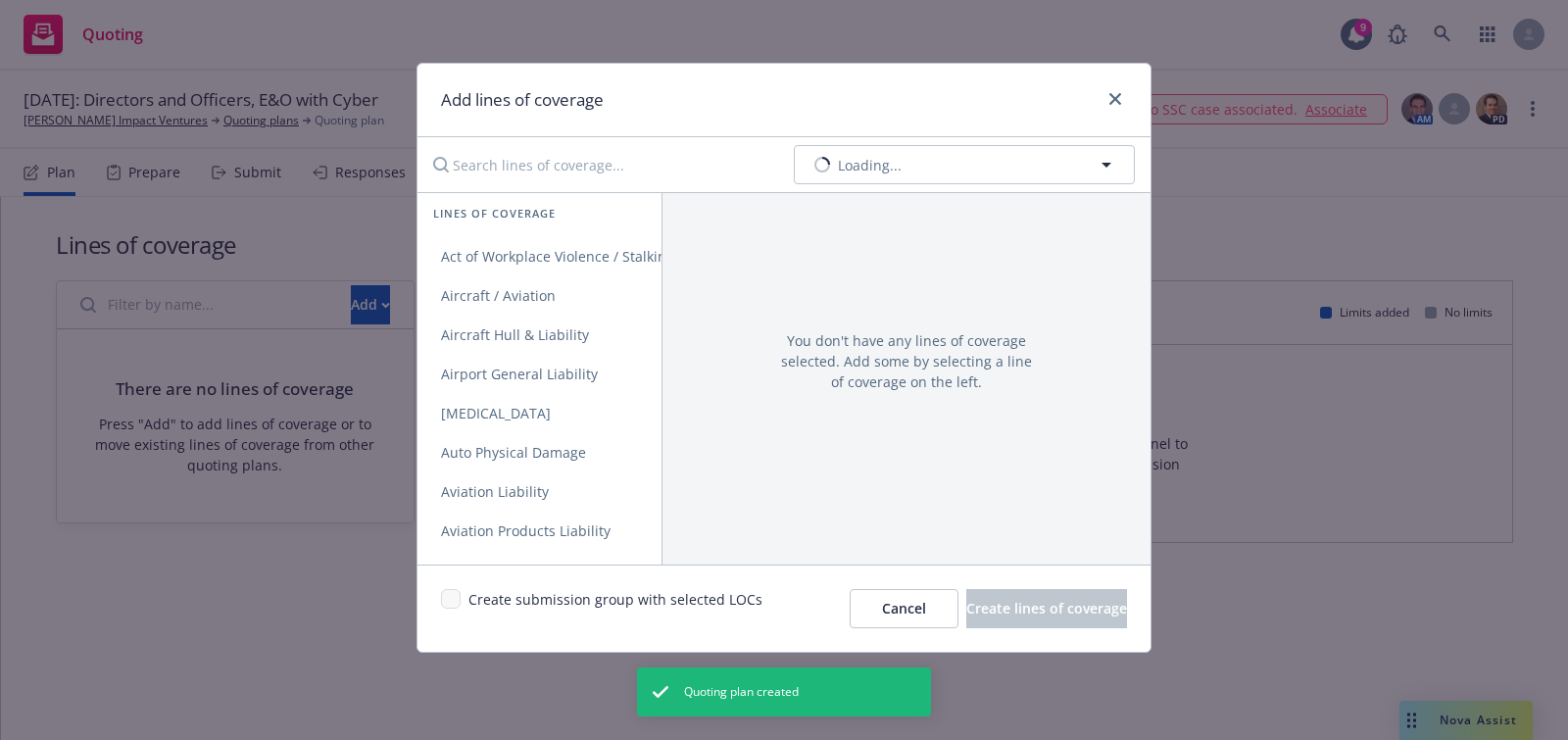
click at [1008, 192] on div "You don't have any lines of coverage selected. Add some by selecting a line of …" at bounding box center [905, 377] width 489 height 372
click at [998, 168] on button "Filter by policy type" at bounding box center [963, 165] width 341 height 39
type input "directors"
click at [924, 229] on div "Directors and Officers" at bounding box center [886, 219] width 158 height 28
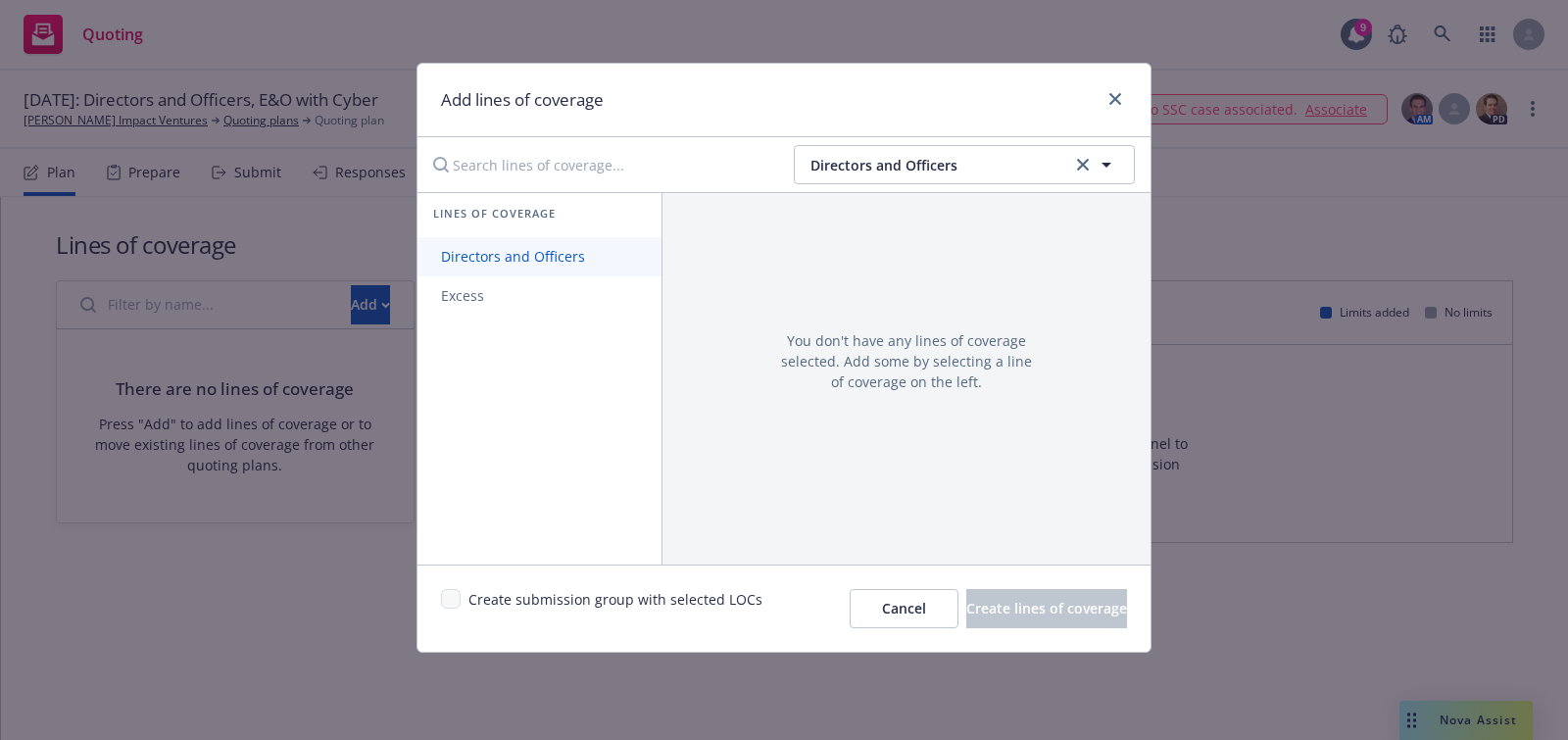
click at [482, 258] on span "Directors and Officers" at bounding box center [513, 256] width 191 height 19
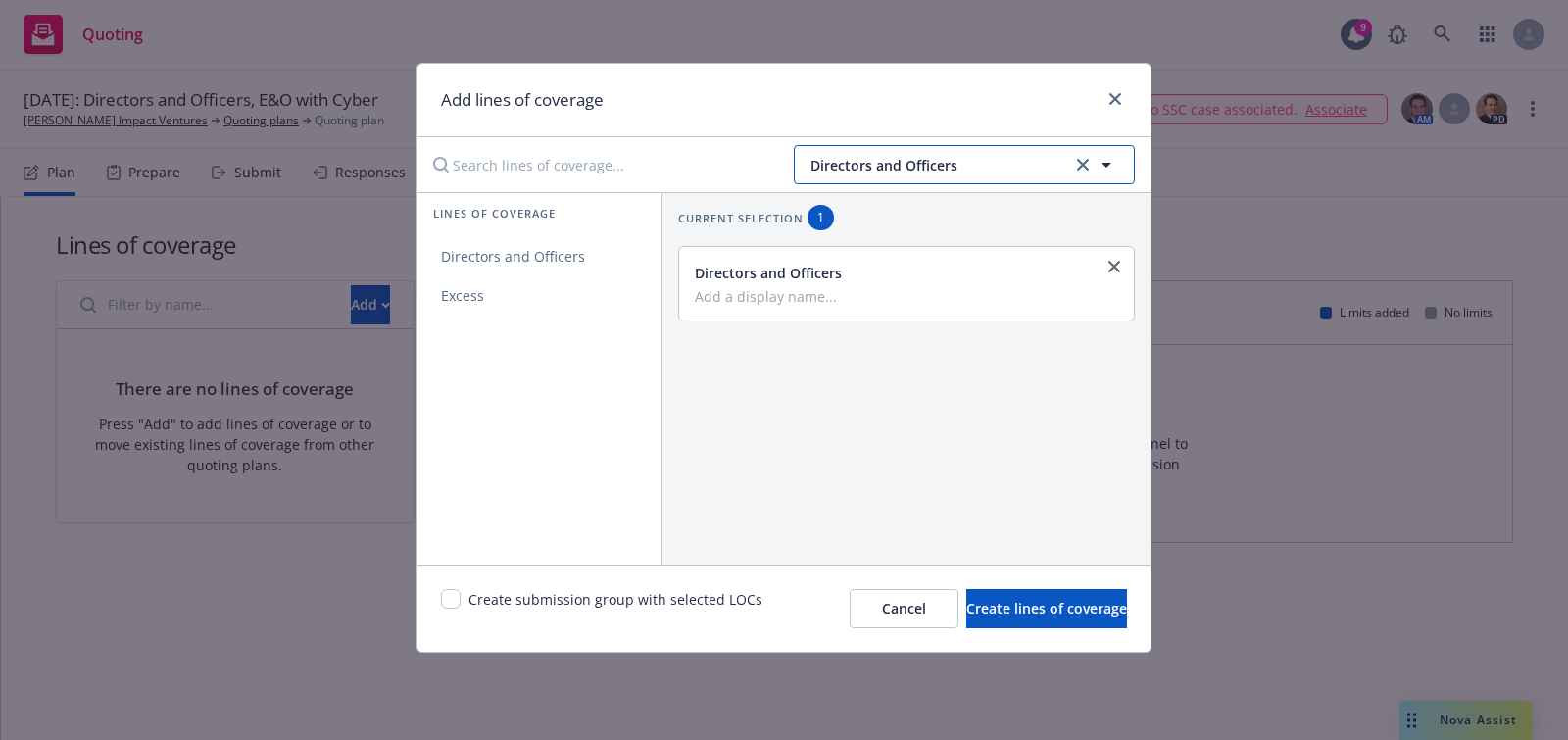
click at [935, 162] on span "Directors and Officers" at bounding box center [938, 165] width 256 height 21
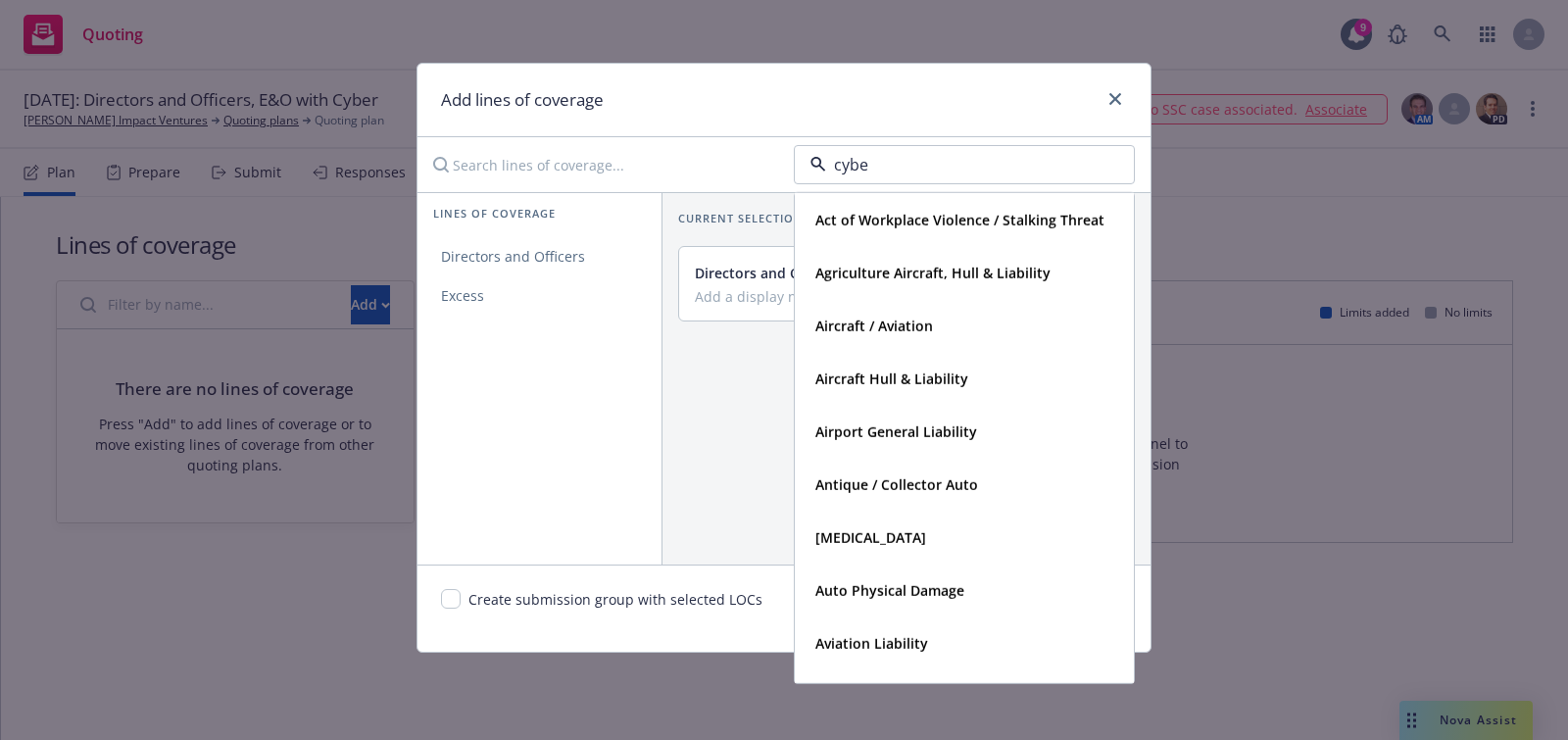
type input "cyber"
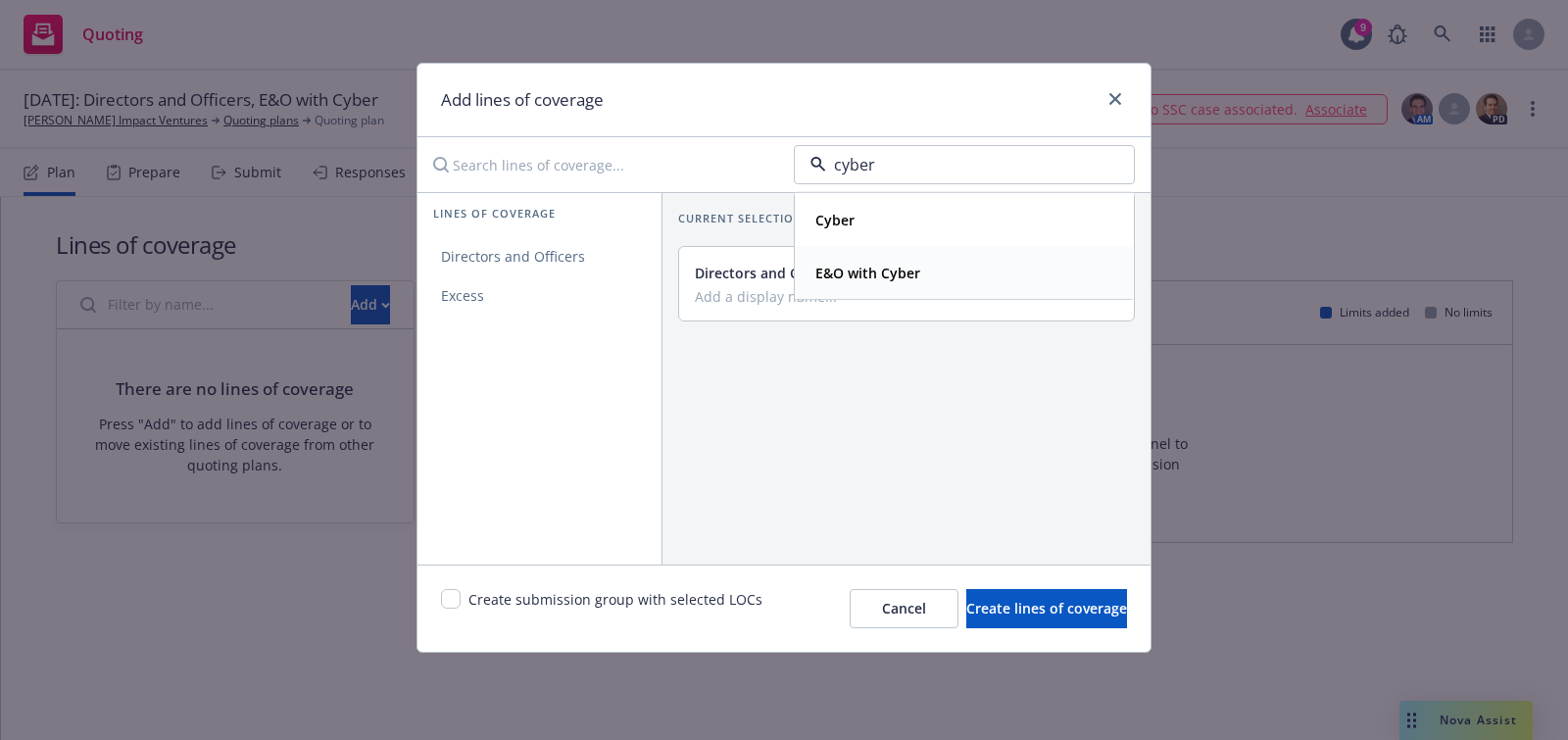
click at [944, 258] on div "E&O with Cyber" at bounding box center [963, 272] width 314 height 28
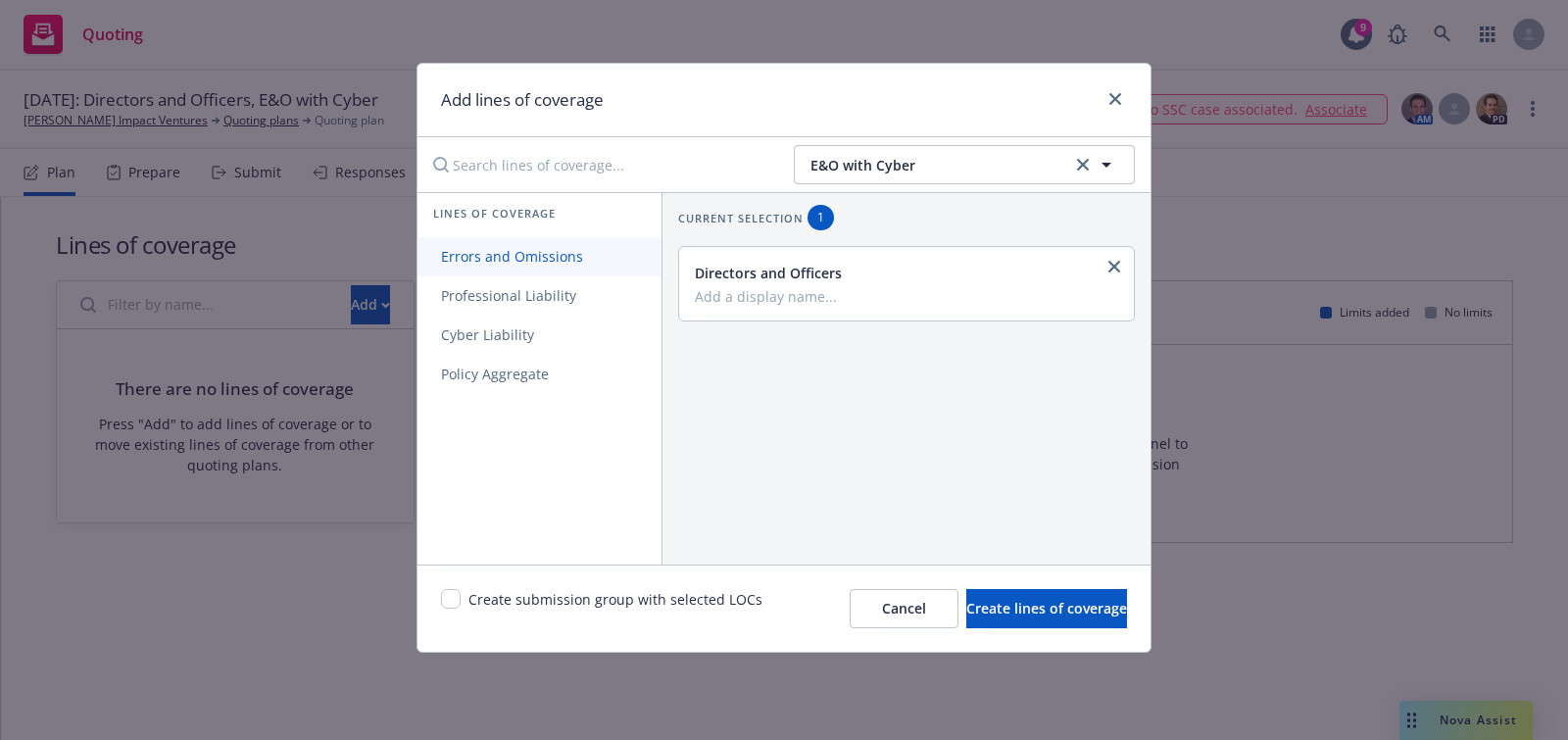
click at [591, 258] on span "Errors and Omissions" at bounding box center [512, 256] width 189 height 19
click at [590, 333] on link "Cyber Liability" at bounding box center [540, 335] width 244 height 39
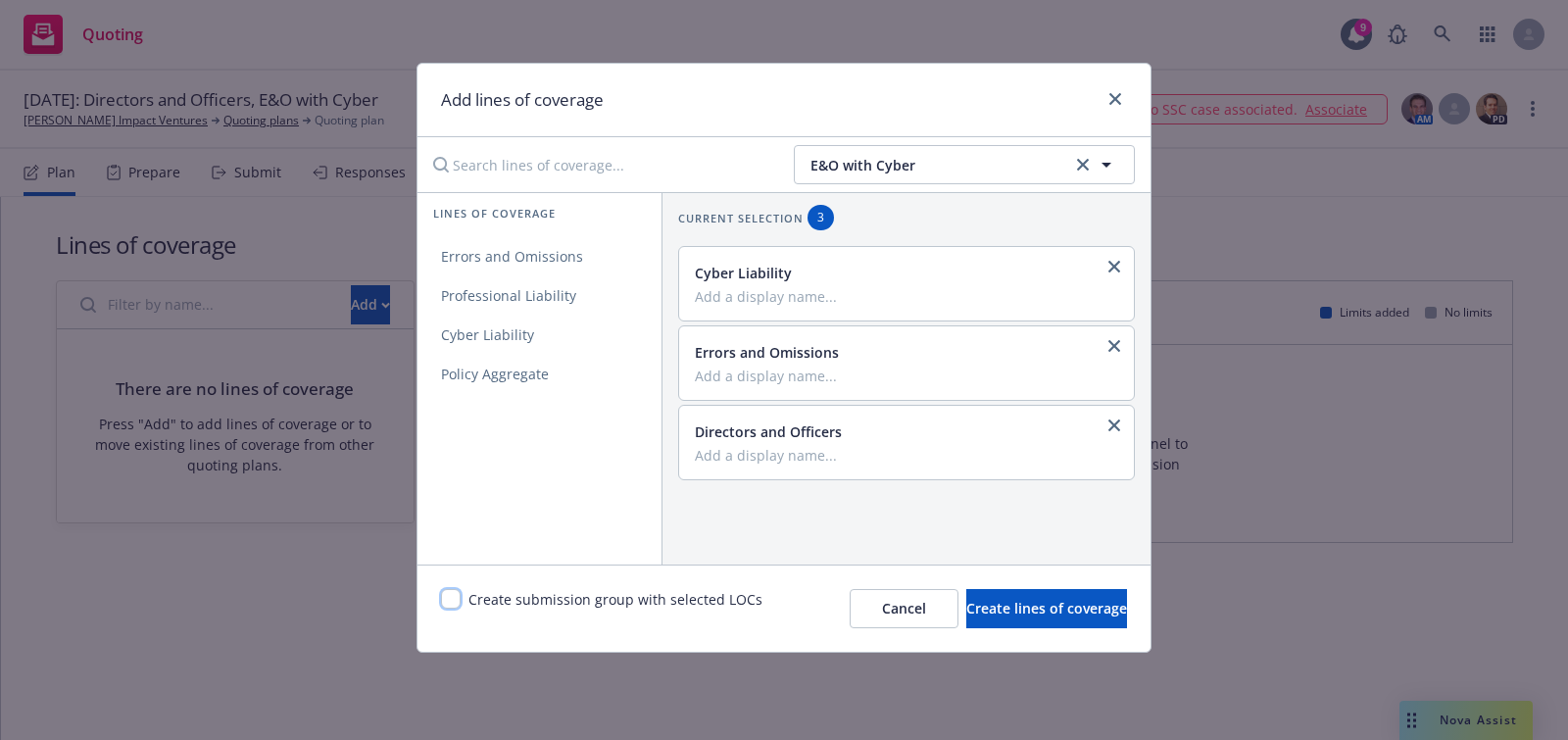
click at [445, 603] on input "checkbox" at bounding box center [451, 598] width 20 height 20
checkbox input "true"
click at [1010, 635] on div "Create submission group with selected LOCs Cancel Create lines of coverage" at bounding box center [784, 607] width 733 height 87
click at [1002, 620] on button "Create lines of coverage" at bounding box center [1046, 608] width 160 height 39
